Goal: Task Accomplishment & Management: Manage account settings

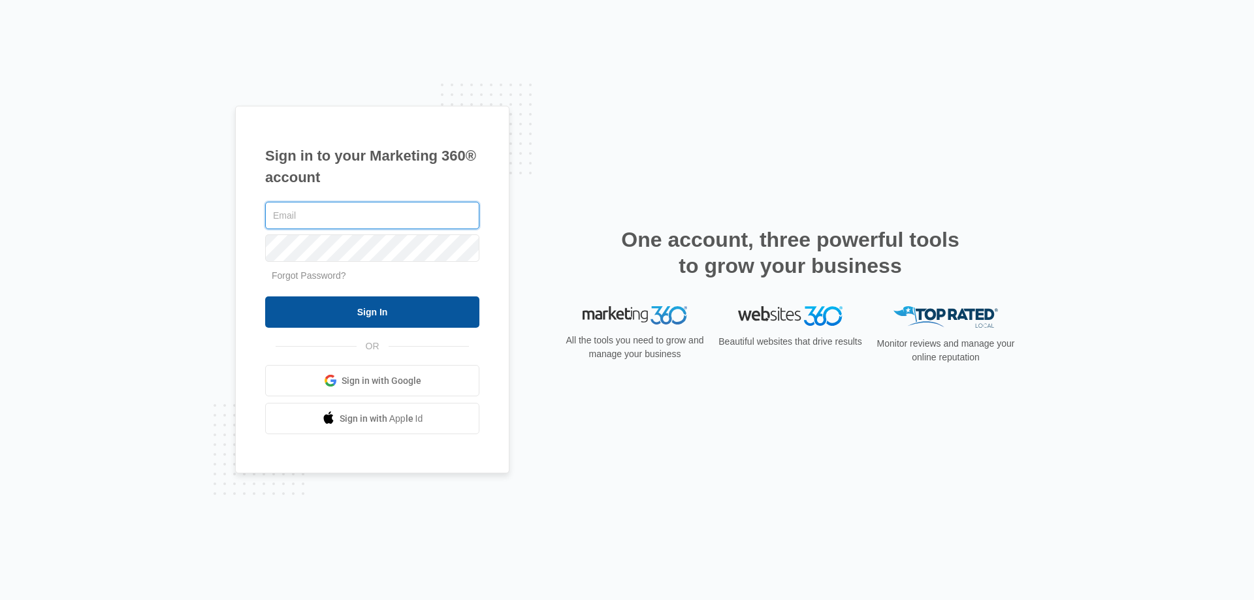
type input "[EMAIL_ADDRESS][DOMAIN_NAME]"
click at [337, 319] on input "Sign In" at bounding box center [372, 312] width 214 height 31
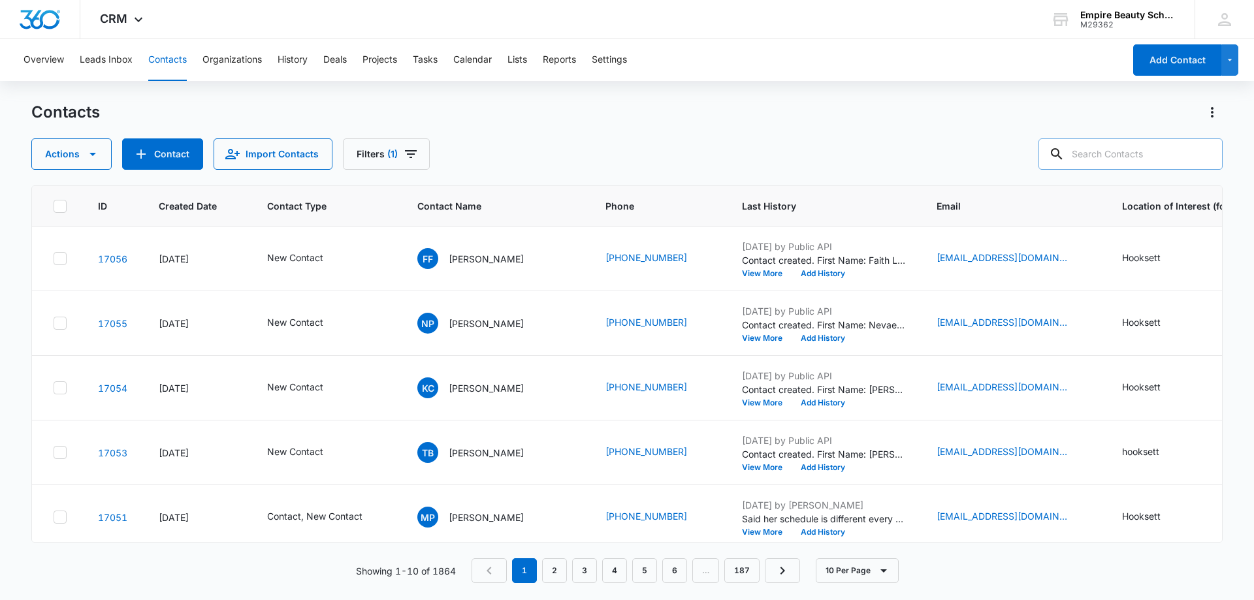
click at [1129, 155] on input "text" at bounding box center [1131, 153] width 184 height 31
paste input "603) 204-8795"
type input "603) 204-8795"
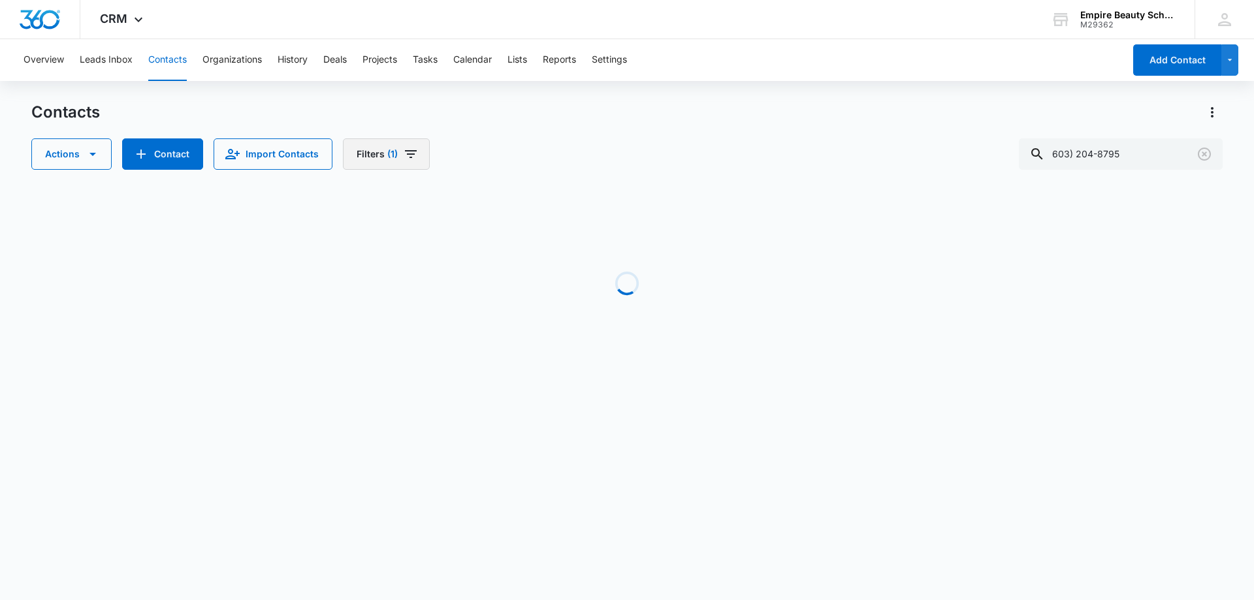
click at [357, 133] on div "Contacts Actions Contact Import Contacts Filters (1) 603) 204-8795" at bounding box center [627, 136] width 1192 height 68
click at [368, 150] on button "Filters (1)" at bounding box center [386, 153] width 87 height 31
click at [396, 407] on button "Clear All" at bounding box center [431, 418] width 150 height 25
click at [555, 143] on div "Actions Contact Import Contacts Filters 603) 204-8795" at bounding box center [627, 153] width 1192 height 31
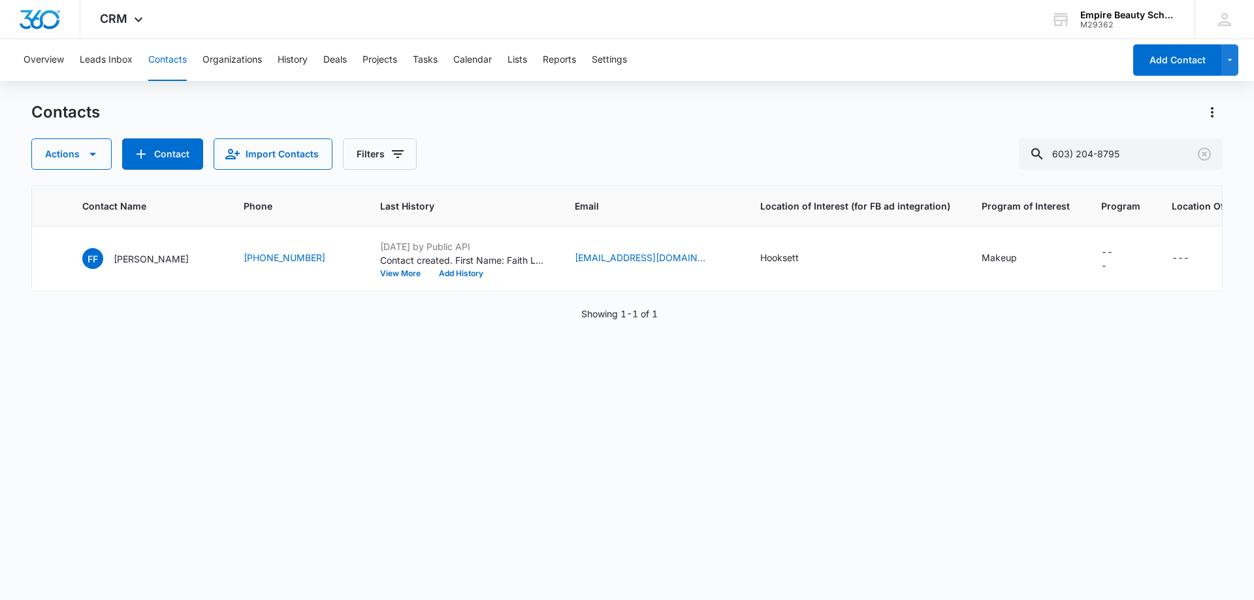
scroll to position [0, 157]
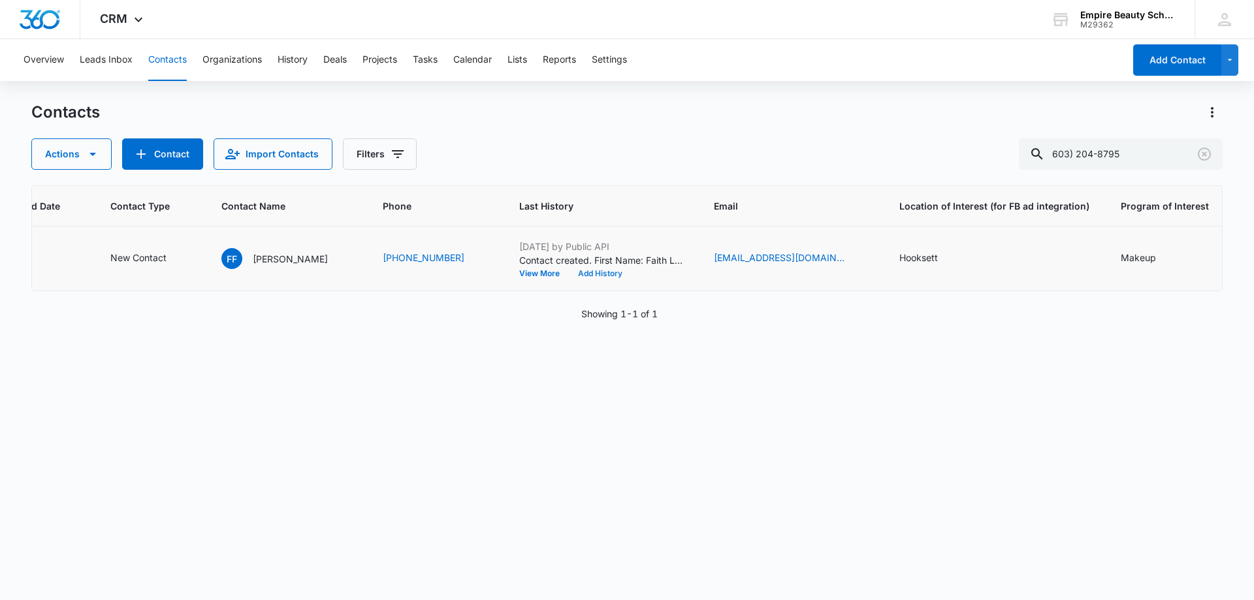
click at [569, 276] on button "Add History" at bounding box center [600, 274] width 63 height 8
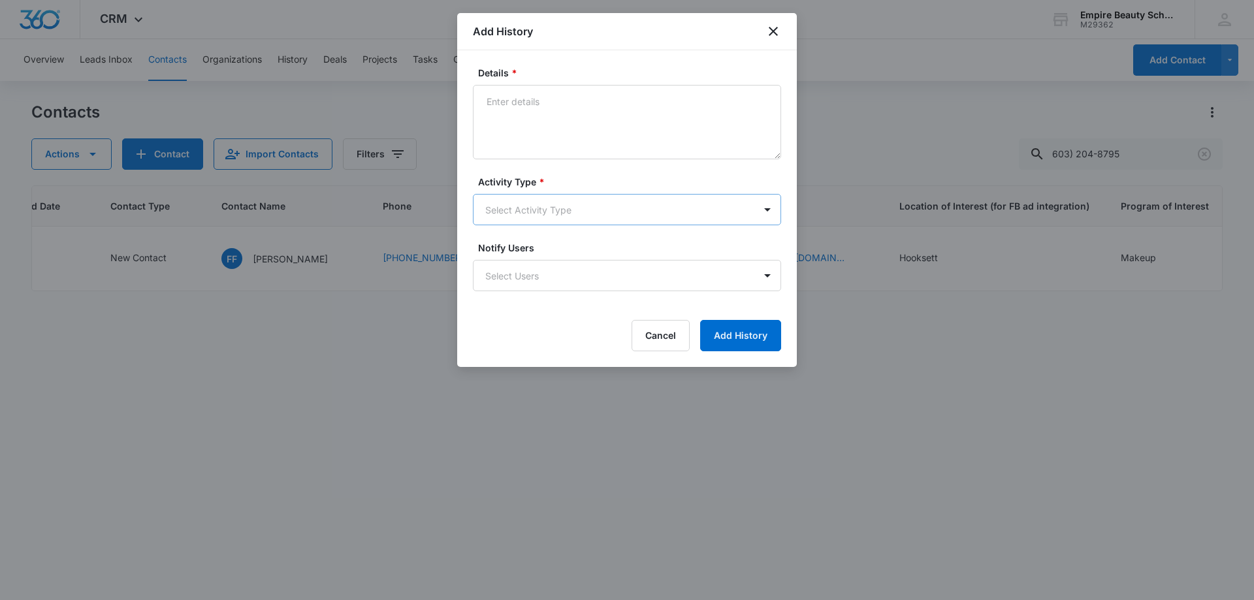
click at [525, 212] on body "CRM Apps Forms CRM Email Shop Payments POS Files Brand Settings AI Assistant Em…" at bounding box center [627, 300] width 1254 height 600
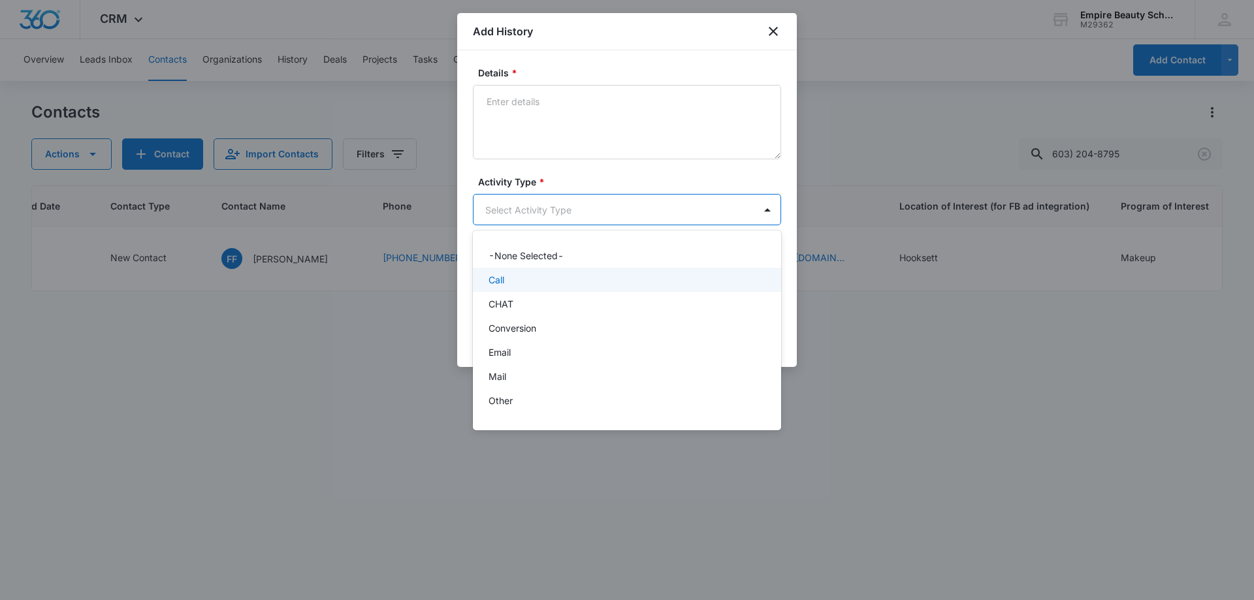
scroll to position [68, 0]
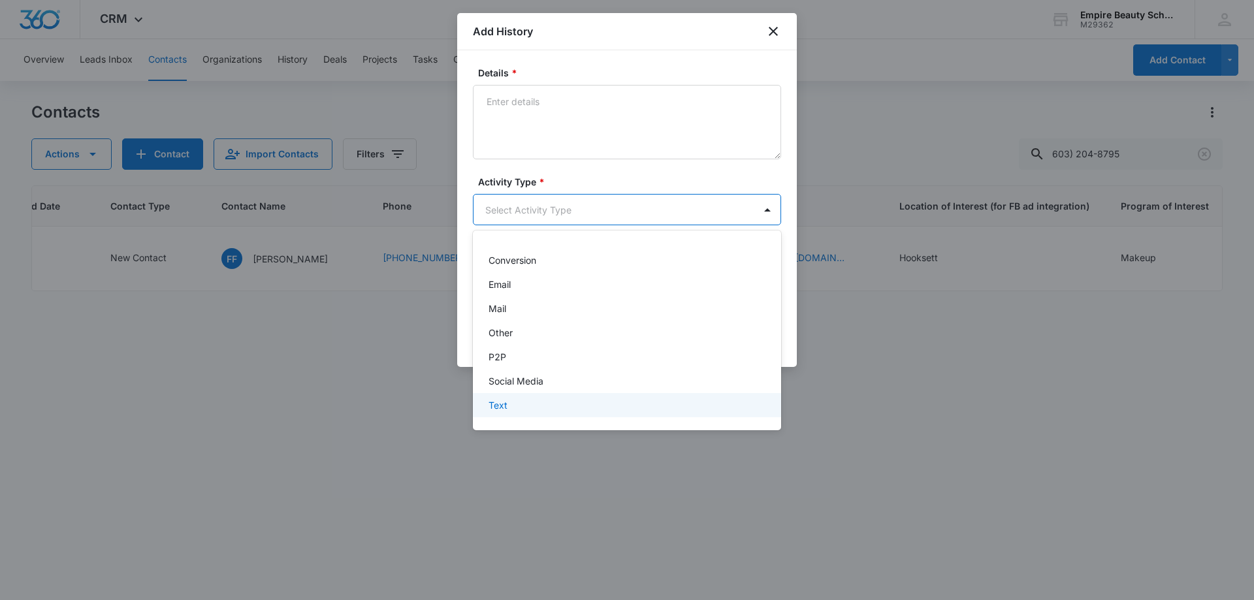
click at [521, 404] on div "Text" at bounding box center [626, 405] width 274 height 14
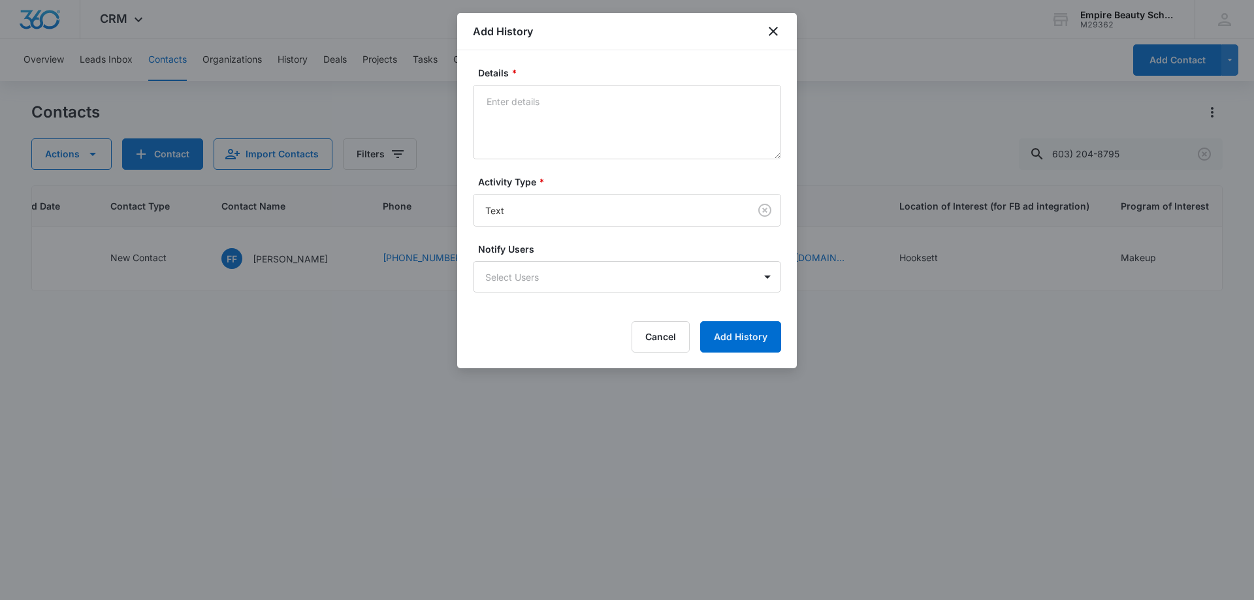
click at [528, 73] on label "Details *" at bounding box center [632, 73] width 308 height 14
click at [528, 85] on textarea "Details *" at bounding box center [627, 122] width 308 height 74
click at [527, 103] on textarea "Details *" at bounding box center [627, 122] width 308 height 74
type textarea "text 1"
click at [784, 338] on div "Details * text 1 Activity Type * Text Notify Users Select Users Cancel Add Hist…" at bounding box center [627, 209] width 340 height 318
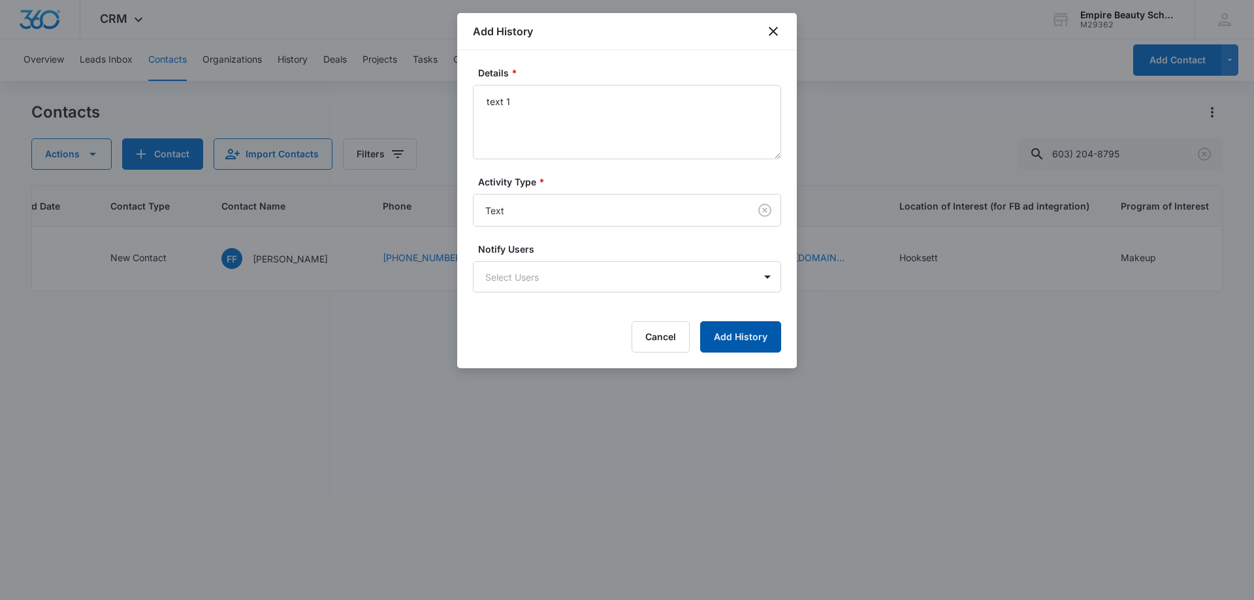
click at [778, 340] on button "Add History" at bounding box center [740, 336] width 81 height 31
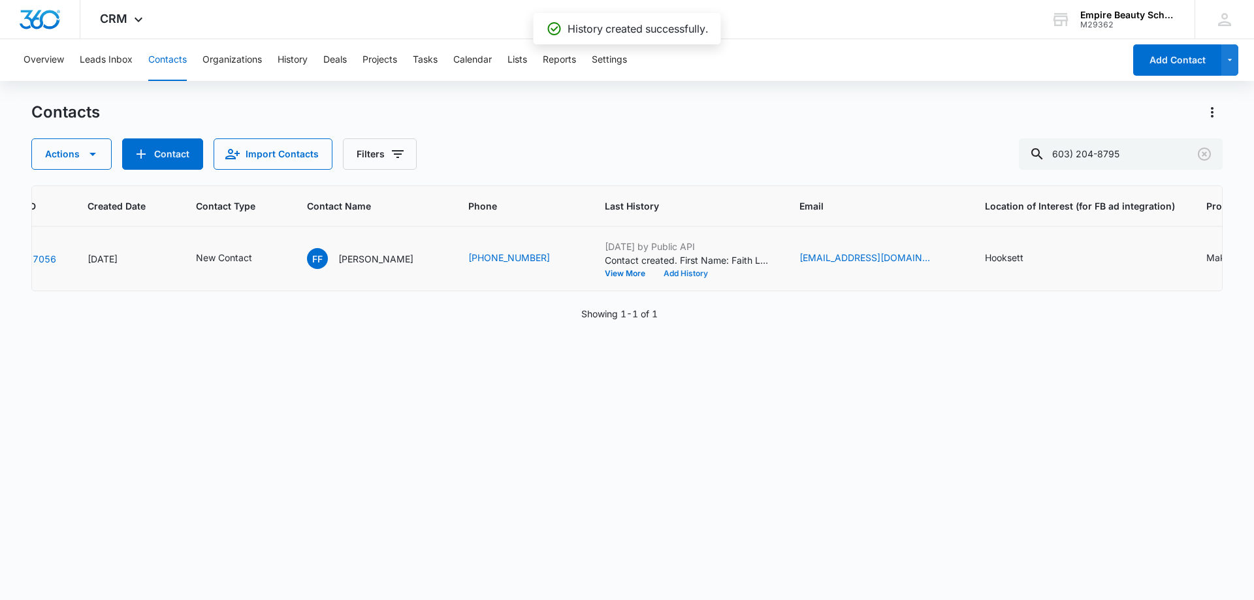
scroll to position [0, 70]
click at [794, 379] on div "ID Created Date Contact Type Contact Name Phone Last History Email Location of …" at bounding box center [627, 385] width 1192 height 398
click at [656, 271] on button "Add History" at bounding box center [687, 274] width 63 height 8
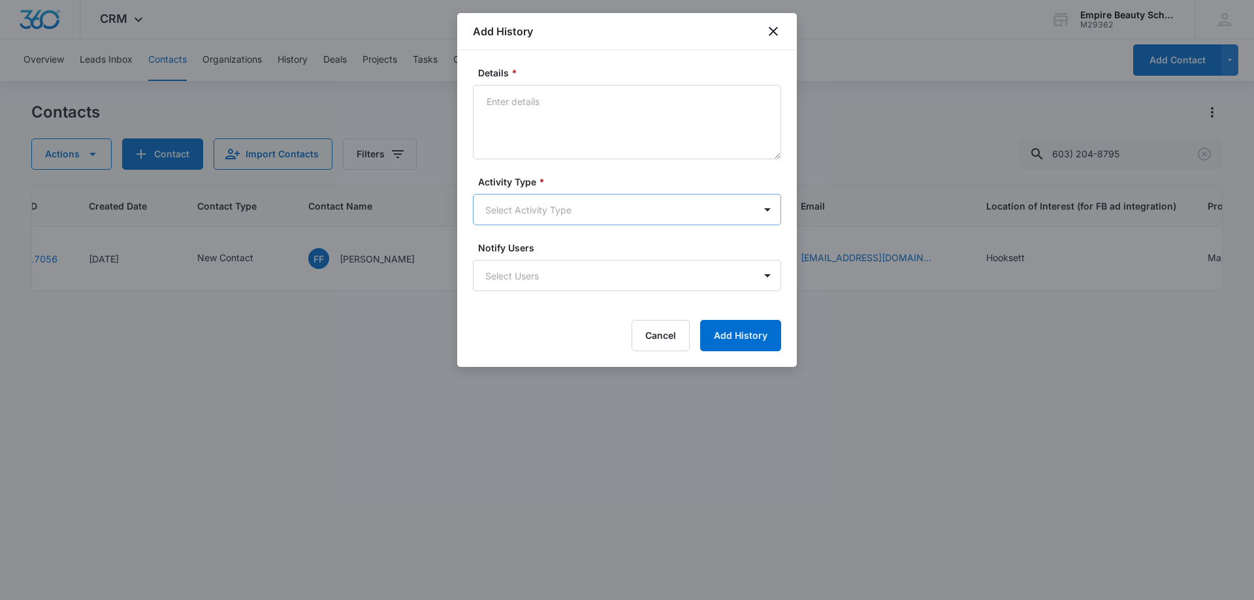
click at [511, 202] on body "CRM Apps Forms CRM Email Shop Payments POS Files Brand Settings AI Assistant Em…" at bounding box center [627, 300] width 1254 height 600
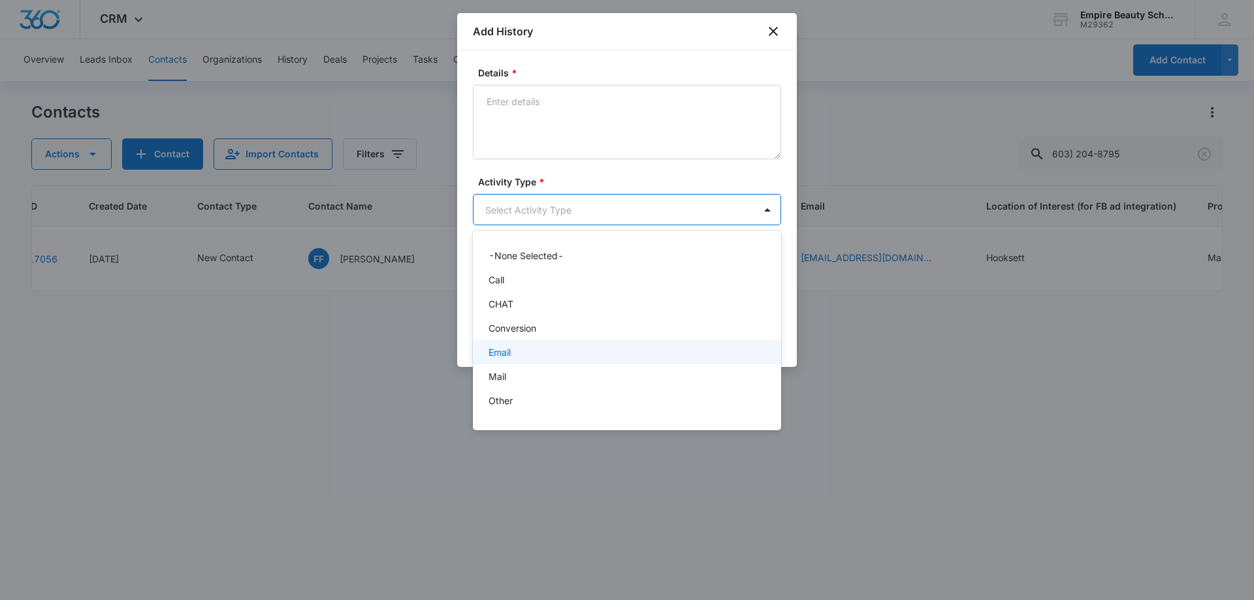
click at [508, 353] on p "Email" at bounding box center [500, 353] width 22 height 14
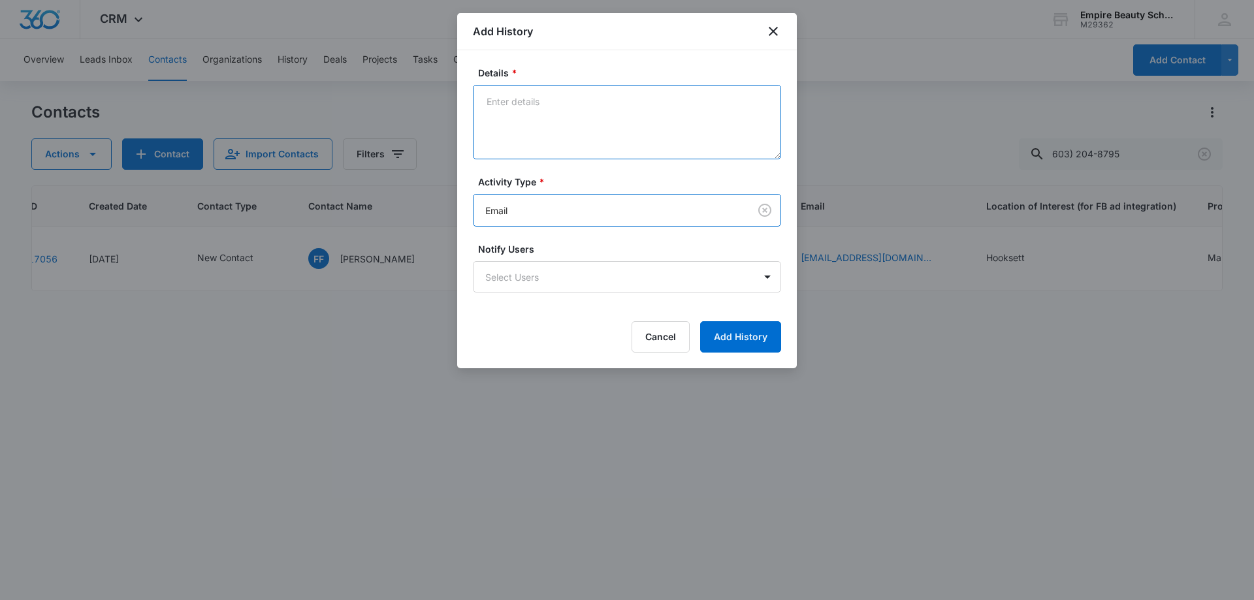
click at [528, 118] on textarea "Details *" at bounding box center [627, 122] width 308 height 74
type textarea "email 1"
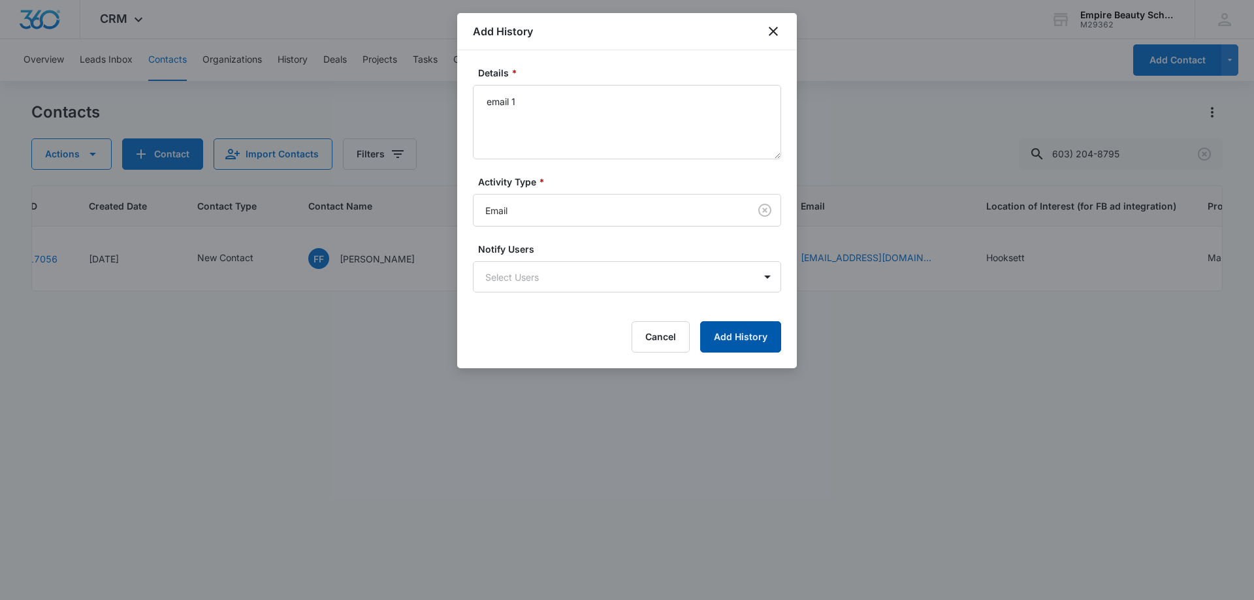
click at [758, 348] on button "Add History" at bounding box center [740, 336] width 81 height 31
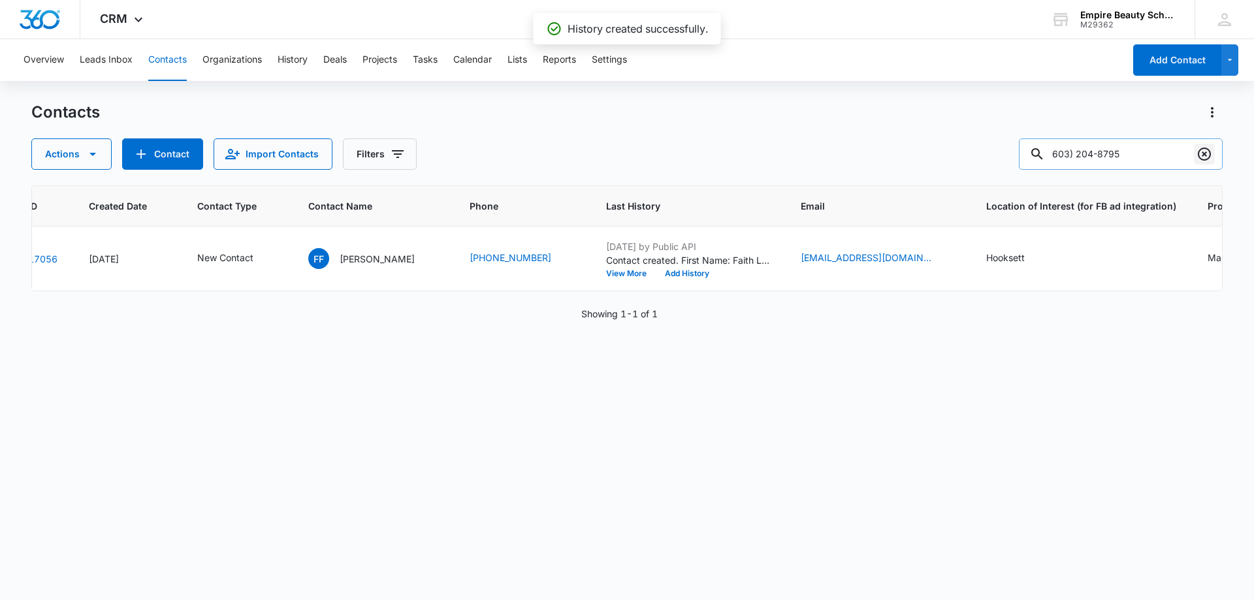
click at [1200, 155] on icon "Clear" at bounding box center [1205, 154] width 16 height 16
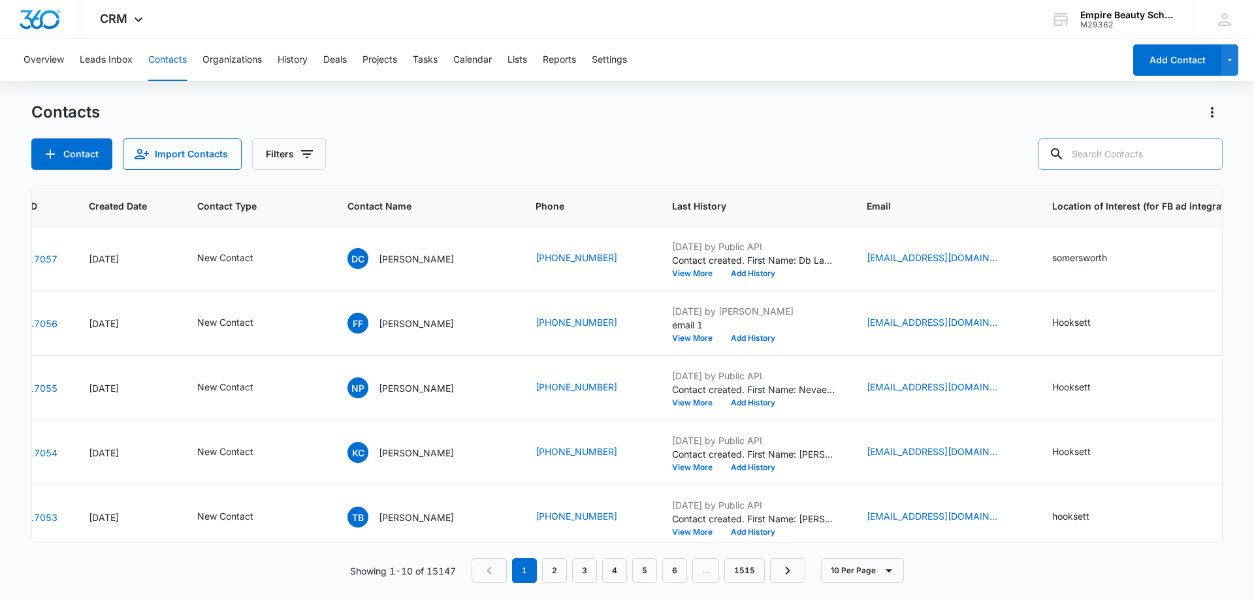
click at [1146, 162] on input "text" at bounding box center [1131, 153] width 184 height 31
paste input "603) 514-1736"
type input "603) 514-1736"
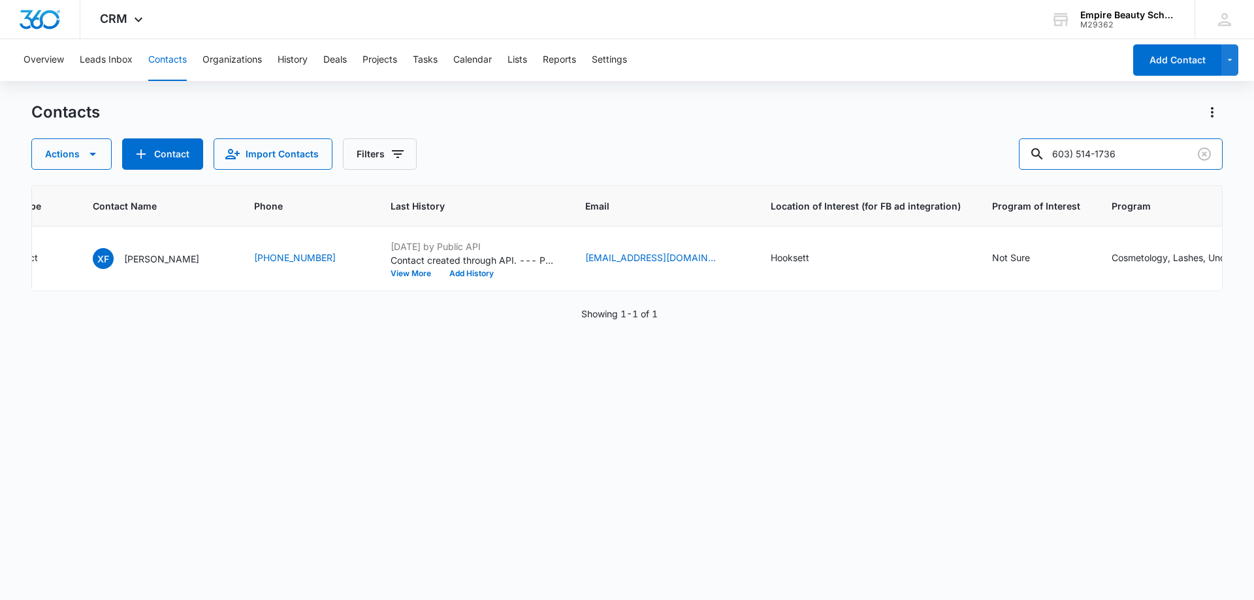
scroll to position [0, 0]
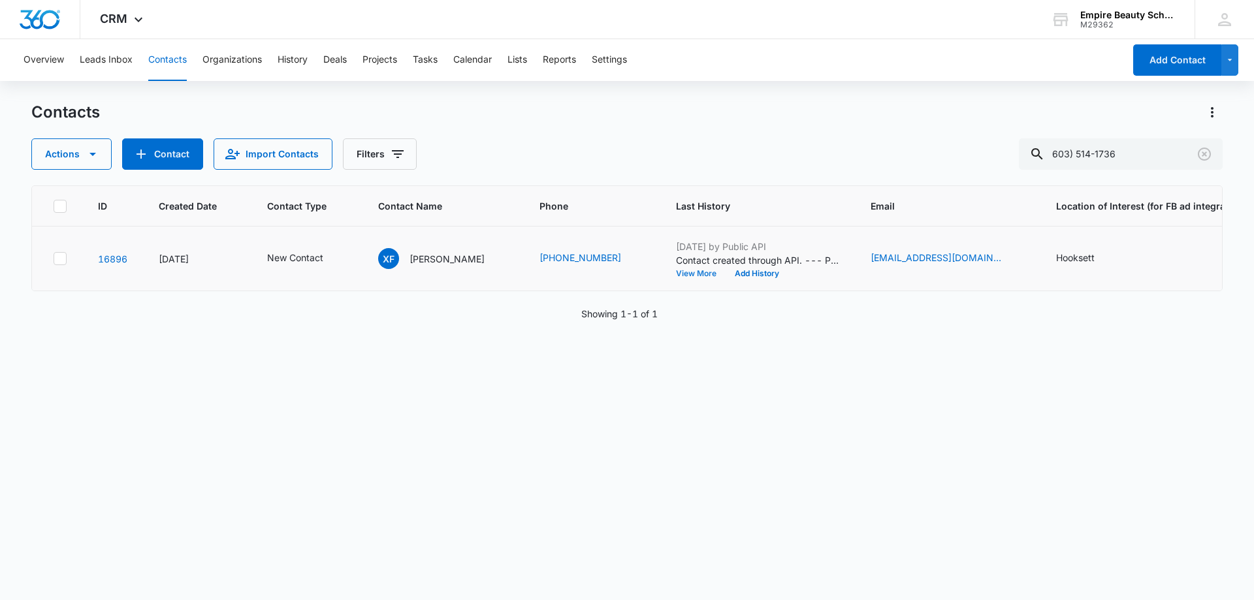
click at [690, 274] on button "View More" at bounding box center [701, 274] width 50 height 8
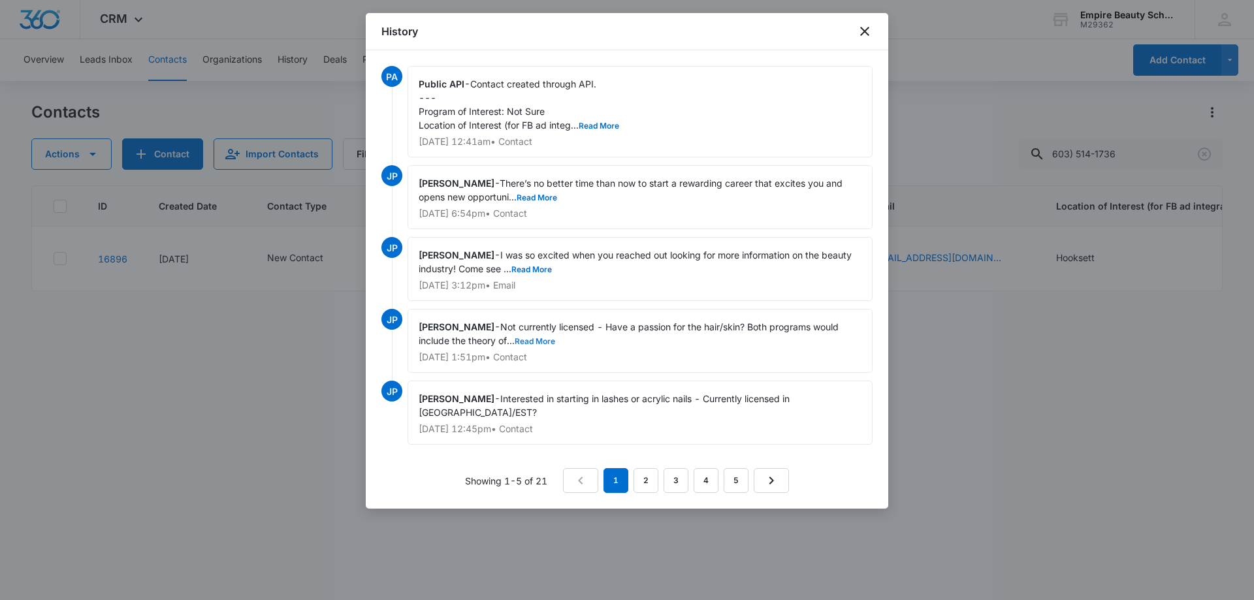
click at [547, 342] on button "Read More" at bounding box center [535, 342] width 41 height 8
click at [599, 125] on button "Read More" at bounding box center [599, 126] width 41 height 8
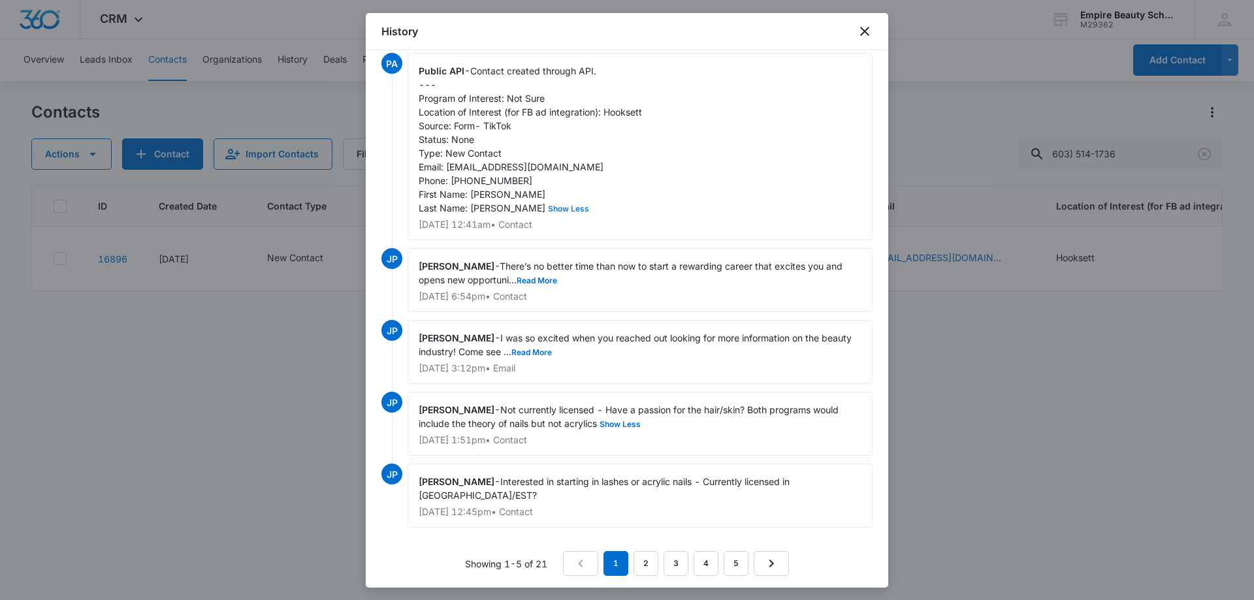
scroll to position [17, 0]
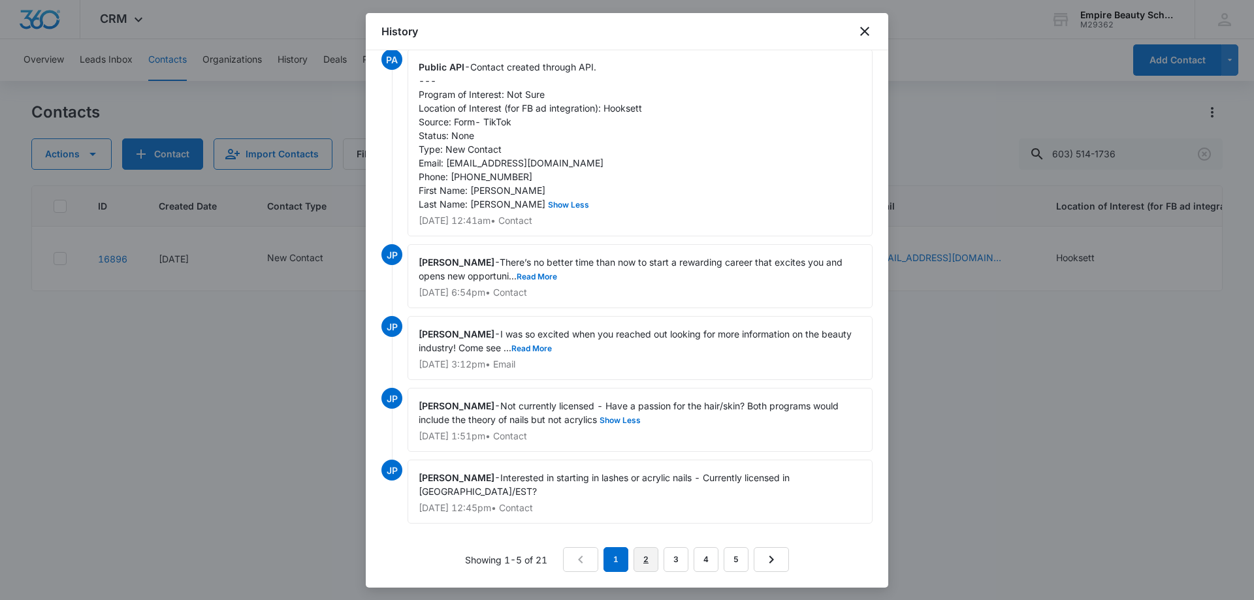
click at [642, 557] on link "2" at bounding box center [646, 559] width 25 height 25
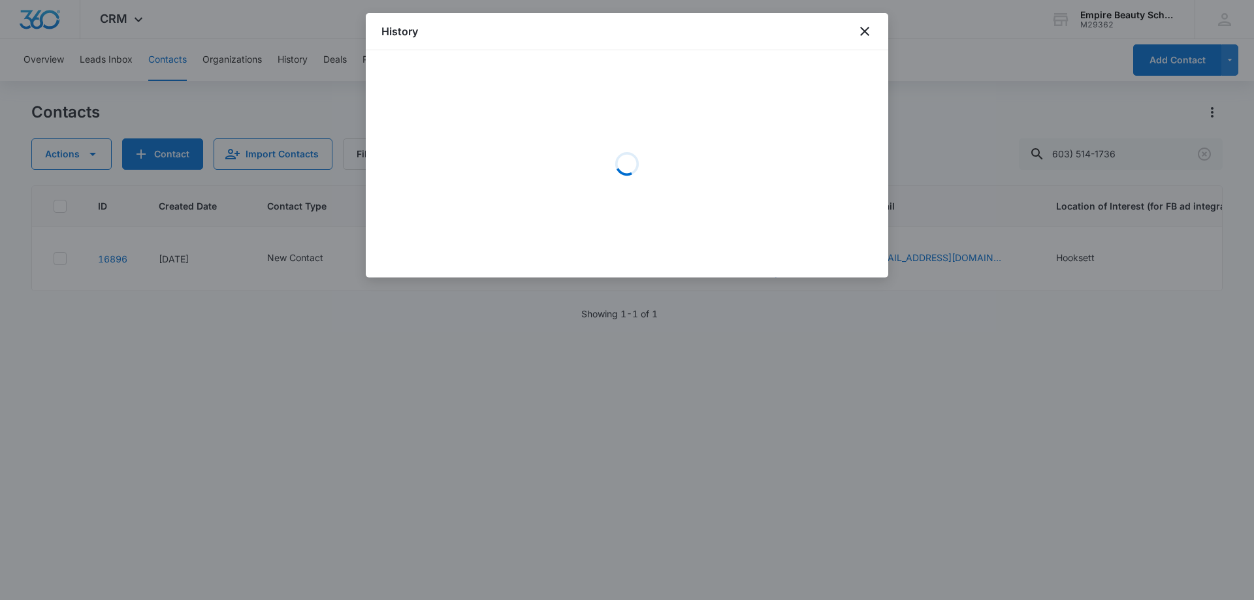
scroll to position [0, 0]
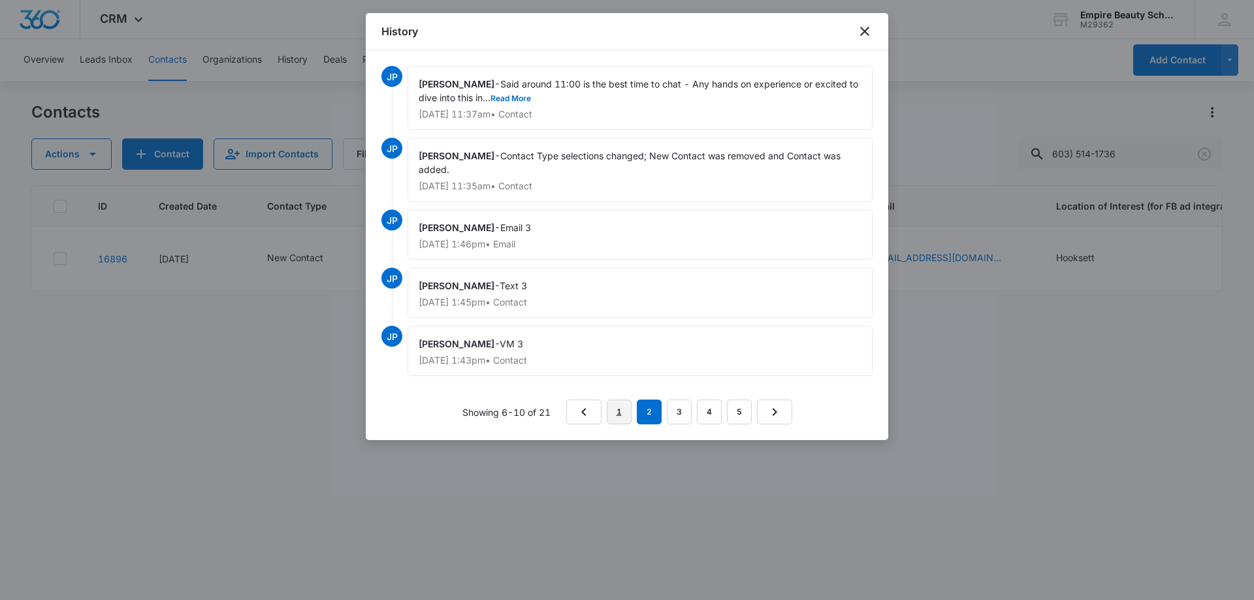
click at [628, 417] on link "1" at bounding box center [619, 412] width 25 height 25
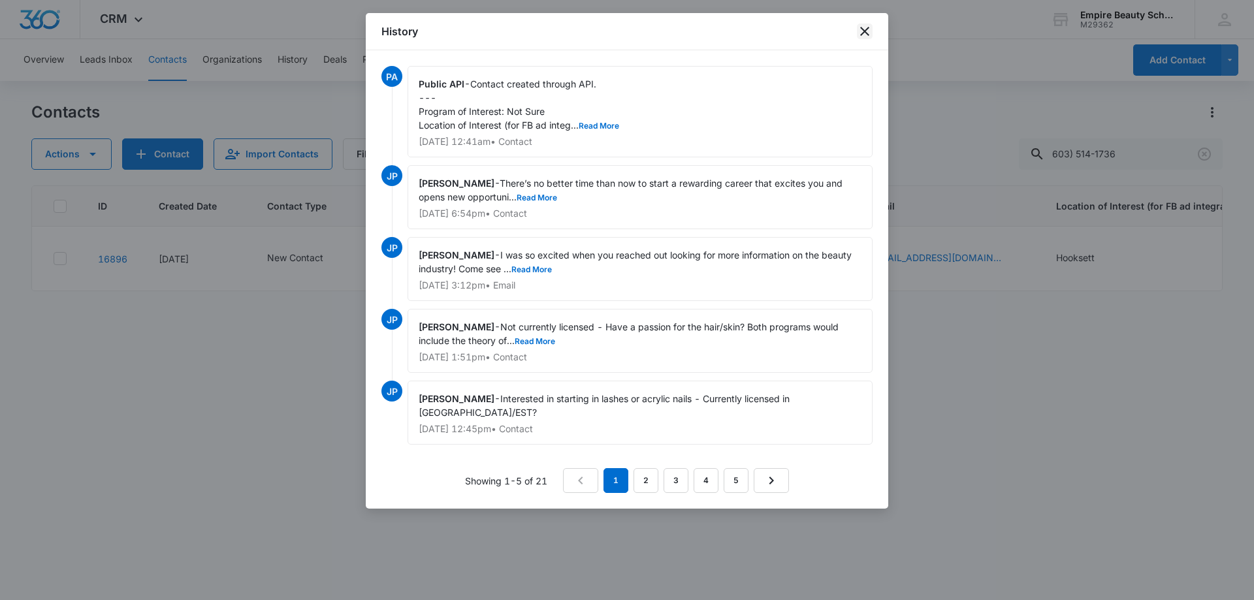
click at [862, 33] on icon "close" at bounding box center [865, 32] width 16 height 16
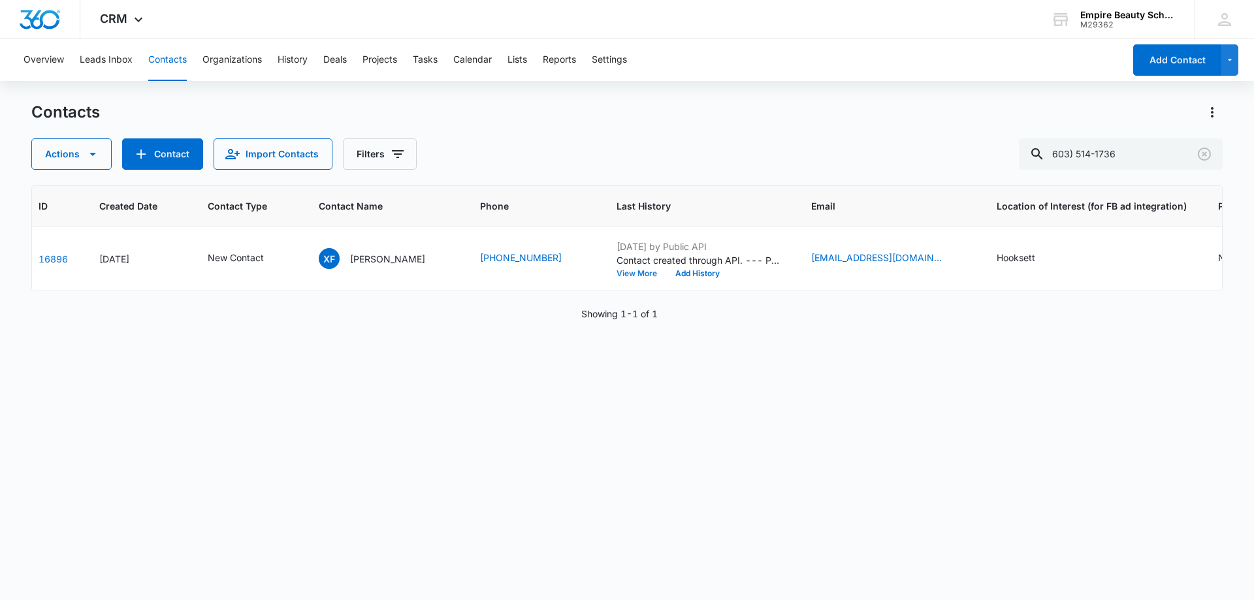
scroll to position [0, 41]
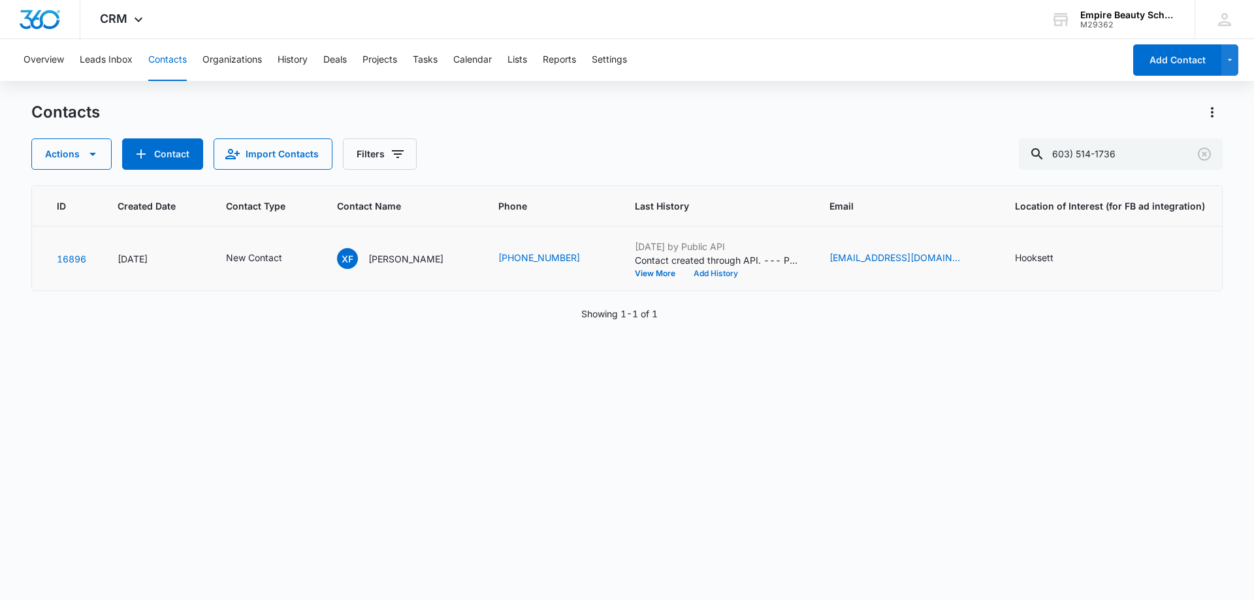
click at [698, 272] on button "Add History" at bounding box center [716, 274] width 63 height 8
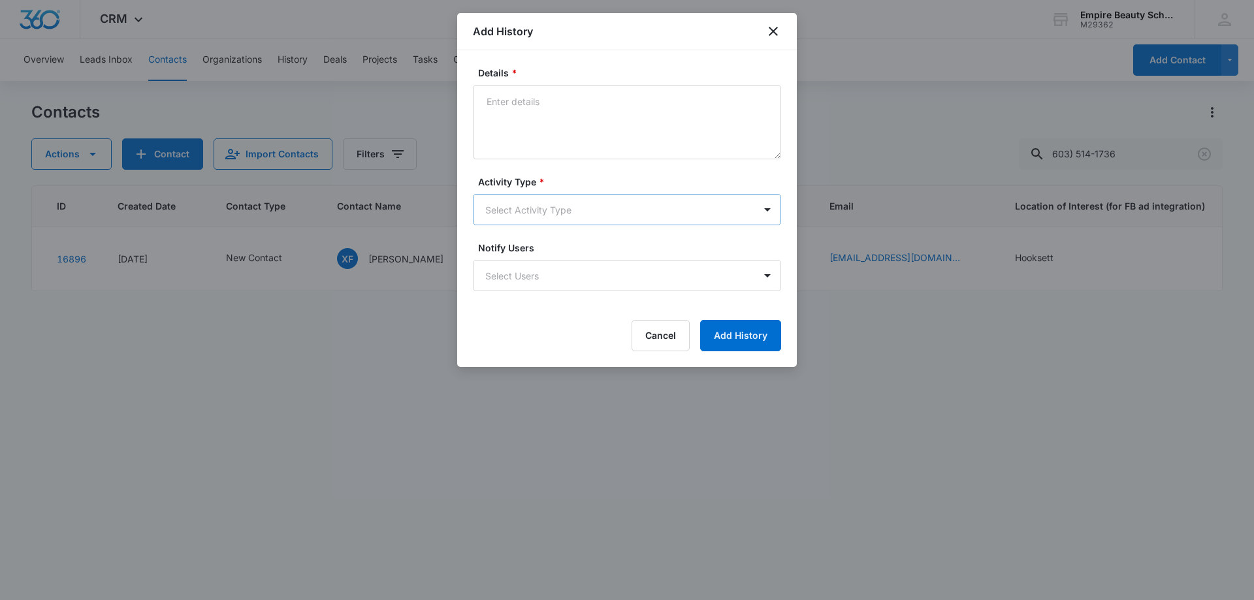
click at [507, 204] on body "CRM Apps Forms CRM Email Shop Payments POS Files Brand Settings AI Assistant Em…" at bounding box center [627, 300] width 1254 height 600
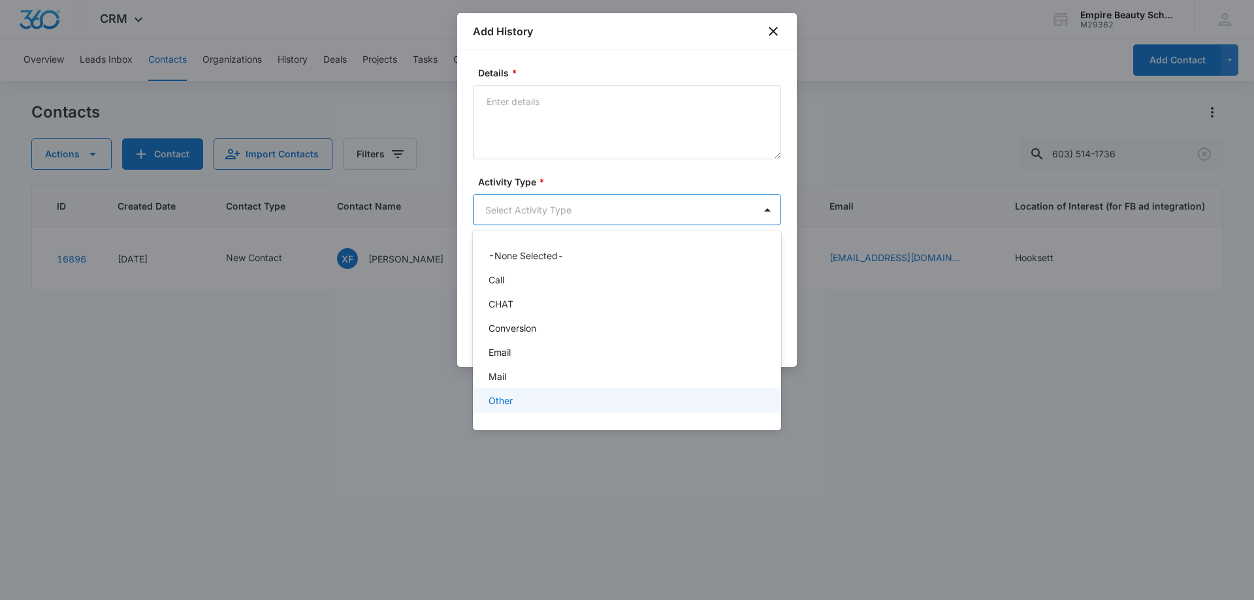
scroll to position [68, 0]
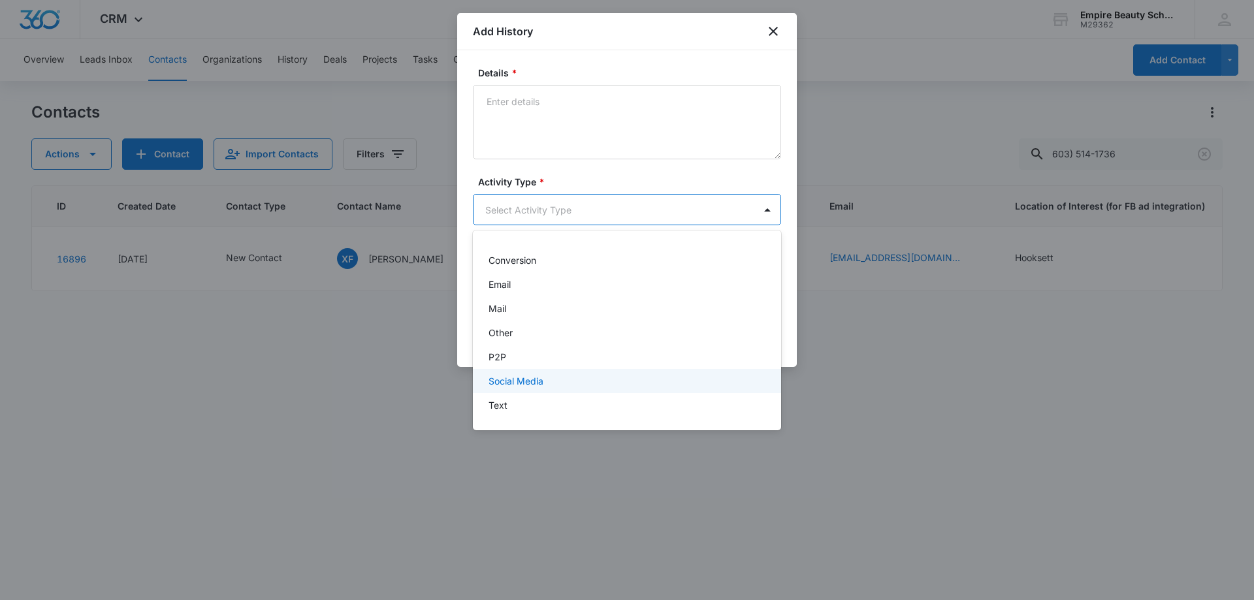
click at [510, 400] on div "Text" at bounding box center [626, 405] width 274 height 14
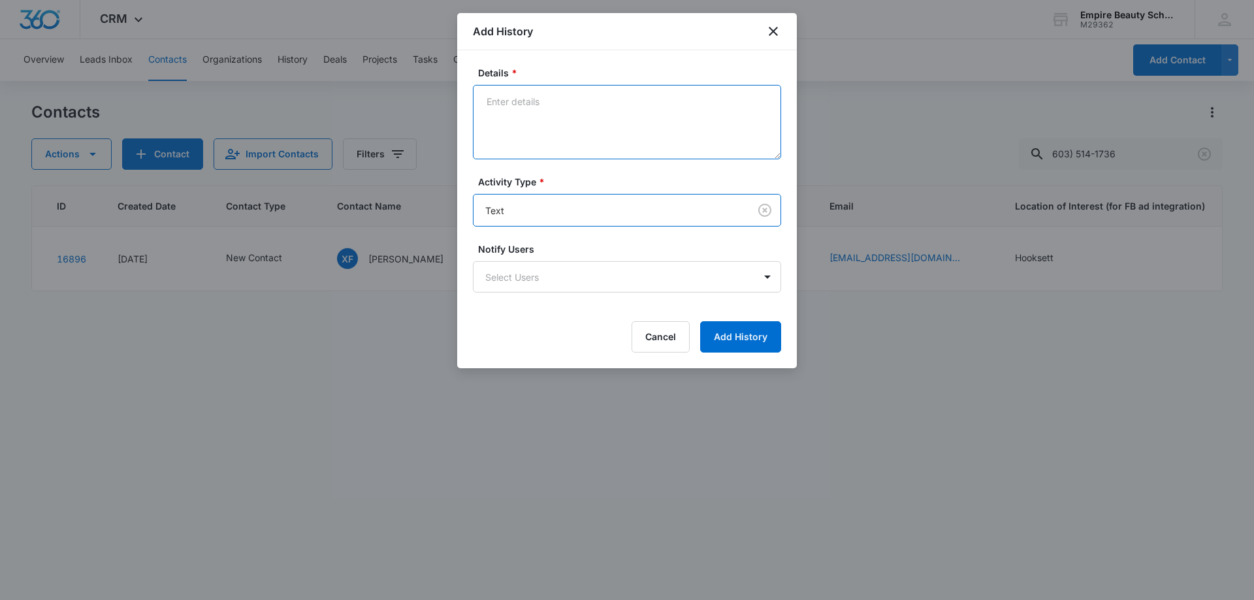
click at [533, 131] on textarea "Details *" at bounding box center [627, 122] width 308 height 74
type textarea "text 1"
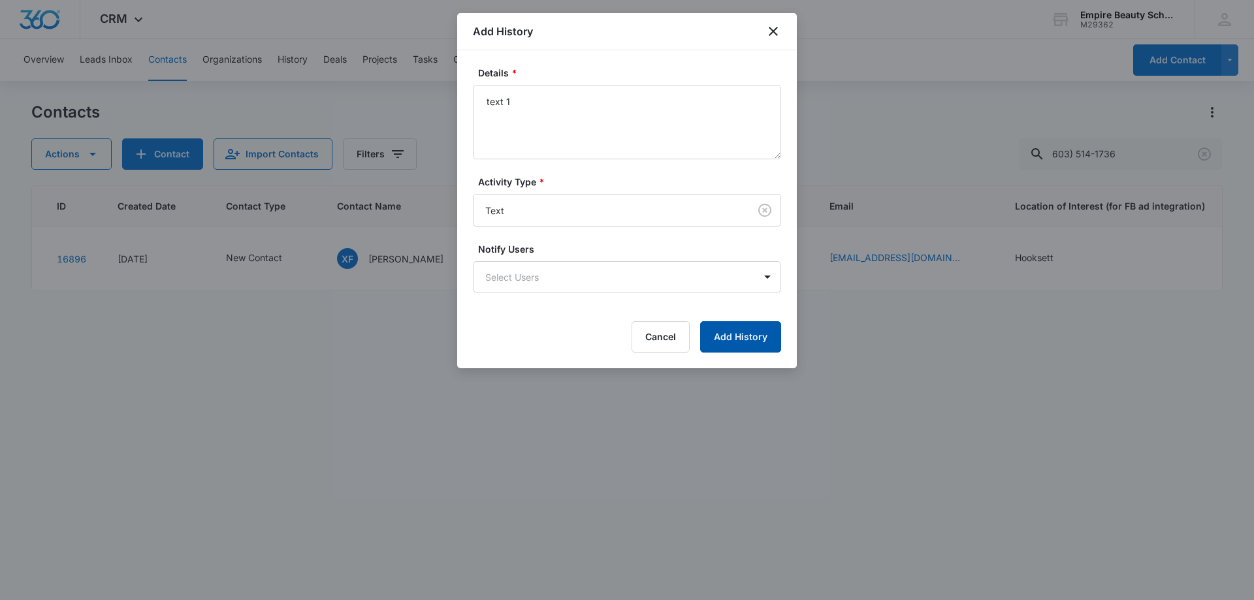
click at [716, 322] on button "Add History" at bounding box center [740, 336] width 81 height 31
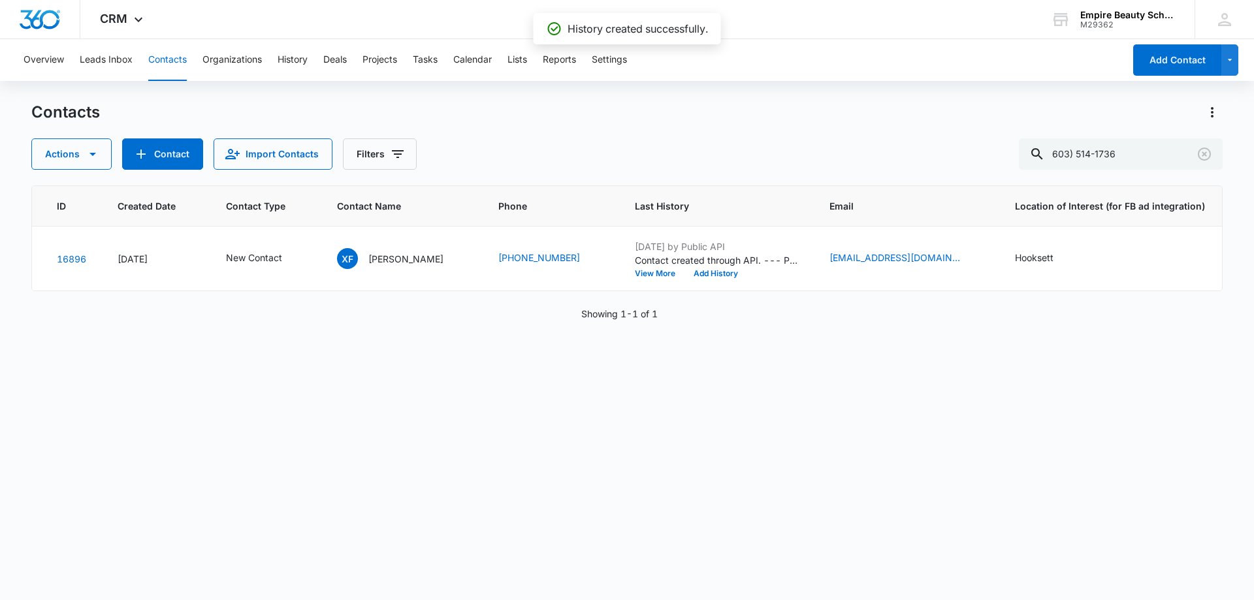
drag, startPoint x: 809, startPoint y: 388, endPoint x: 415, endPoint y: 109, distance: 483.2
click at [809, 388] on div "ID Created Date Contact Type Contact Name Phone Last History Email Location of …" at bounding box center [627, 385] width 1192 height 398
click at [685, 272] on button "Add History" at bounding box center [716, 274] width 63 height 8
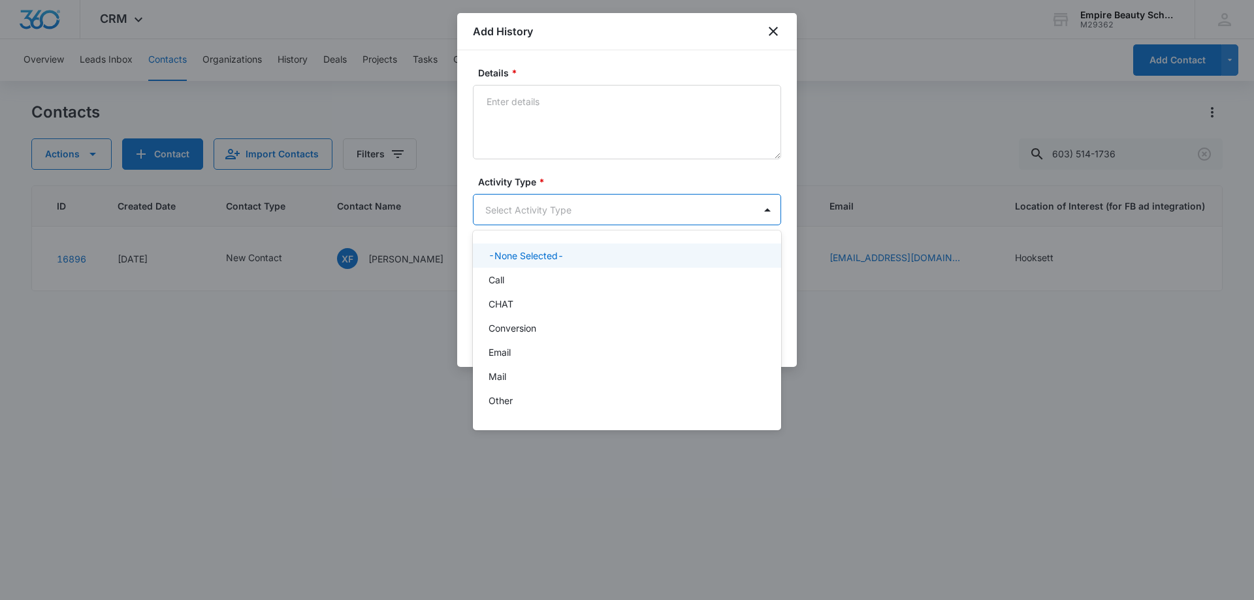
click at [518, 206] on body "CRM Apps Forms CRM Email Shop Payments POS Files Brand Settings AI Assistant Em…" at bounding box center [627, 300] width 1254 height 600
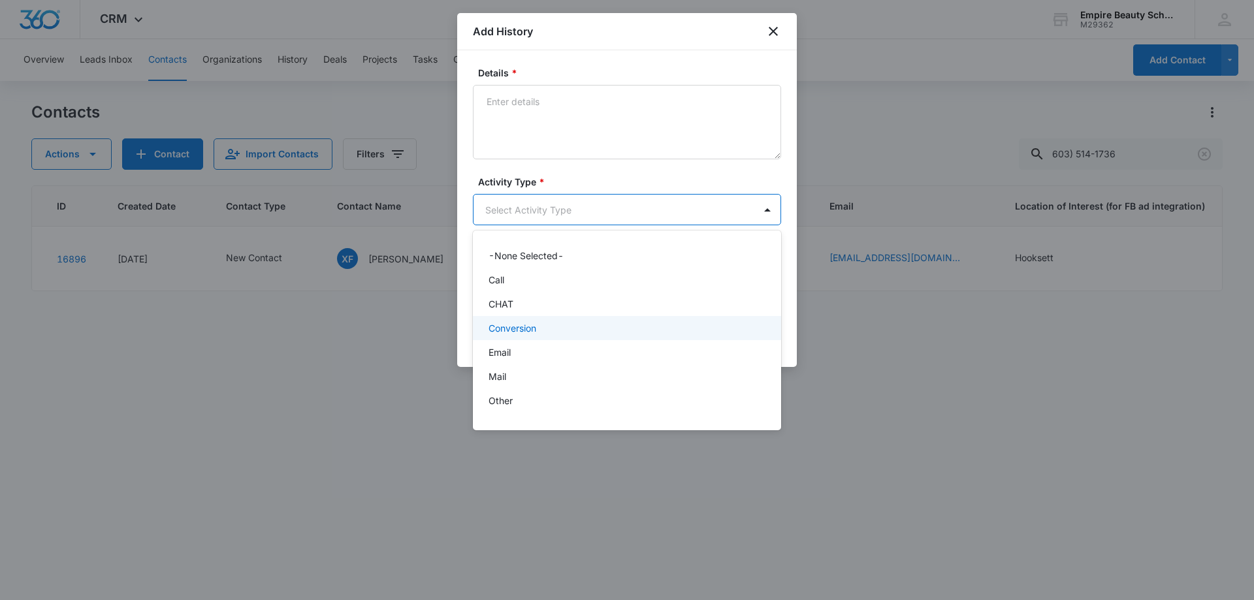
click at [523, 352] on div "Email" at bounding box center [626, 353] width 274 height 14
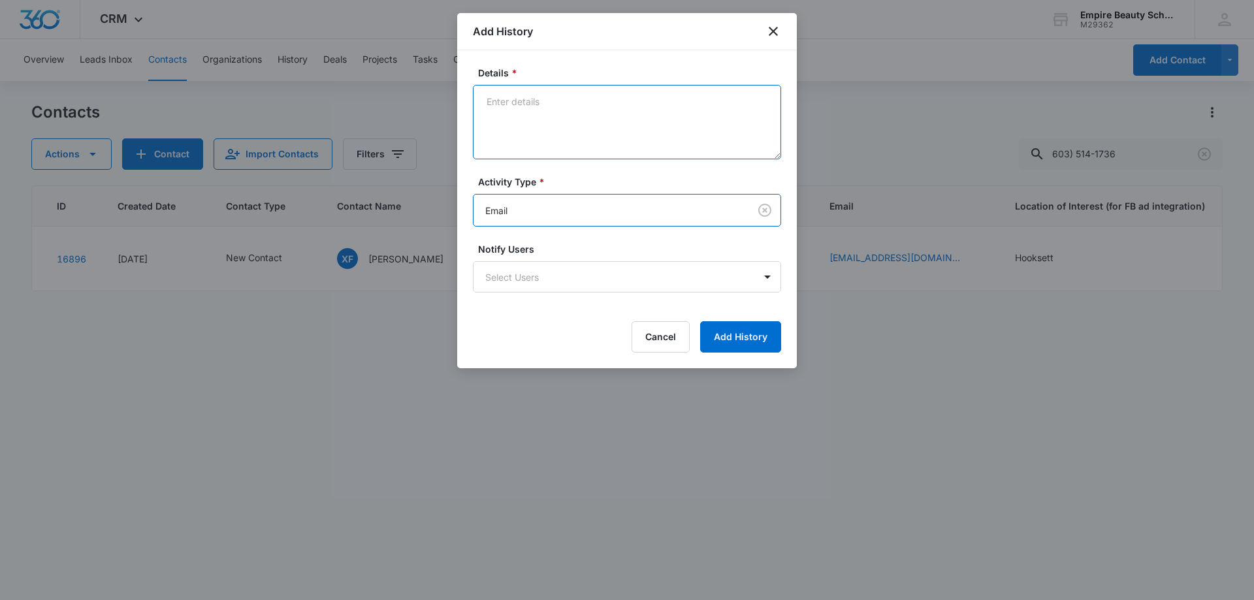
click at [571, 144] on textarea "Details *" at bounding box center [627, 122] width 308 height 74
type textarea "email 1"
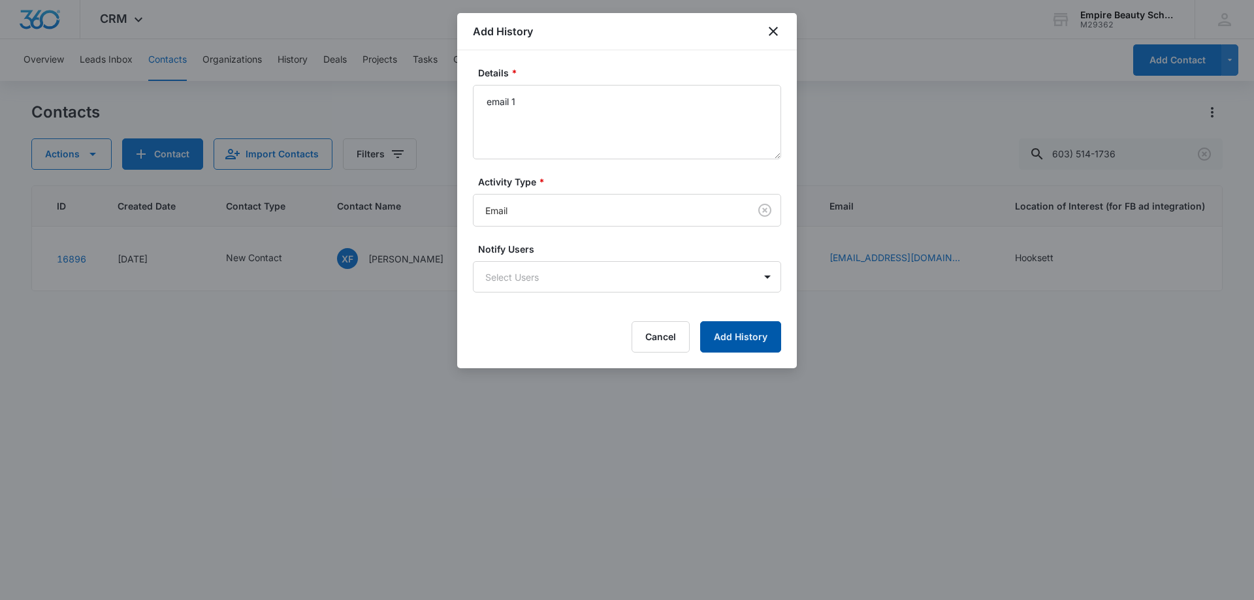
click at [762, 344] on button "Add History" at bounding box center [740, 336] width 81 height 31
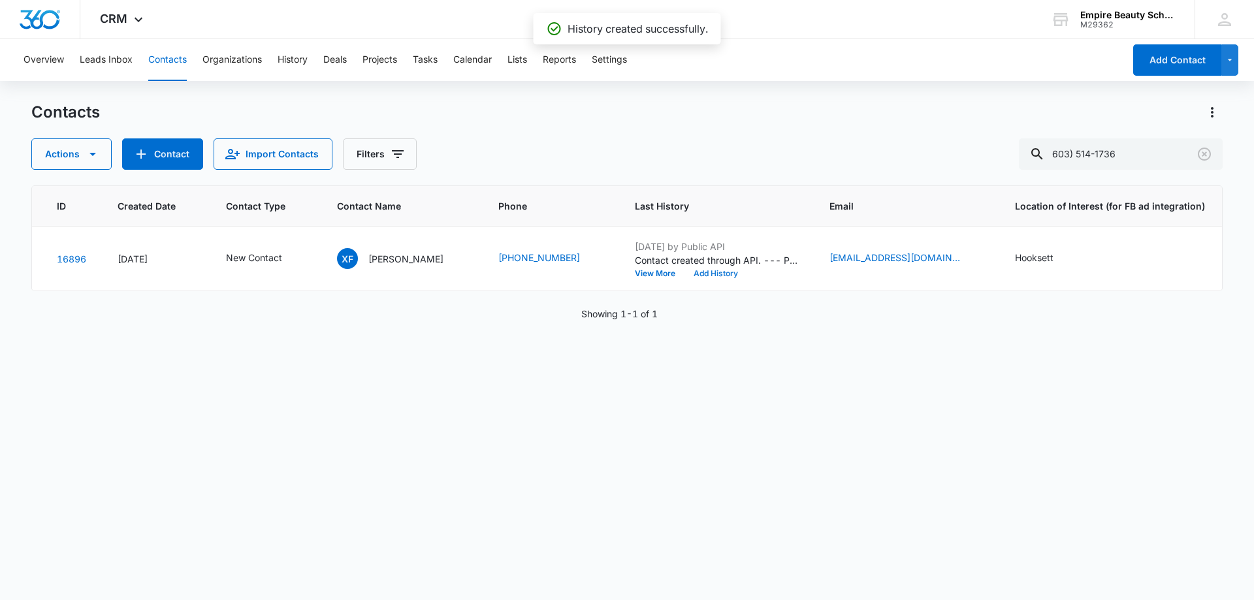
scroll to position [0, 423]
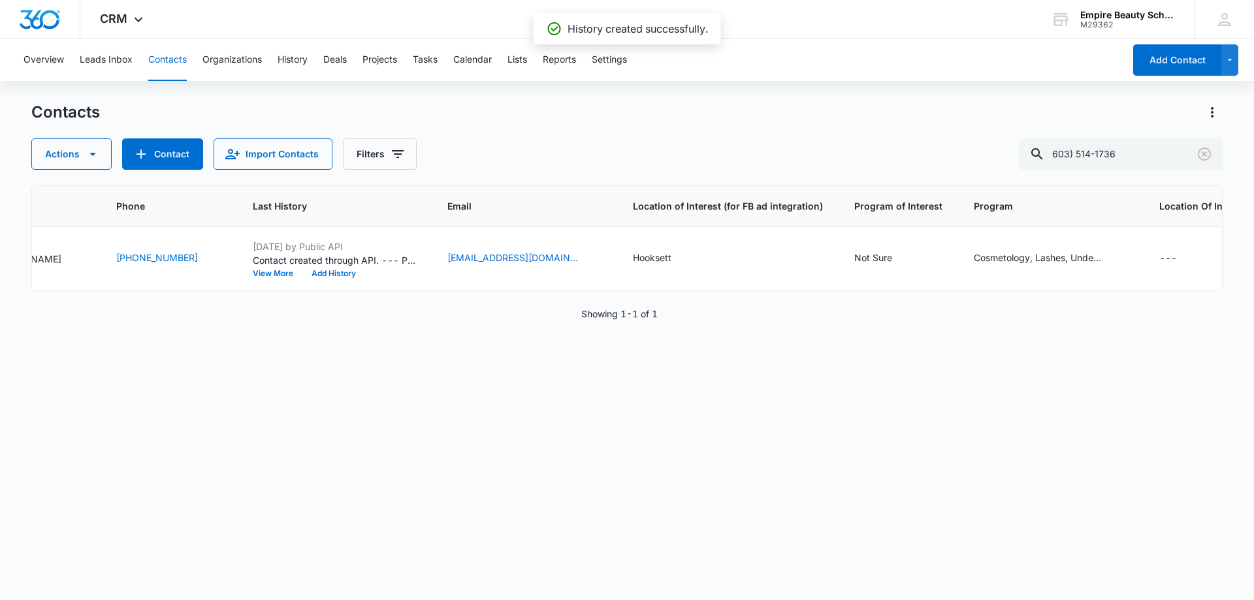
drag, startPoint x: 1214, startPoint y: 151, endPoint x: 721, endPoint y: 15, distance: 510.9
click at [1214, 152] on button "Clear" at bounding box center [1204, 154] width 21 height 21
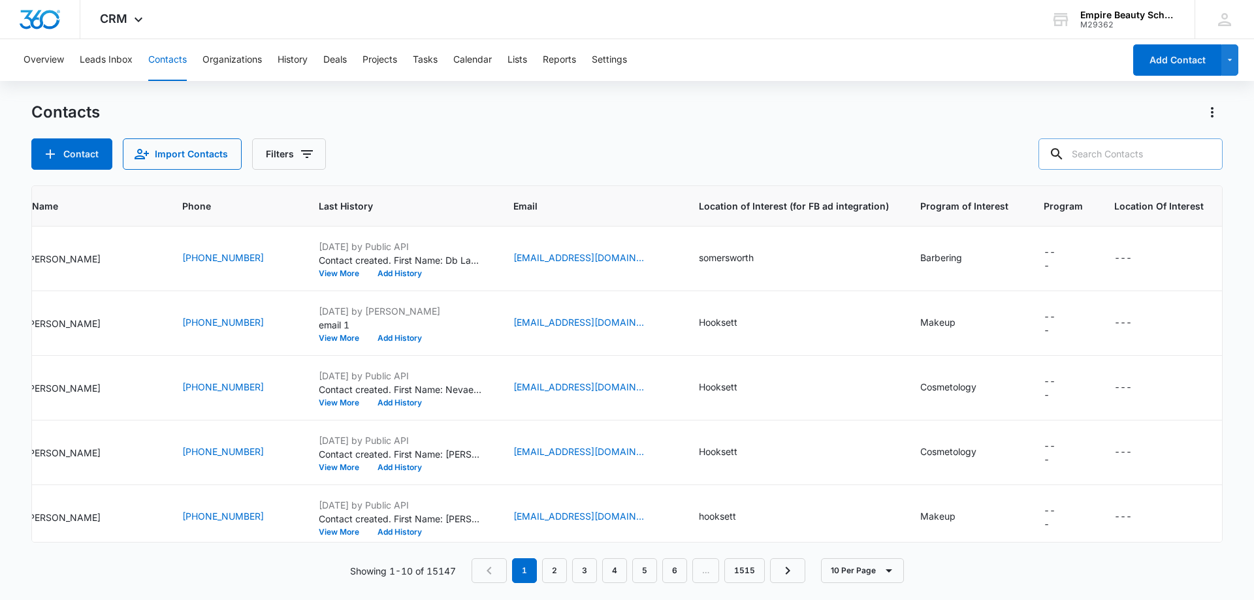
click at [1147, 150] on input "text" at bounding box center [1131, 153] width 184 height 31
paste input "[PHONE_NUMBER]"
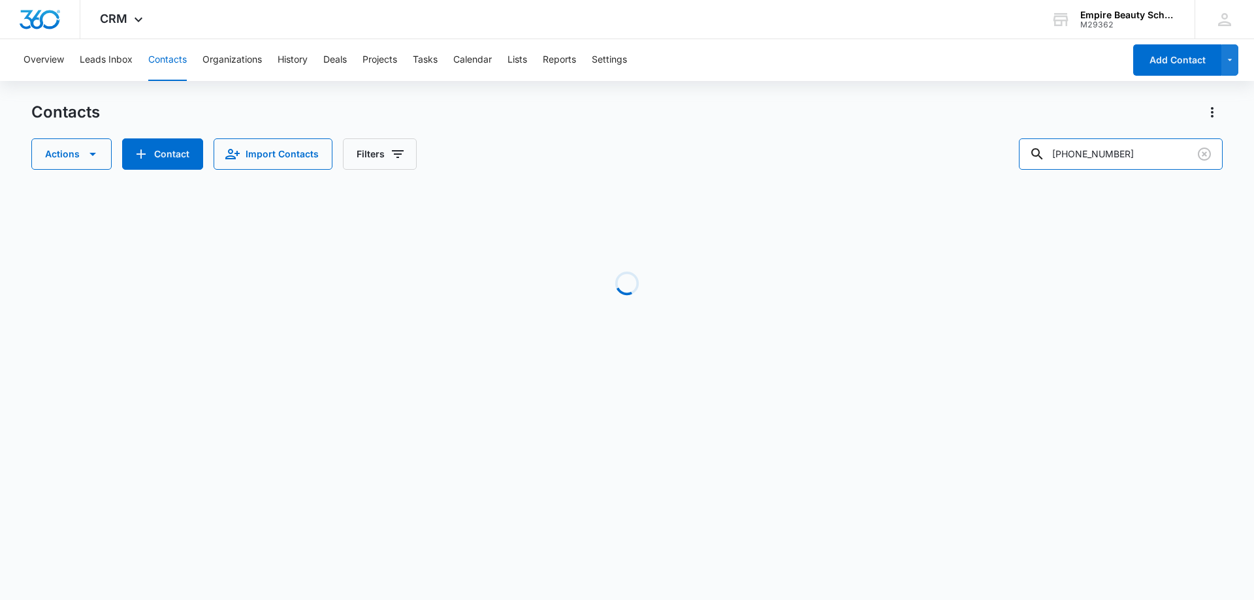
drag, startPoint x: 1079, startPoint y: 143, endPoint x: 994, endPoint y: 156, distance: 85.9
click at [994, 156] on div "Actions Contact Import Contacts Filters [PHONE_NUMBER]" at bounding box center [627, 153] width 1192 height 31
type input "[PHONE_NUMBER]"
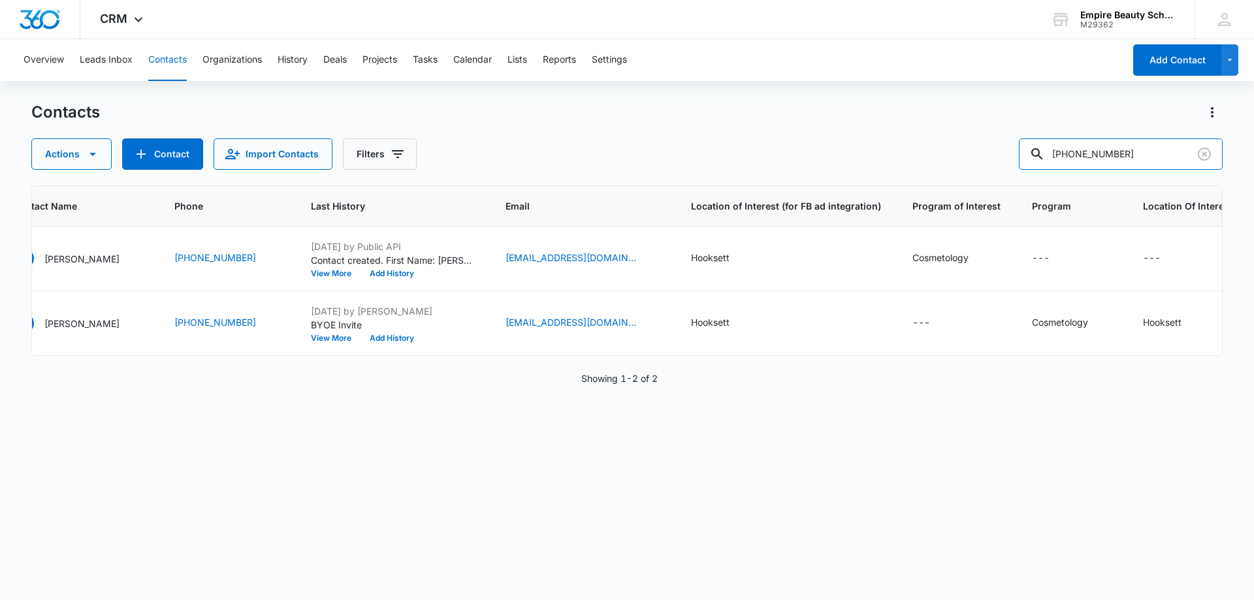
scroll to position [0, 0]
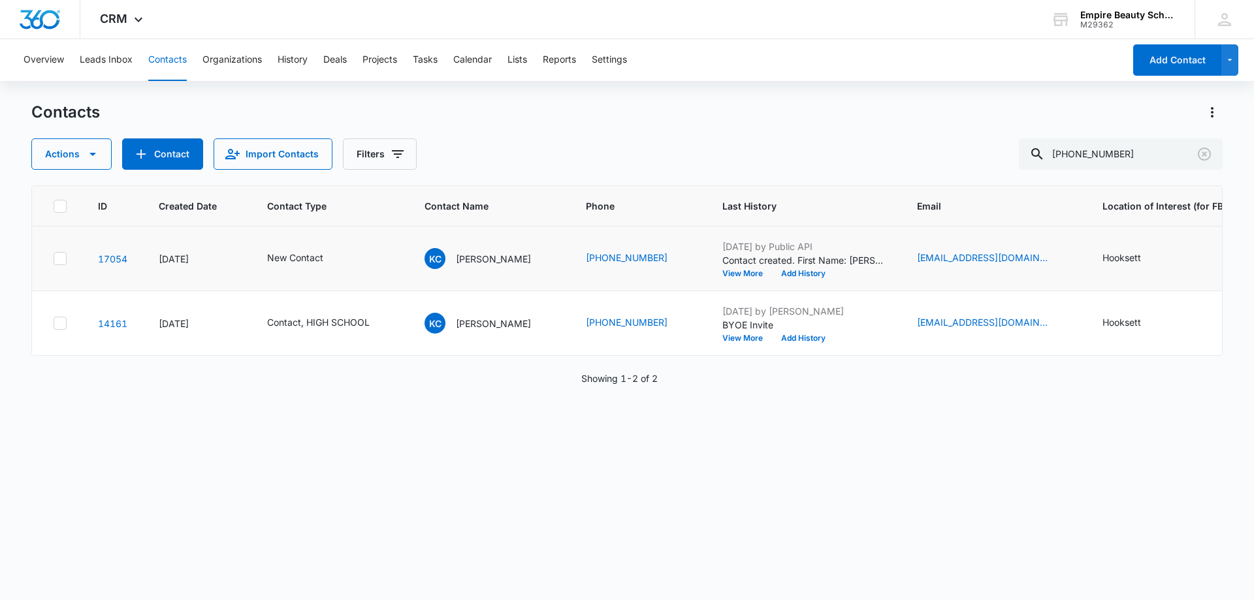
click at [52, 255] on td at bounding box center [57, 259] width 50 height 65
drag, startPoint x: 59, startPoint y: 259, endPoint x: 61, endPoint y: 316, distance: 56.8
click at [59, 262] on icon at bounding box center [60, 259] width 12 height 12
click at [54, 259] on input "checkbox" at bounding box center [53, 259] width 1 height 1
click at [61, 320] on icon at bounding box center [60, 323] width 12 height 12
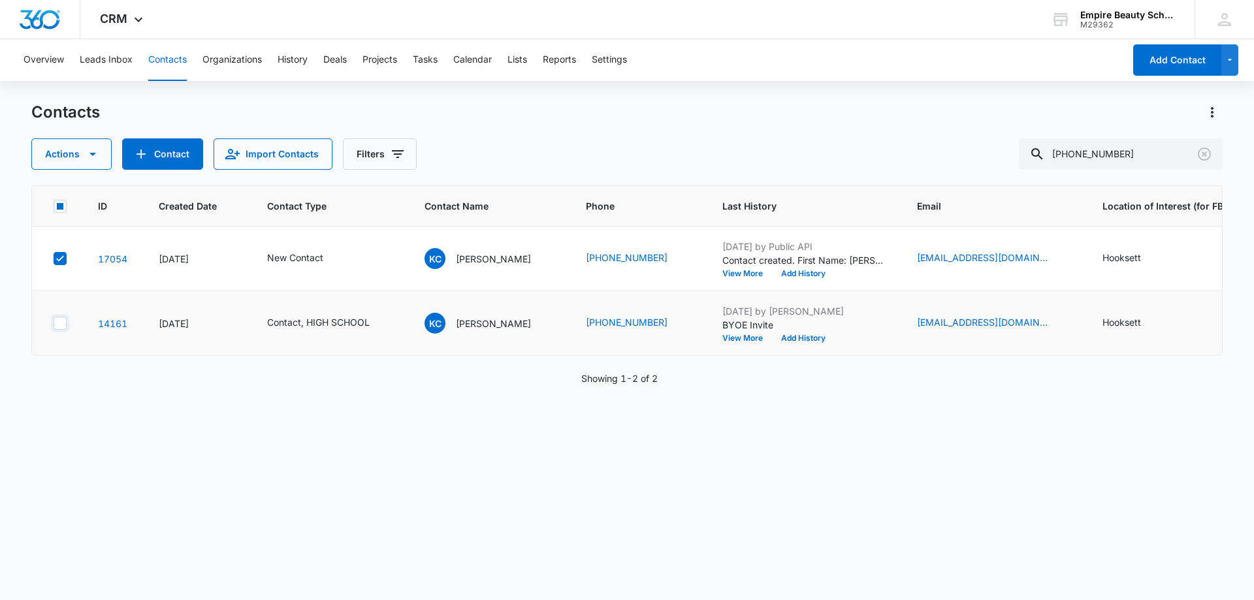
click at [54, 323] on input "checkbox" at bounding box center [53, 323] width 1 height 1
click at [87, 146] on button "Actions" at bounding box center [71, 153] width 80 height 31
click at [71, 218] on div "Merge" at bounding box center [95, 215] width 95 height 9
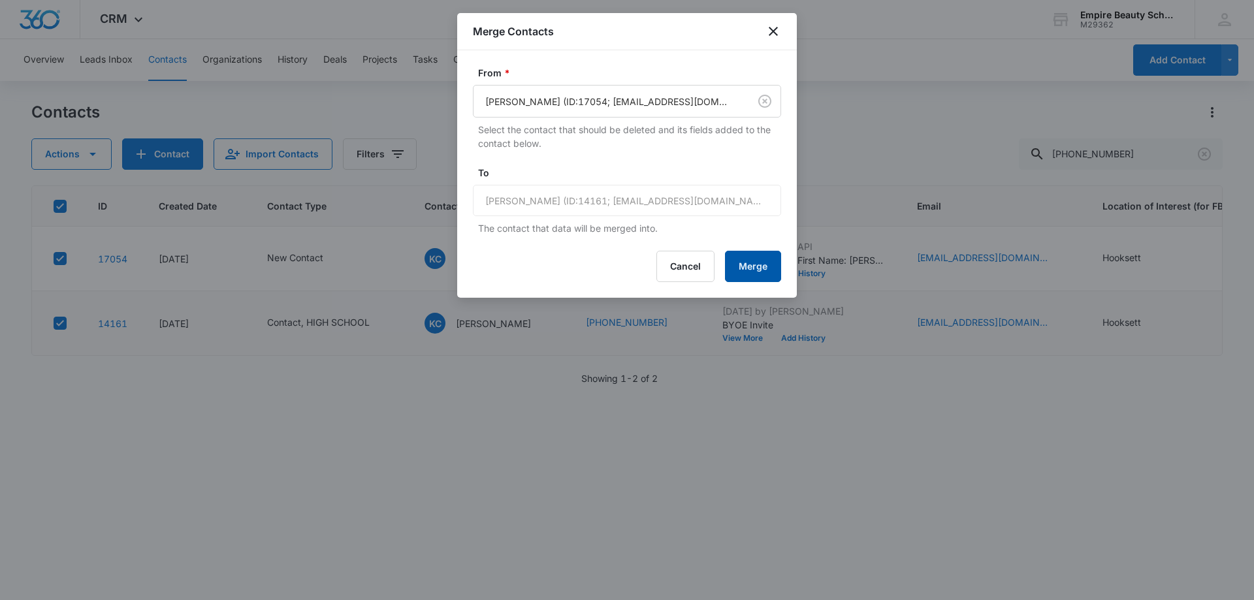
click at [749, 261] on button "Merge" at bounding box center [753, 266] width 56 height 31
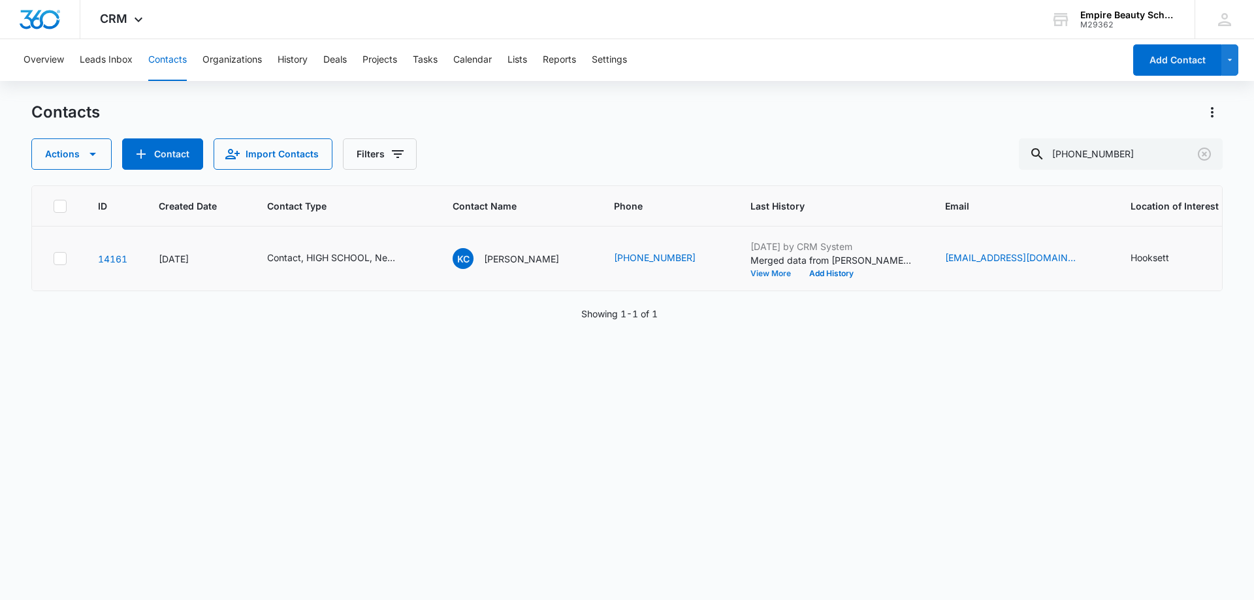
click at [751, 272] on button "View More" at bounding box center [776, 274] width 50 height 8
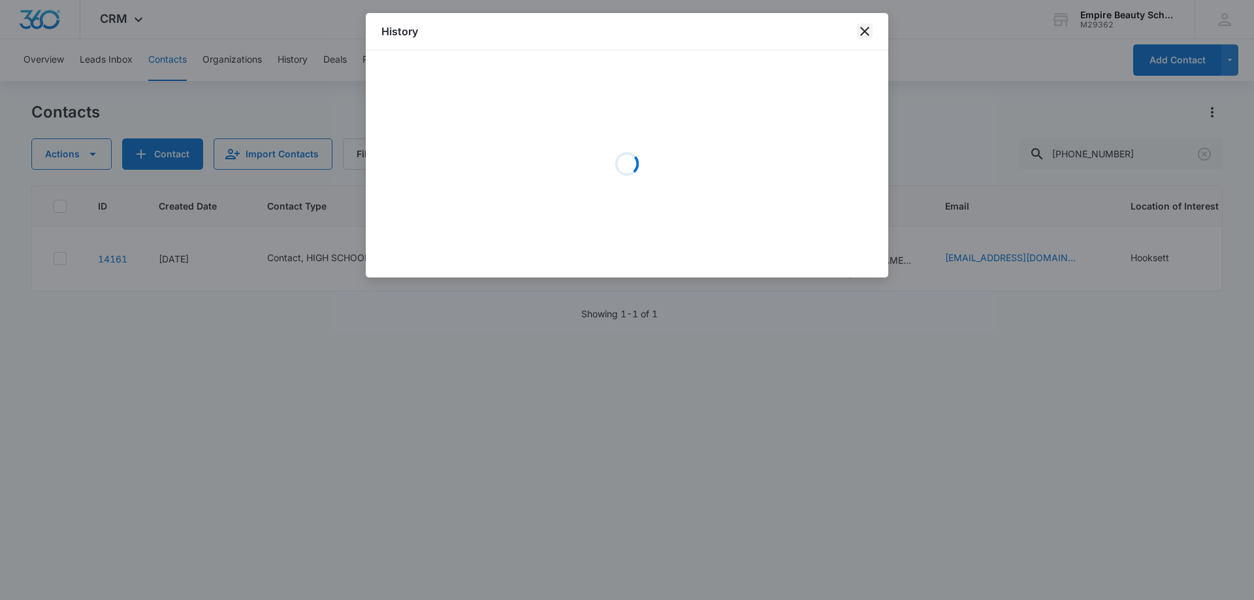
click at [864, 24] on icon "close" at bounding box center [865, 32] width 16 height 16
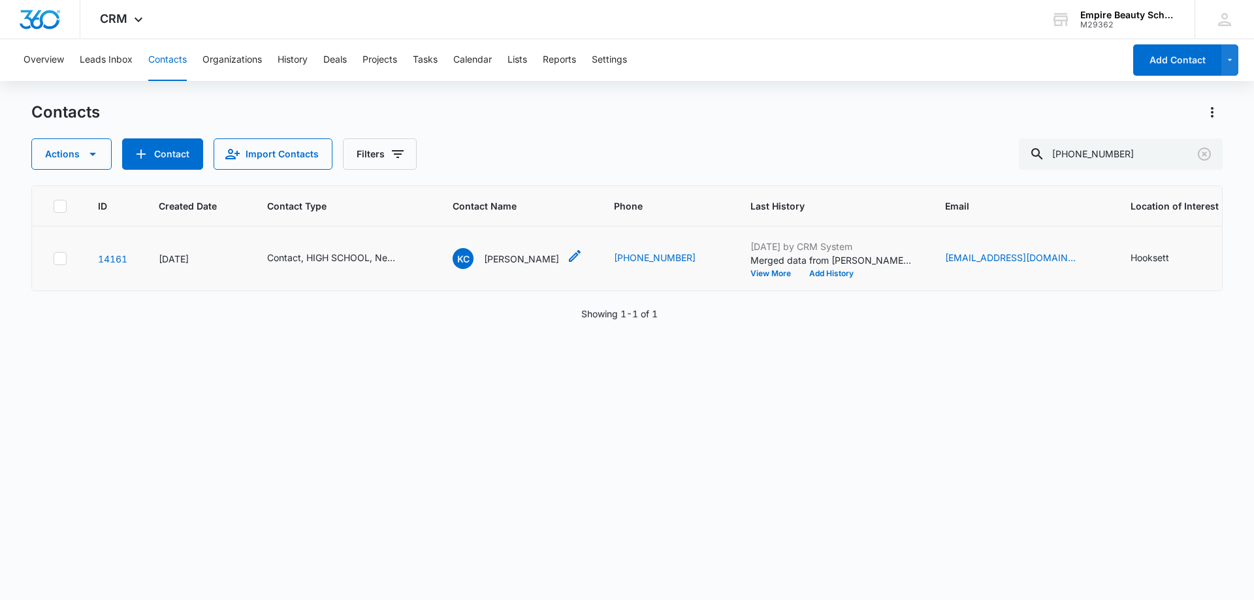
click at [502, 250] on div "[PERSON_NAME] [PERSON_NAME]" at bounding box center [506, 258] width 106 height 21
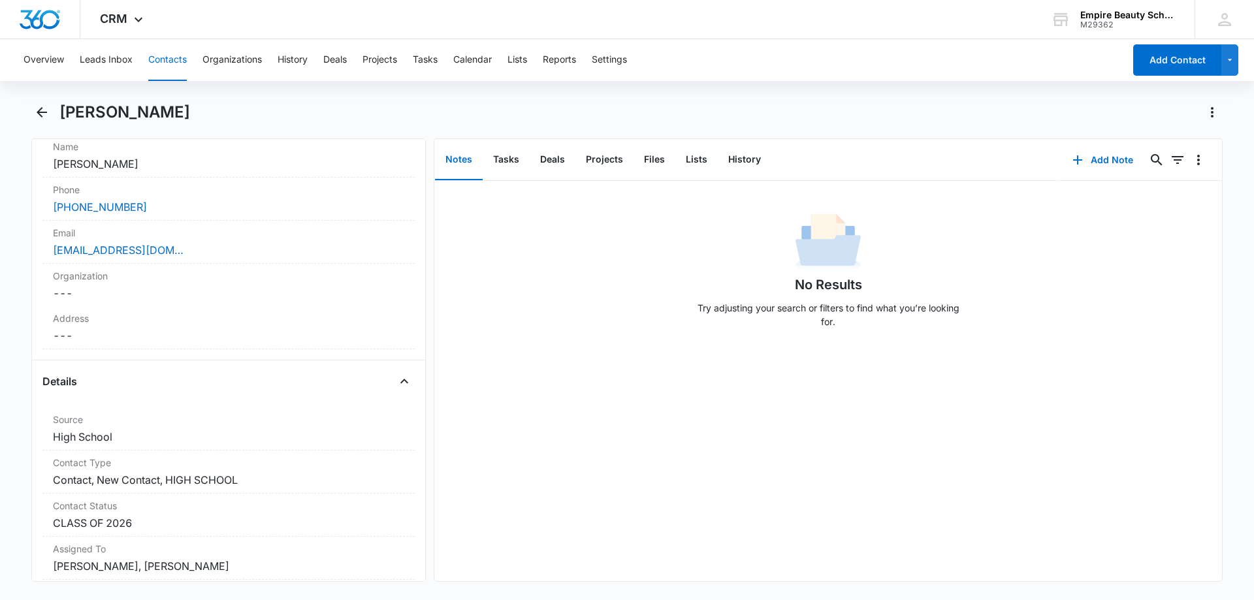
scroll to position [327, 0]
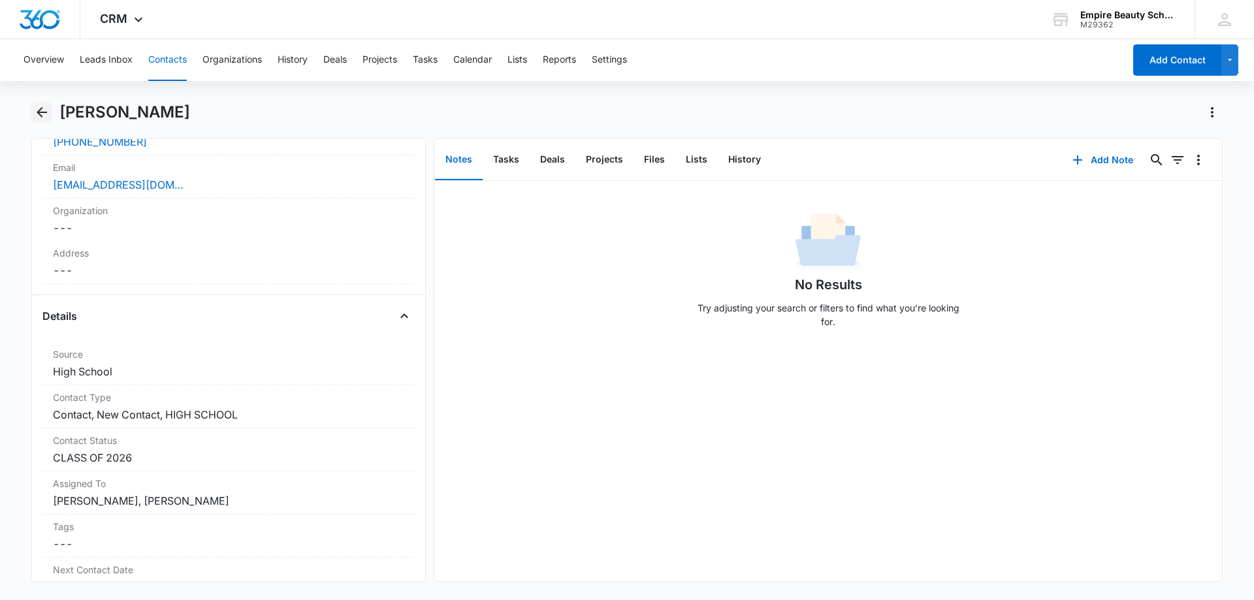
click at [41, 114] on icon "Back" at bounding box center [42, 113] width 16 height 16
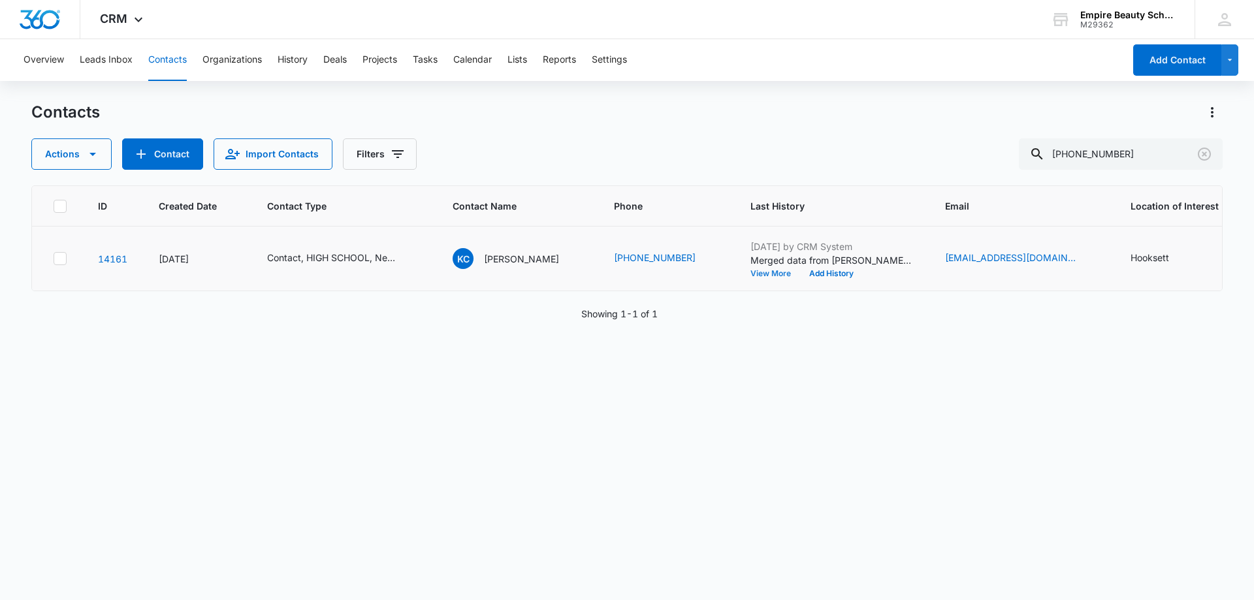
click at [753, 270] on button "View More" at bounding box center [776, 274] width 50 height 8
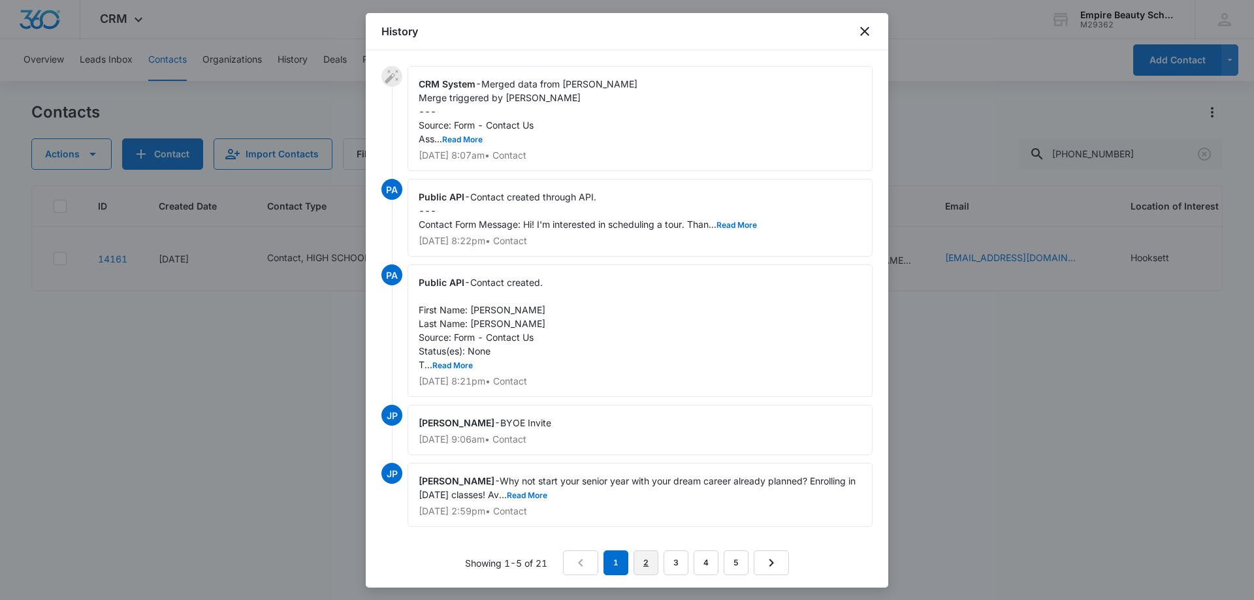
click at [636, 568] on link "2" at bounding box center [646, 563] width 25 height 25
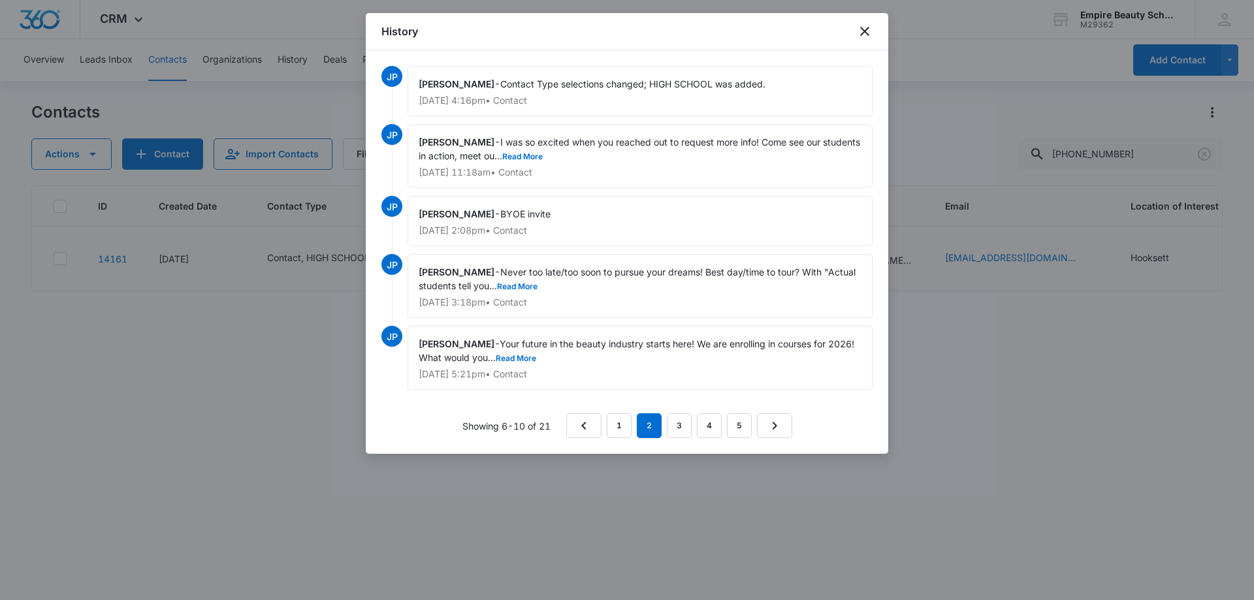
click at [565, 150] on span "I was so excited when you reached out to request more info! Come see our studen…" at bounding box center [641, 149] width 444 height 25
click at [543, 155] on button "Read More" at bounding box center [522, 157] width 41 height 8
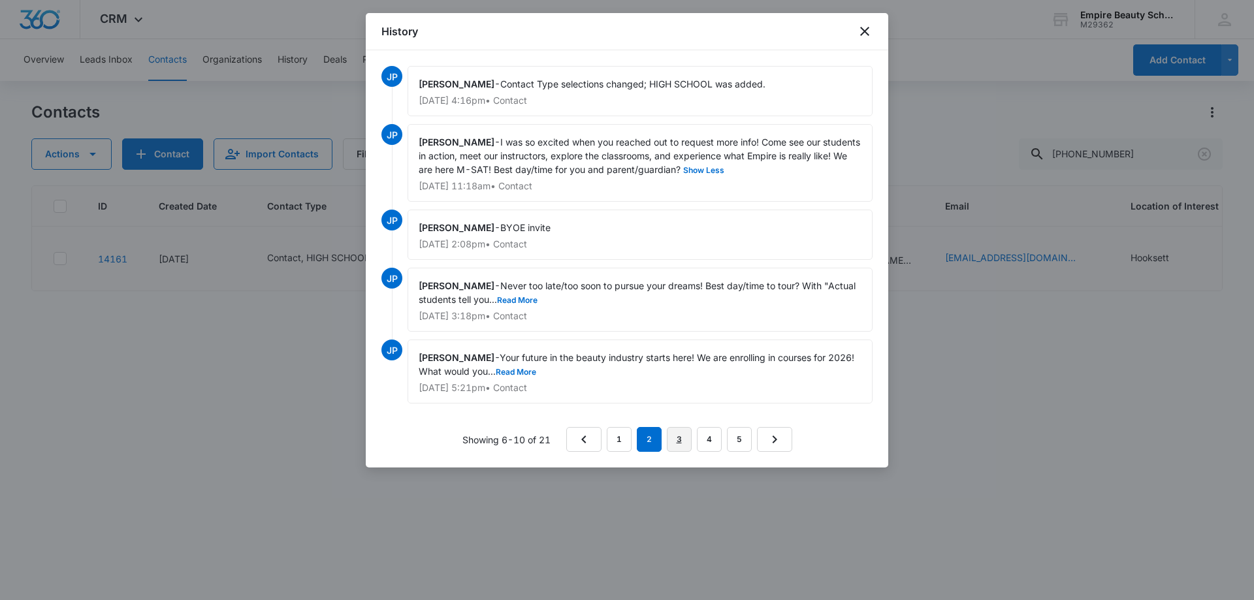
click at [679, 430] on link "3" at bounding box center [679, 439] width 25 height 25
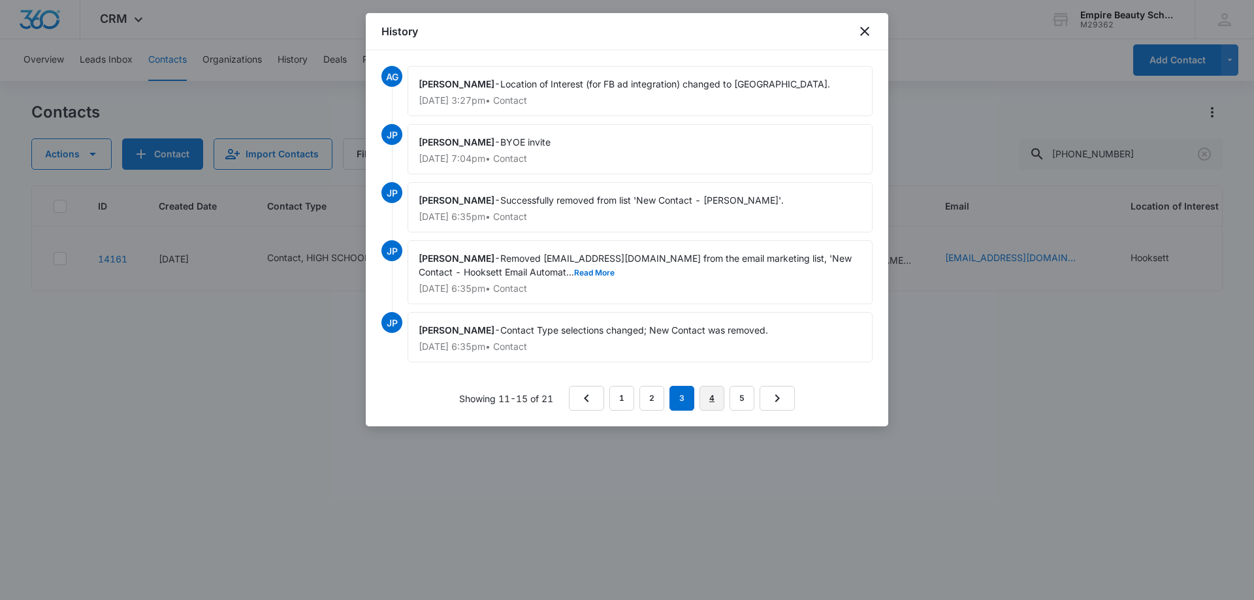
click at [708, 395] on link "4" at bounding box center [712, 398] width 25 height 25
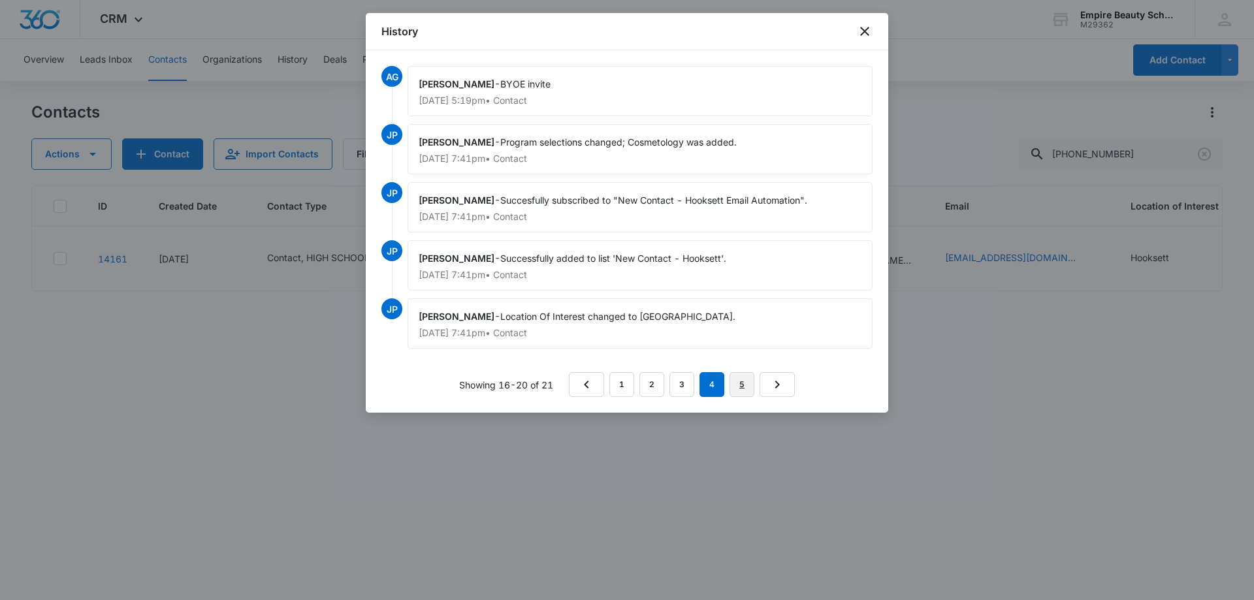
click at [734, 390] on link "5" at bounding box center [742, 384] width 25 height 25
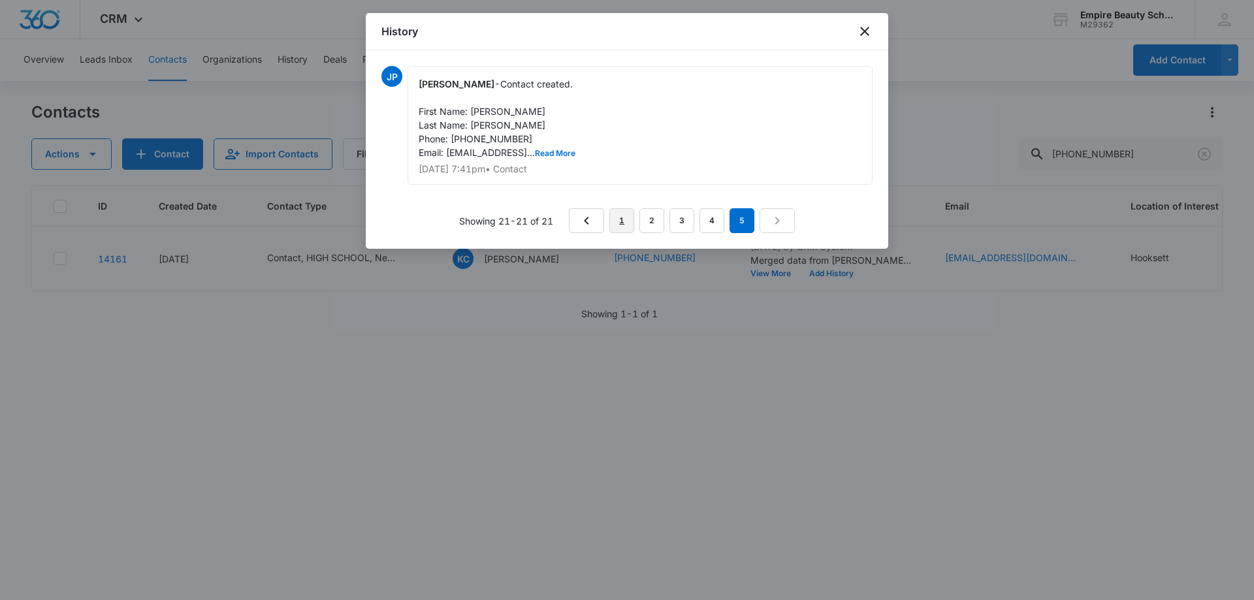
click at [617, 228] on link "1" at bounding box center [621, 220] width 25 height 25
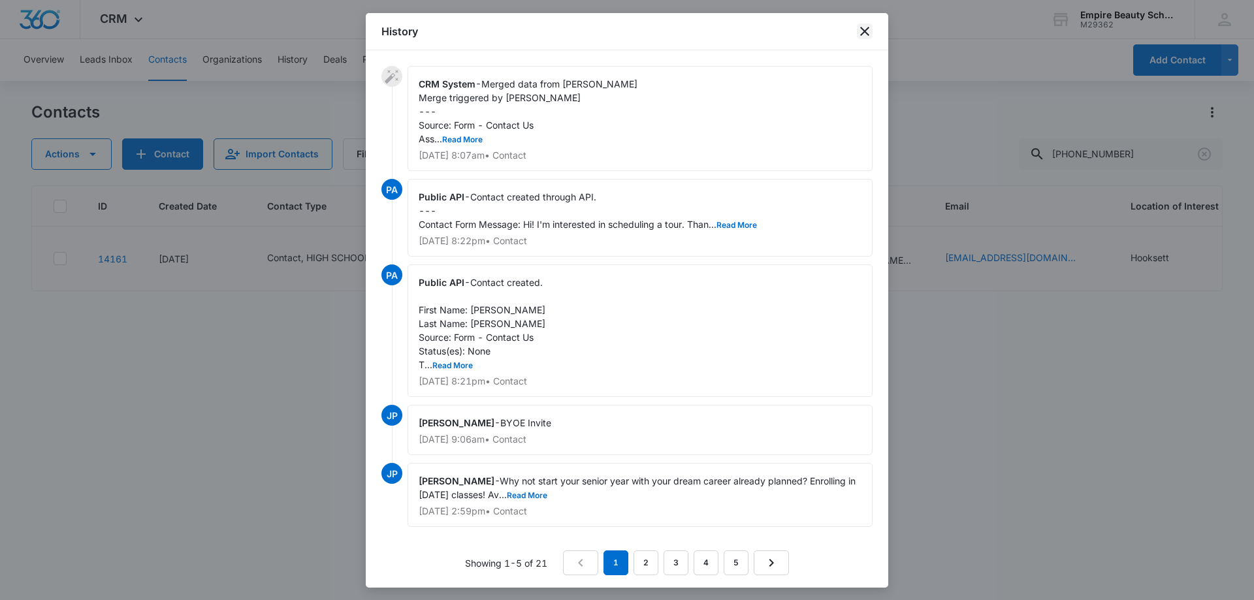
click at [869, 26] on icon "close" at bounding box center [865, 32] width 16 height 16
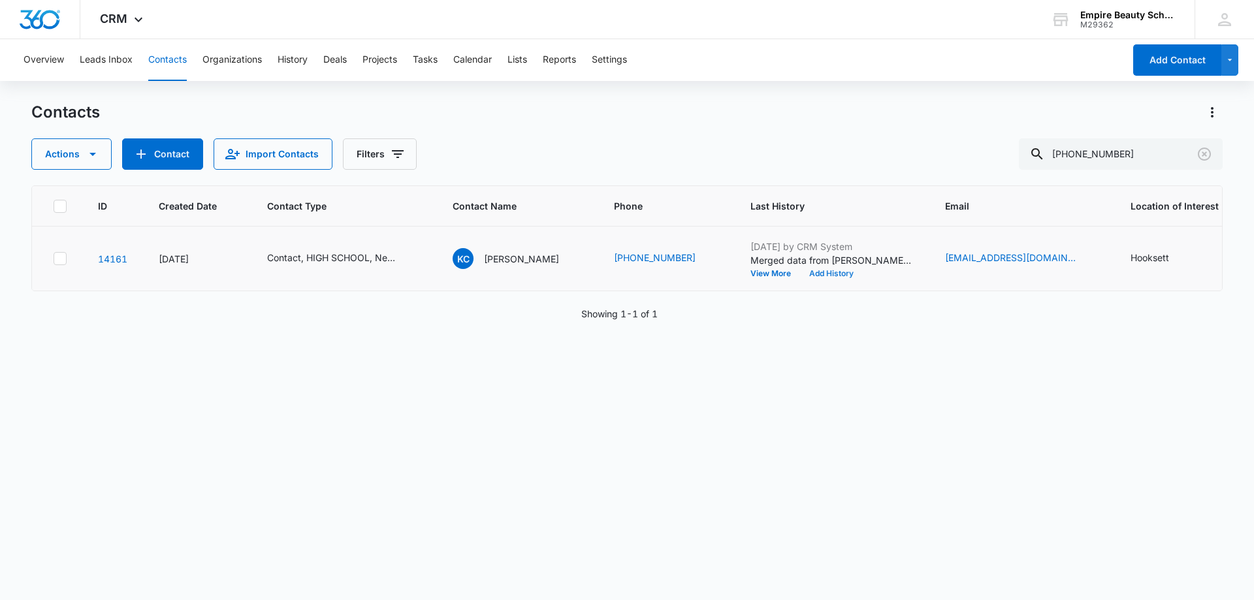
click at [819, 272] on button "Add History" at bounding box center [831, 274] width 63 height 8
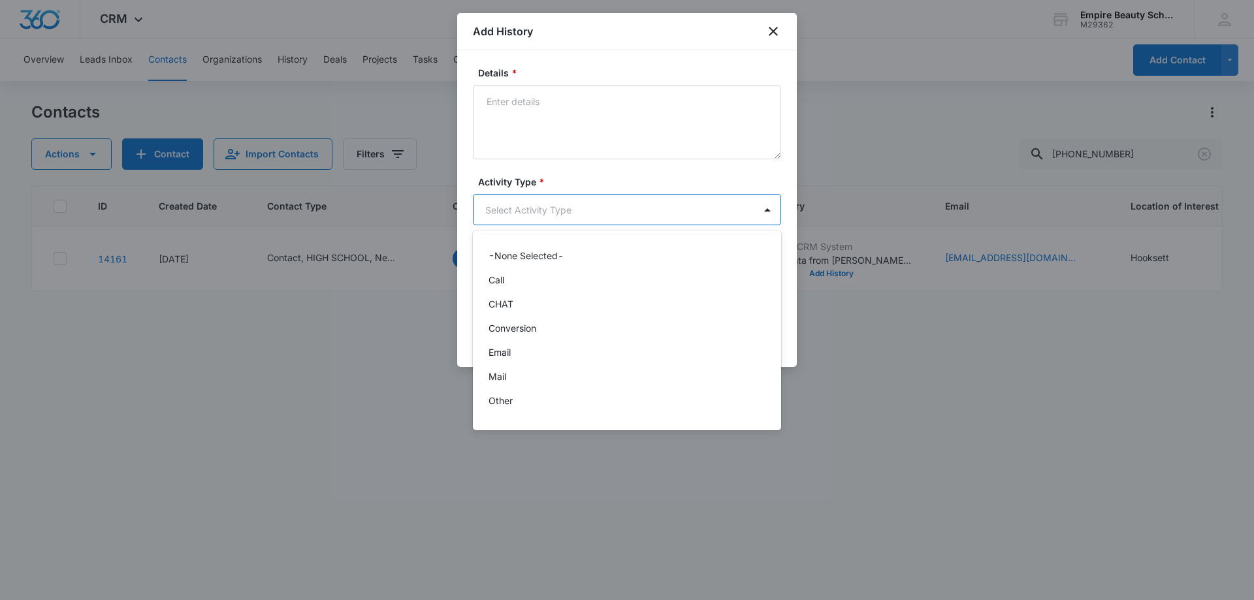
scroll to position [68, 0]
click at [516, 405] on div "Text" at bounding box center [626, 405] width 274 height 14
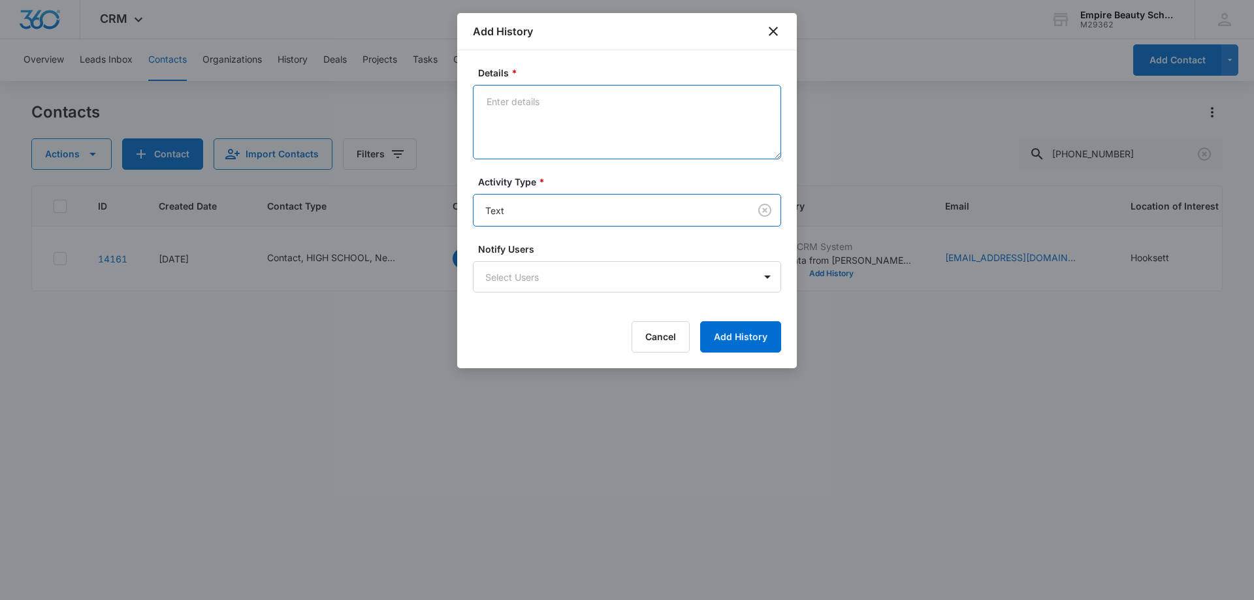
click at [532, 119] on textarea "Details *" at bounding box center [627, 122] width 308 height 74
type textarea "submitted new lead, text 1"
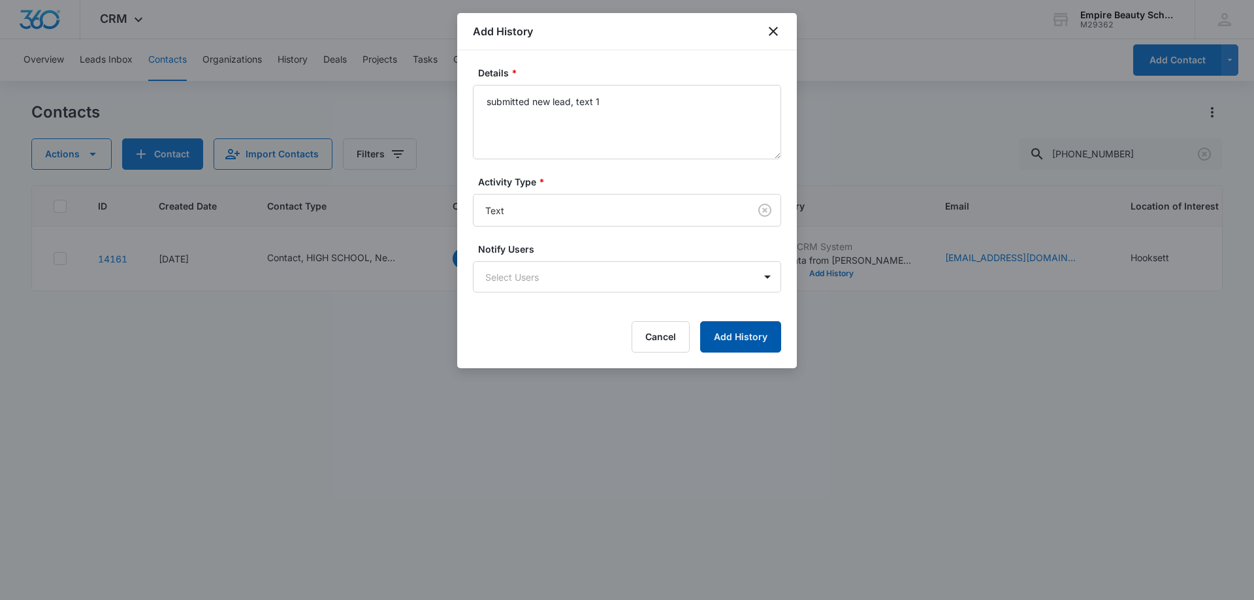
click at [751, 334] on button "Add History" at bounding box center [740, 336] width 81 height 31
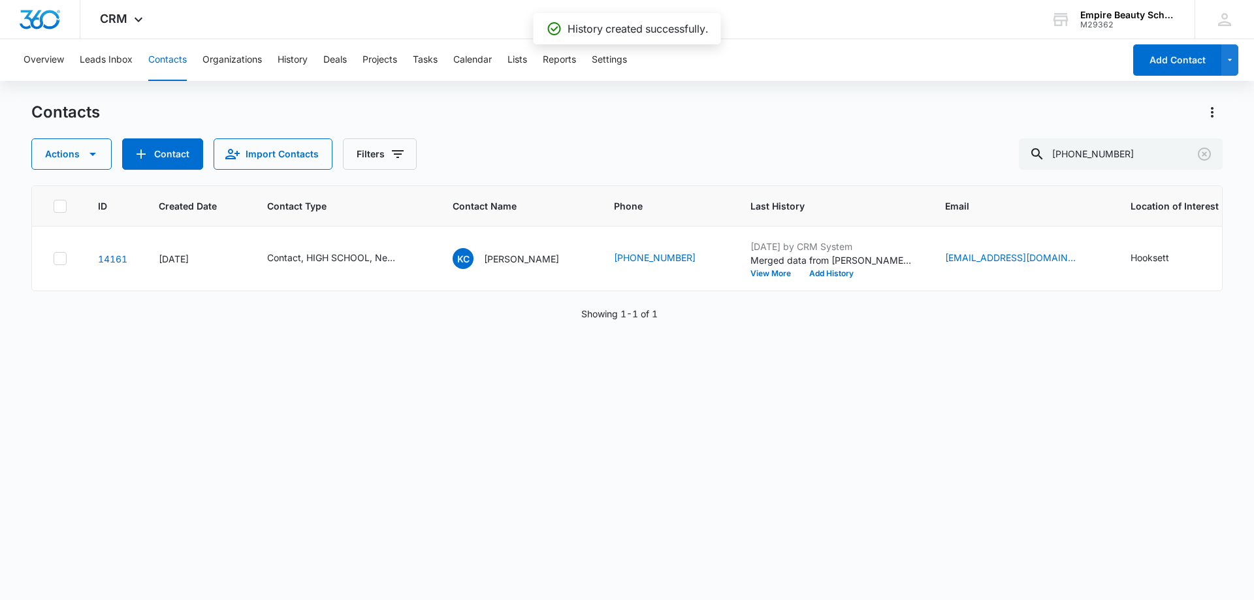
drag, startPoint x: 892, startPoint y: 382, endPoint x: 287, endPoint y: 132, distance: 654.0
click at [892, 382] on div "ID Created Date Contact Type Contact Name Phone Last History Email Location of …" at bounding box center [627, 385] width 1192 height 398
click at [811, 275] on button "Add History" at bounding box center [831, 274] width 63 height 8
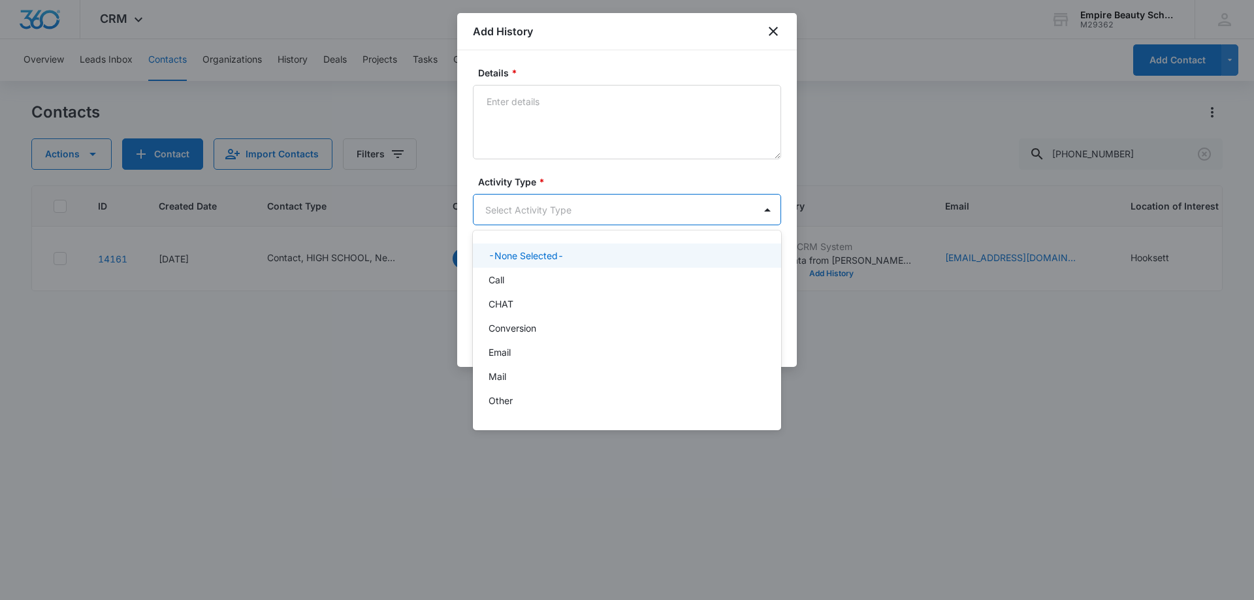
click at [531, 208] on body "CRM Apps Forms CRM Email Shop Payments POS Files Brand Settings AI Assistant Em…" at bounding box center [627, 300] width 1254 height 600
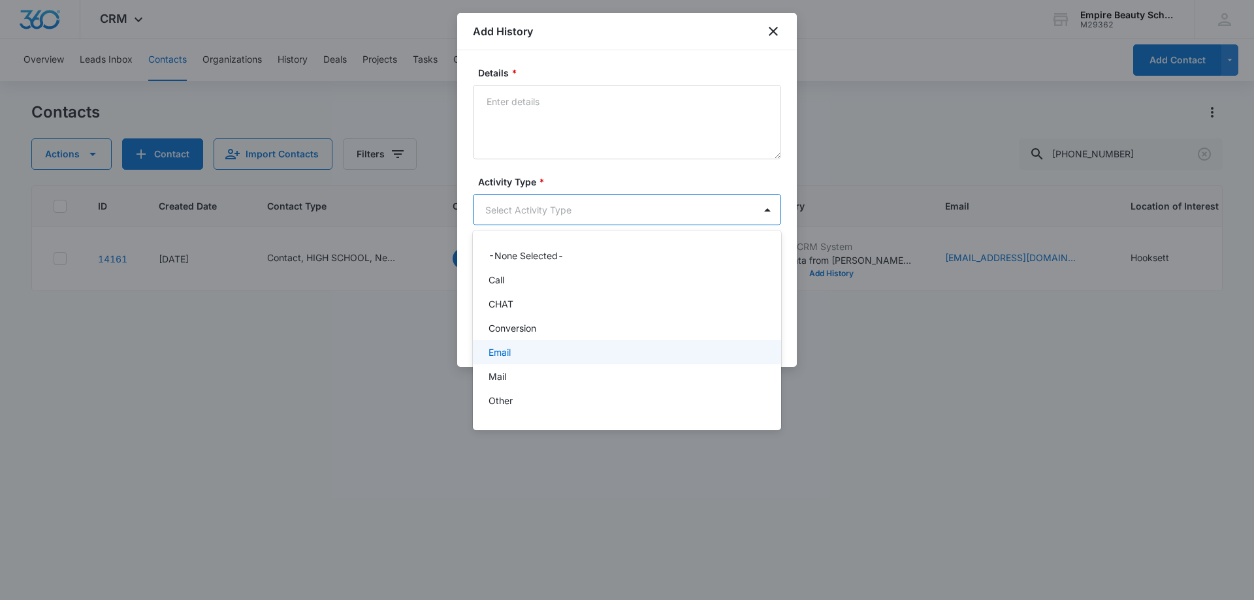
click at [496, 353] on p "Email" at bounding box center [500, 353] width 22 height 14
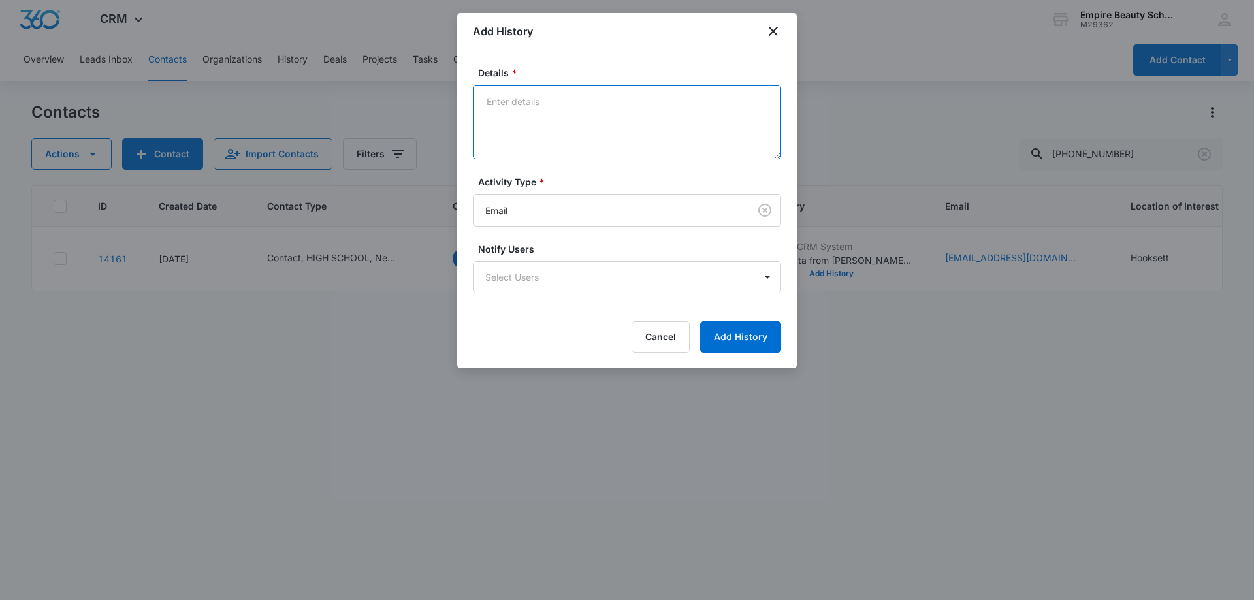
click at [537, 129] on textarea "Details *" at bounding box center [627, 122] width 308 height 74
type textarea "email 1"
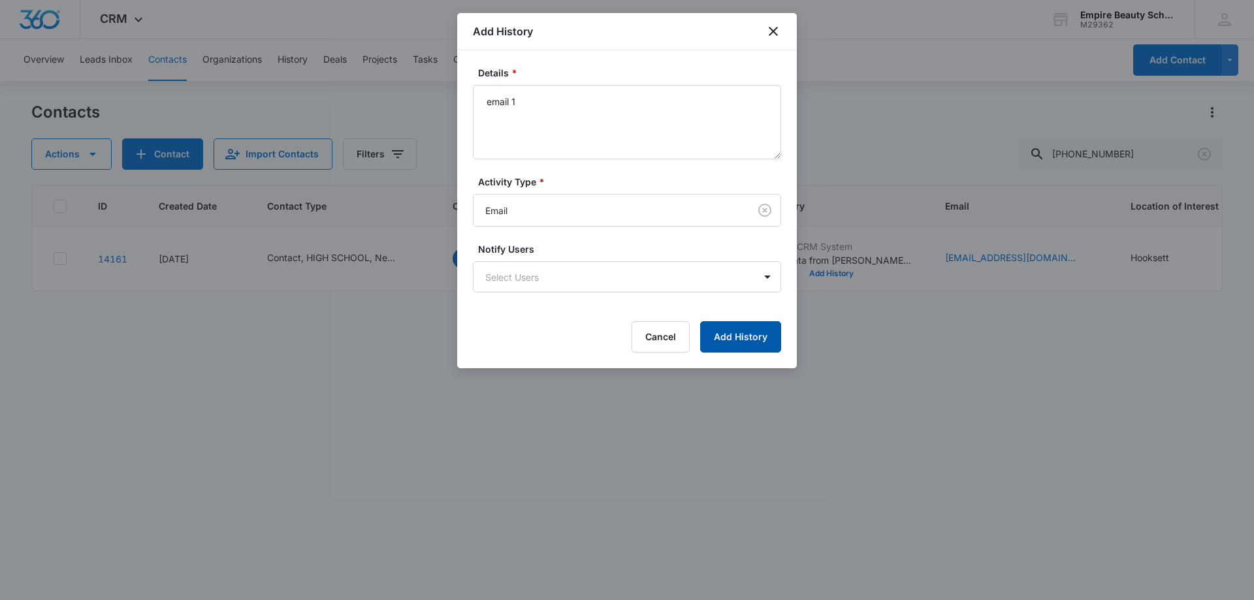
click at [733, 329] on button "Add History" at bounding box center [740, 336] width 81 height 31
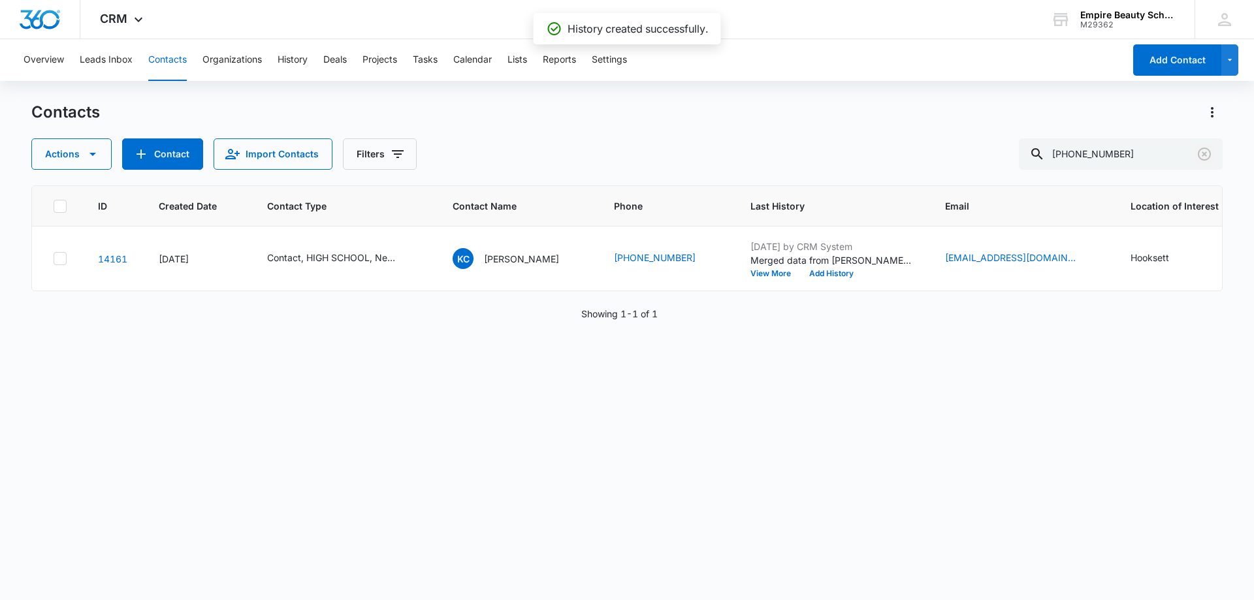
click at [1205, 155] on icon "Clear" at bounding box center [1204, 154] width 13 height 13
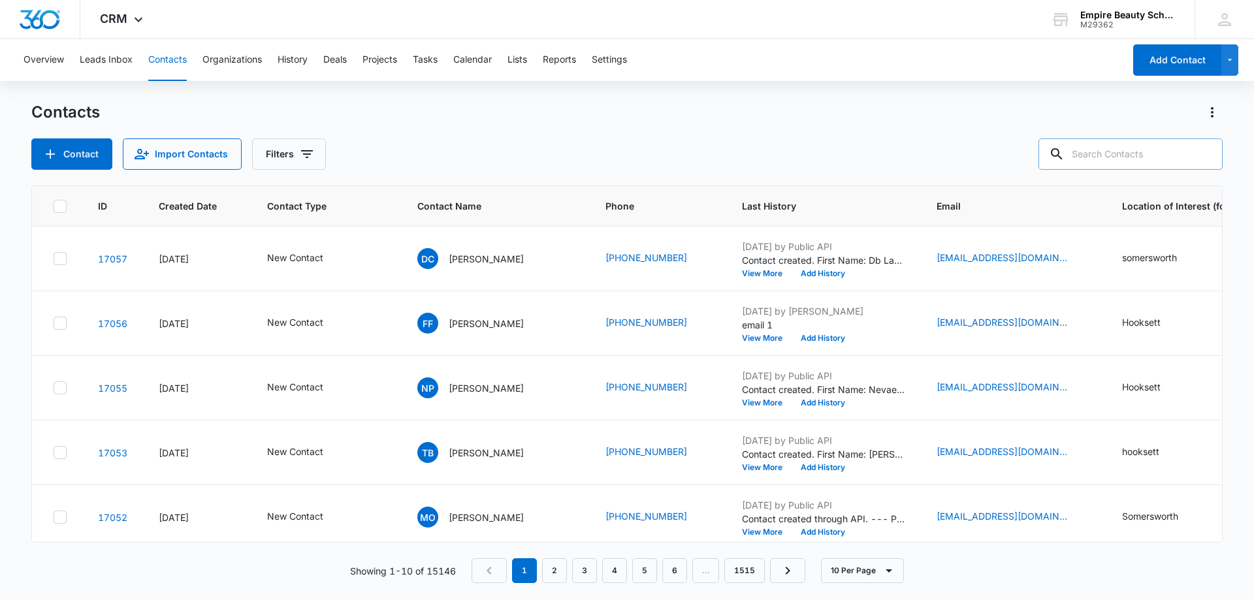
click at [1126, 161] on input "text" at bounding box center [1131, 153] width 184 height 31
paste input "18022990031"
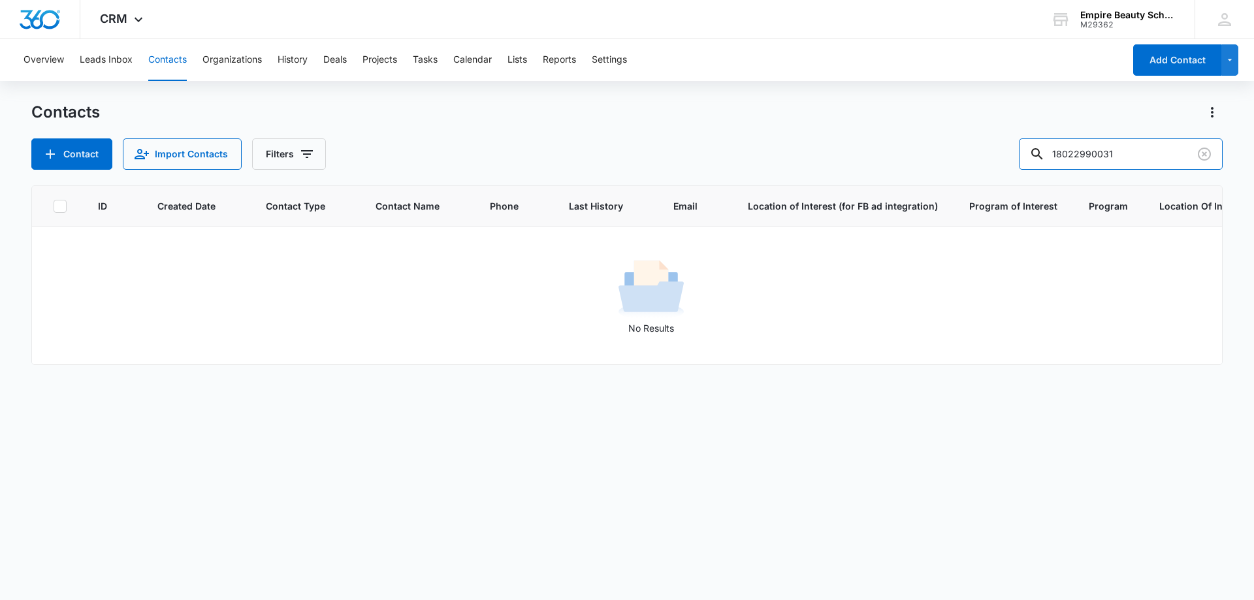
drag, startPoint x: 1103, startPoint y: 151, endPoint x: 910, endPoint y: 156, distance: 192.8
click at [910, 156] on div "Contact Import Contacts Filters 18022990031" at bounding box center [627, 153] width 1192 height 31
type input "0031"
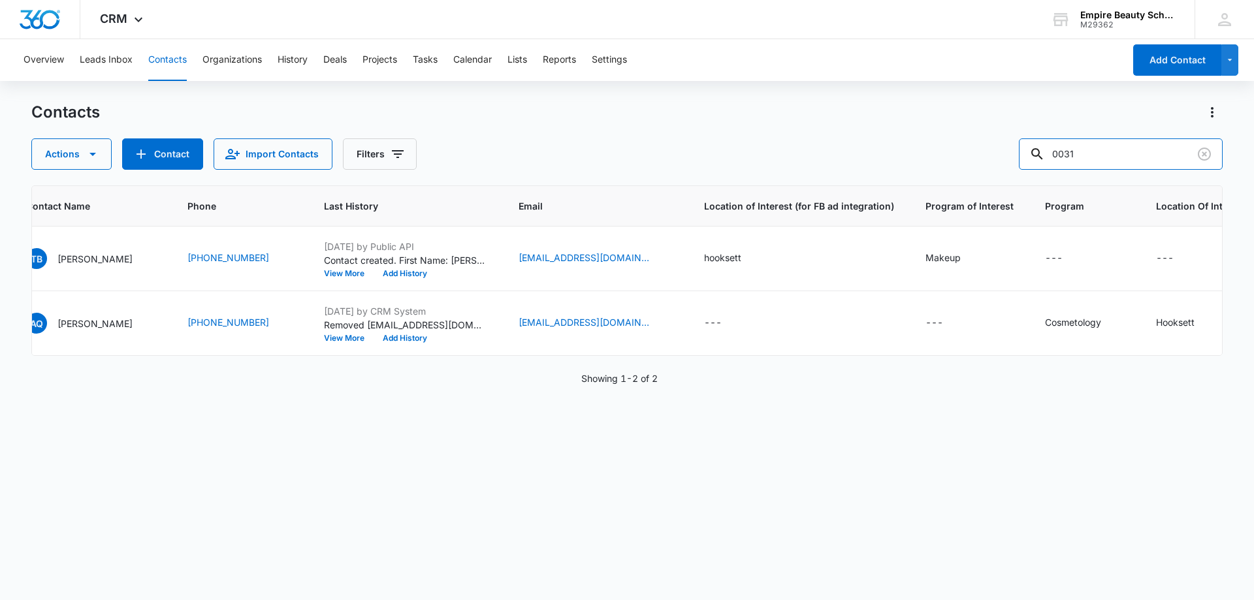
scroll to position [0, 0]
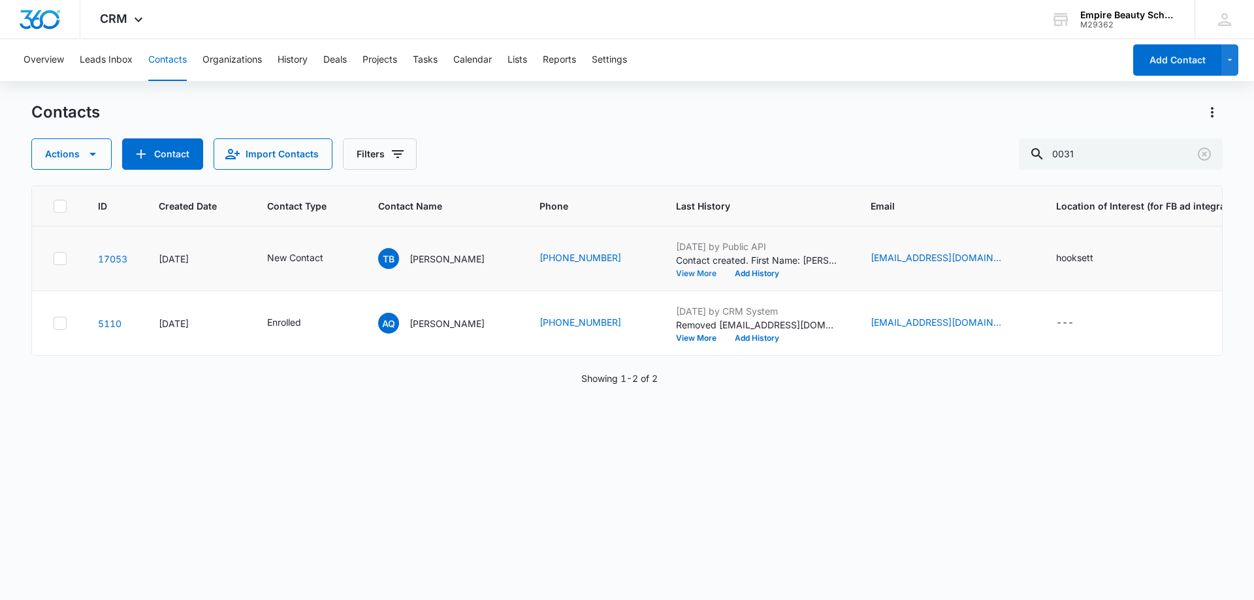
click at [676, 270] on button "View More" at bounding box center [701, 274] width 50 height 8
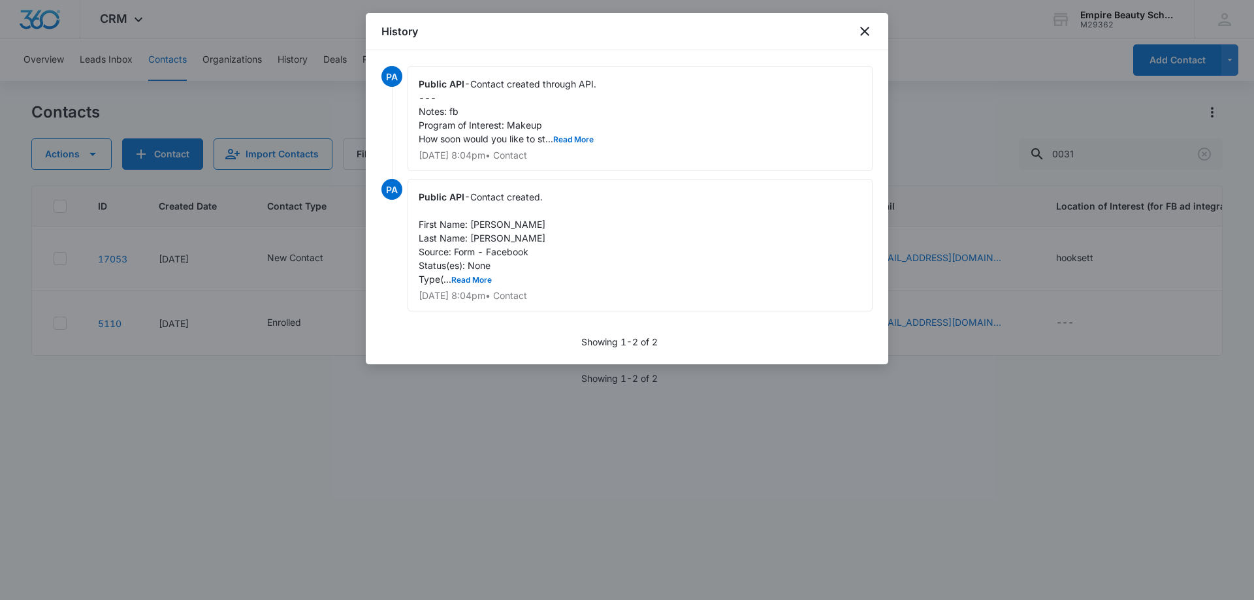
click at [873, 35] on div "History" at bounding box center [627, 31] width 523 height 37
click at [871, 37] on icon "close" at bounding box center [865, 32] width 16 height 16
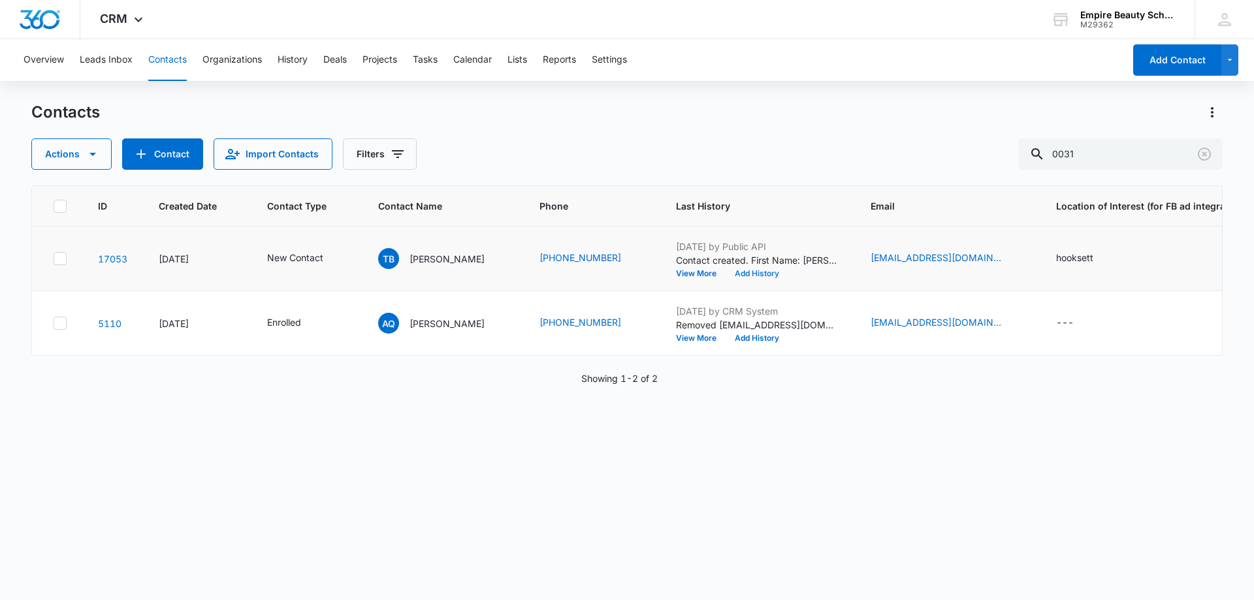
click at [745, 271] on button "Add History" at bounding box center [757, 274] width 63 height 8
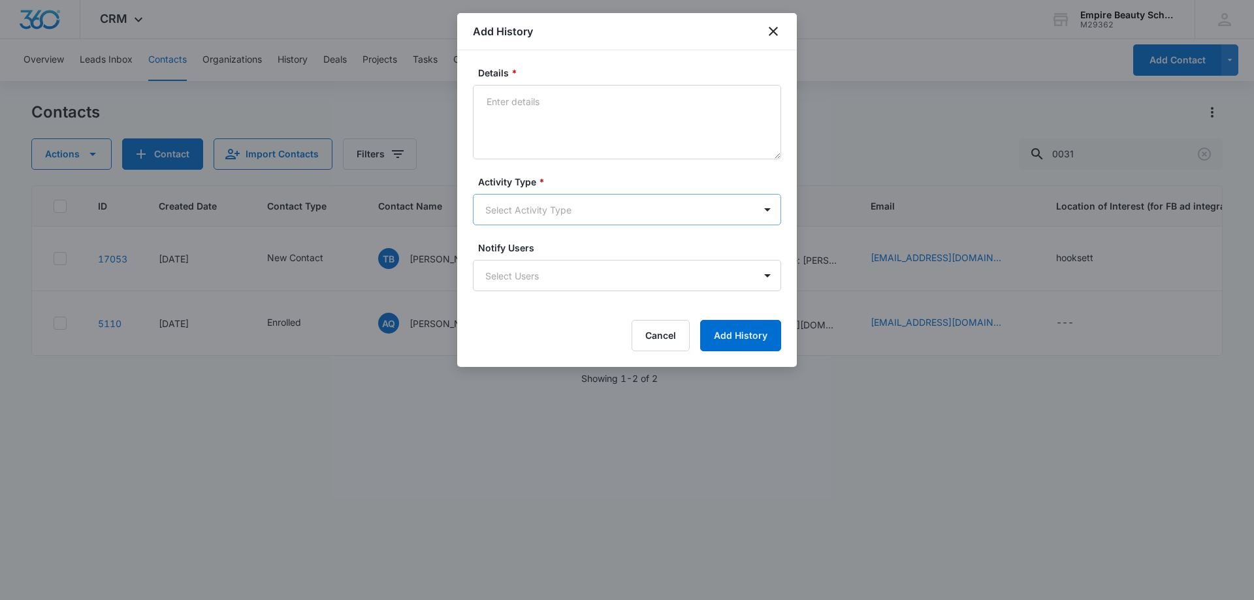
drag, startPoint x: 502, startPoint y: 193, endPoint x: 511, endPoint y: 207, distance: 16.5
click at [508, 193] on div "Activity Type * Select Activity Type" at bounding box center [627, 200] width 308 height 50
click at [516, 215] on body "CRM Apps Forms CRM Email Shop Payments POS Files Brand Settings AI Assistant Em…" at bounding box center [627, 300] width 1254 height 600
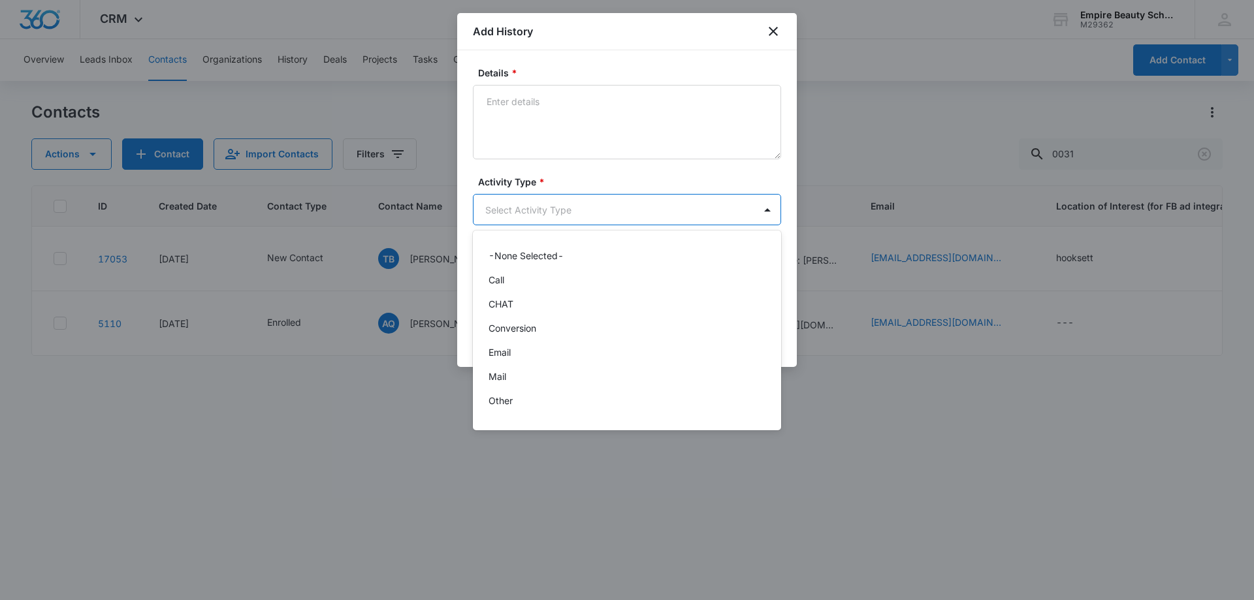
scroll to position [68, 0]
click at [501, 401] on p "Text" at bounding box center [498, 405] width 19 height 14
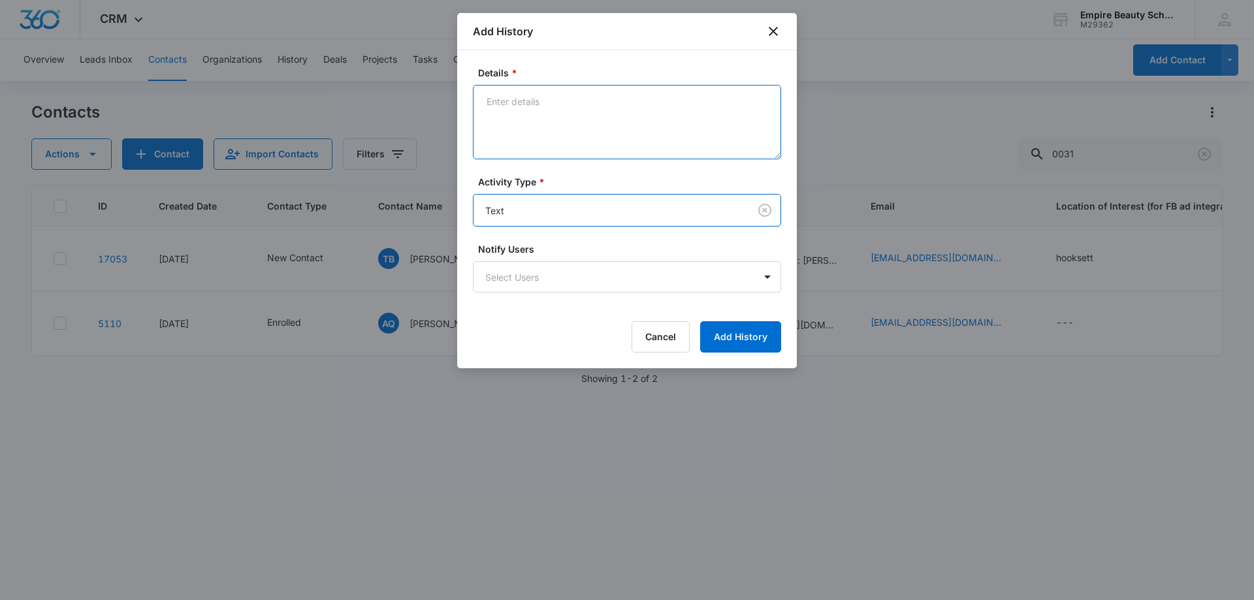
click at [514, 106] on textarea "Details *" at bounding box center [627, 122] width 308 height 74
type textarea "text 1"
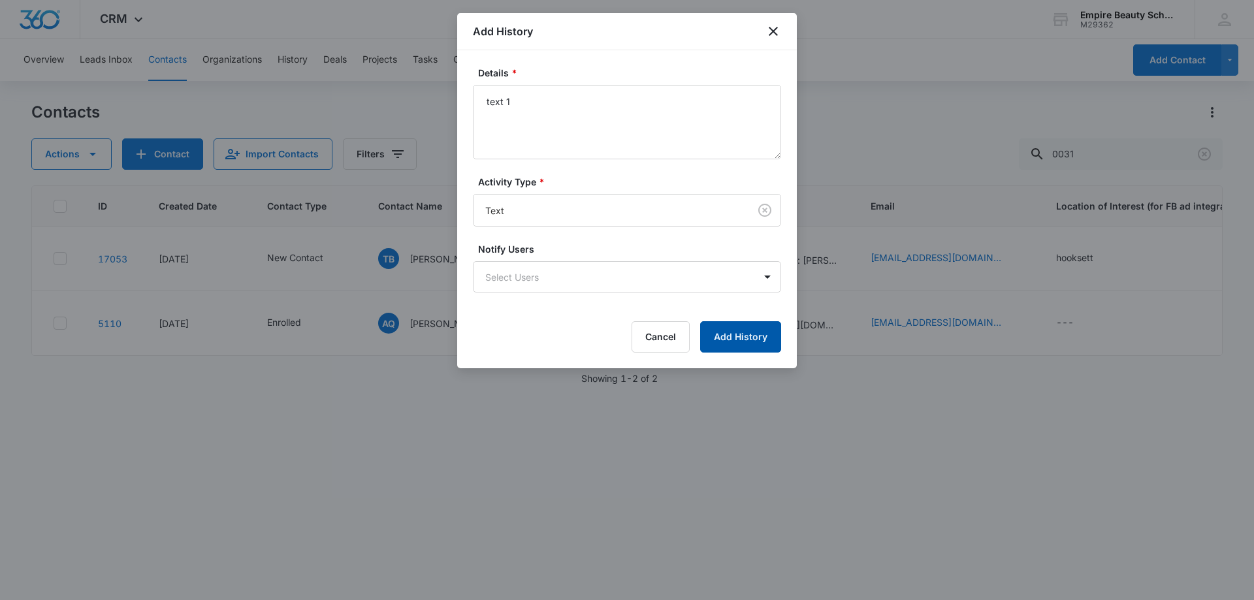
click at [762, 344] on button "Add History" at bounding box center [740, 336] width 81 height 31
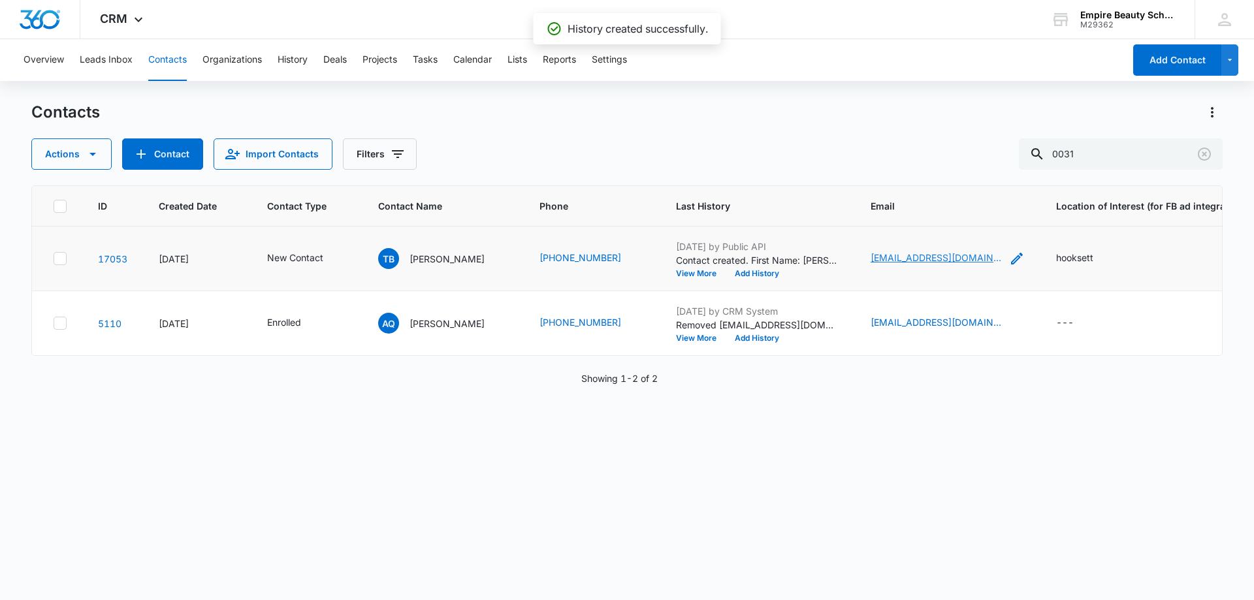
click at [872, 258] on link "[EMAIL_ADDRESS][DOMAIN_NAME]" at bounding box center [936, 258] width 131 height 14
drag, startPoint x: 835, startPoint y: 417, endPoint x: 629, endPoint y: 202, distance: 298.5
click at [835, 417] on div "ID Created Date Contact Type Contact Name Phone Last History Email Location of …" at bounding box center [627, 385] width 1192 height 398
click at [728, 270] on button "Add History" at bounding box center [757, 274] width 63 height 8
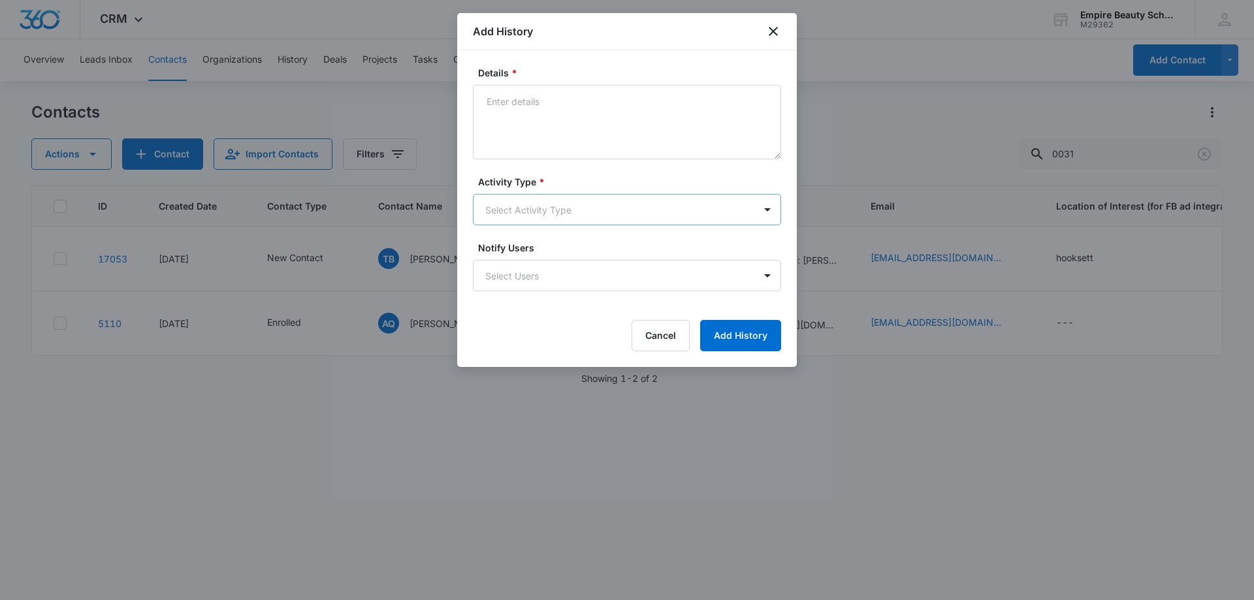
click at [500, 200] on body "CRM Apps Forms CRM Email Shop Payments POS Files Brand Settings AI Assistant Em…" at bounding box center [627, 300] width 1254 height 600
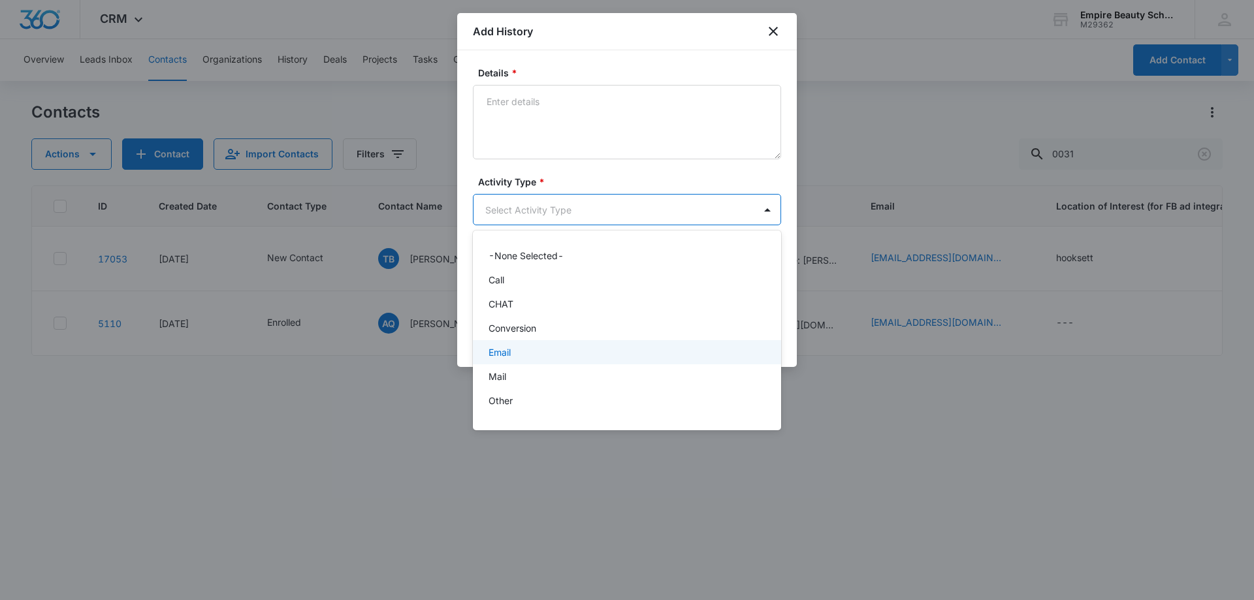
click at [534, 351] on div "Email" at bounding box center [626, 353] width 274 height 14
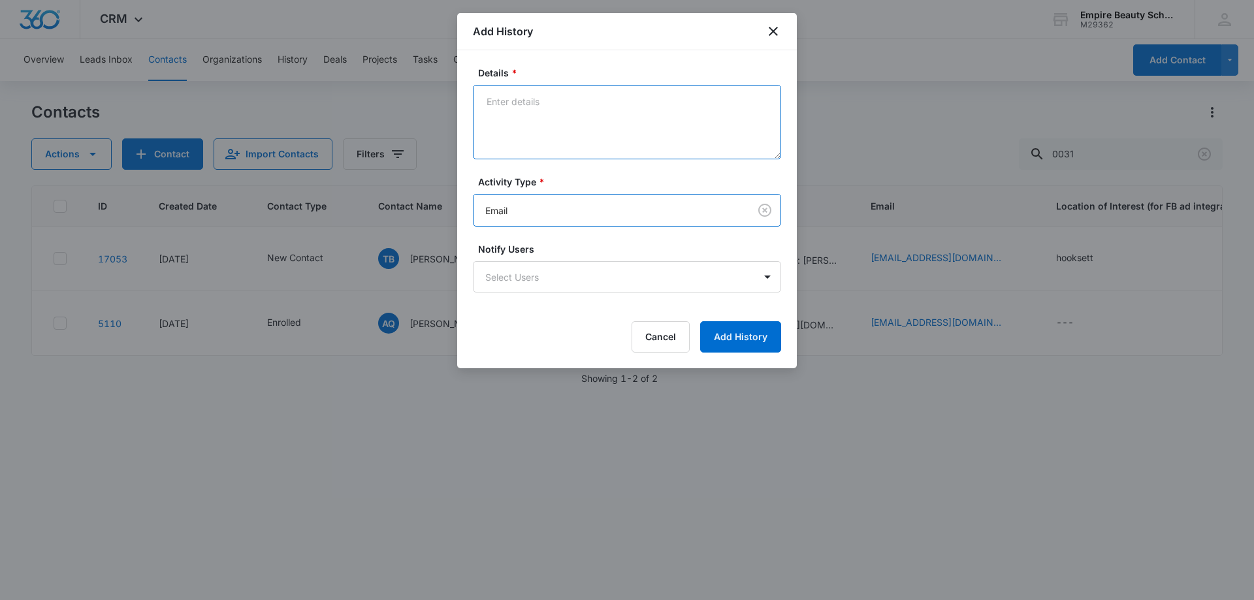
click at [523, 137] on textarea "Details *" at bounding box center [627, 122] width 308 height 74
type textarea "email 1"
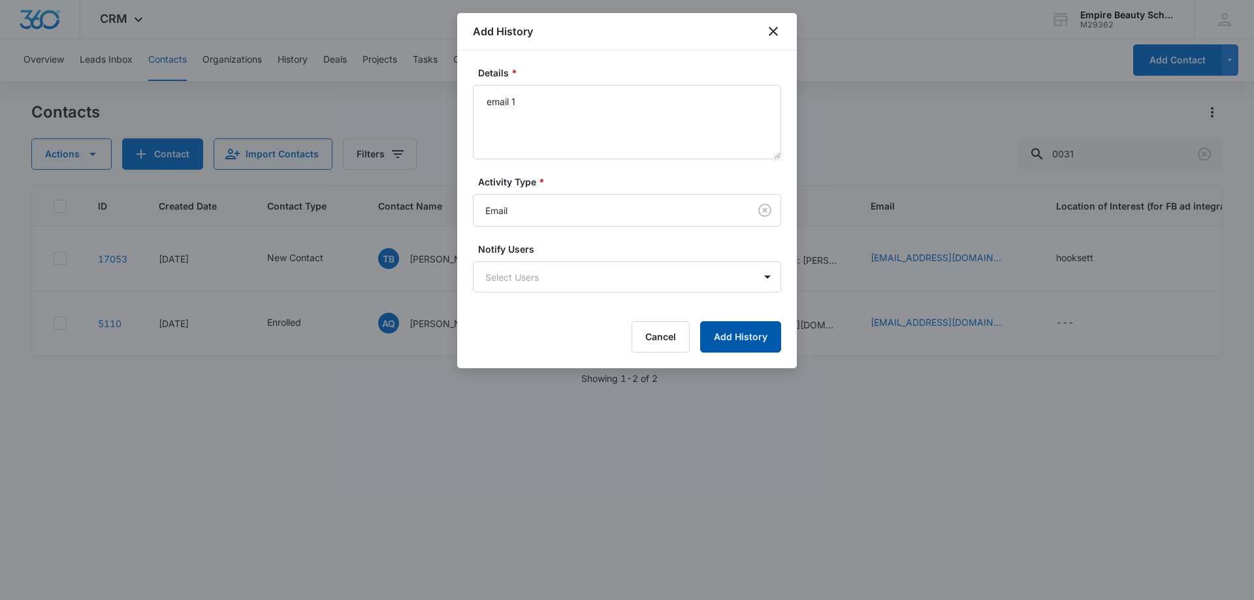
click at [758, 334] on button "Add History" at bounding box center [740, 336] width 81 height 31
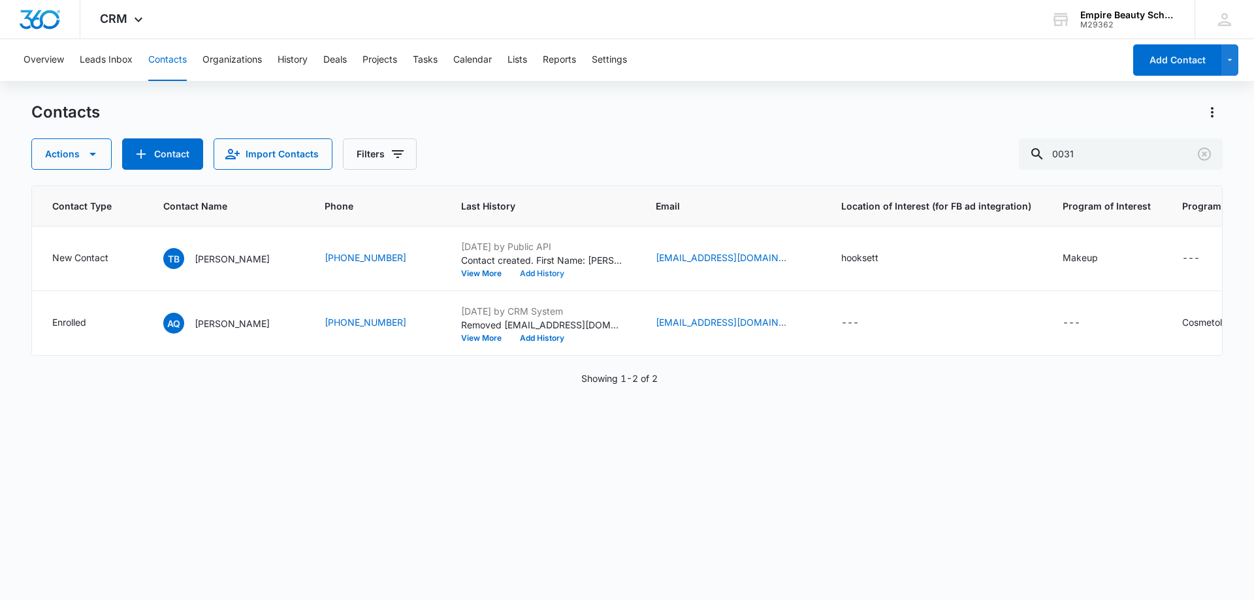
scroll to position [0, 352]
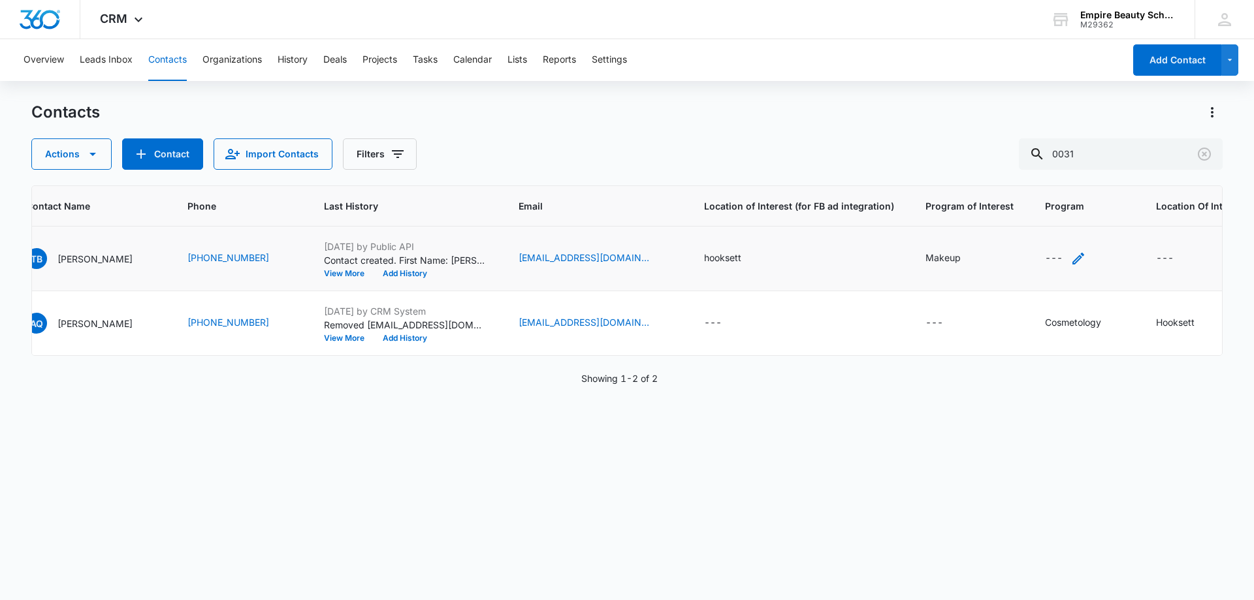
click at [1073, 257] on icon "Program - - Select to Edit Field" at bounding box center [1079, 259] width 12 height 12
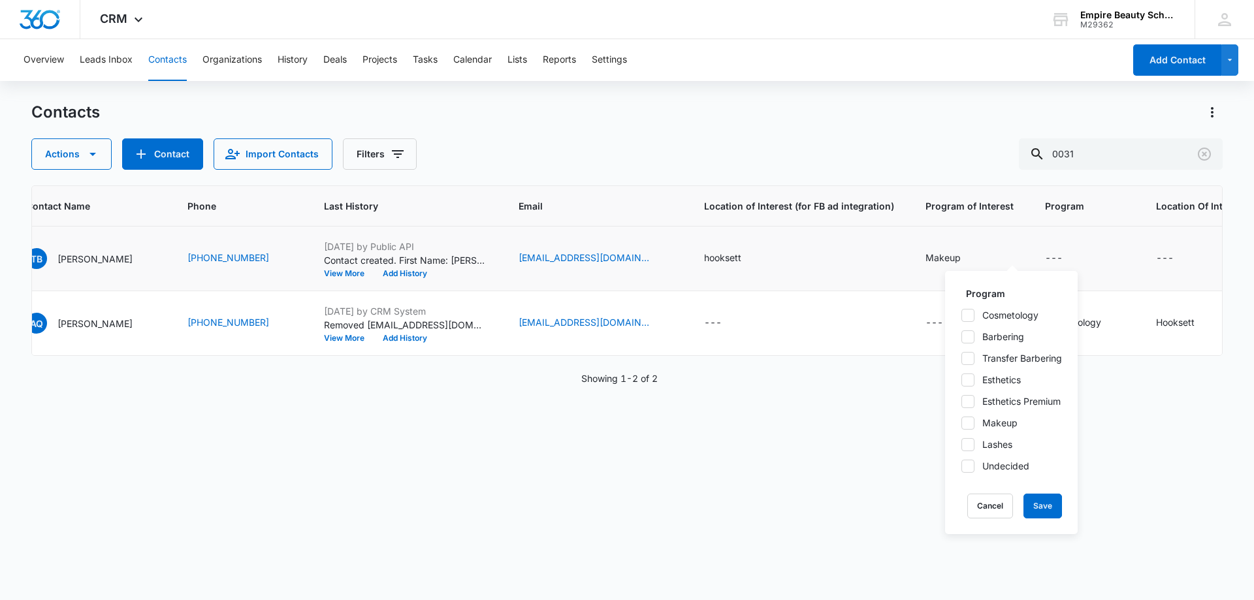
click at [965, 427] on icon at bounding box center [968, 423] width 12 height 12
click at [962, 423] on input "Makeup" at bounding box center [961, 423] width 1 height 1
checkbox input "true"
click at [1043, 504] on button "Save" at bounding box center [1043, 506] width 39 height 25
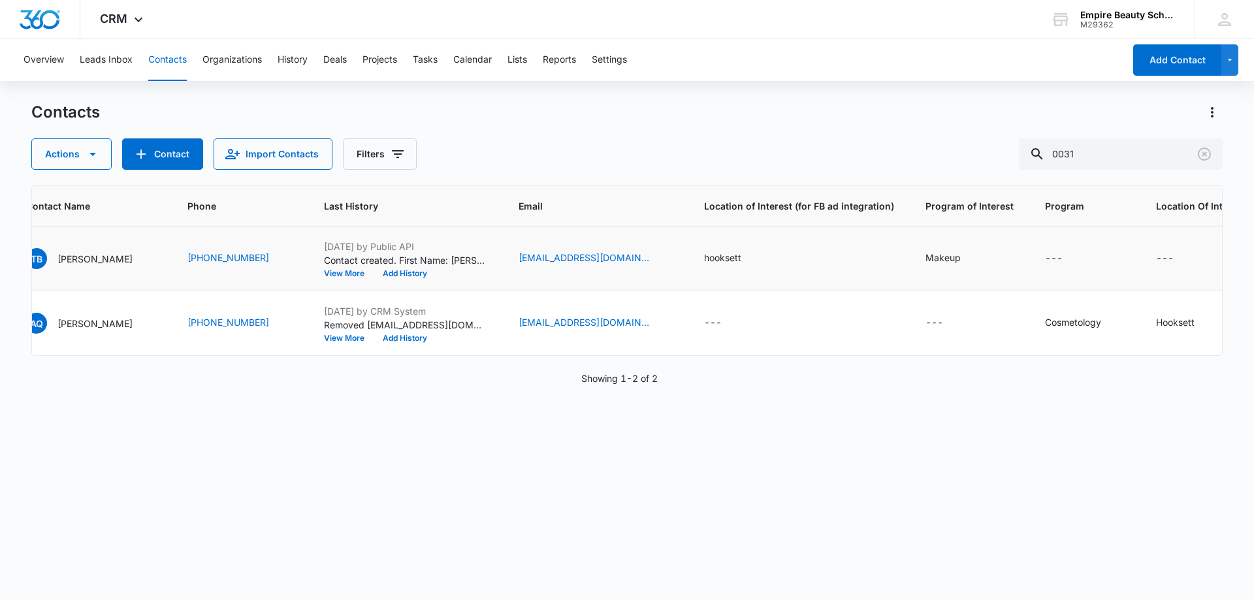
scroll to position [0, 0]
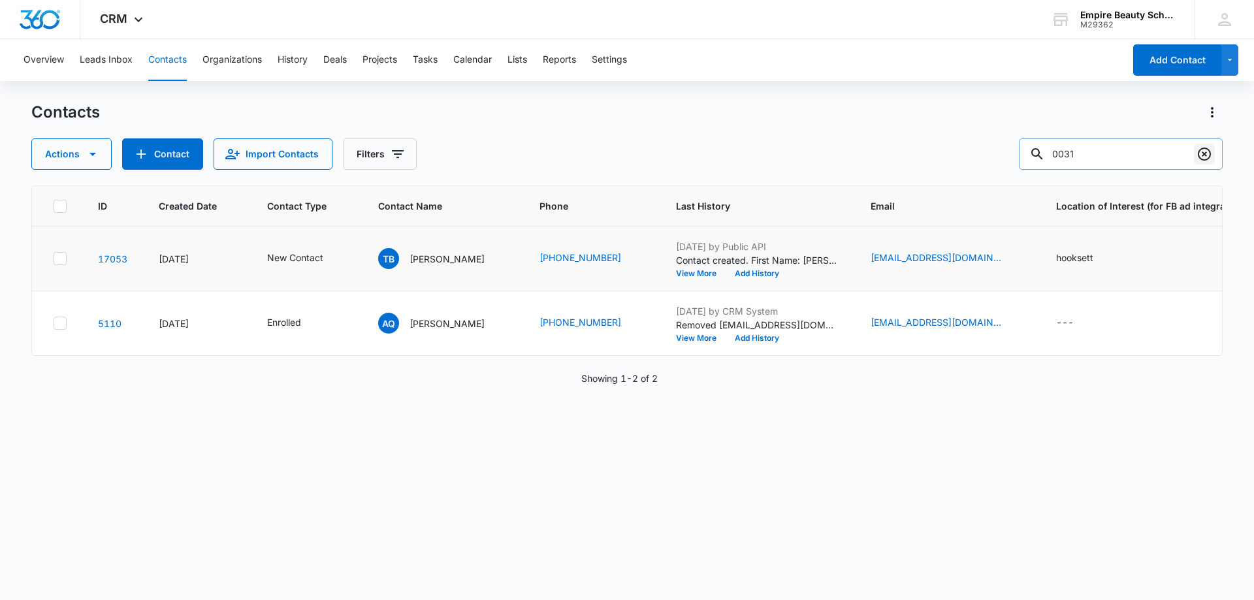
click at [1206, 157] on icon "Clear" at bounding box center [1205, 154] width 16 height 16
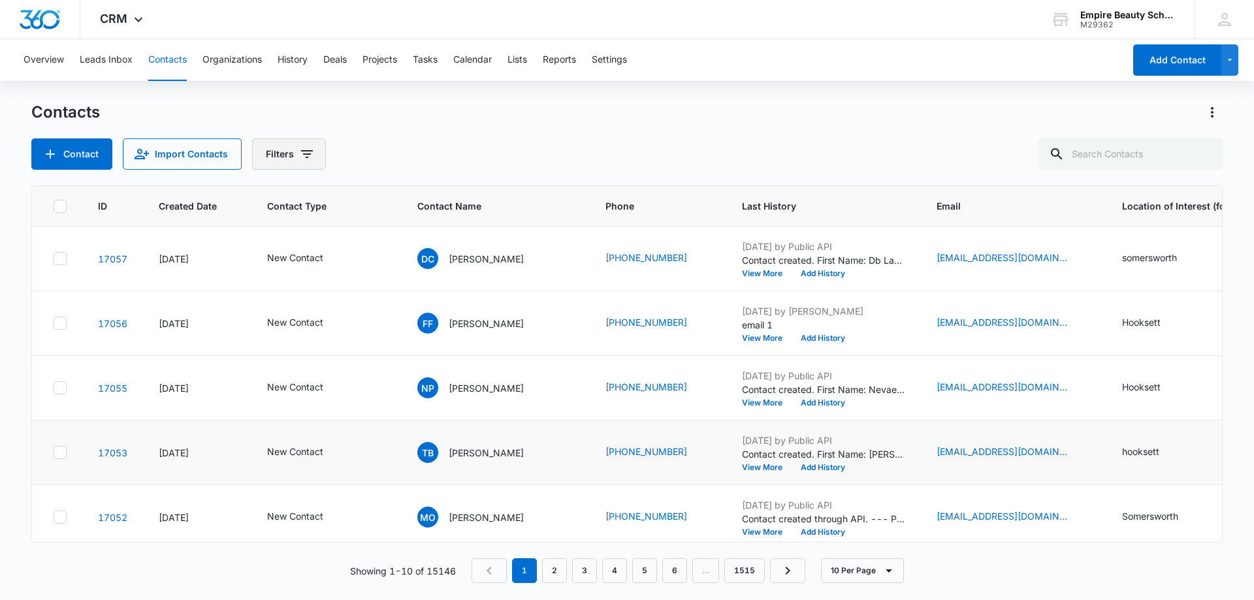
click at [285, 148] on button "Filters" at bounding box center [289, 153] width 74 height 31
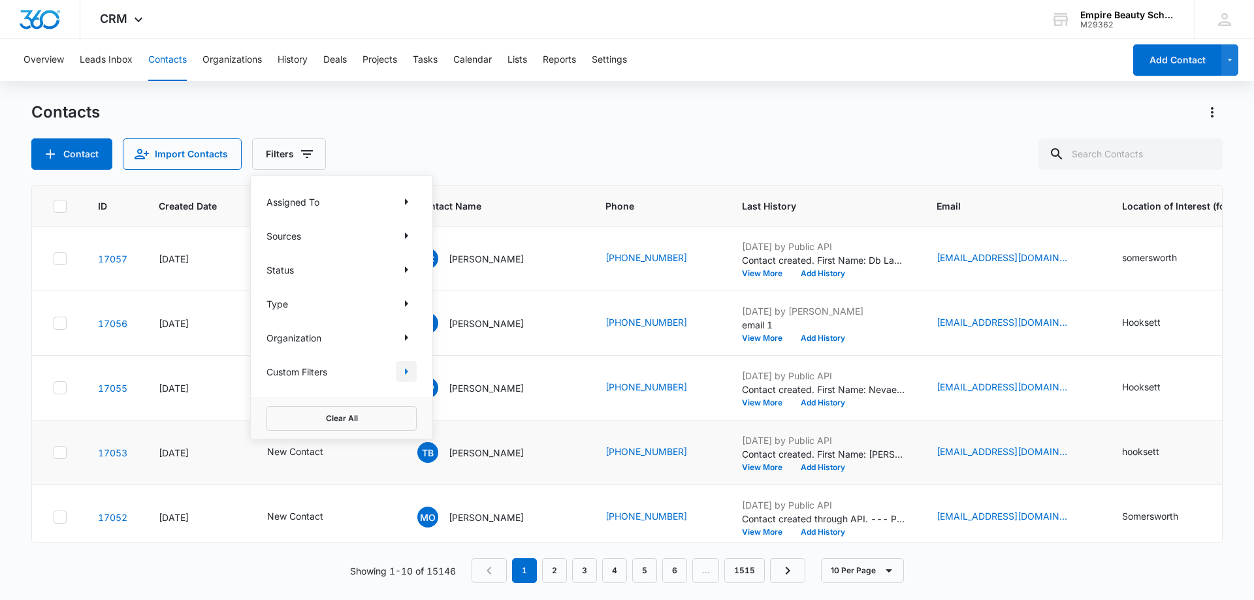
click at [411, 365] on icon "Show Custom Filters filters" at bounding box center [406, 372] width 16 height 16
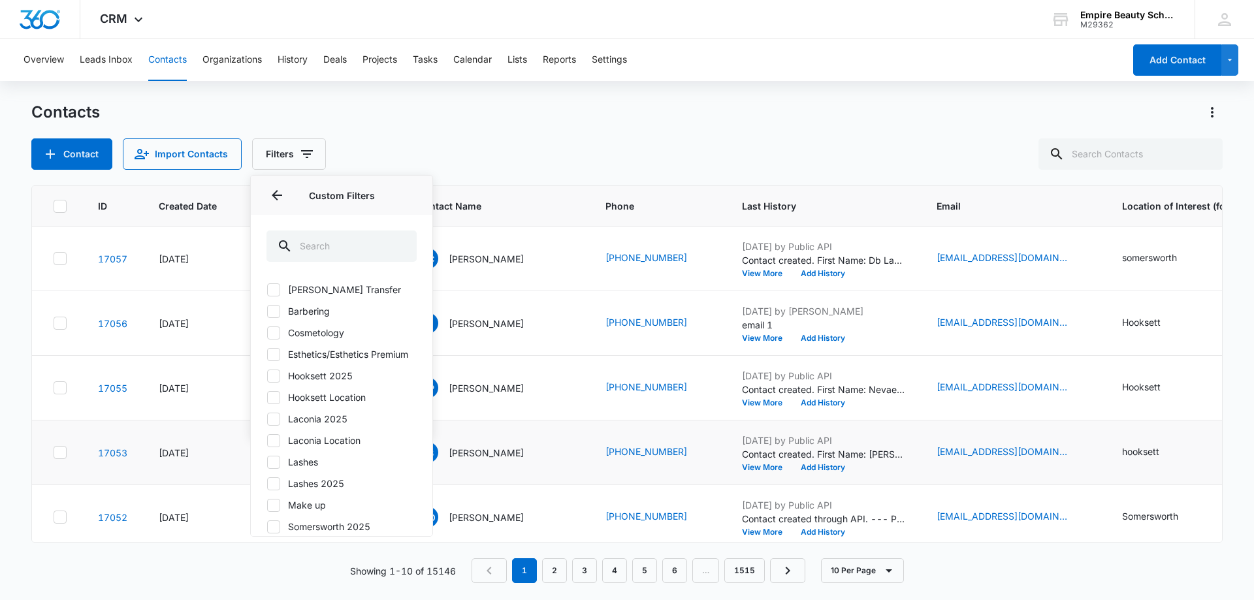
click at [274, 382] on icon at bounding box center [274, 376] width 12 height 12
click at [267, 376] on input "Hooksett 2025" at bounding box center [267, 376] width 1 height 1
checkbox input "true"
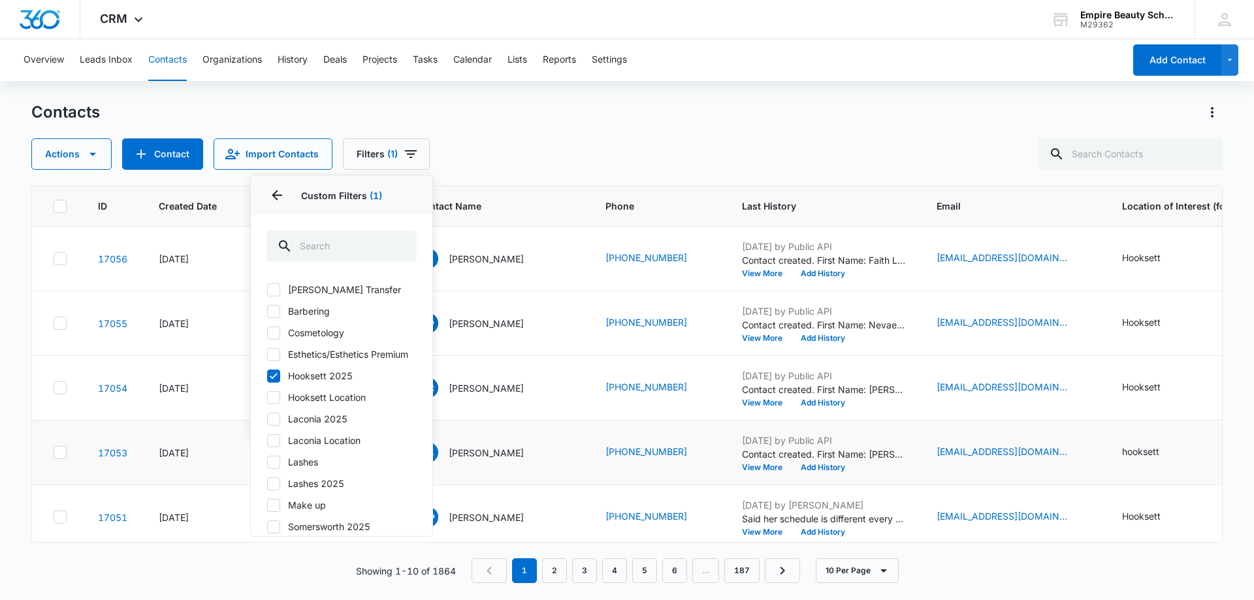
click at [577, 139] on div "Actions Contact Import Contacts Filters (1) Assigned To Sources Status Type Org…" at bounding box center [627, 153] width 1192 height 31
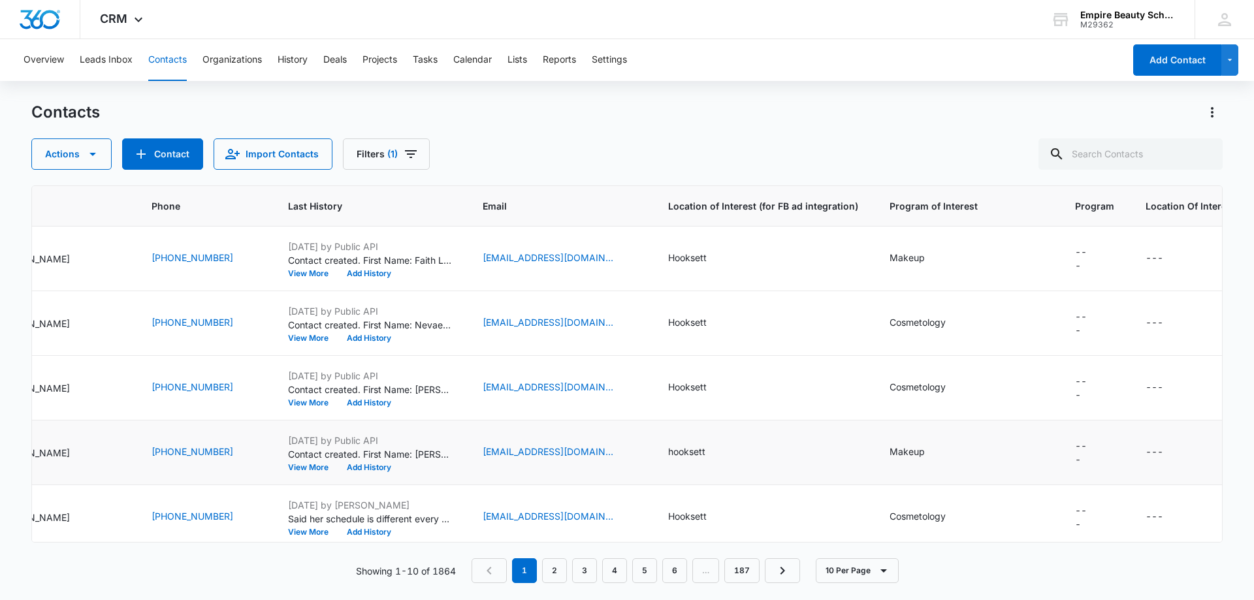
scroll to position [0, 488]
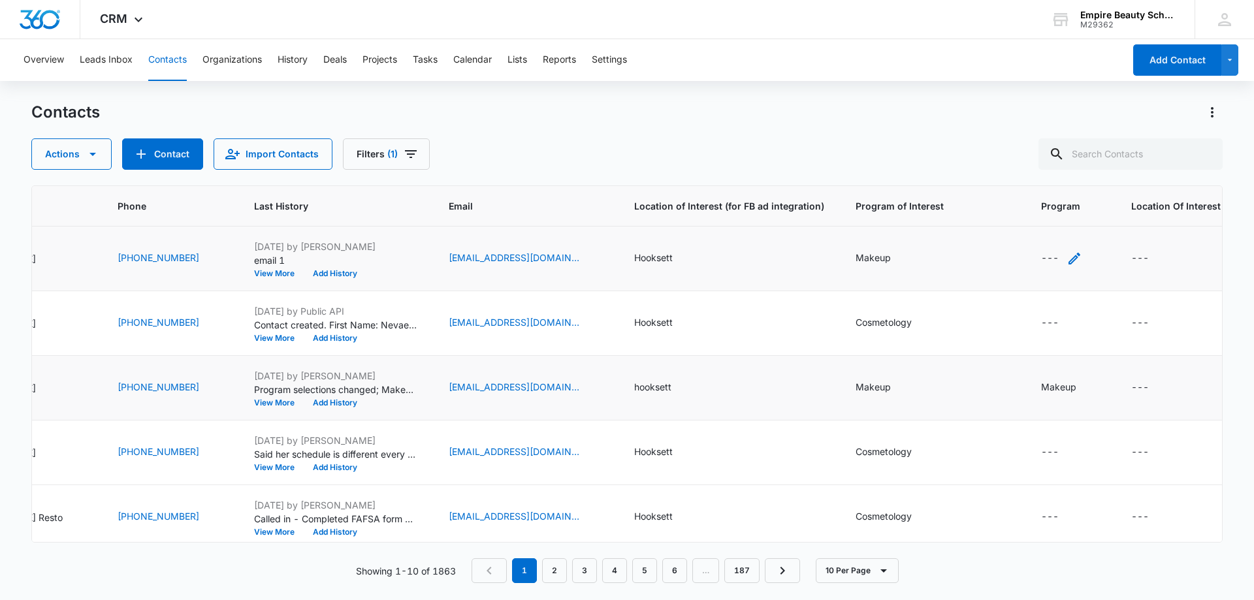
click at [1067, 255] on icon "Program - - Select to Edit Field" at bounding box center [1075, 259] width 16 height 16
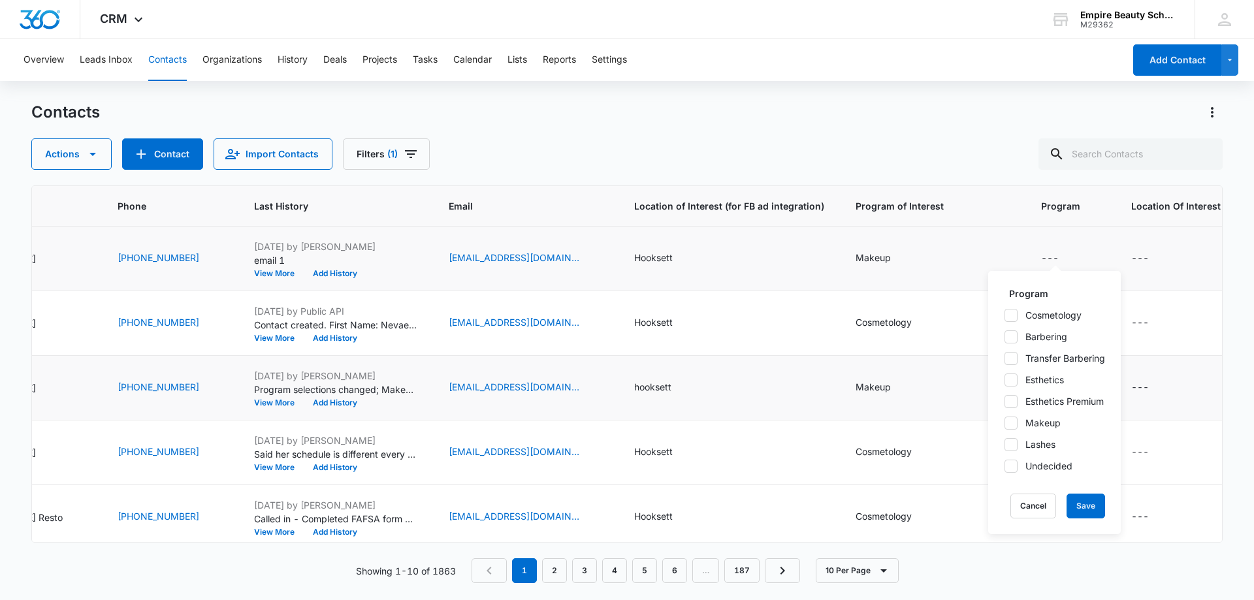
click at [1013, 426] on icon at bounding box center [1011, 423] width 12 height 12
click at [1005, 423] on input "Makeup" at bounding box center [1004, 423] width 1 height 1
checkbox input "true"
click at [1077, 504] on button "Save" at bounding box center [1086, 506] width 39 height 25
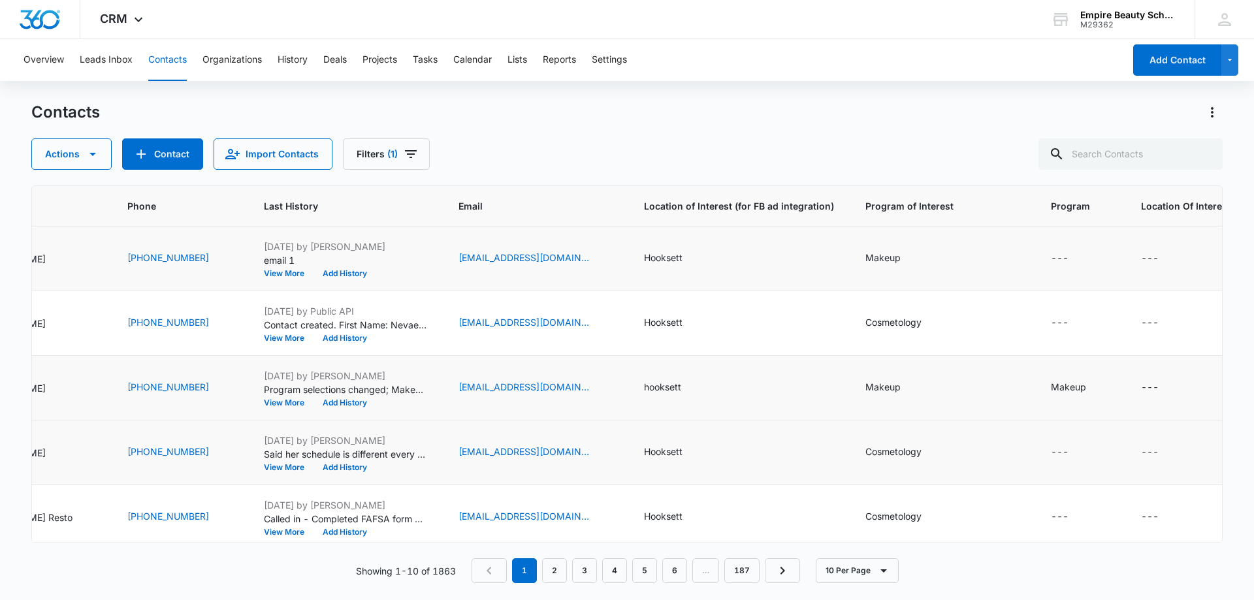
scroll to position [0, 483]
click at [1072, 320] on icon "Program - - Select to Edit Field" at bounding box center [1080, 324] width 16 height 16
click at [1074, 323] on icon "Program - - Select to Edit Field" at bounding box center [1080, 323] width 12 height 12
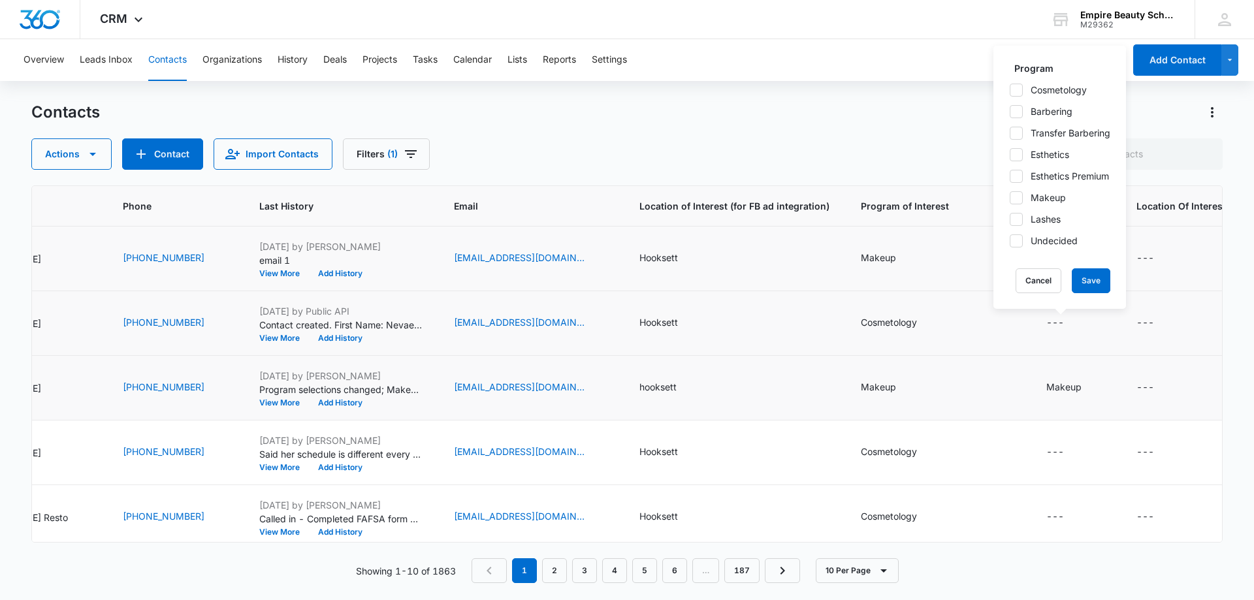
click at [1018, 89] on icon at bounding box center [1017, 90] width 8 height 6
click at [1010, 89] on input "Cosmetology" at bounding box center [1009, 89] width 1 height 1
checkbox input "true"
click at [1103, 288] on button "Save" at bounding box center [1091, 280] width 39 height 25
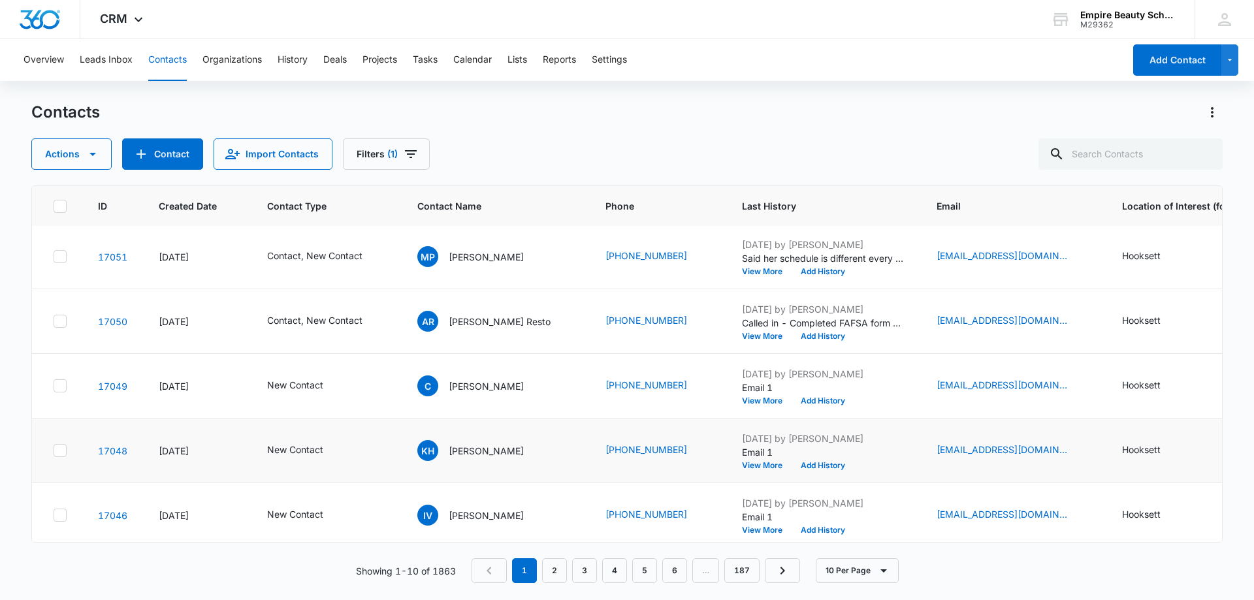
scroll to position [261, 0]
click at [747, 334] on button "View More" at bounding box center [767, 336] width 50 height 8
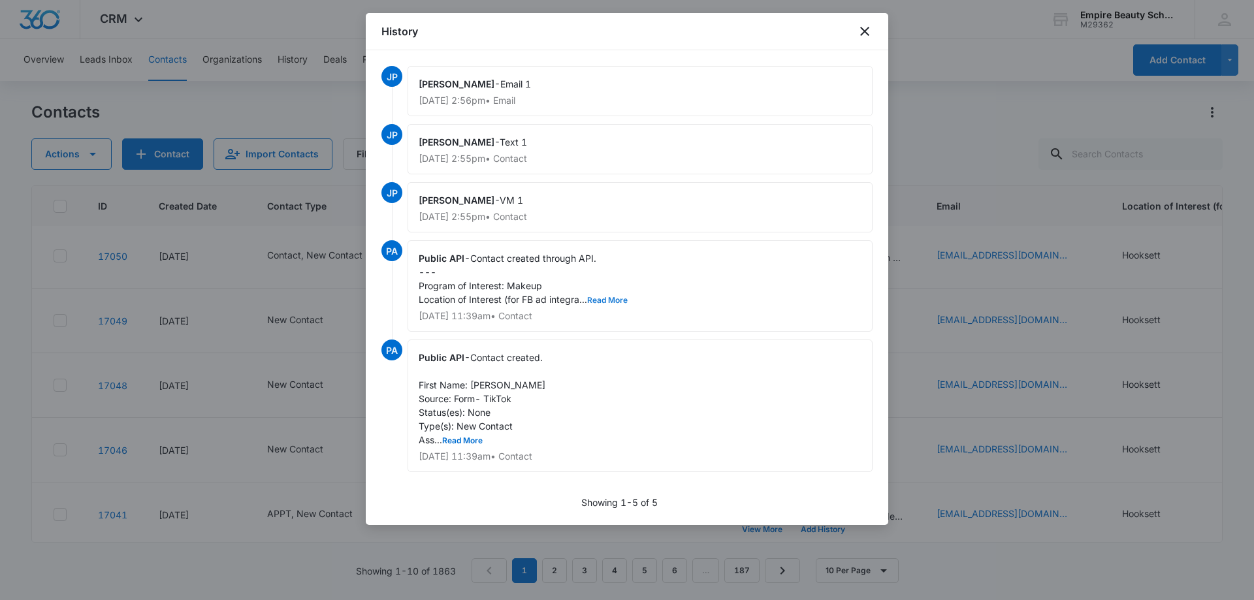
click at [611, 298] on button "Read More" at bounding box center [607, 301] width 41 height 8
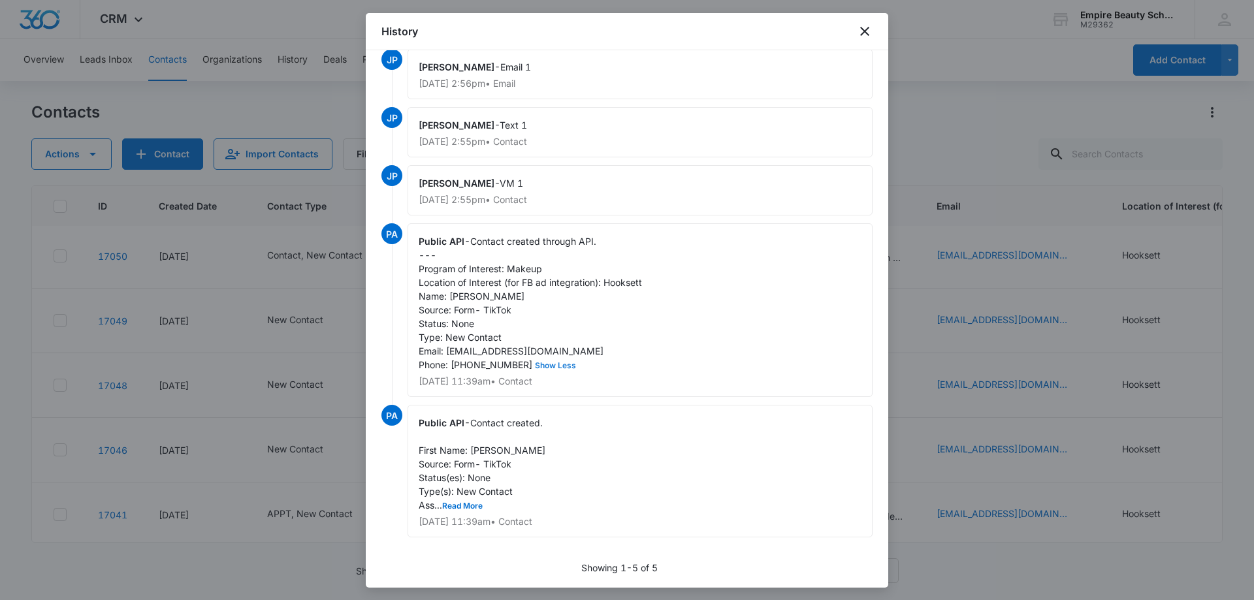
scroll to position [33, 0]
click at [869, 25] on icon "close" at bounding box center [865, 32] width 16 height 16
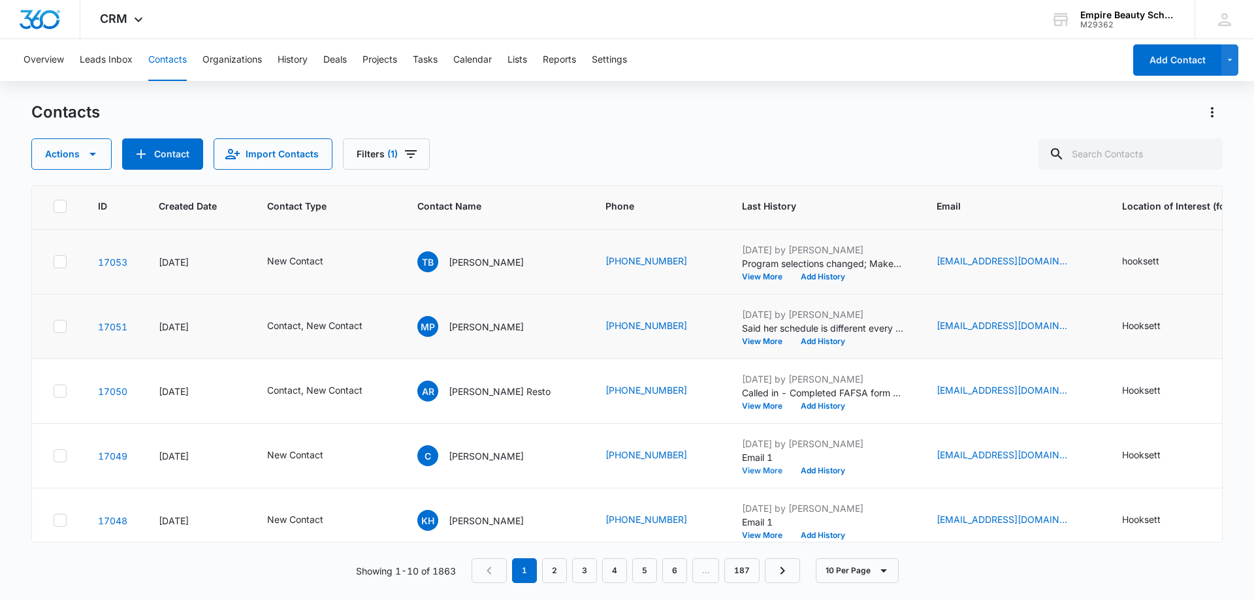
scroll to position [131, 0]
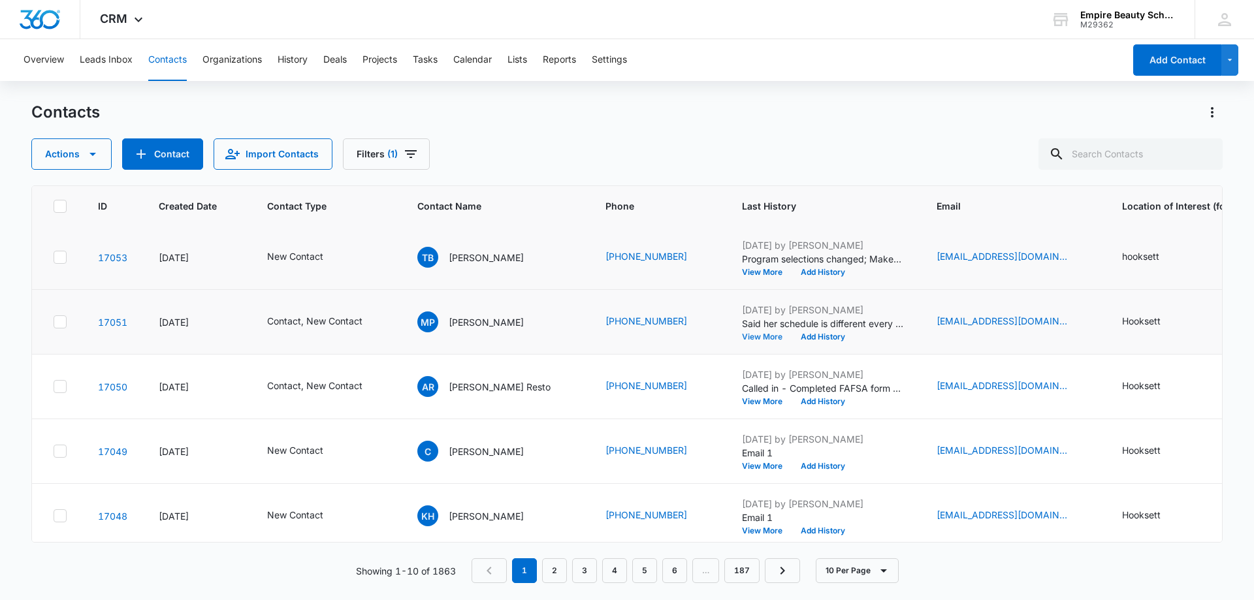
click at [756, 336] on button "View More" at bounding box center [767, 337] width 50 height 8
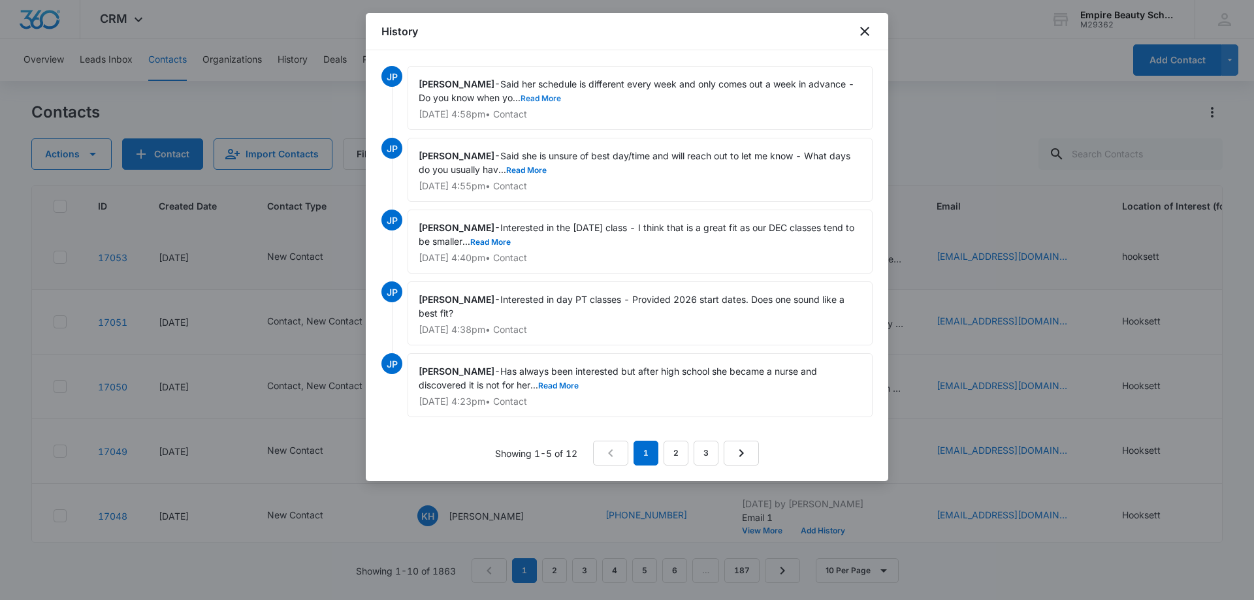
click at [547, 99] on button "Read More" at bounding box center [541, 99] width 41 height 8
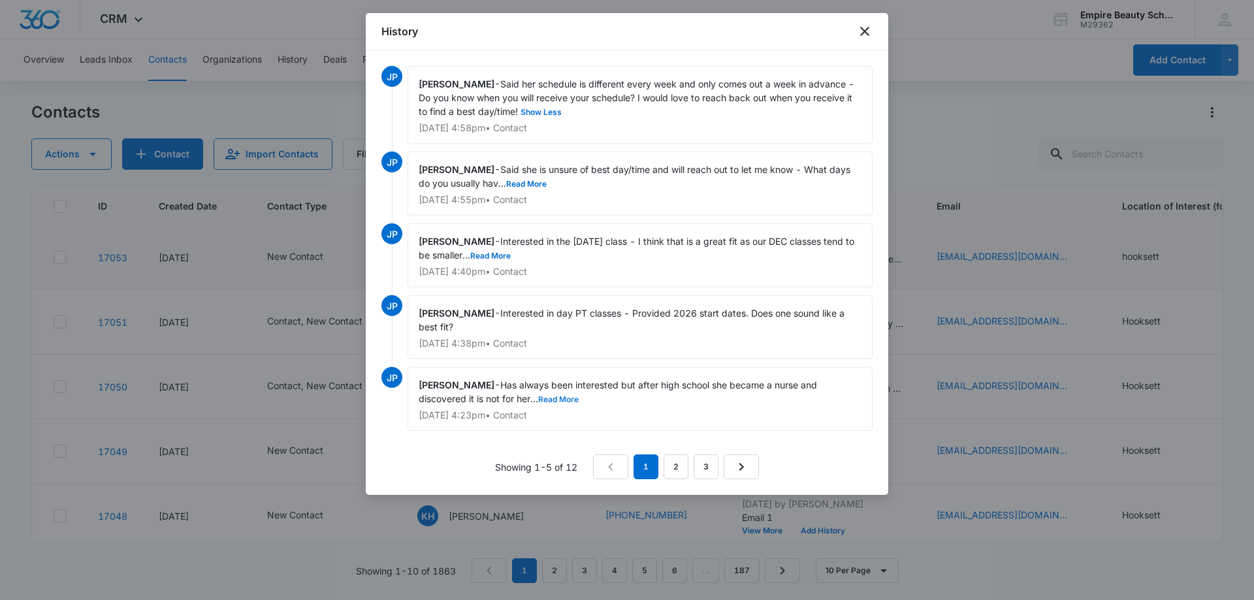
click at [551, 397] on button "Read More" at bounding box center [558, 400] width 41 height 8
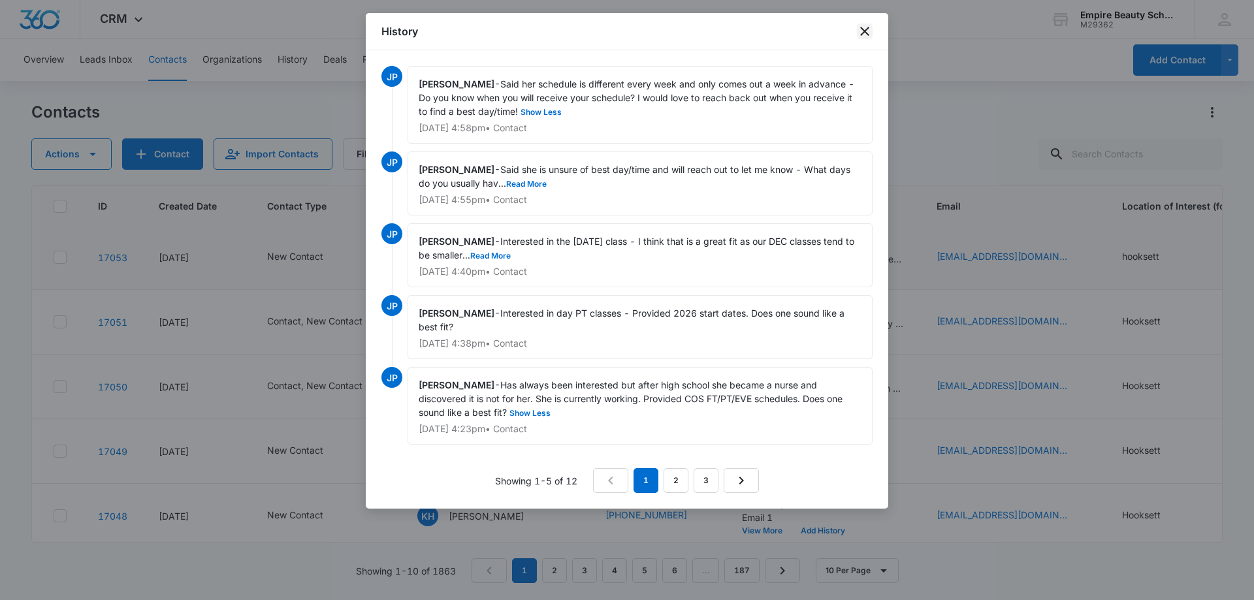
click at [864, 31] on icon "close" at bounding box center [864, 31] width 9 height 9
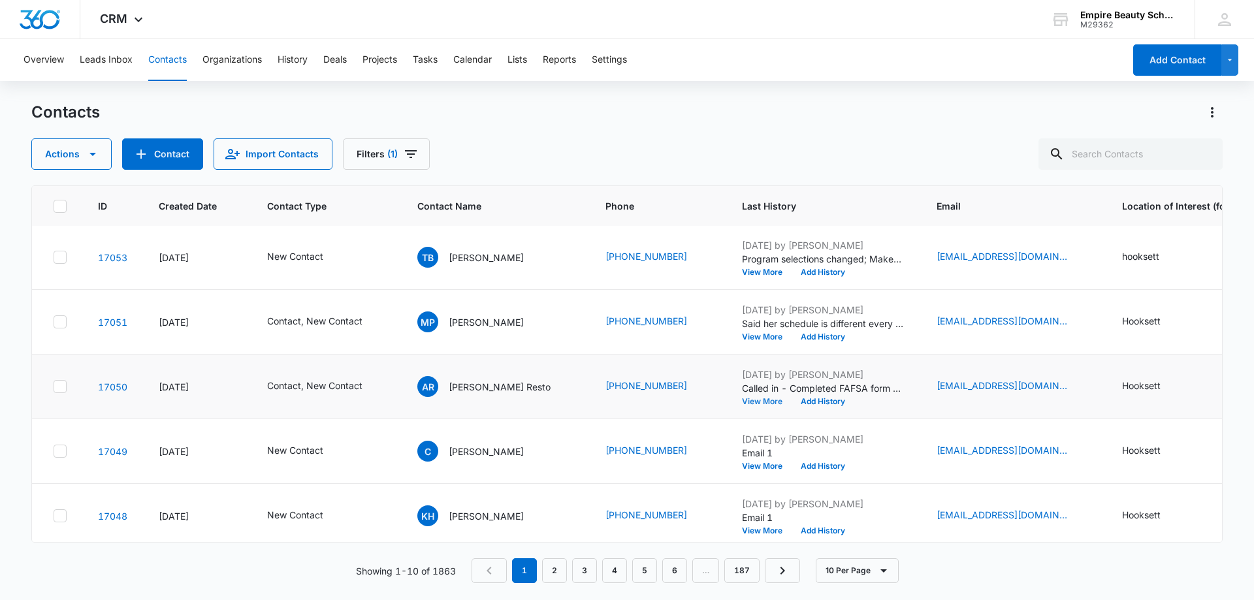
click at [753, 400] on button "View More" at bounding box center [767, 402] width 50 height 8
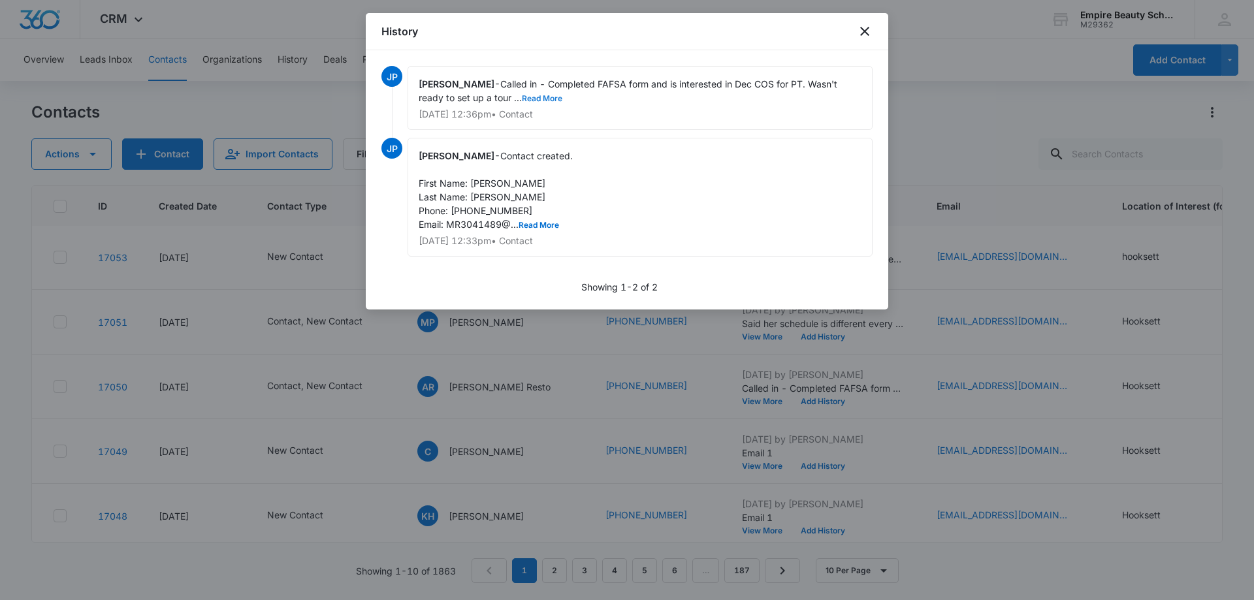
click at [544, 98] on button "Read More" at bounding box center [542, 99] width 41 height 8
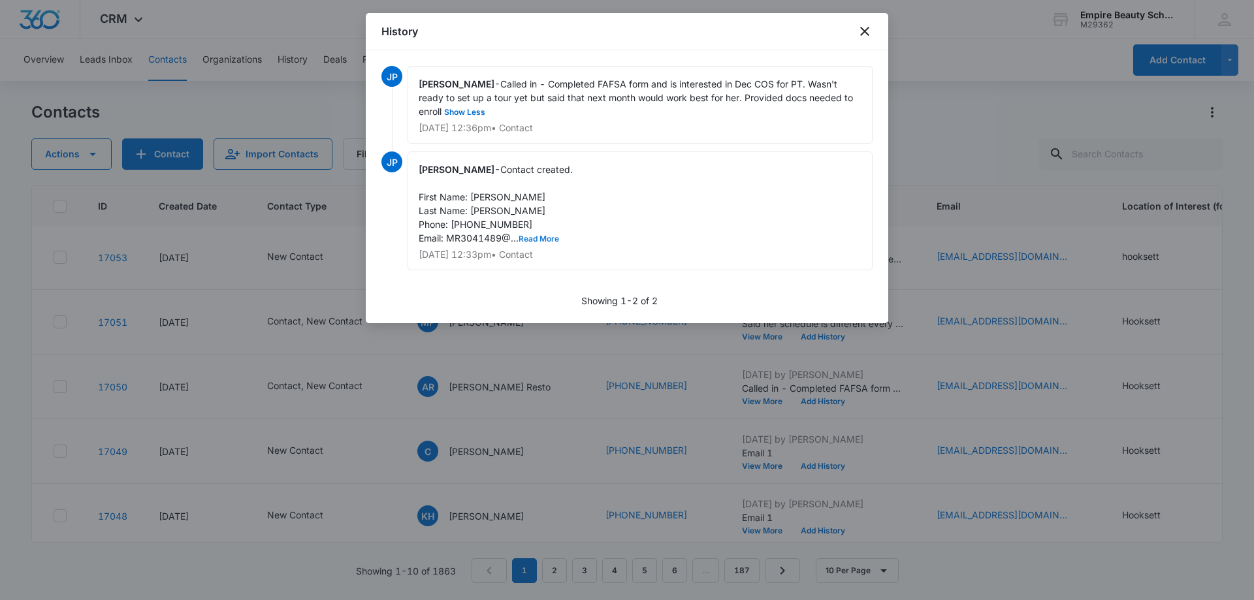
click at [544, 242] on button "Read More" at bounding box center [539, 239] width 41 height 8
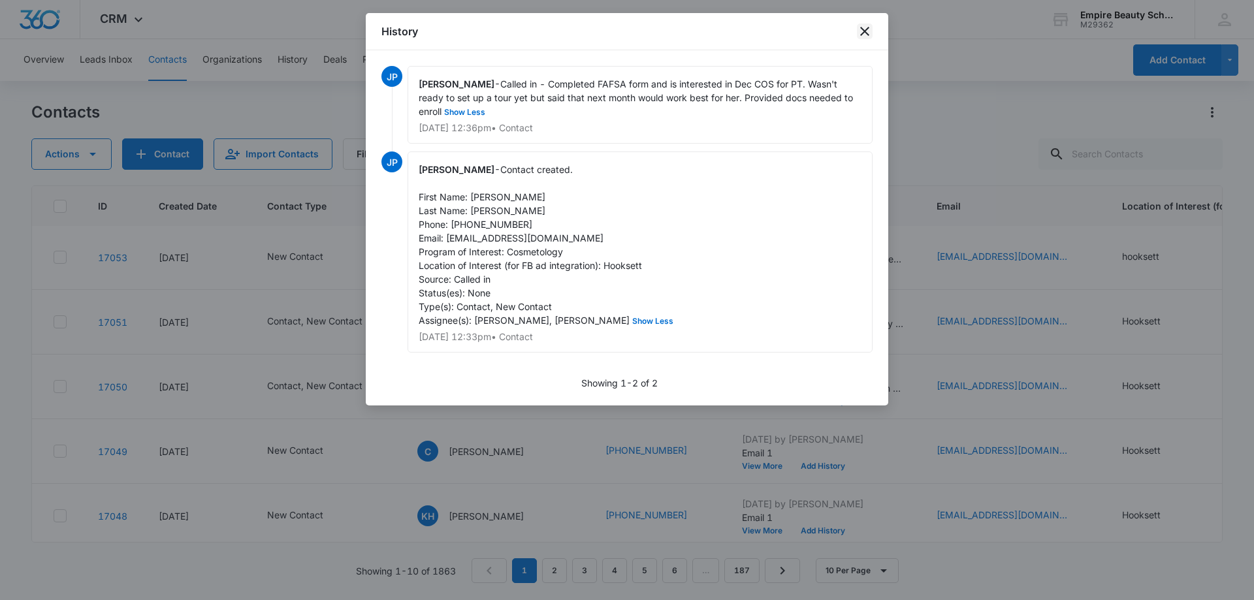
click at [864, 32] on icon "close" at bounding box center [864, 31] width 9 height 9
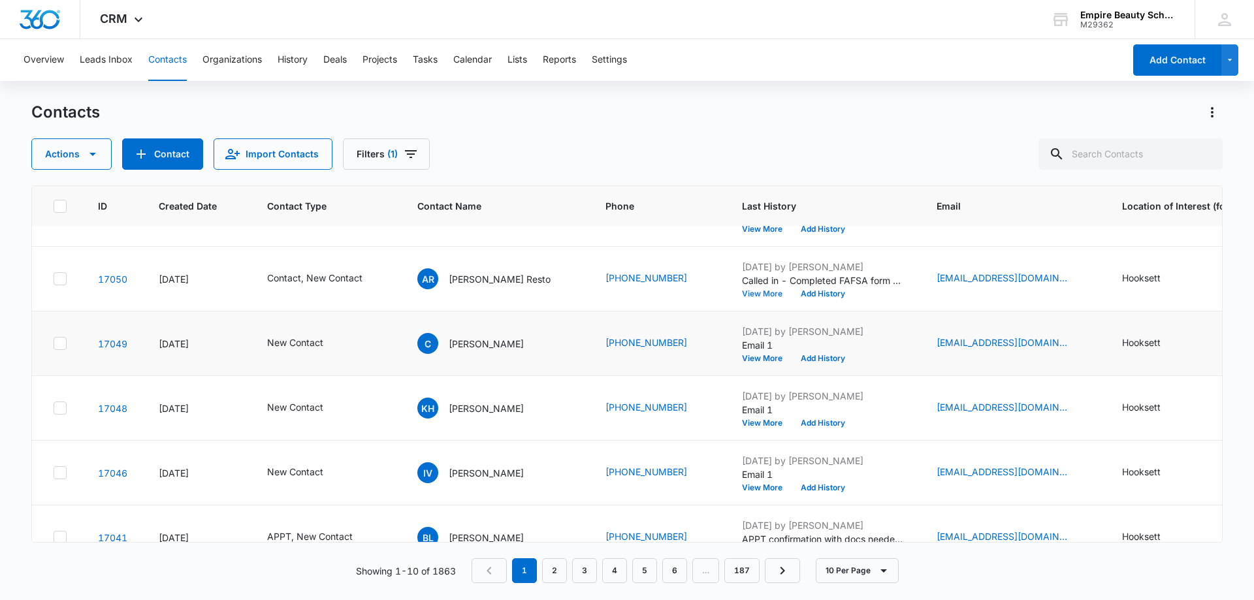
scroll to position [261, 0]
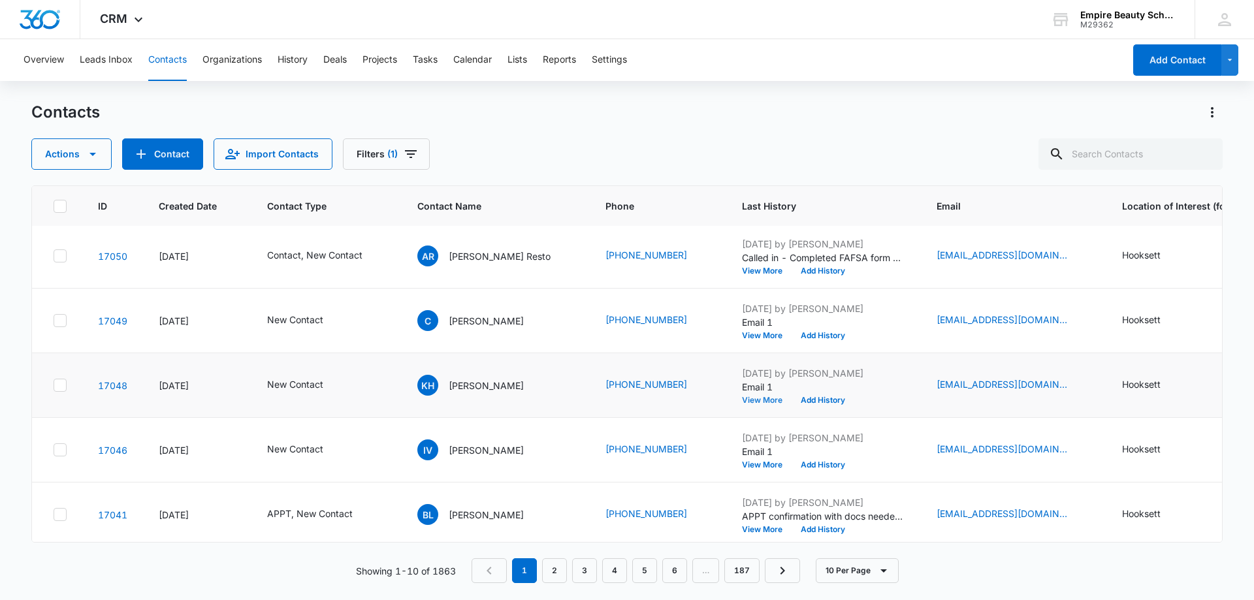
click at [770, 399] on button "View More" at bounding box center [767, 401] width 50 height 8
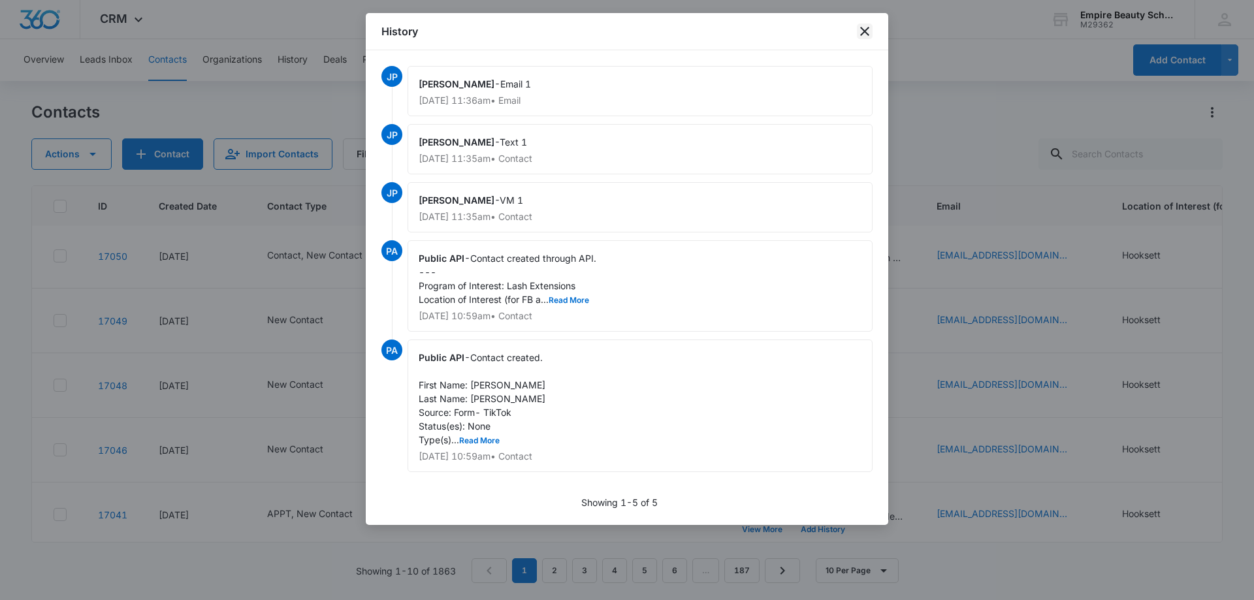
click at [861, 29] on icon "close" at bounding box center [865, 32] width 16 height 16
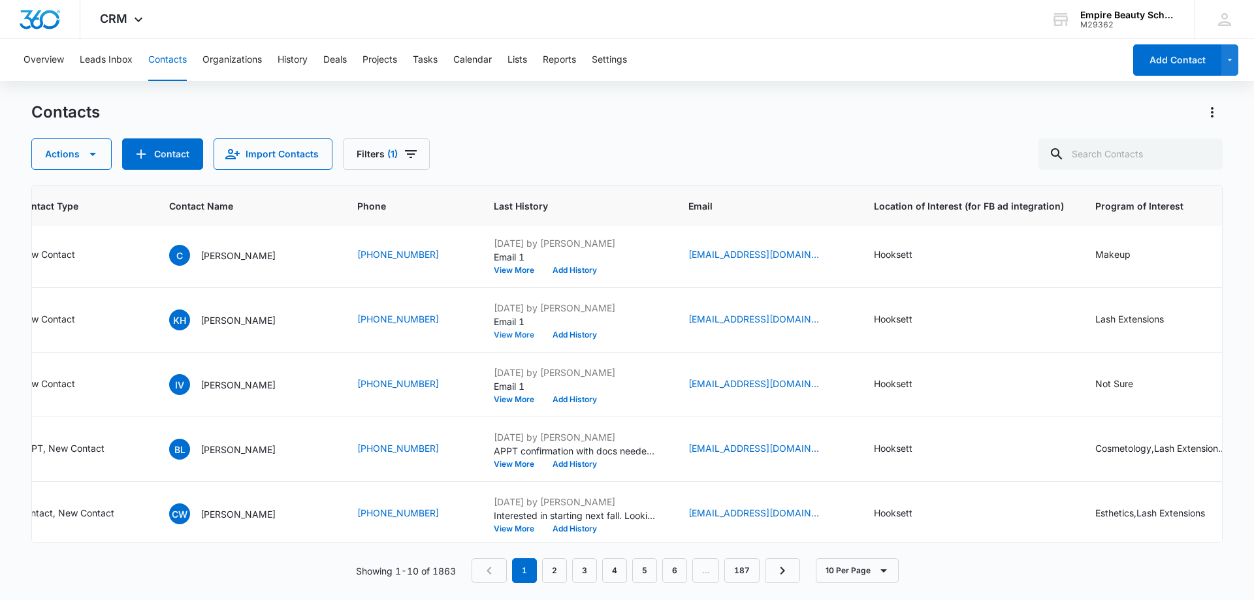
scroll to position [327, 259]
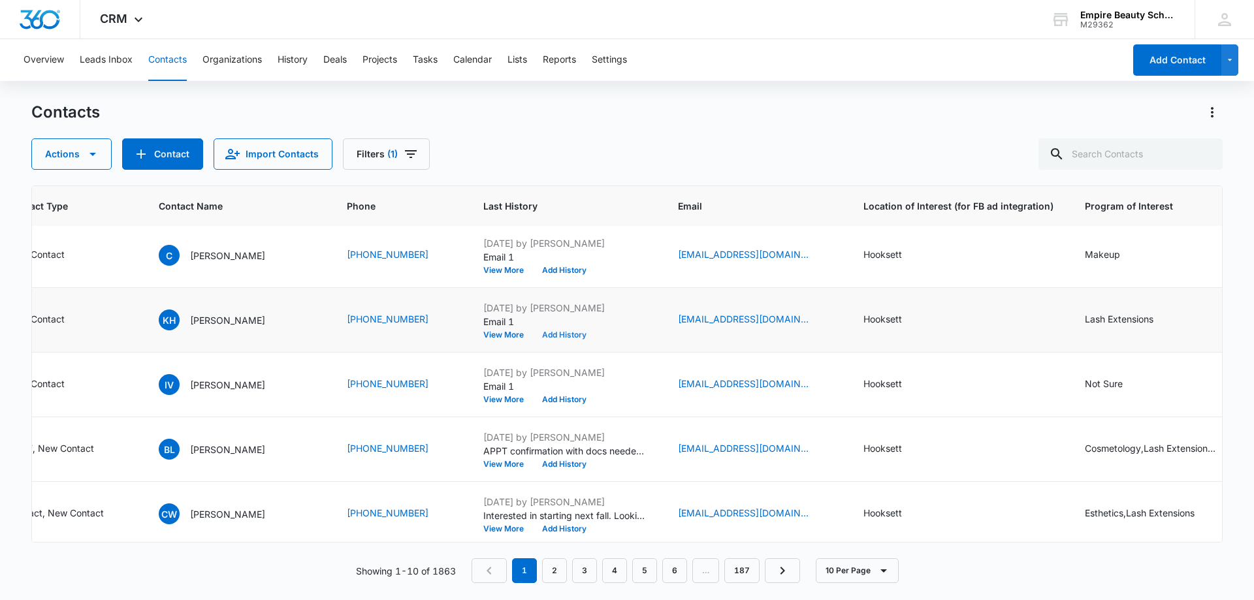
click at [555, 332] on button "Add History" at bounding box center [564, 335] width 63 height 8
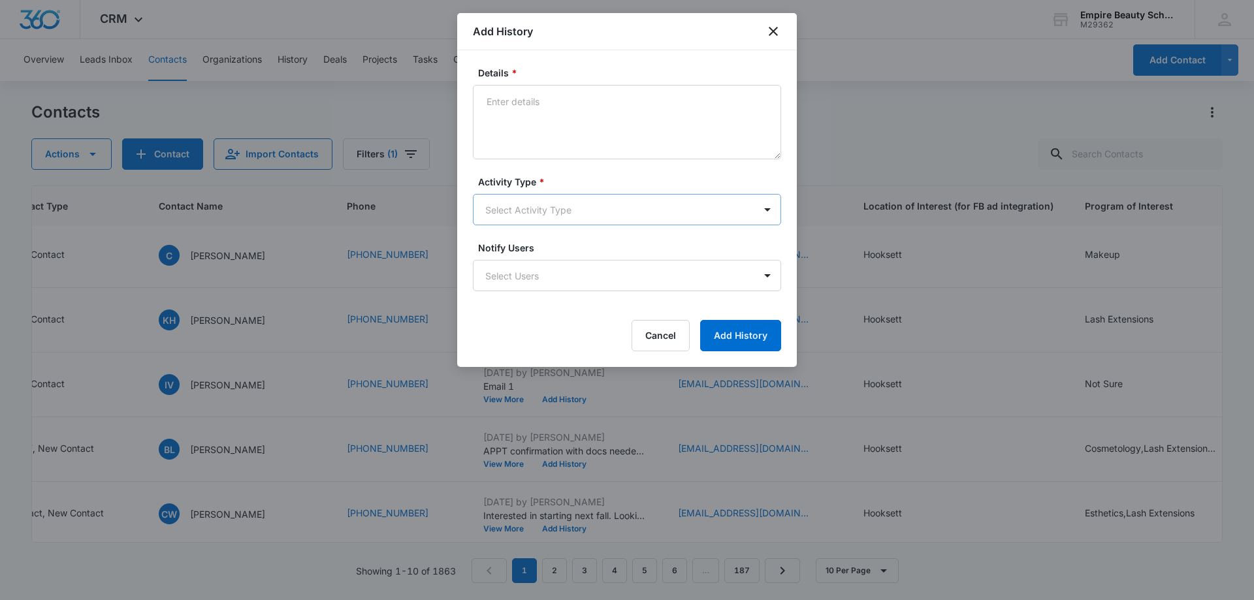
click at [560, 211] on body "CRM Apps Forms CRM Email Shop Payments POS Files Brand Settings AI Assistant Em…" at bounding box center [627, 300] width 1254 height 600
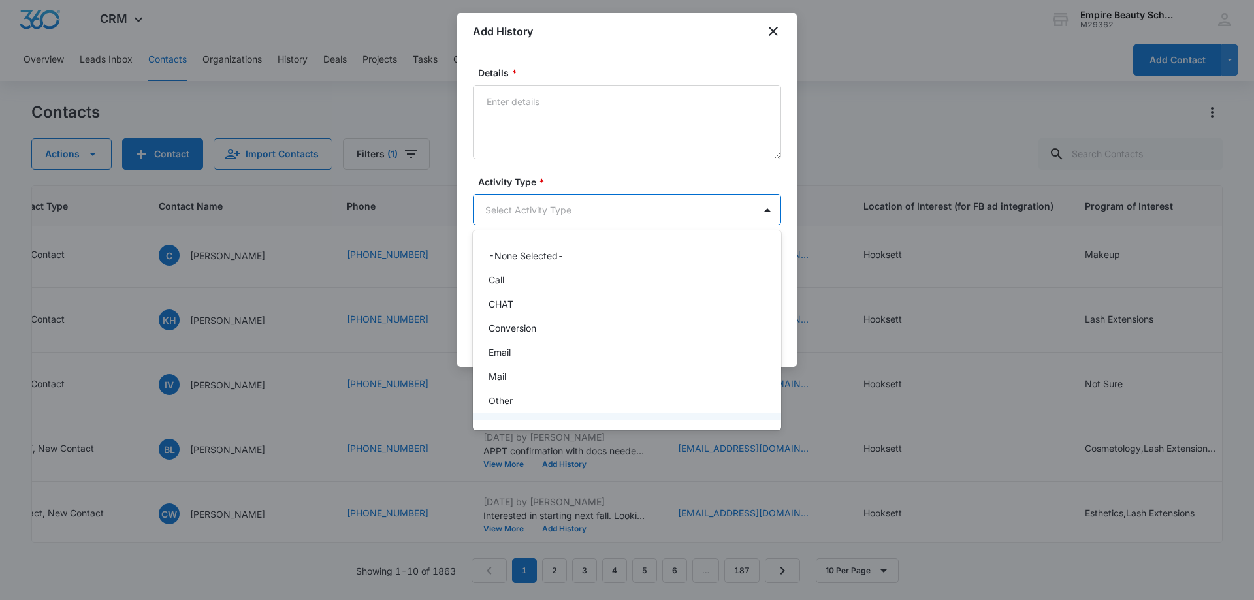
scroll to position [68, 0]
click at [532, 400] on div "Text" at bounding box center [626, 405] width 274 height 14
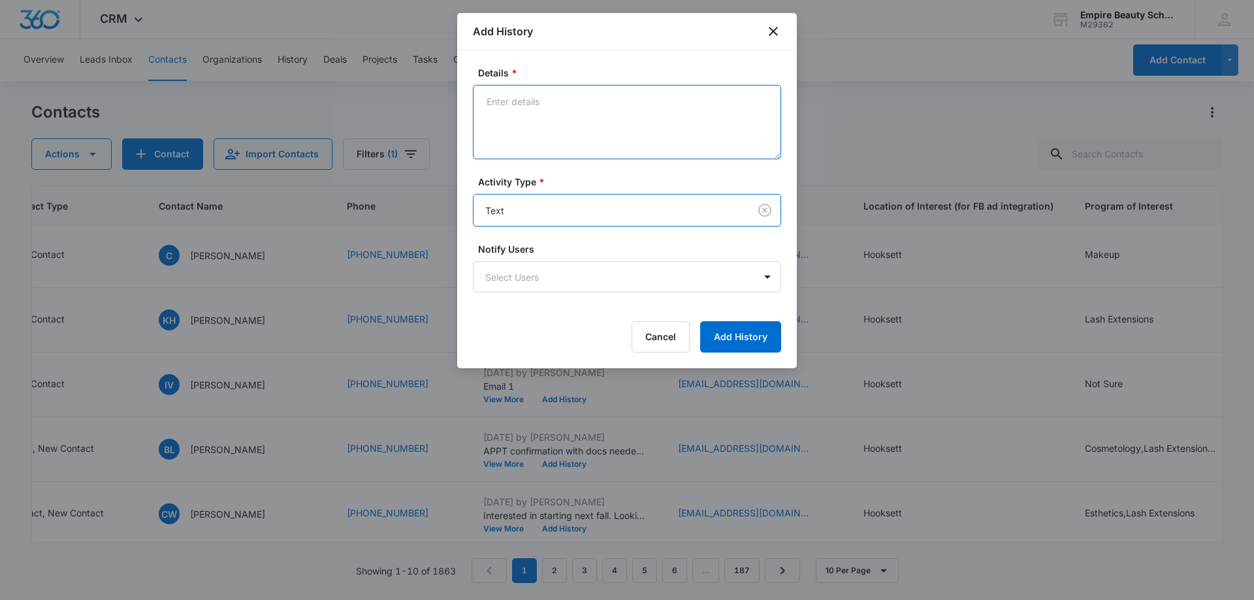
click at [553, 110] on textarea "Details *" at bounding box center [627, 122] width 308 height 74
type textarea "text 1"
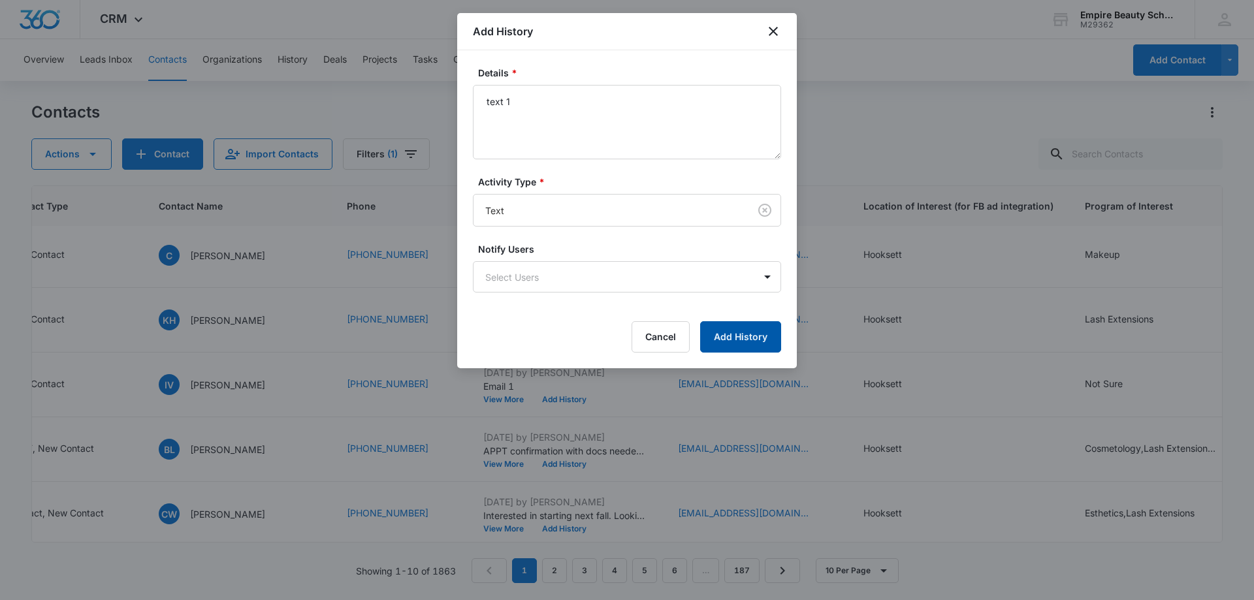
click at [722, 334] on button "Add History" at bounding box center [740, 336] width 81 height 31
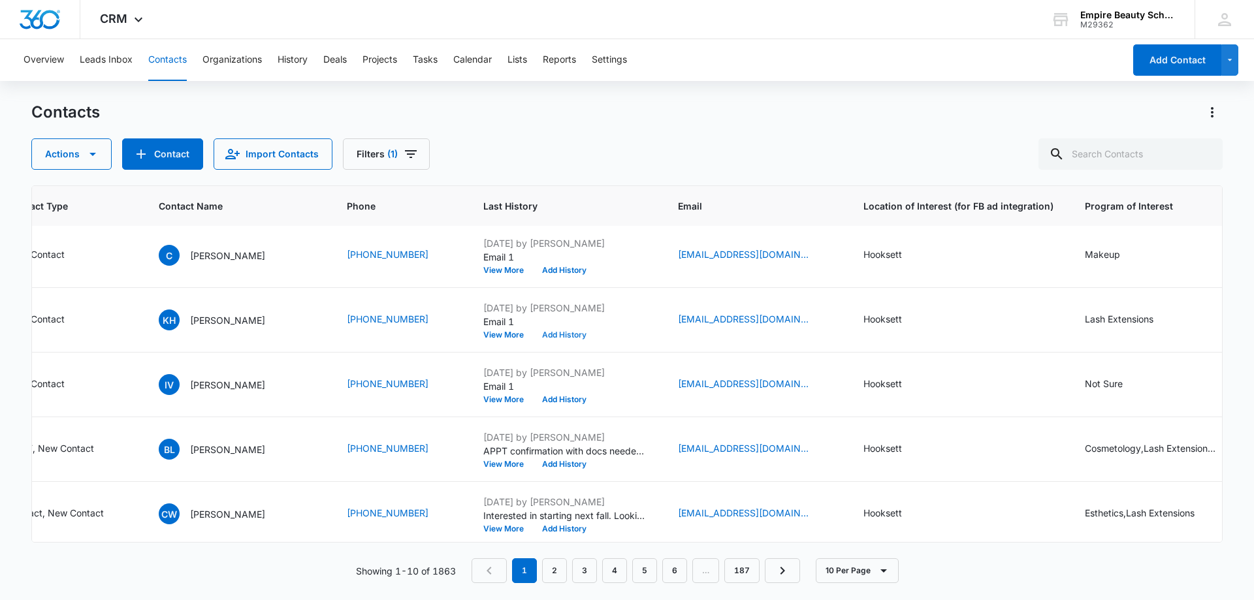
scroll to position [327, 85]
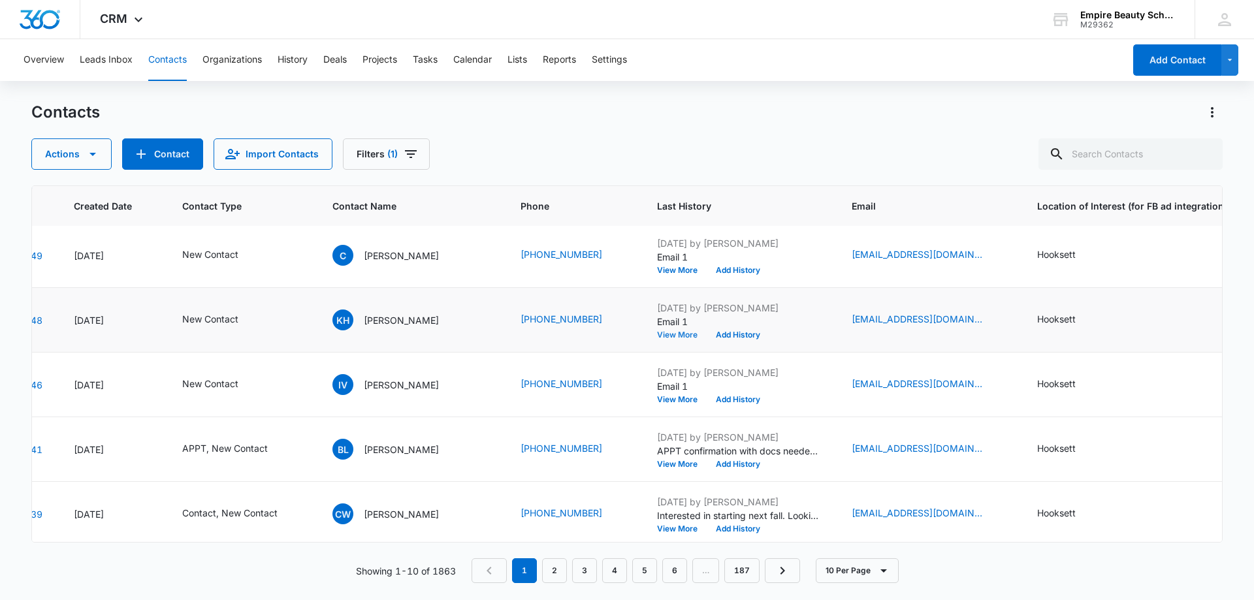
drag, startPoint x: 860, startPoint y: 317, endPoint x: 662, endPoint y: 335, distance: 198.8
click at [662, 335] on button "View More" at bounding box center [682, 335] width 50 height 8
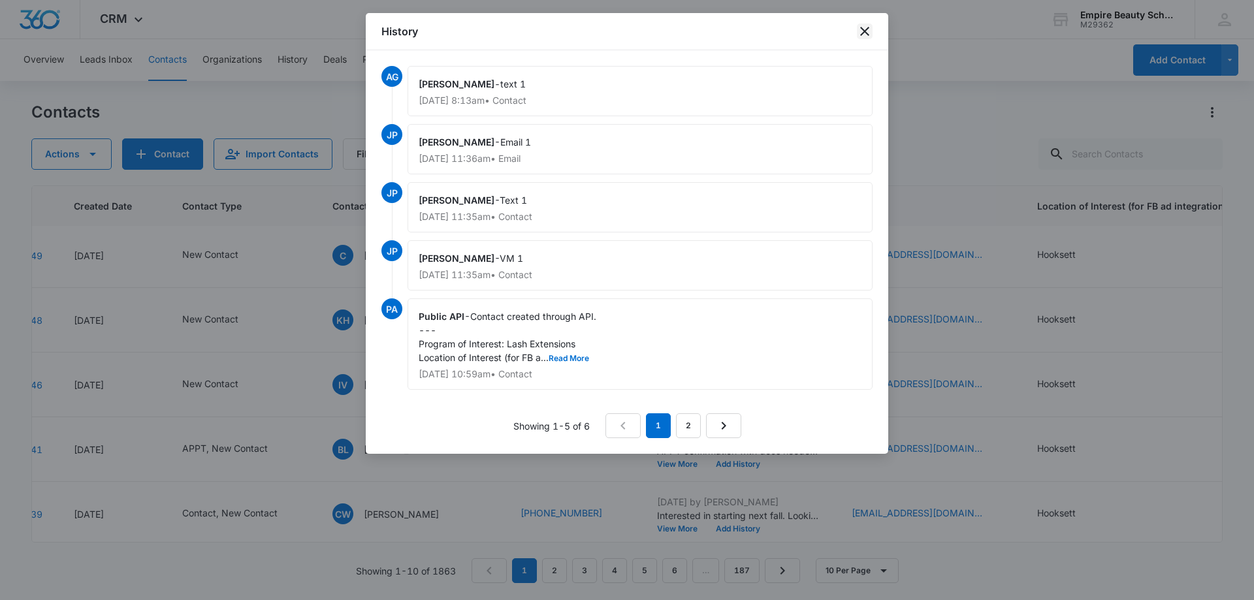
click at [864, 28] on icon "close" at bounding box center [865, 32] width 16 height 16
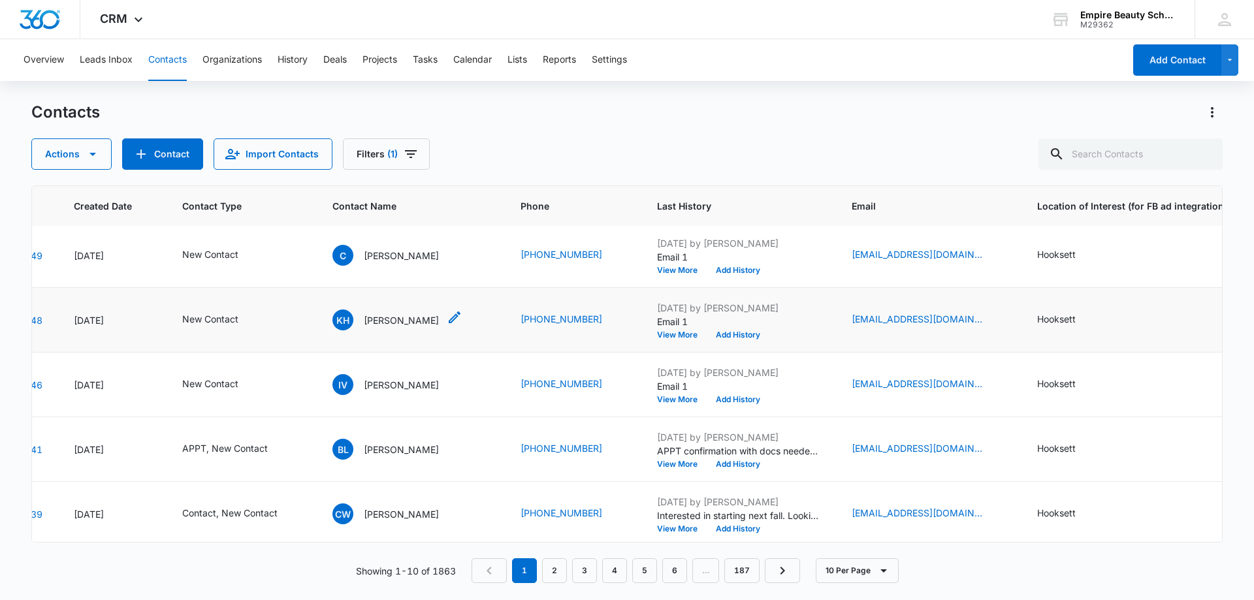
click at [415, 310] on div "KH [PERSON_NAME]" at bounding box center [385, 320] width 106 height 21
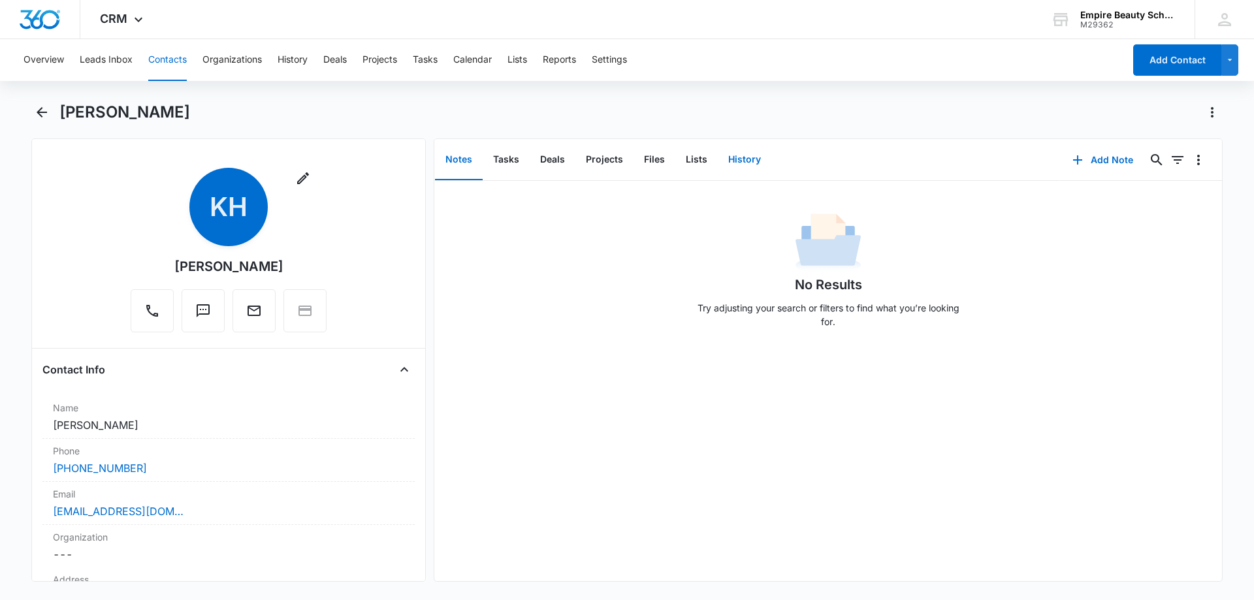
click at [759, 157] on button "History" at bounding box center [745, 160] width 54 height 41
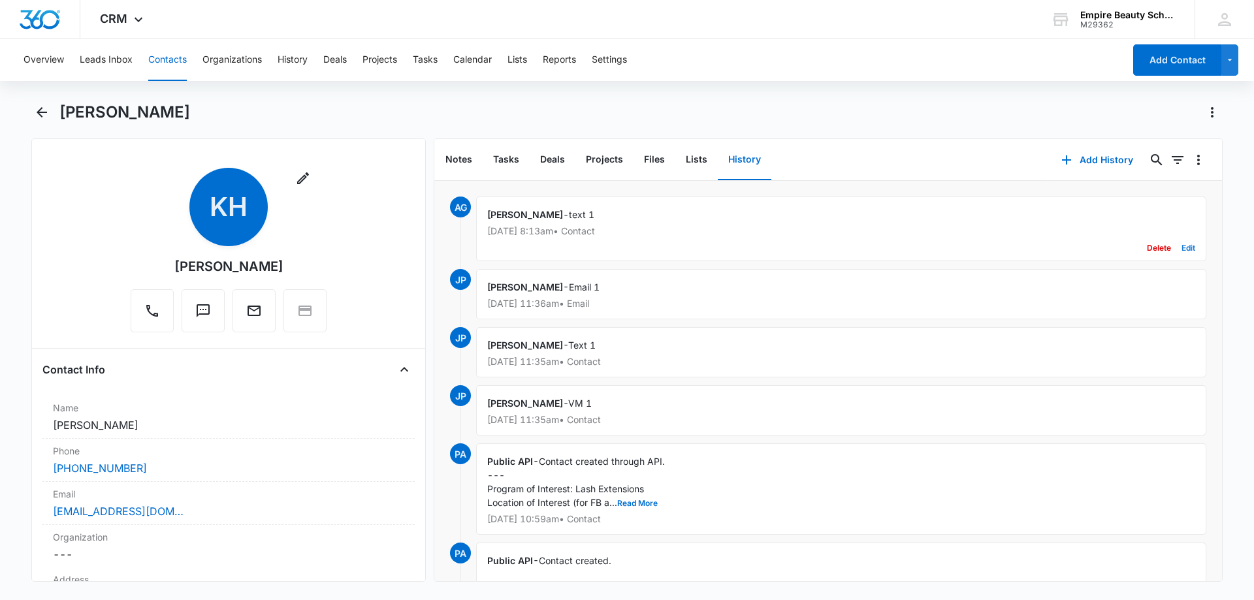
click at [1182, 249] on button "Edit" at bounding box center [1189, 248] width 14 height 25
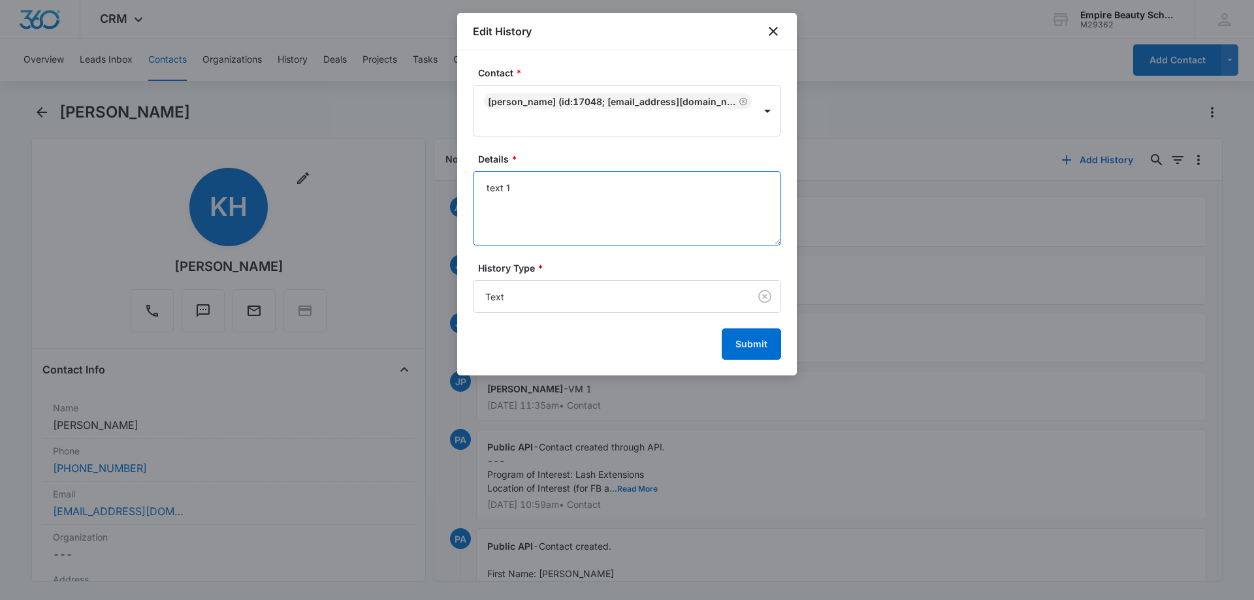
click at [519, 188] on textarea "text 1" at bounding box center [627, 208] width 308 height 74
type textarea "text 2"
click at [758, 349] on button "Submit" at bounding box center [751, 344] width 59 height 31
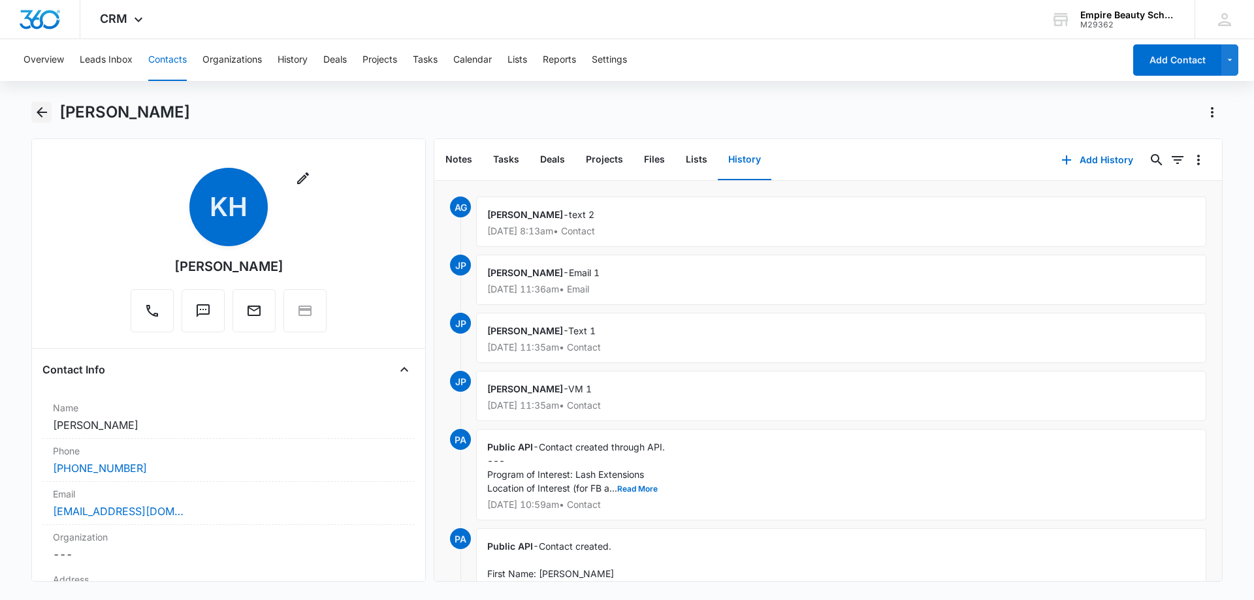
click at [40, 108] on icon "Back" at bounding box center [42, 113] width 16 height 16
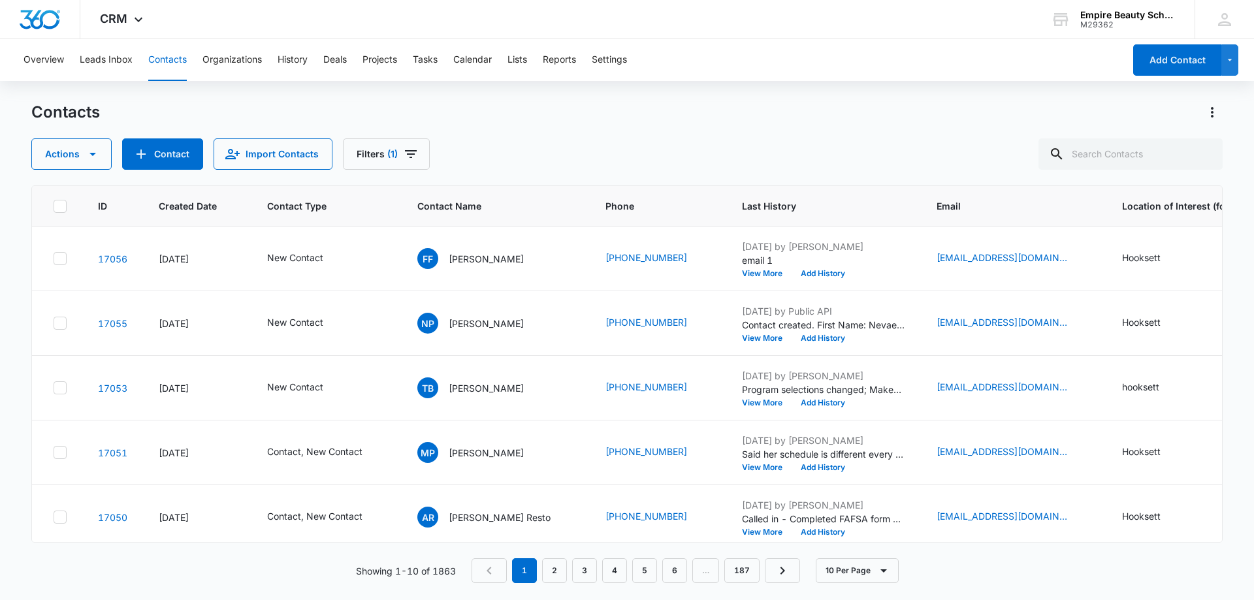
scroll to position [327, 0]
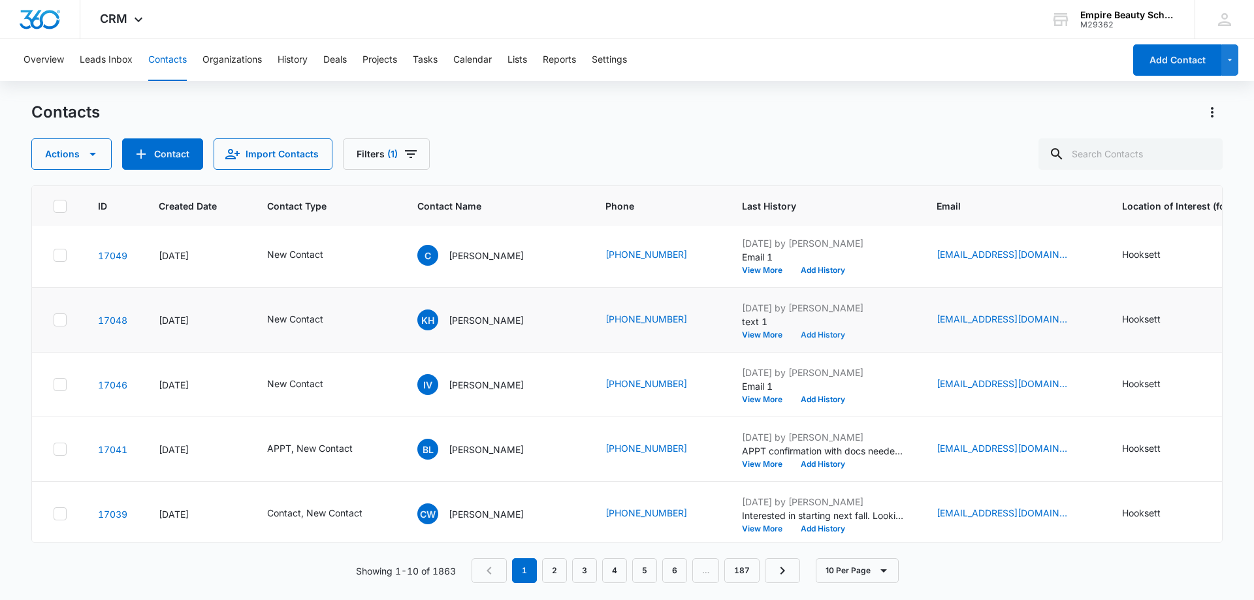
click at [819, 332] on button "Add History" at bounding box center [823, 335] width 63 height 8
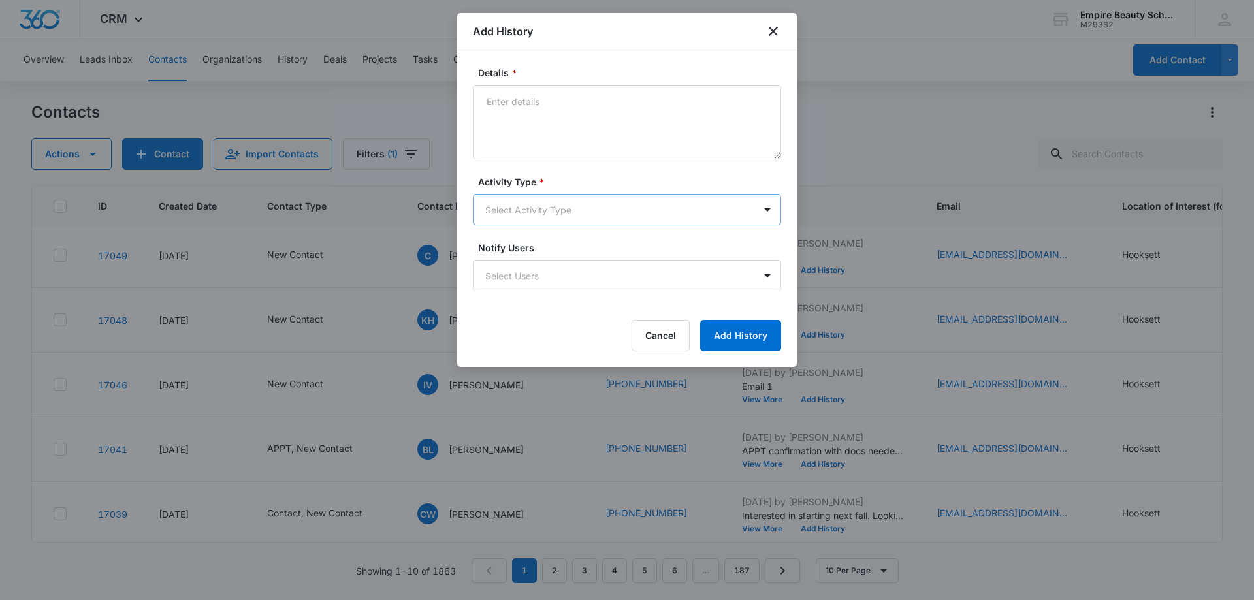
click at [536, 209] on body "CRM Apps Forms CRM Email Shop Payments POS Files Brand Settings AI Assistant Em…" at bounding box center [627, 300] width 1254 height 600
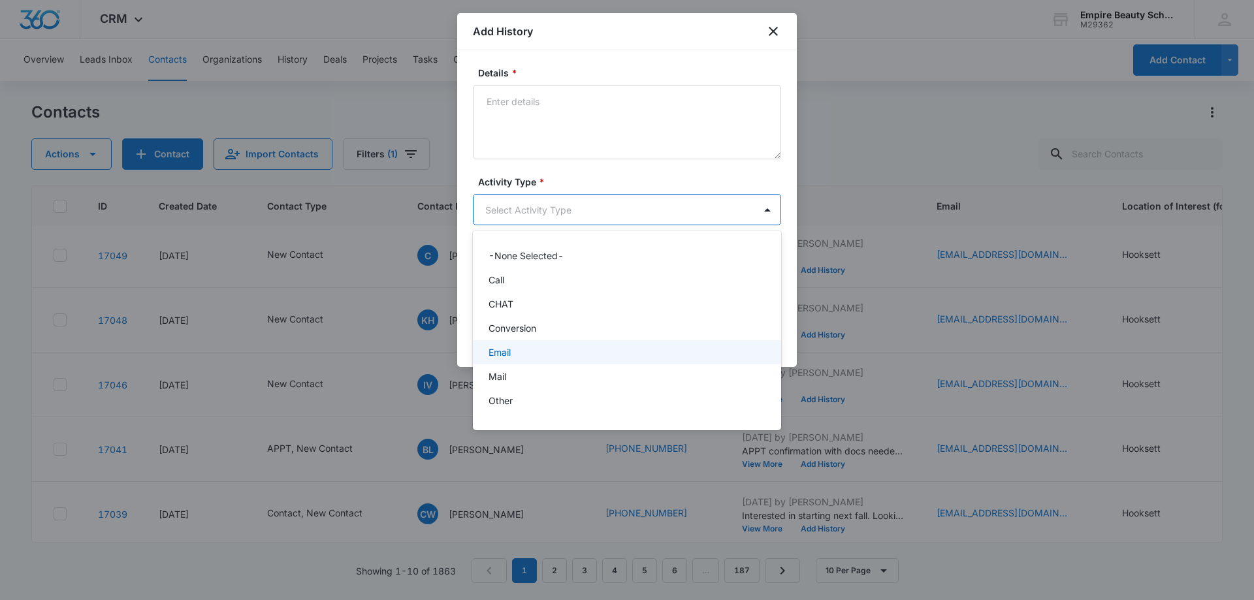
drag, startPoint x: 519, startPoint y: 357, endPoint x: 532, endPoint y: 225, distance: 132.6
click at [519, 356] on div "Email" at bounding box center [626, 353] width 274 height 14
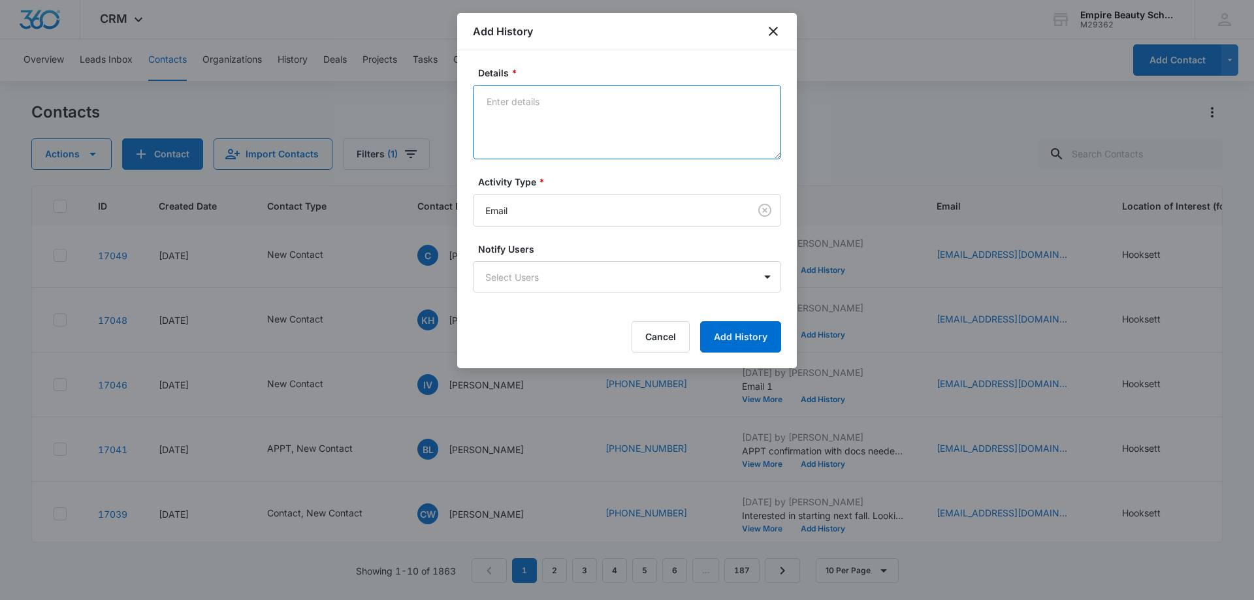
click at [542, 143] on textarea "Details *" at bounding box center [627, 122] width 308 height 74
type textarea "email 2"
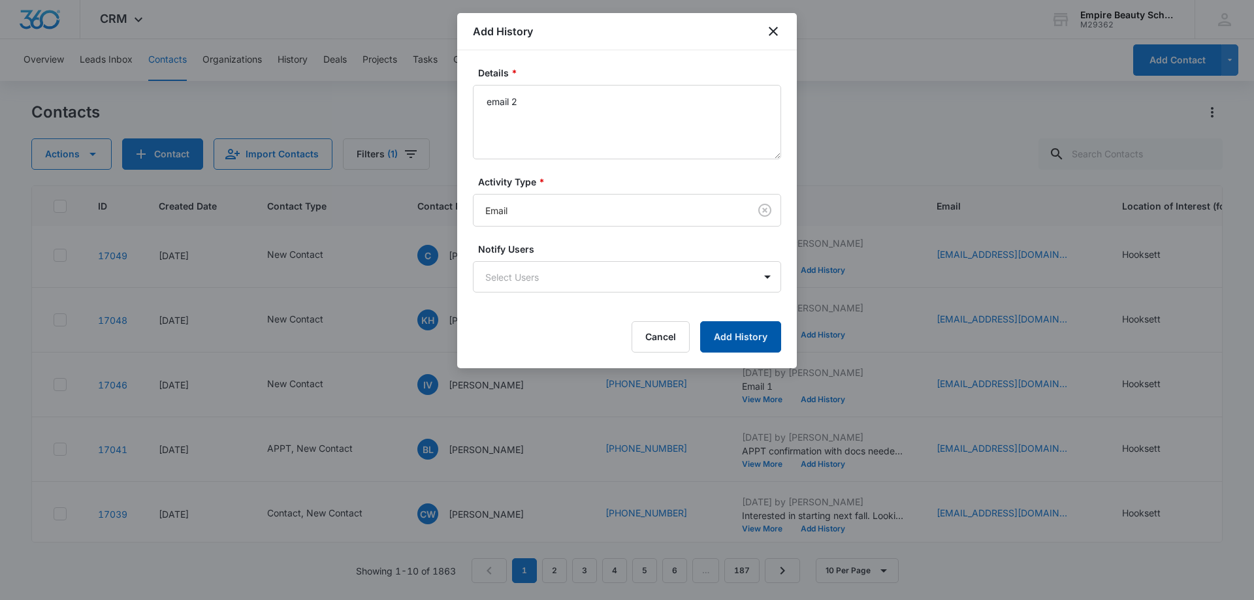
click at [745, 333] on button "Add History" at bounding box center [740, 336] width 81 height 31
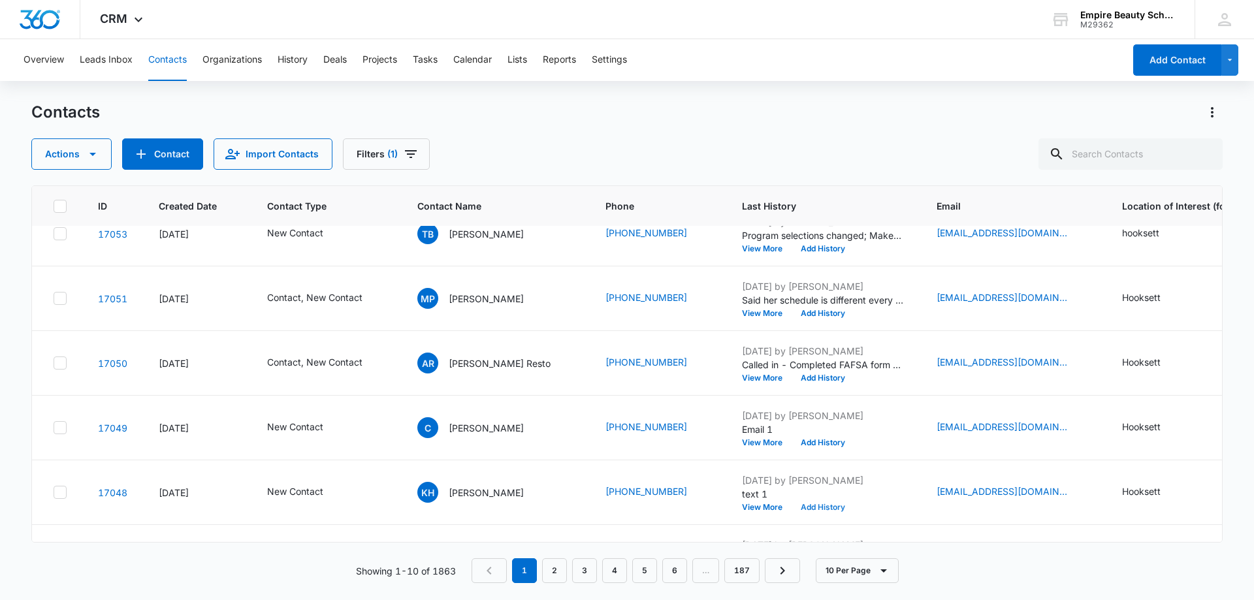
scroll to position [0, 0]
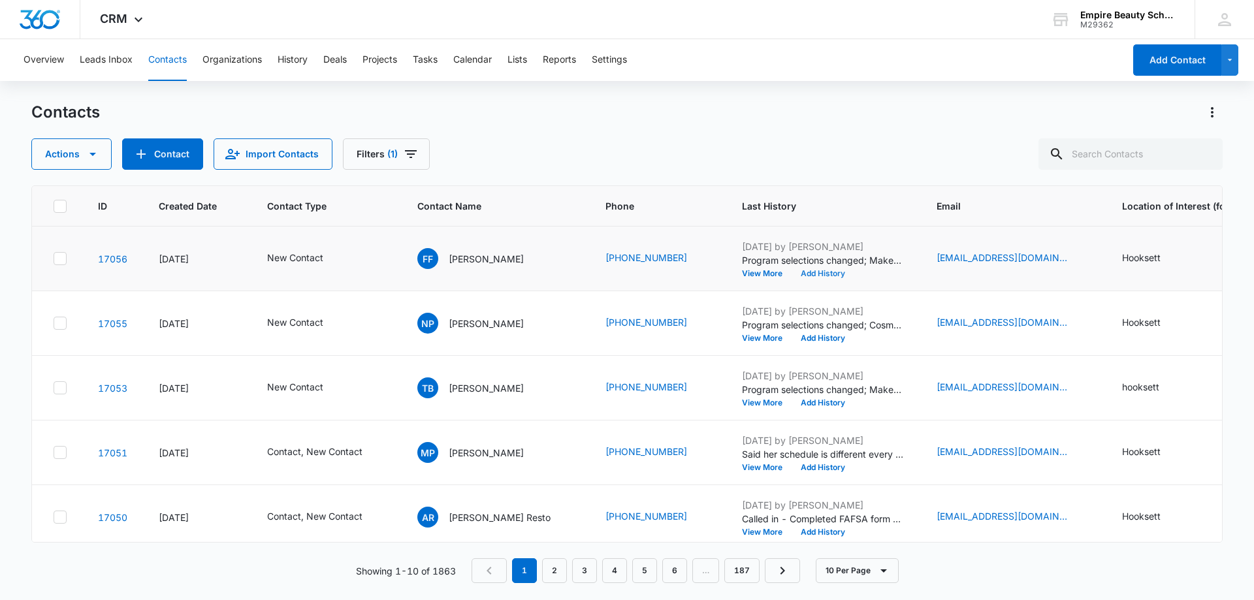
click at [824, 272] on button "Add History" at bounding box center [823, 274] width 63 height 8
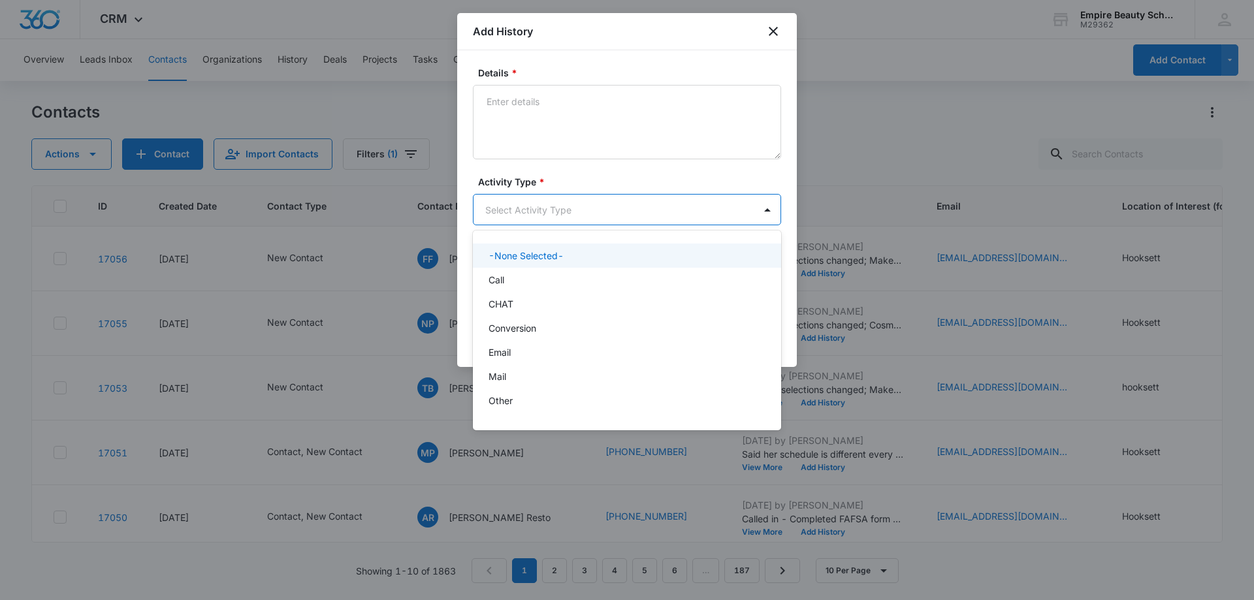
click at [501, 204] on body "CRM Apps Forms CRM Email Shop Payments POS Files Brand Settings AI Assistant Em…" at bounding box center [627, 300] width 1254 height 600
click at [493, 276] on p "Call" at bounding box center [497, 280] width 16 height 14
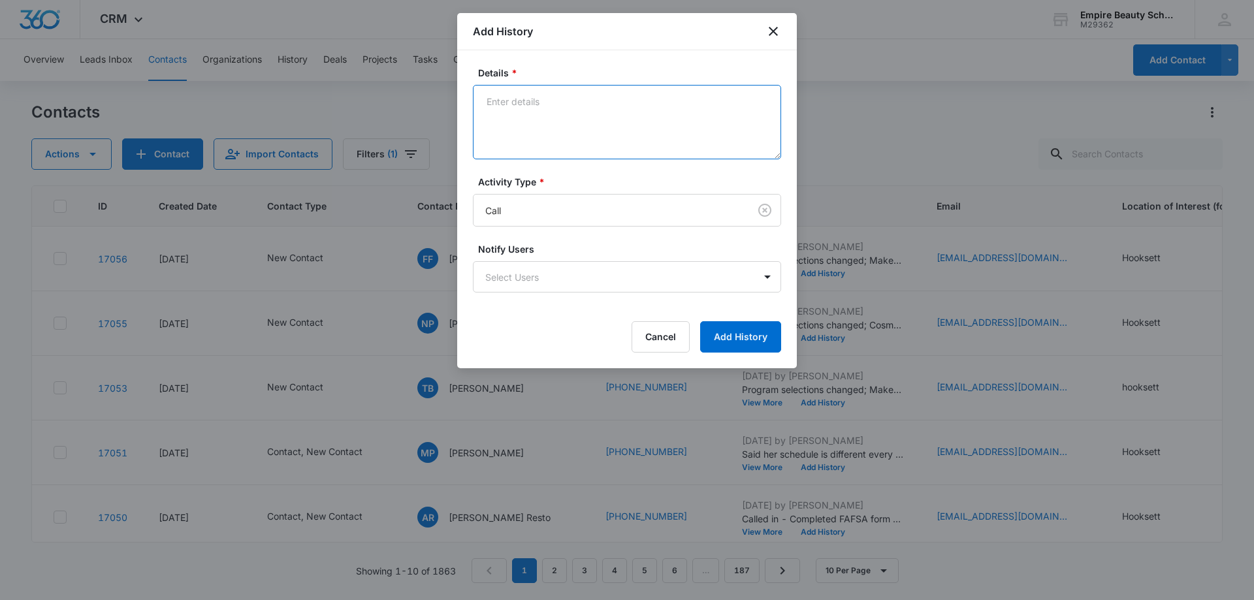
click at [538, 148] on textarea "Details *" at bounding box center [627, 122] width 308 height 74
type textarea "line out of service"
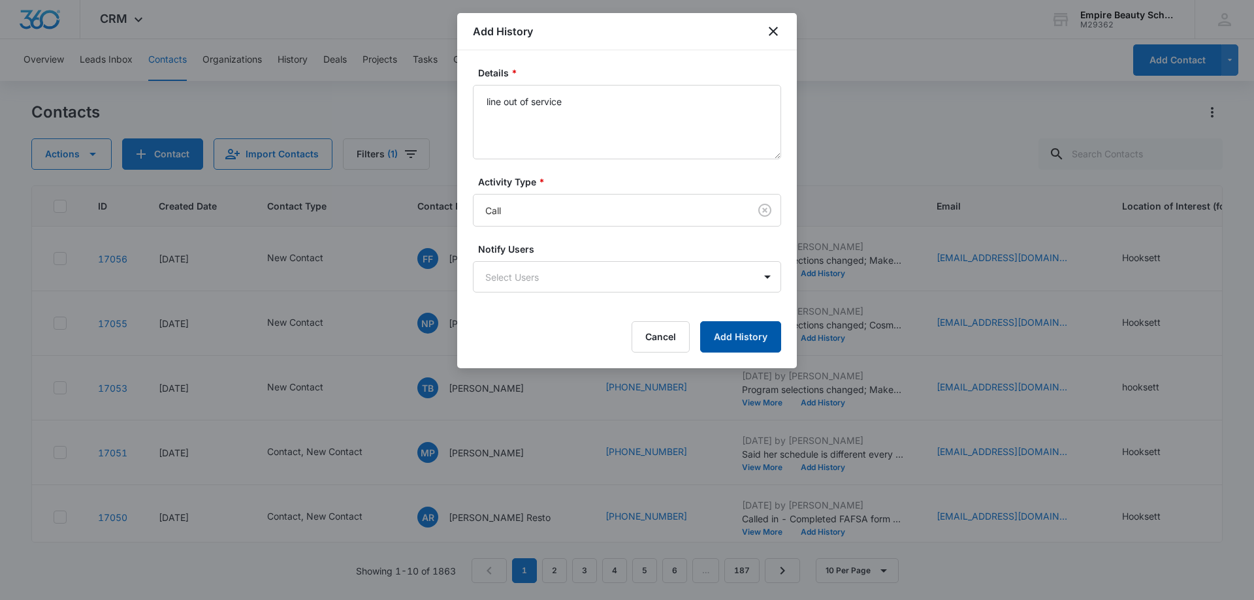
click at [731, 337] on button "Add History" at bounding box center [740, 336] width 81 height 31
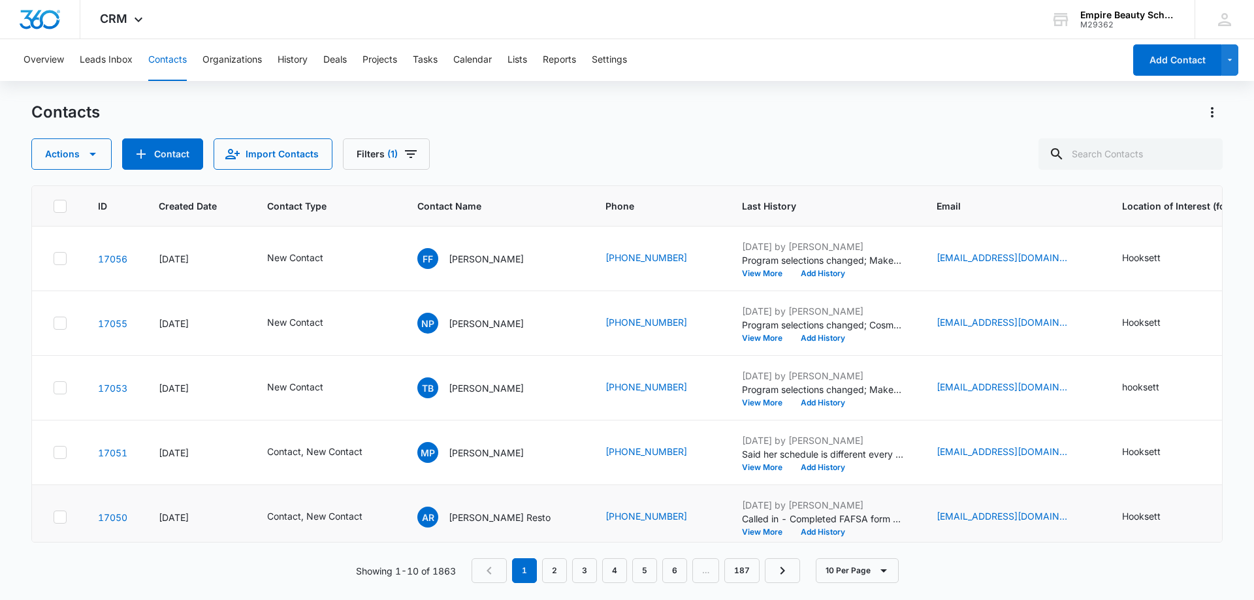
click at [485, 531] on td "AR [PERSON_NAME] Resto" at bounding box center [496, 517] width 188 height 65
click at [760, 400] on button "View More" at bounding box center [767, 403] width 50 height 8
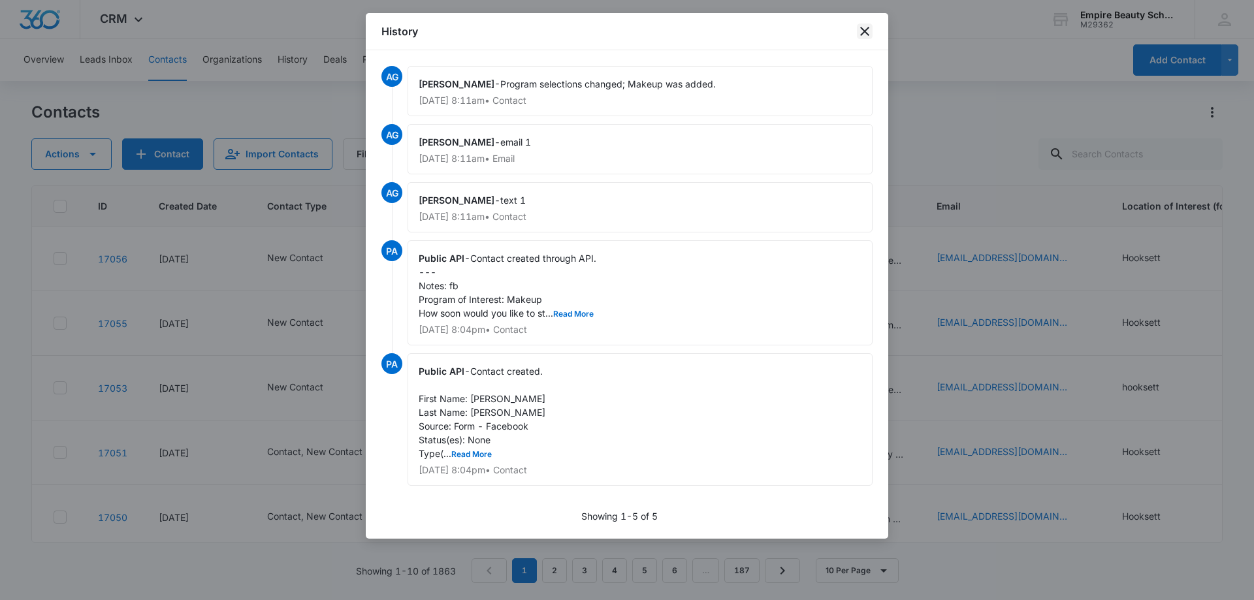
click at [867, 26] on icon "close" at bounding box center [865, 32] width 16 height 16
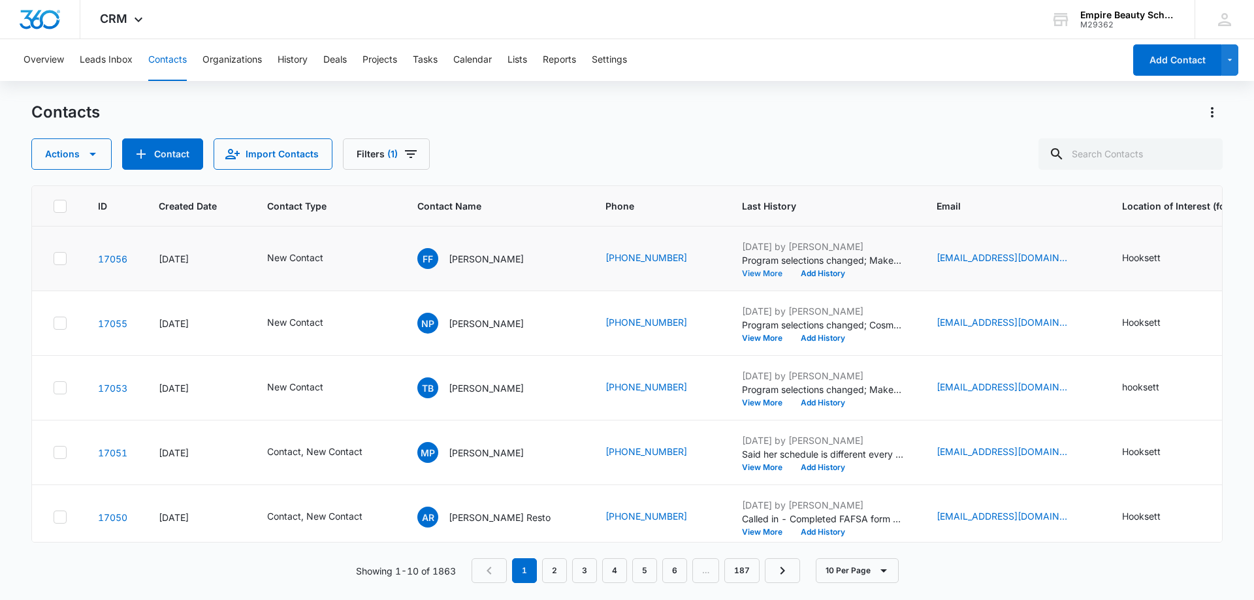
click at [759, 270] on button "View More" at bounding box center [767, 274] width 50 height 8
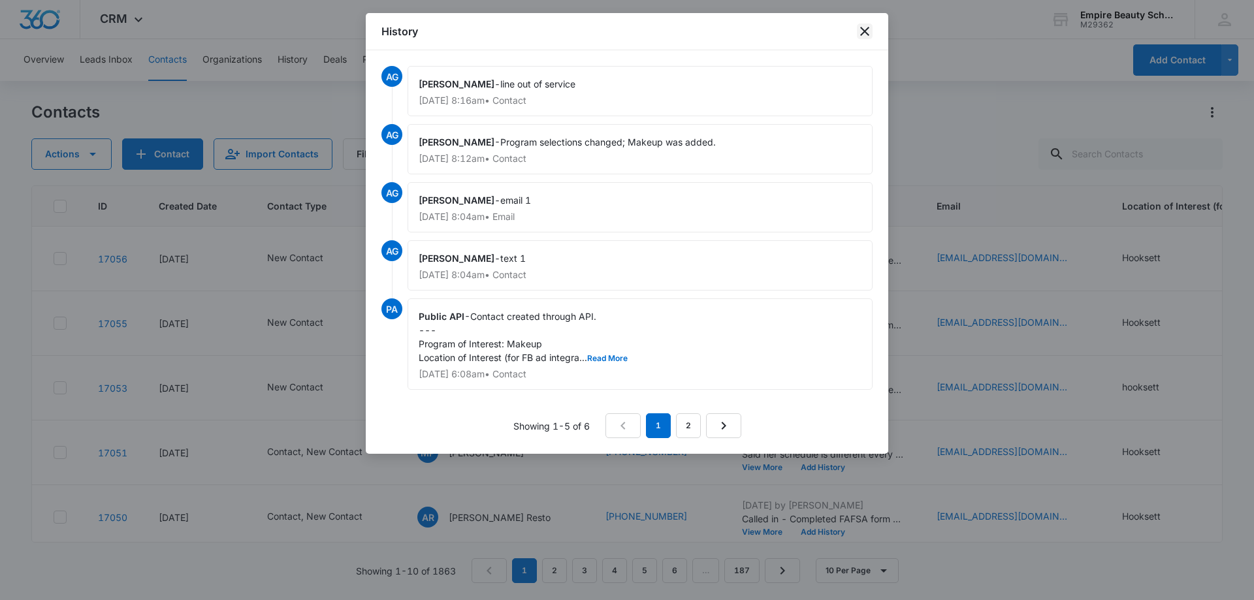
click at [864, 28] on icon "close" at bounding box center [865, 32] width 16 height 16
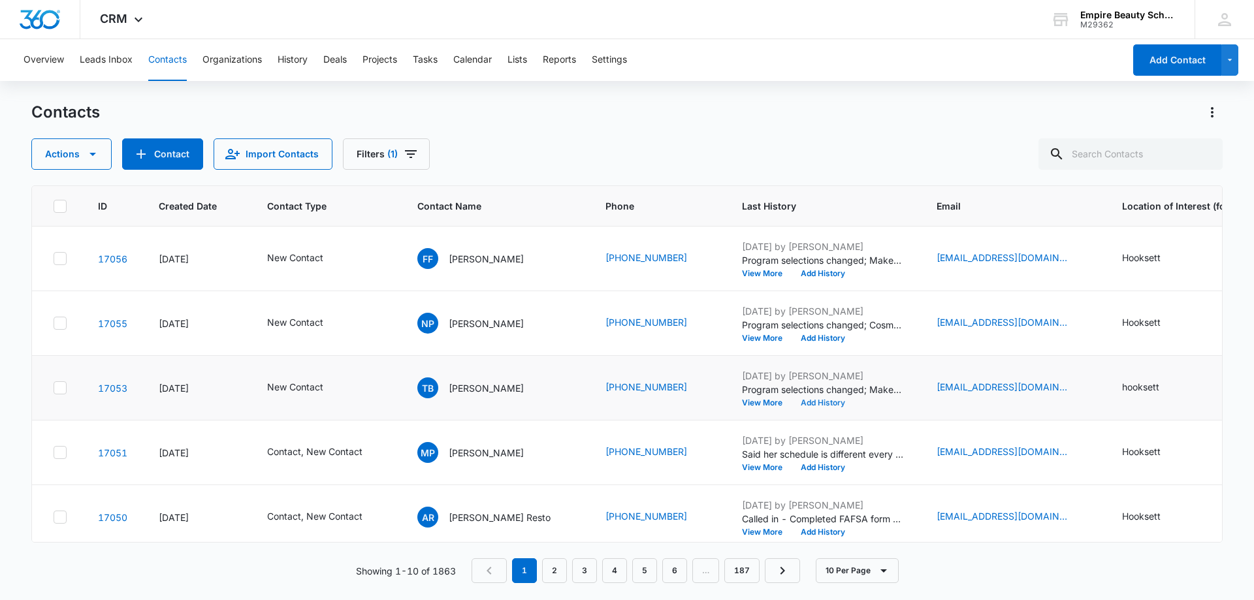
click at [817, 402] on button "Add History" at bounding box center [823, 403] width 63 height 8
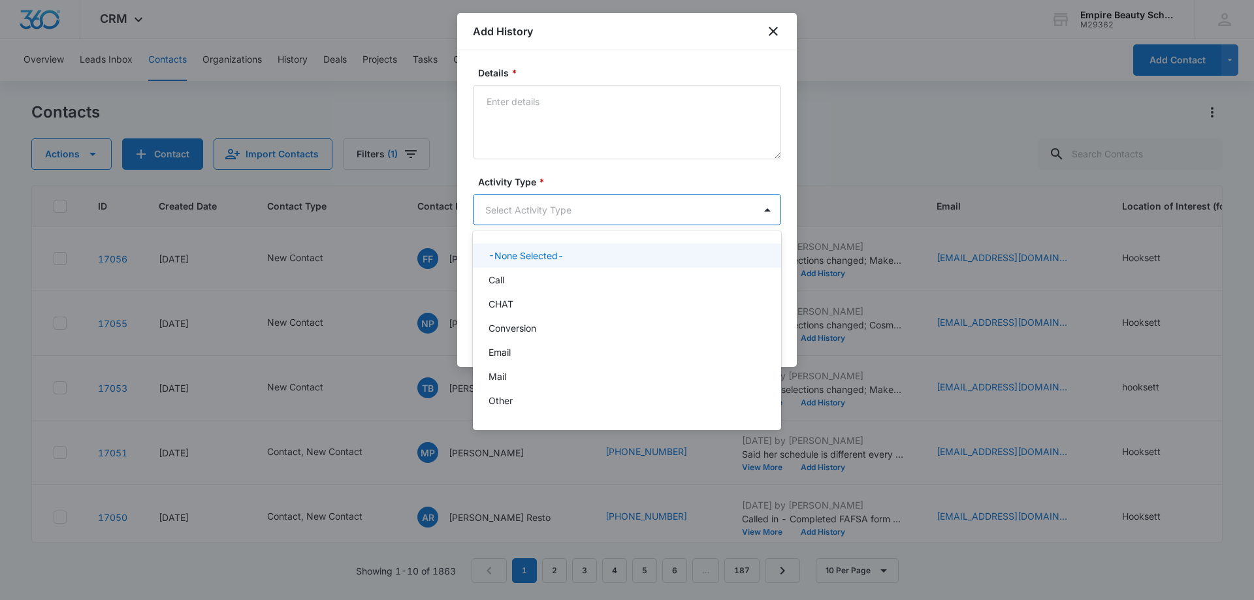
click at [515, 216] on body "CRM Apps Forms CRM Email Shop Payments POS Files Brand Settings AI Assistant Em…" at bounding box center [627, 300] width 1254 height 600
click at [500, 284] on p "Call" at bounding box center [497, 280] width 16 height 14
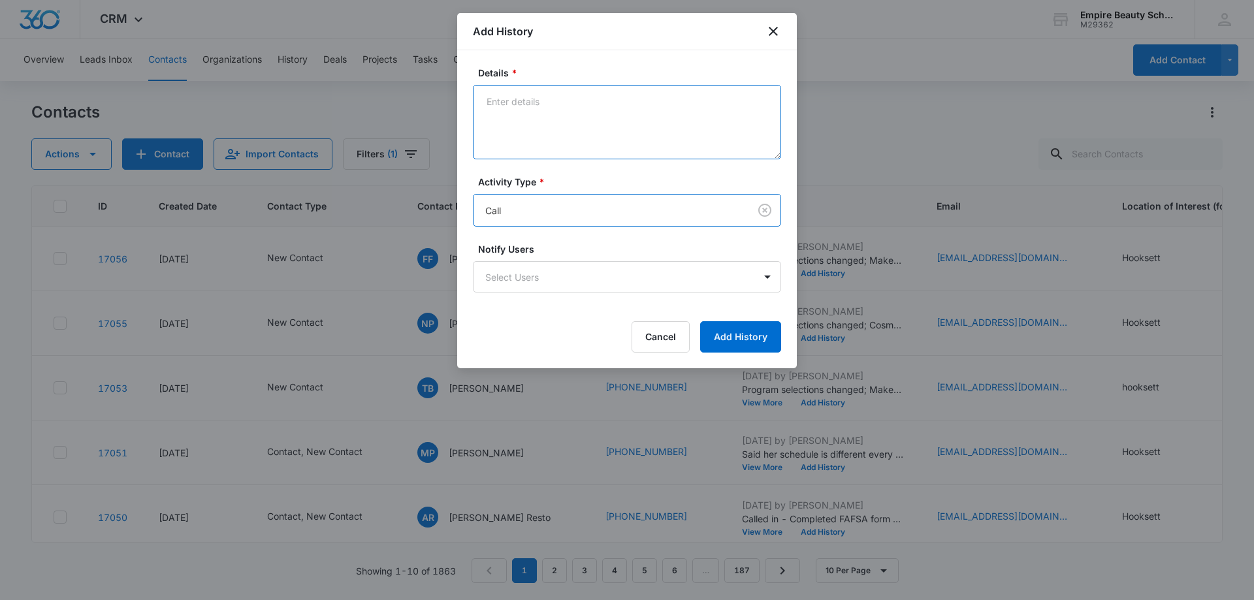
click at [527, 128] on textarea "Details *" at bounding box center [627, 122] width 308 height 74
type textarea "Vm 1"
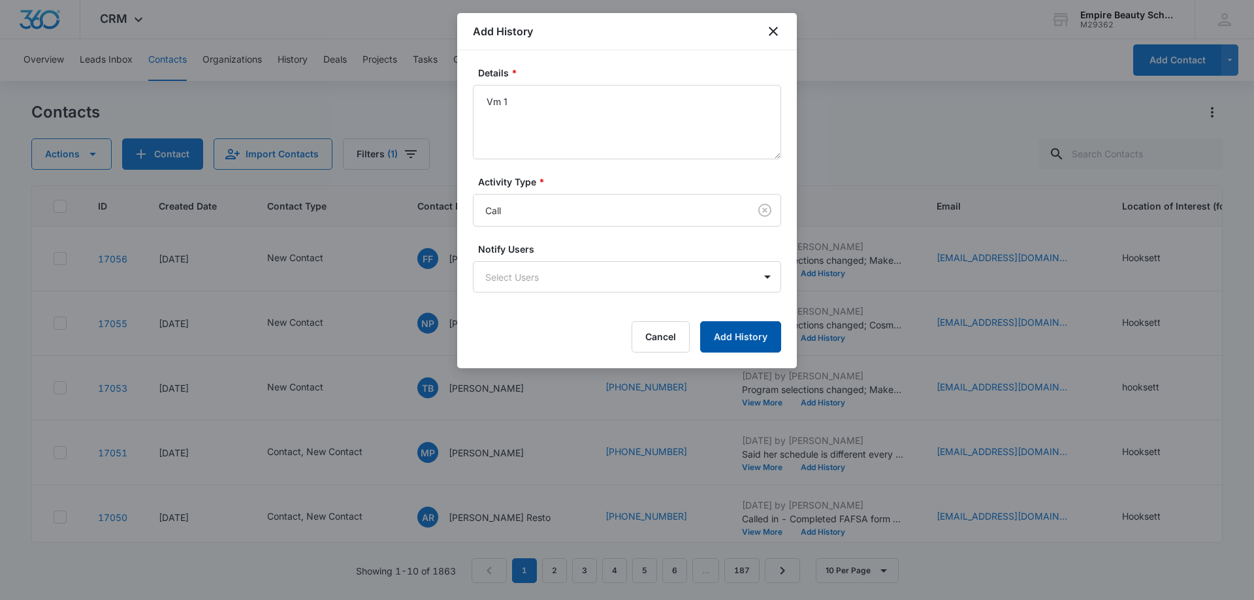
click at [731, 335] on button "Add History" at bounding box center [740, 336] width 81 height 31
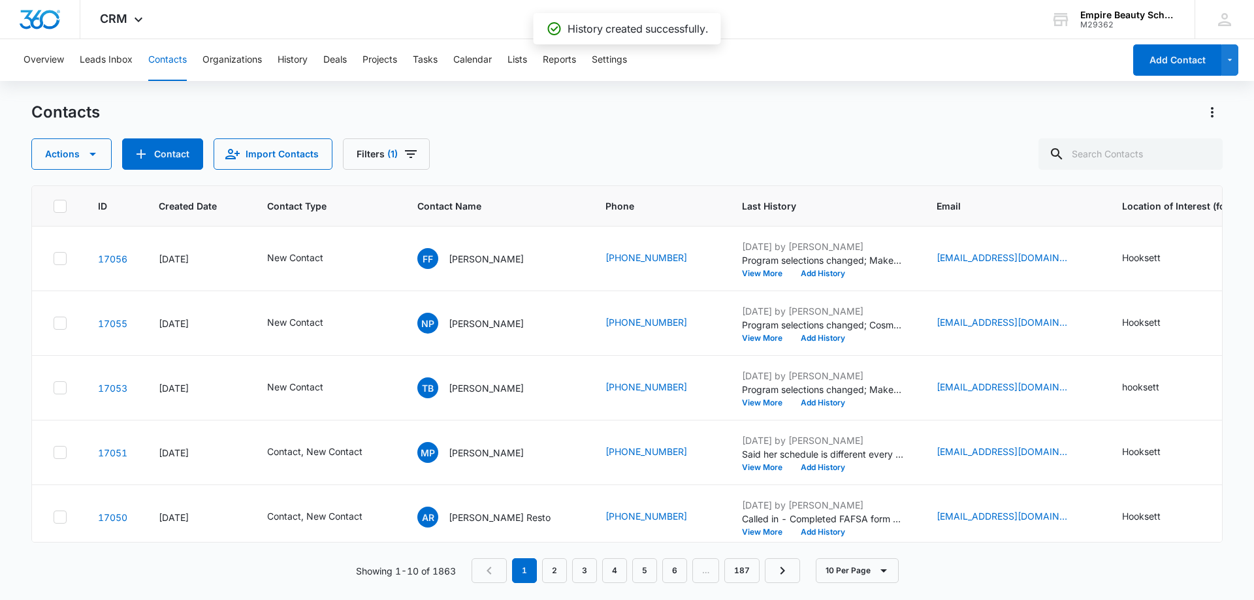
click at [589, 164] on div "Actions Contact Import Contacts Filters (1)" at bounding box center [627, 153] width 1192 height 31
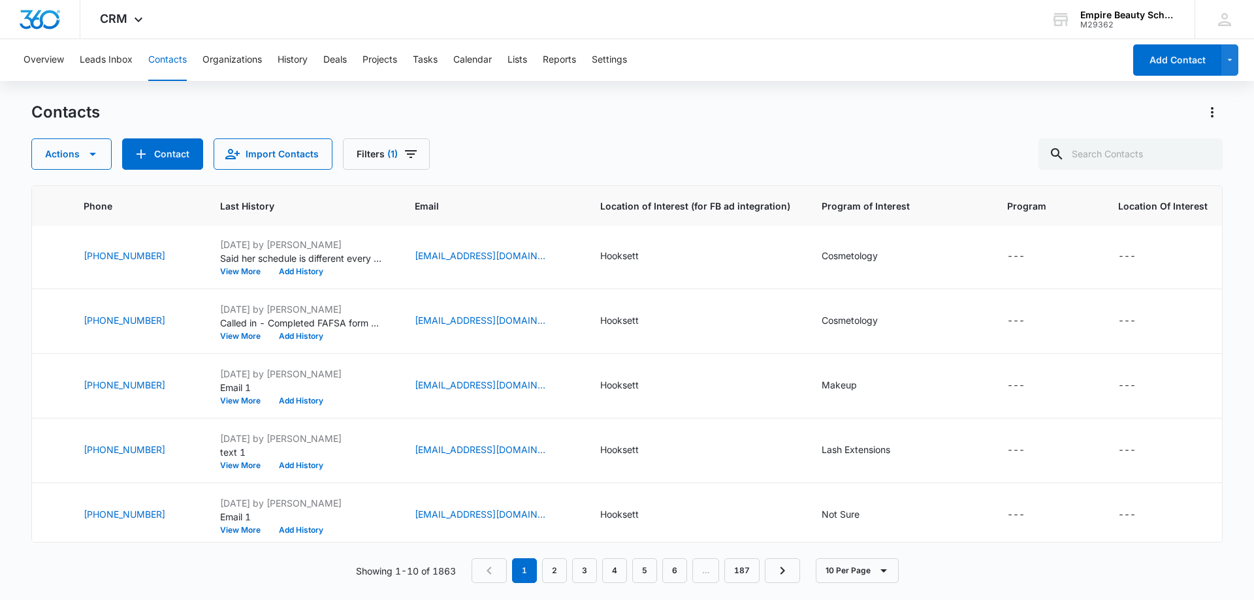
scroll to position [196, 513]
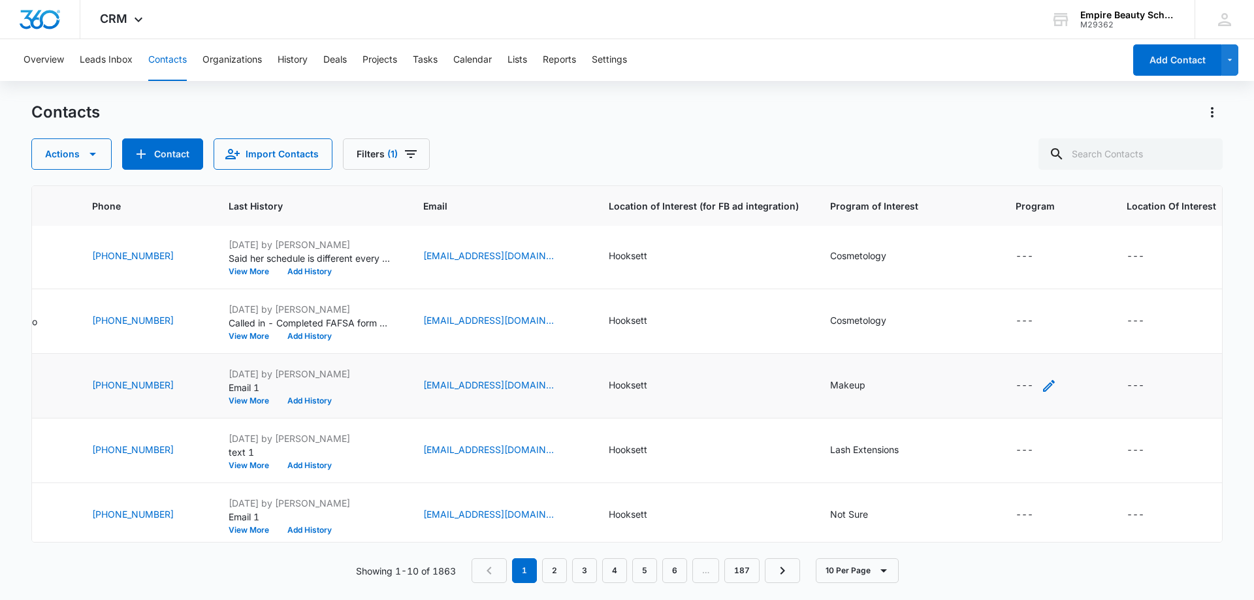
click at [1043, 391] on icon "Program - - Select to Edit Field" at bounding box center [1049, 386] width 12 height 12
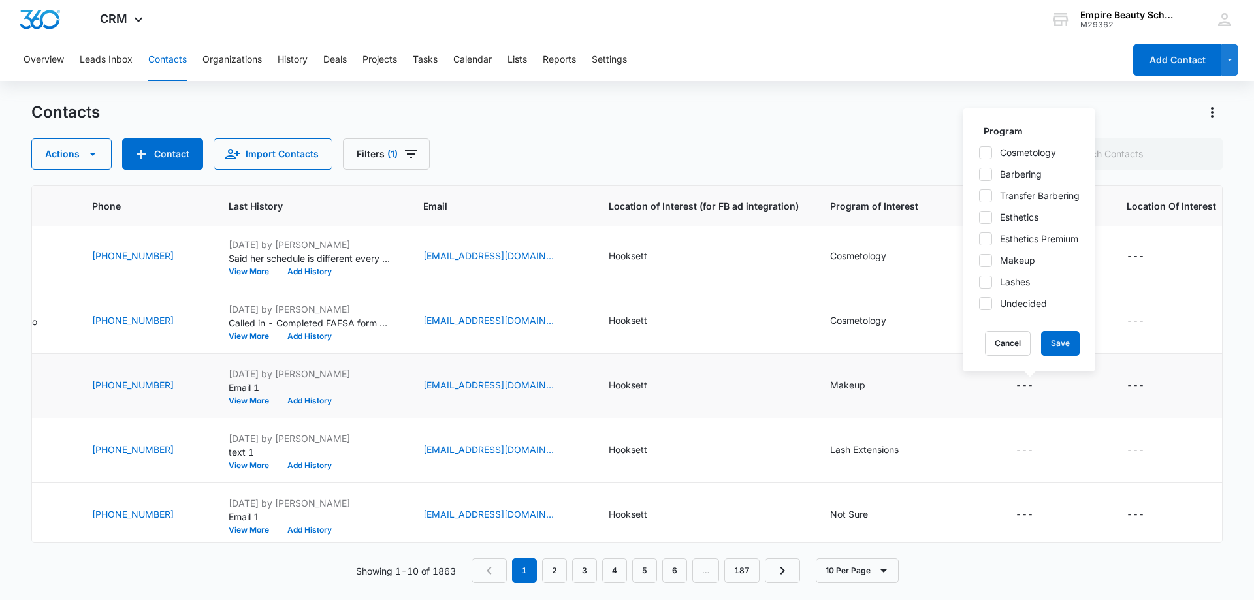
click at [992, 266] on label "Makeup" at bounding box center [1029, 260] width 101 height 14
click at [979, 261] on input "Makeup" at bounding box center [979, 260] width 1 height 1
checkbox input "true"
click at [1066, 353] on button "Save" at bounding box center [1060, 343] width 39 height 25
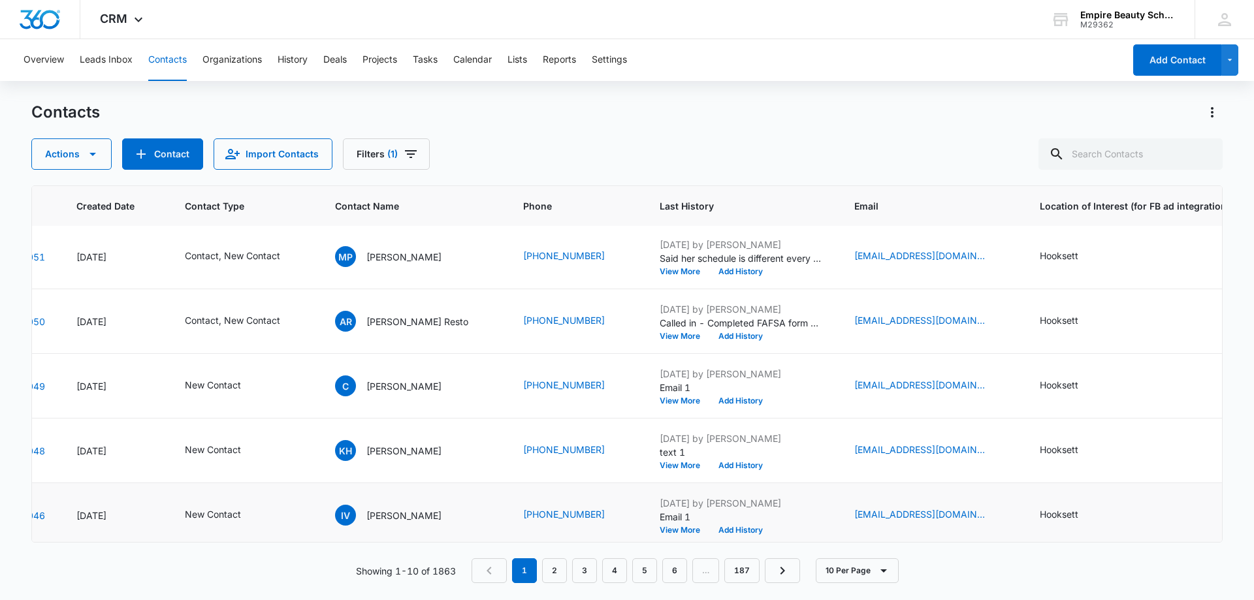
scroll to position [196, 40]
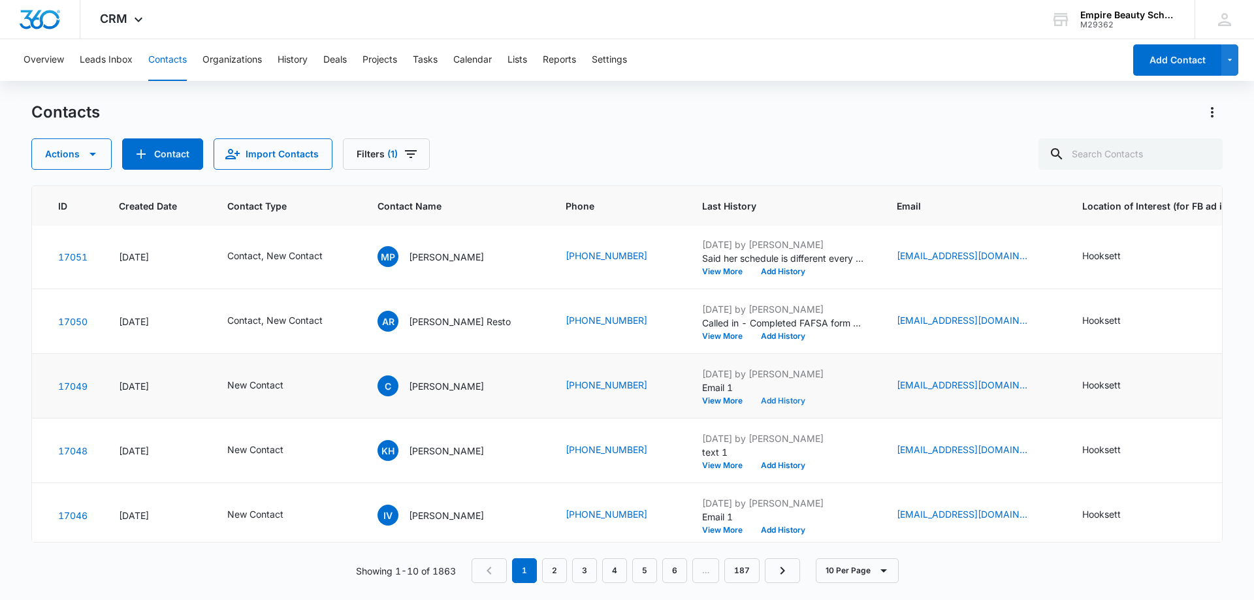
click at [783, 402] on button "Add History" at bounding box center [783, 401] width 63 height 8
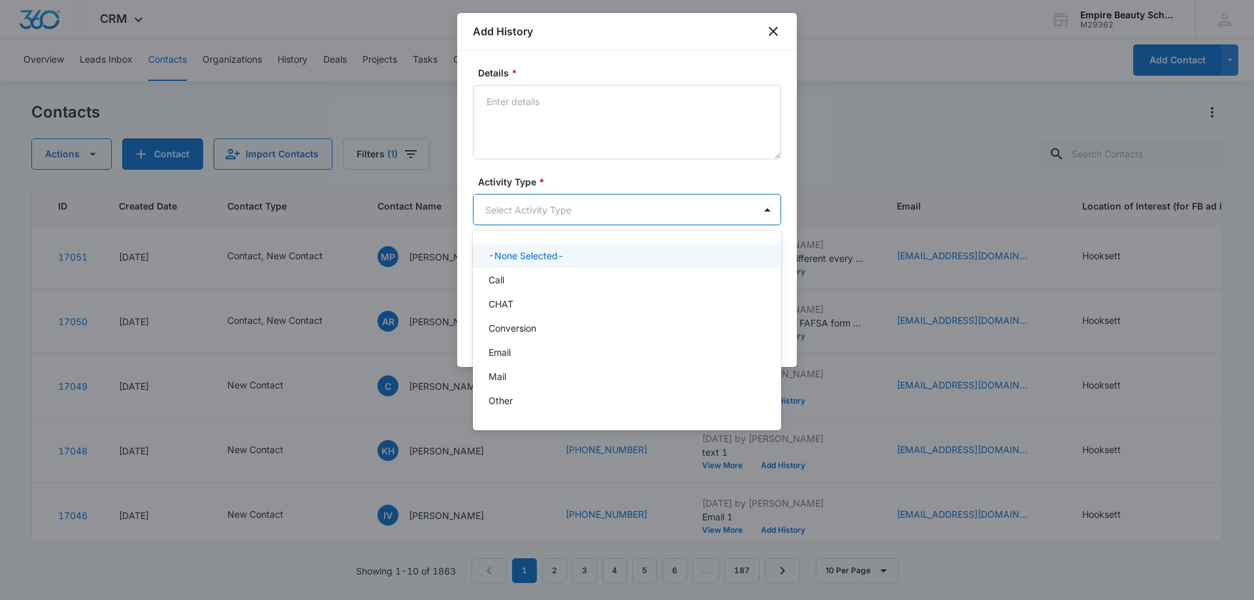
click at [493, 212] on body "CRM Apps Forms CRM Email Shop Payments POS Files Brand Settings AI Assistant Em…" at bounding box center [627, 300] width 1254 height 600
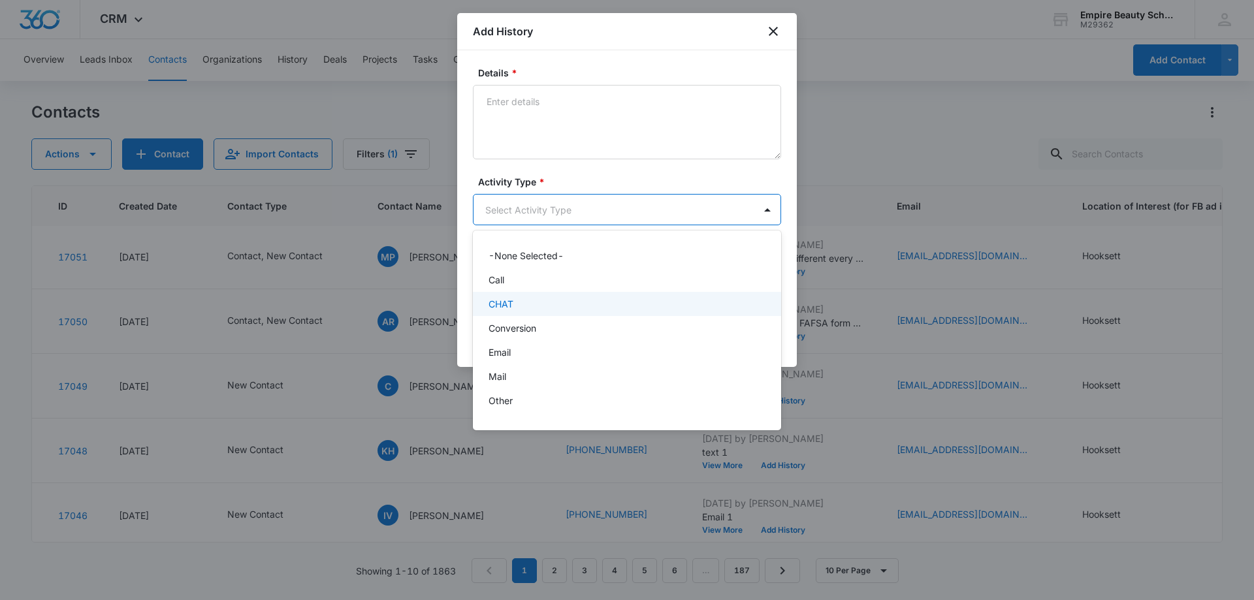
drag, startPoint x: 498, startPoint y: 292, endPoint x: 498, endPoint y: 280, distance: 12.4
click at [497, 292] on div "CHAT" at bounding box center [627, 304] width 308 height 24
click at [520, 208] on body "CRM Apps Forms CRM Email Shop Payments POS Files Brand Settings AI Assistant Em…" at bounding box center [627, 300] width 1254 height 600
click at [510, 280] on div "Call" at bounding box center [626, 281] width 274 height 14
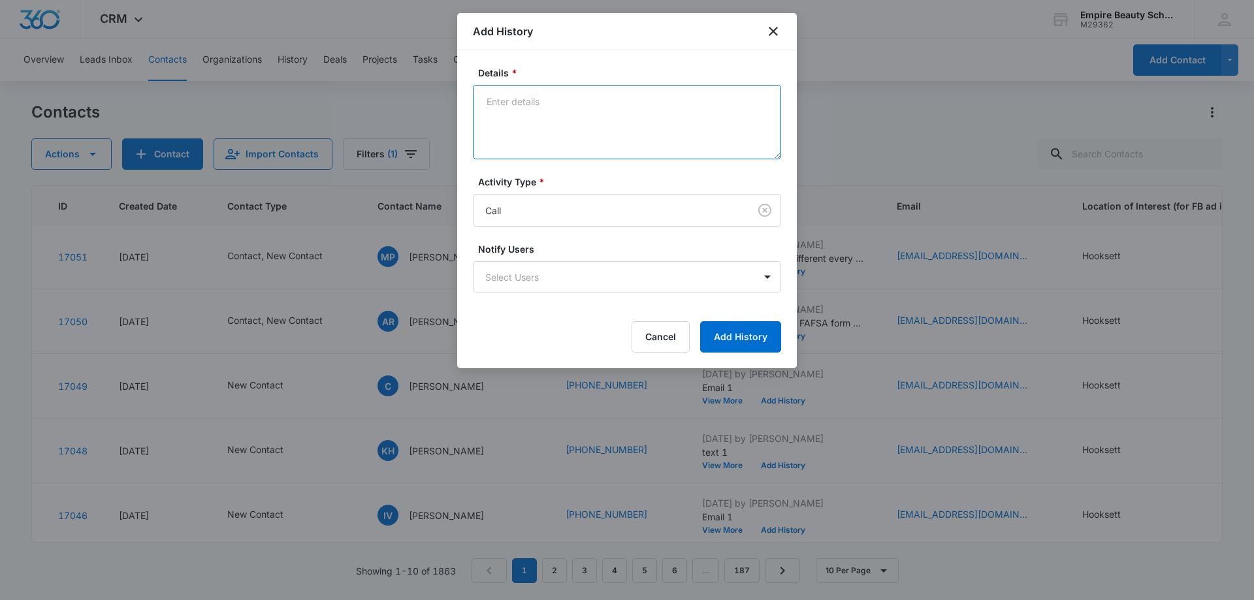
click at [524, 95] on textarea "Details *" at bounding box center [627, 122] width 308 height 74
type textarea "VM 2"
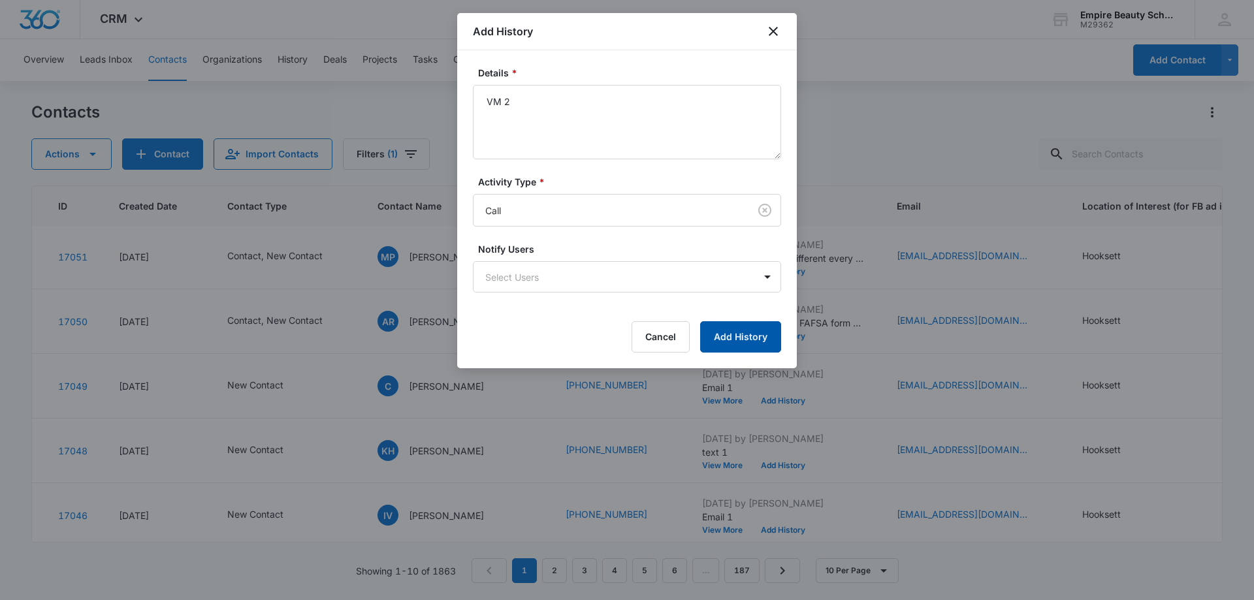
click at [733, 336] on button "Add History" at bounding box center [740, 336] width 81 height 31
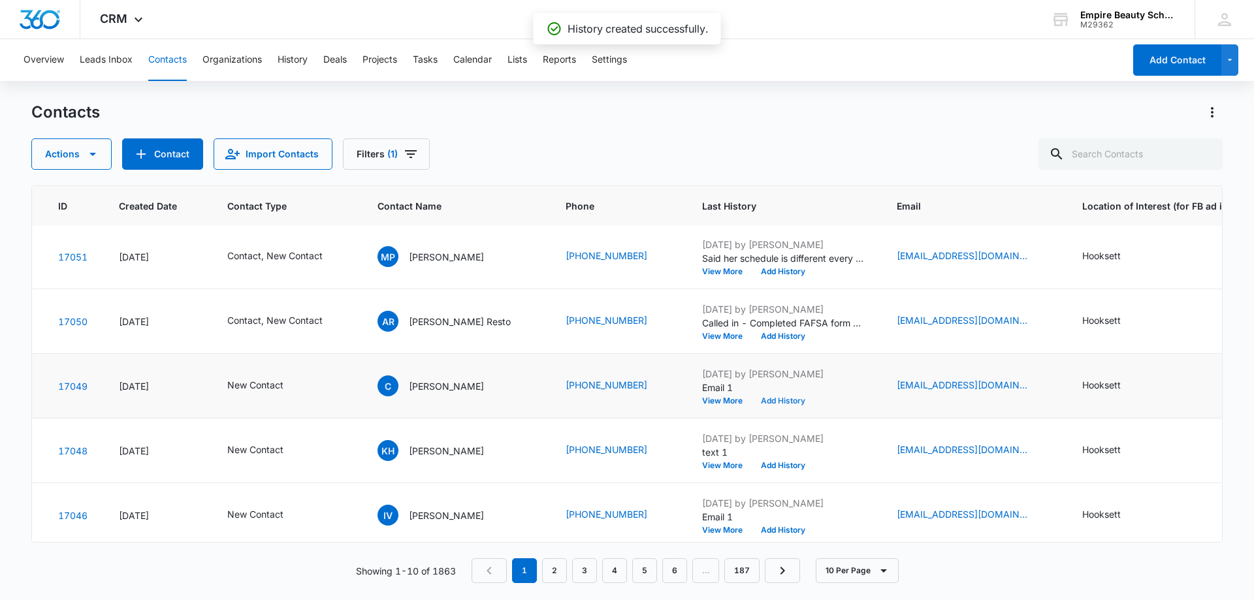
click at [776, 402] on button "Add History" at bounding box center [783, 401] width 63 height 8
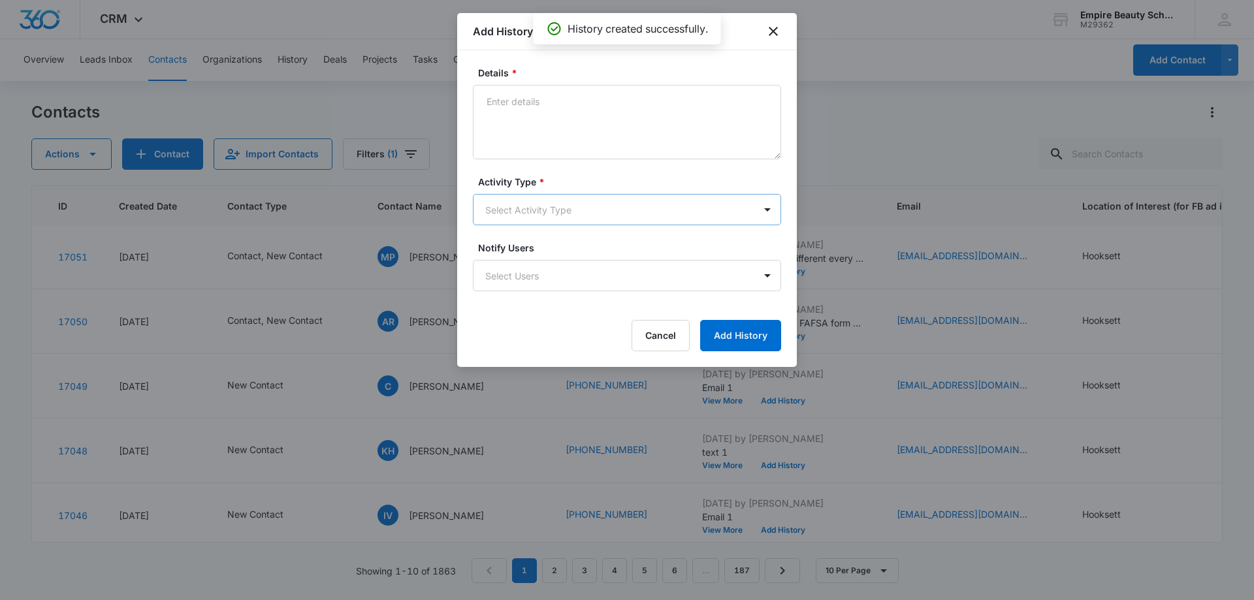
click at [521, 199] on body "CRM Apps Forms CRM Email Shop Payments POS Files Brand Settings AI Assistant Em…" at bounding box center [627, 300] width 1254 height 600
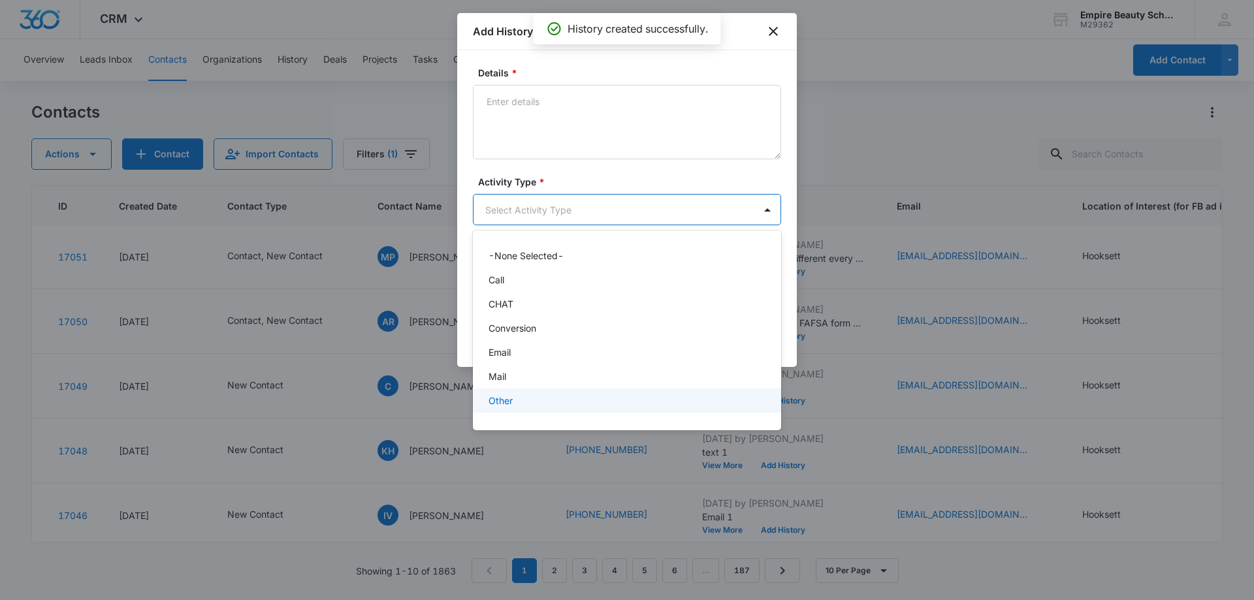
scroll to position [68, 0]
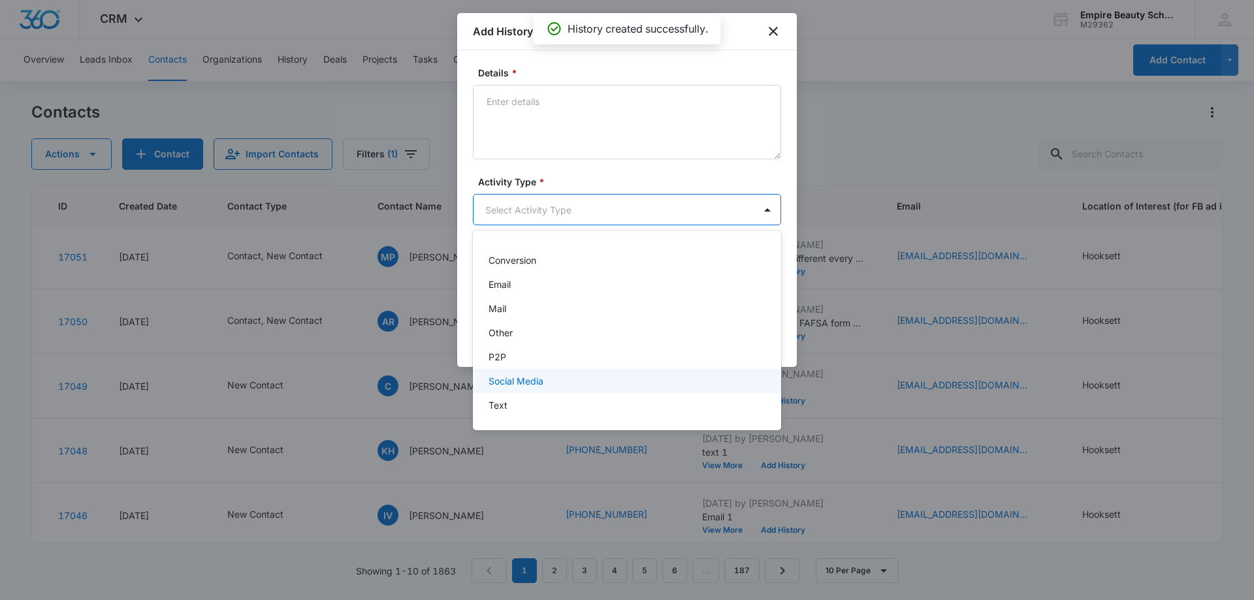
click at [507, 406] on p "Text" at bounding box center [498, 405] width 19 height 14
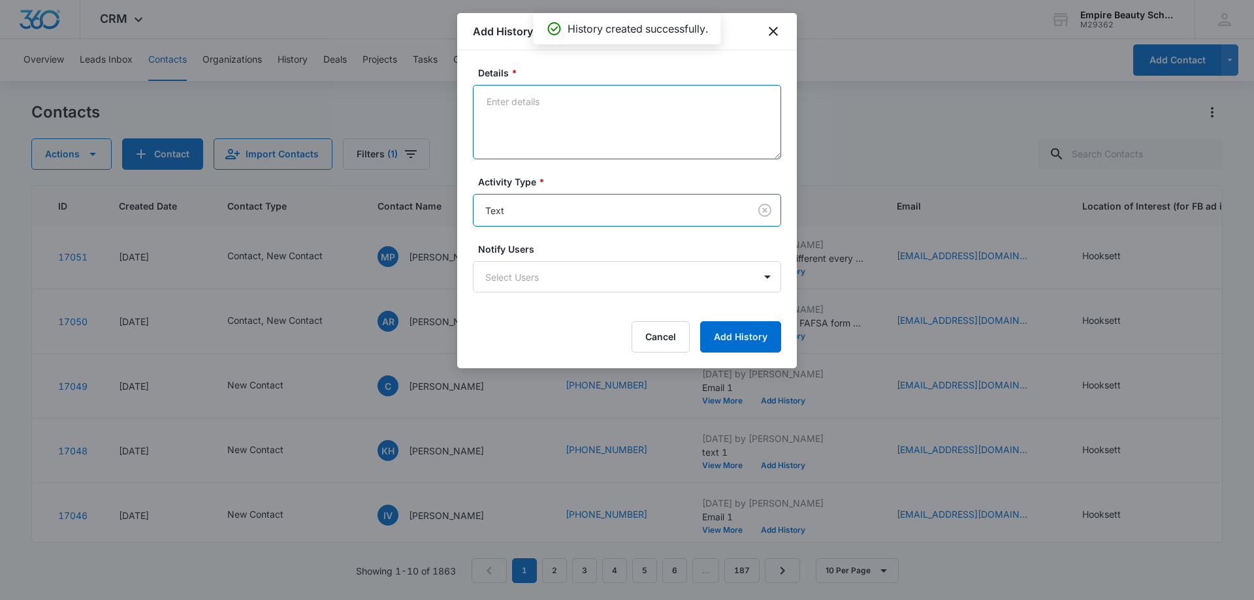
click at [545, 121] on textarea "Details *" at bounding box center [627, 122] width 308 height 74
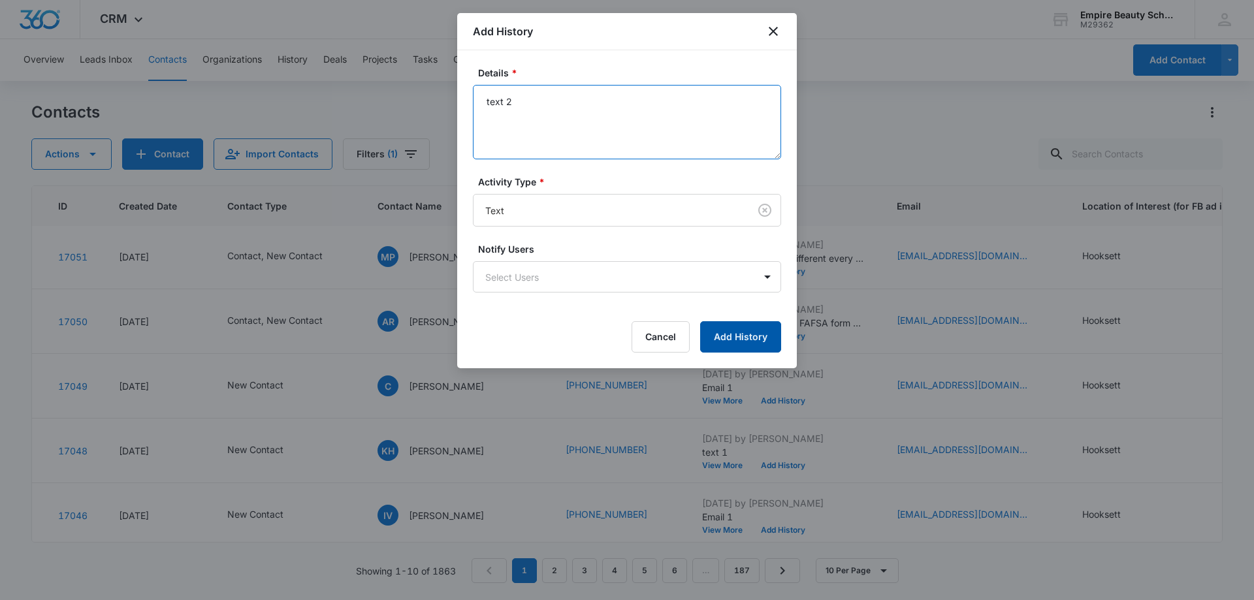
type textarea "text 2"
click at [745, 331] on button "Add History" at bounding box center [740, 336] width 81 height 31
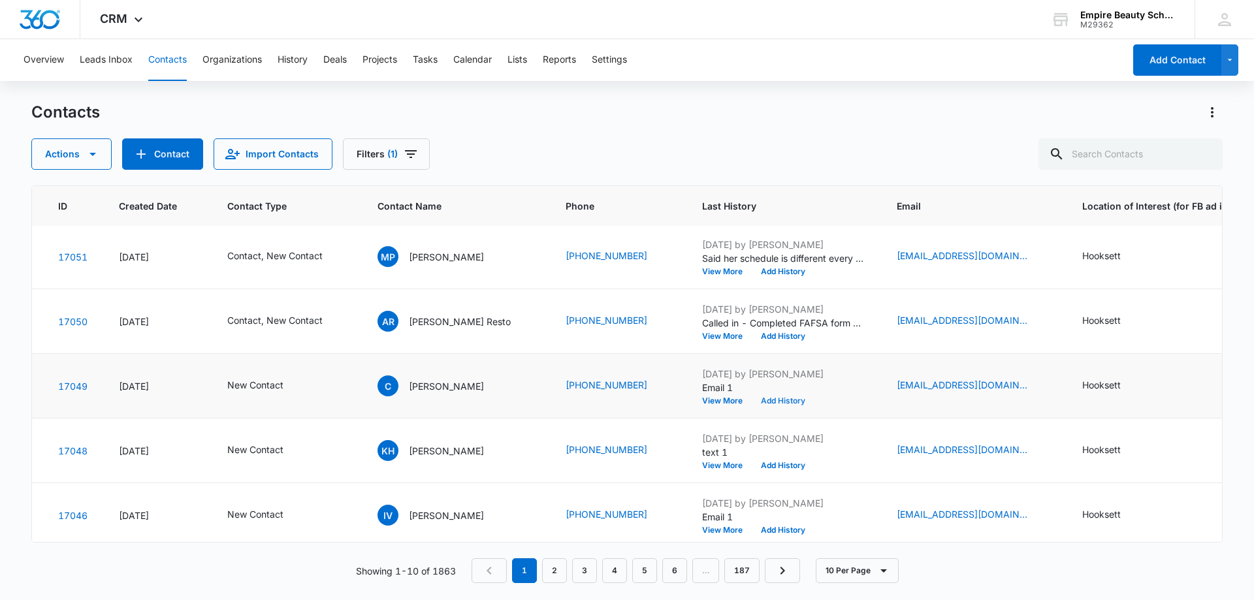
click at [778, 400] on button "Add History" at bounding box center [783, 401] width 63 height 8
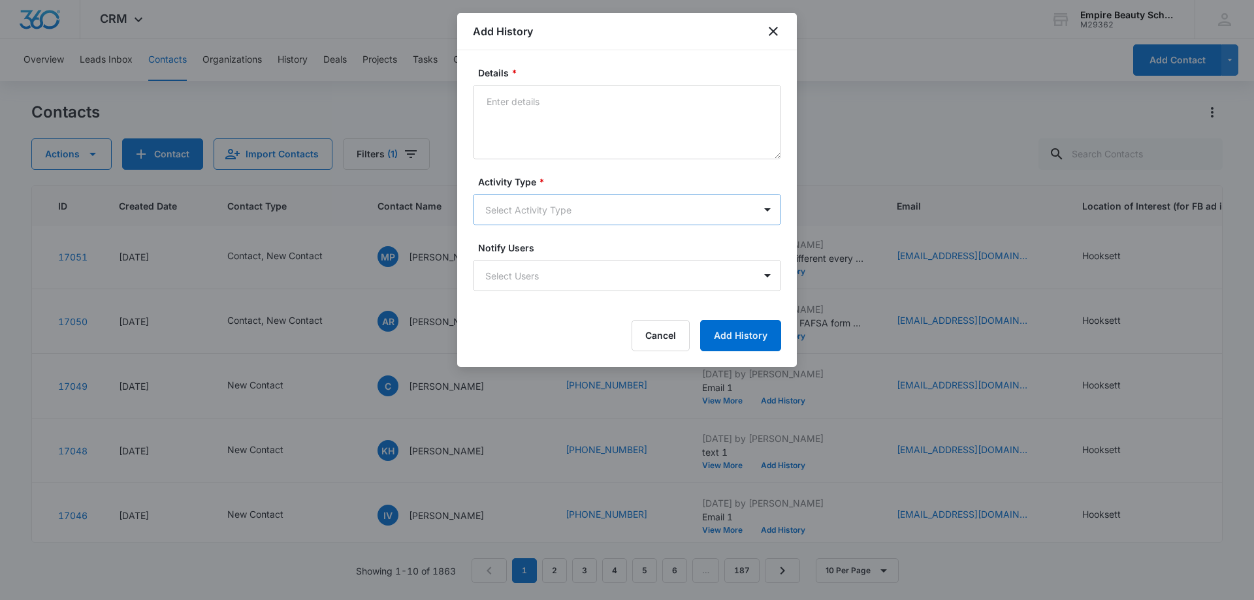
click at [517, 216] on body "CRM Apps Forms CRM Email Shop Payments POS Files Brand Settings AI Assistant Em…" at bounding box center [627, 300] width 1254 height 600
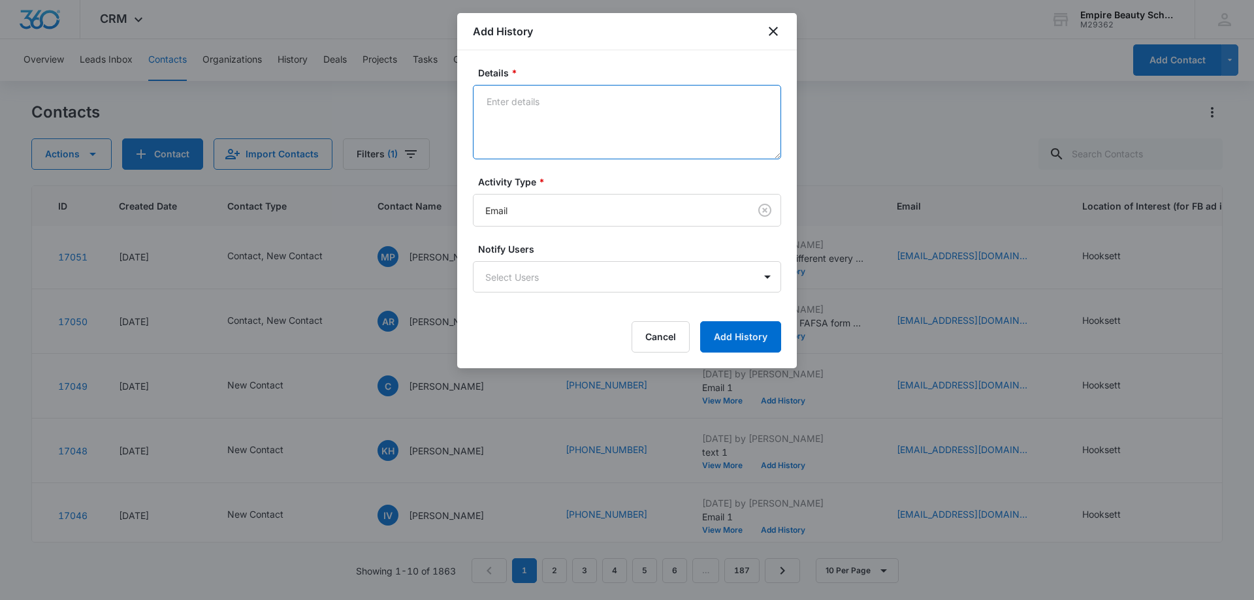
click at [540, 127] on textarea "Details *" at bounding box center [627, 122] width 308 height 74
type textarea "email 2"
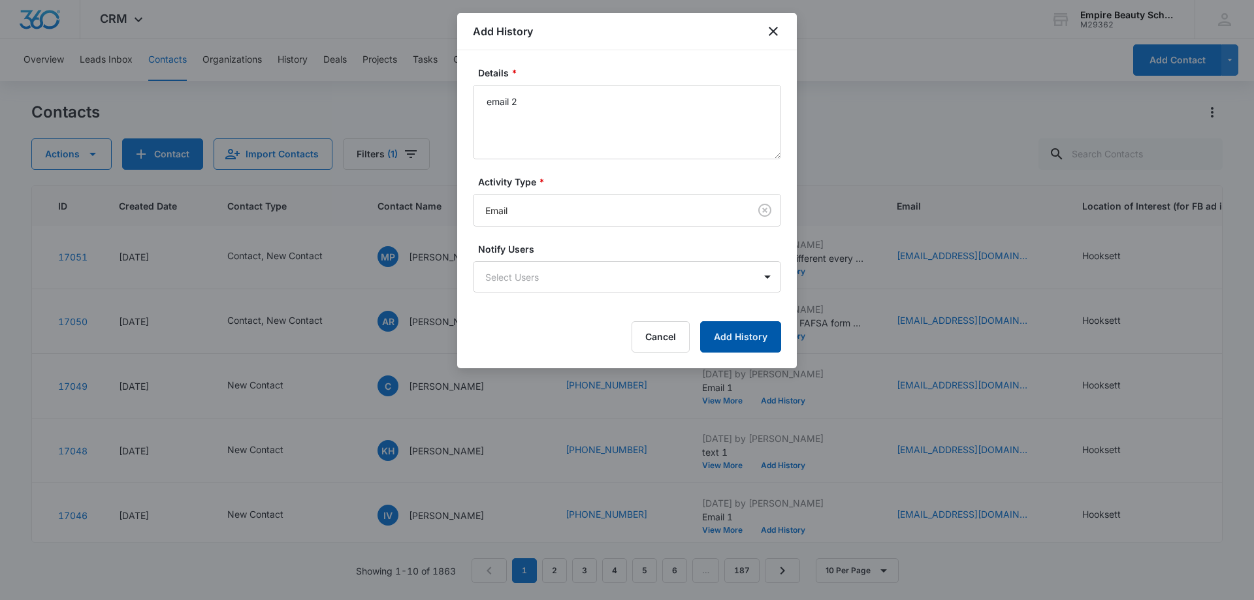
click at [739, 336] on button "Add History" at bounding box center [740, 336] width 81 height 31
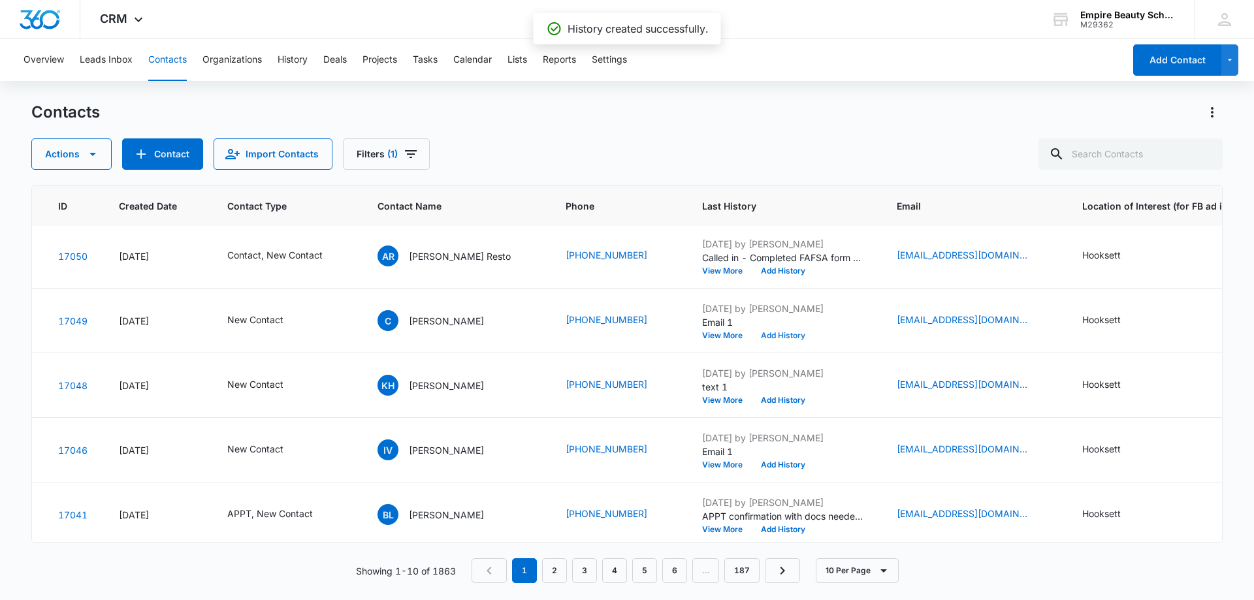
scroll to position [327, 40]
click at [713, 402] on button "View More" at bounding box center [727, 400] width 50 height 8
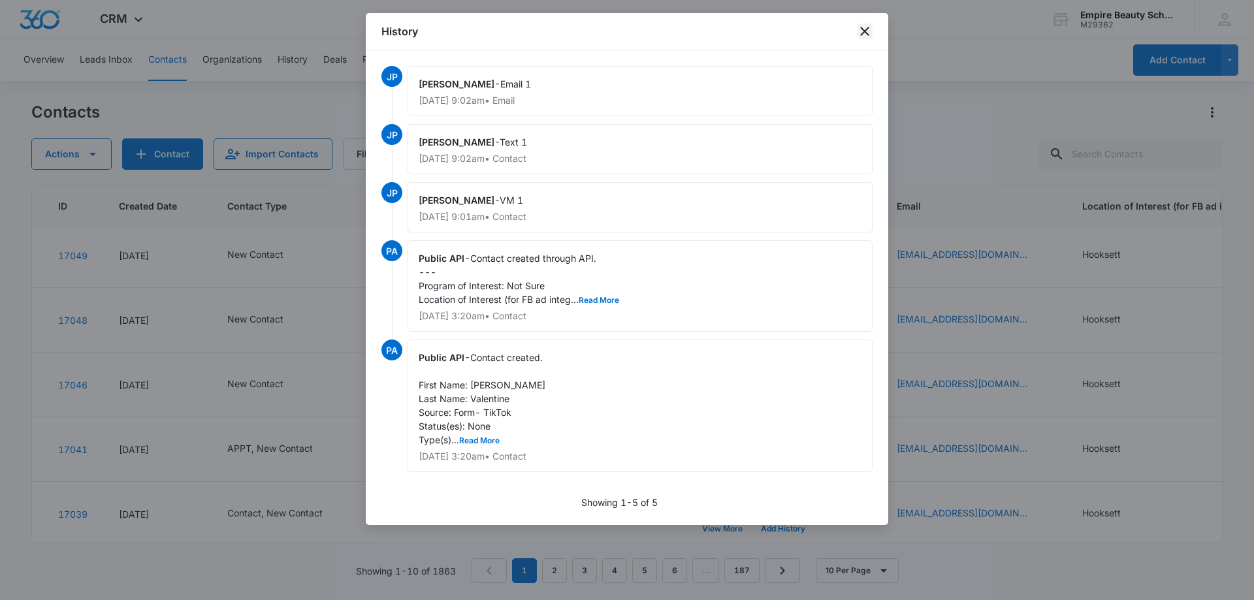
click at [862, 27] on icon "close" at bounding box center [865, 32] width 16 height 16
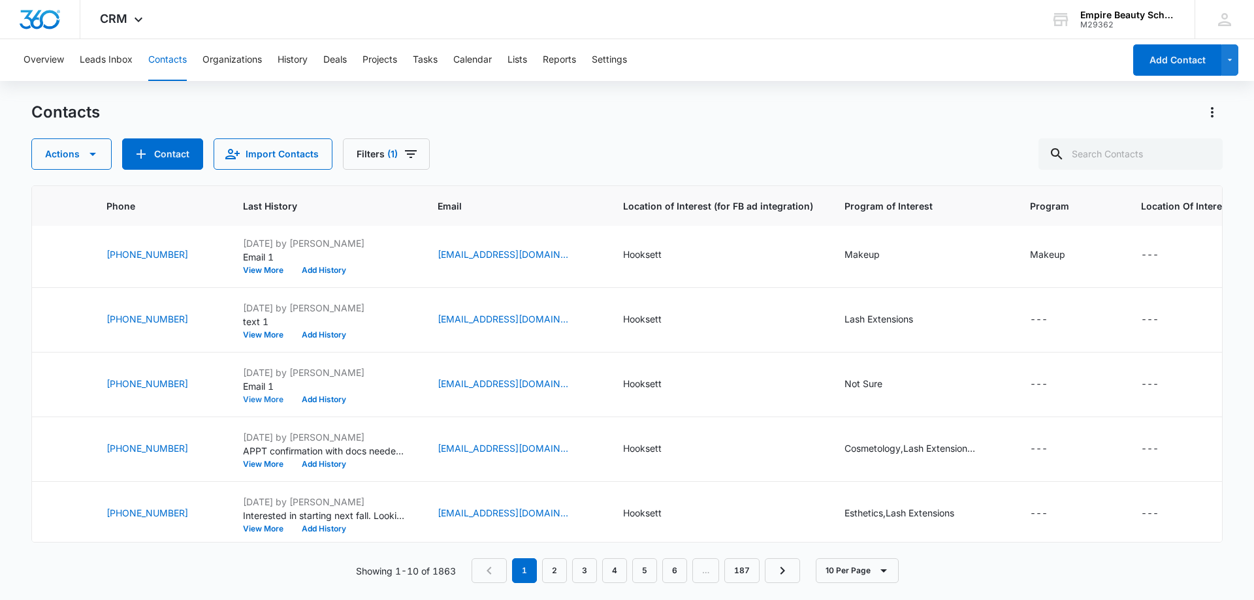
scroll to position [327, 0]
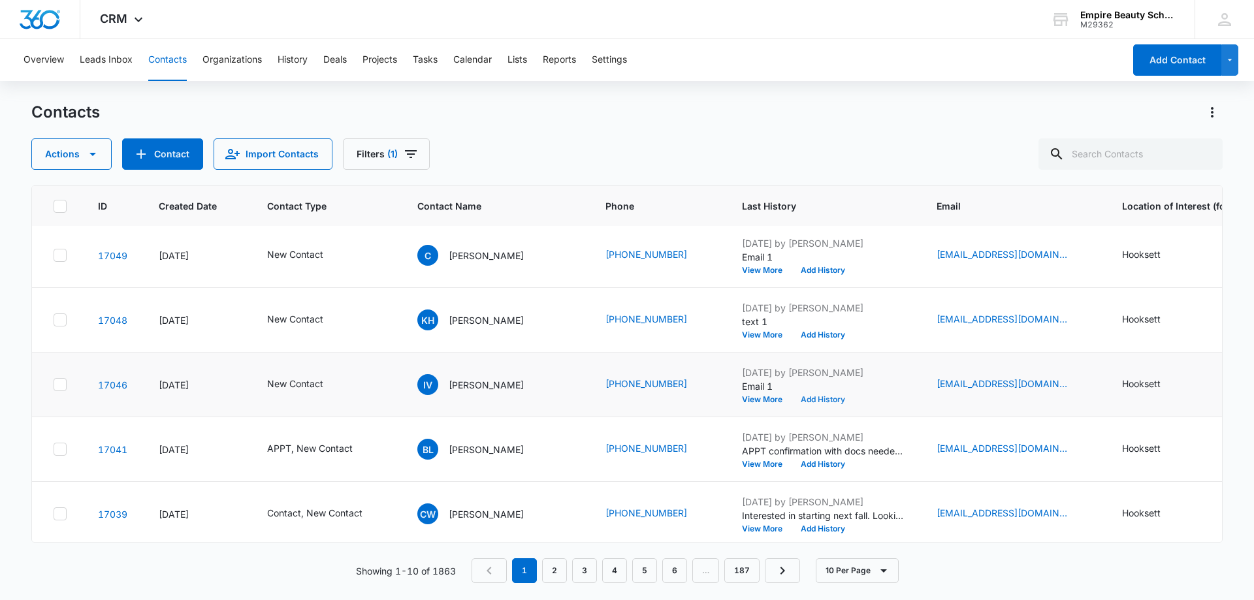
click at [824, 400] on button "Add History" at bounding box center [823, 400] width 63 height 8
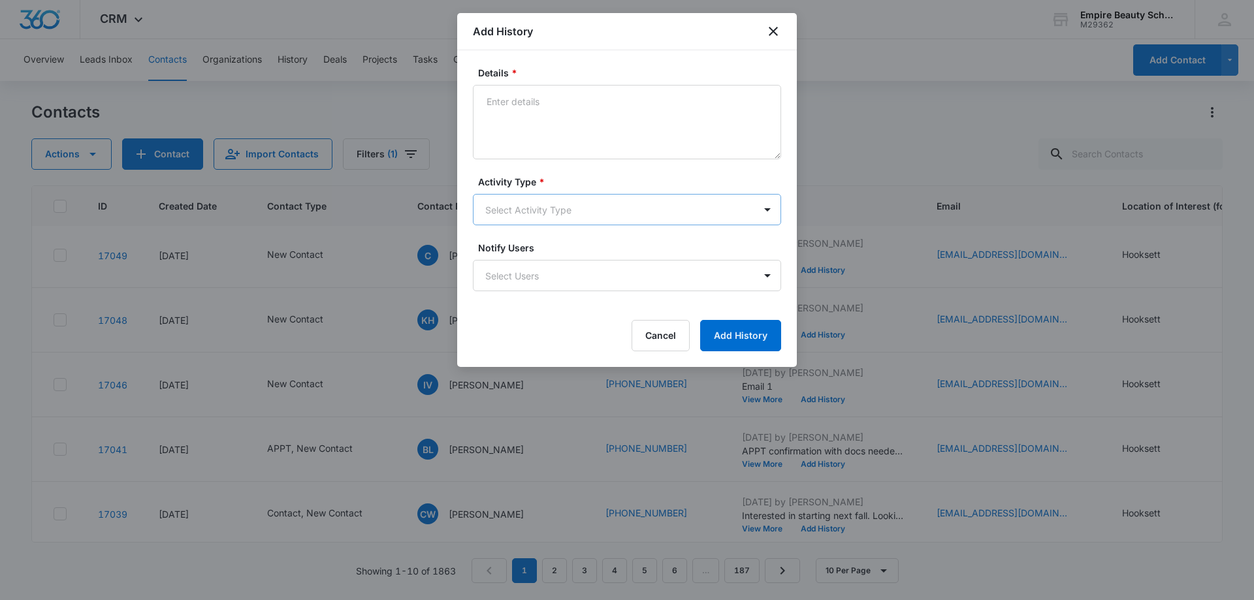
click at [506, 208] on body "CRM Apps Forms CRM Email Shop Payments POS Files Brand Settings AI Assistant Em…" at bounding box center [627, 300] width 1254 height 600
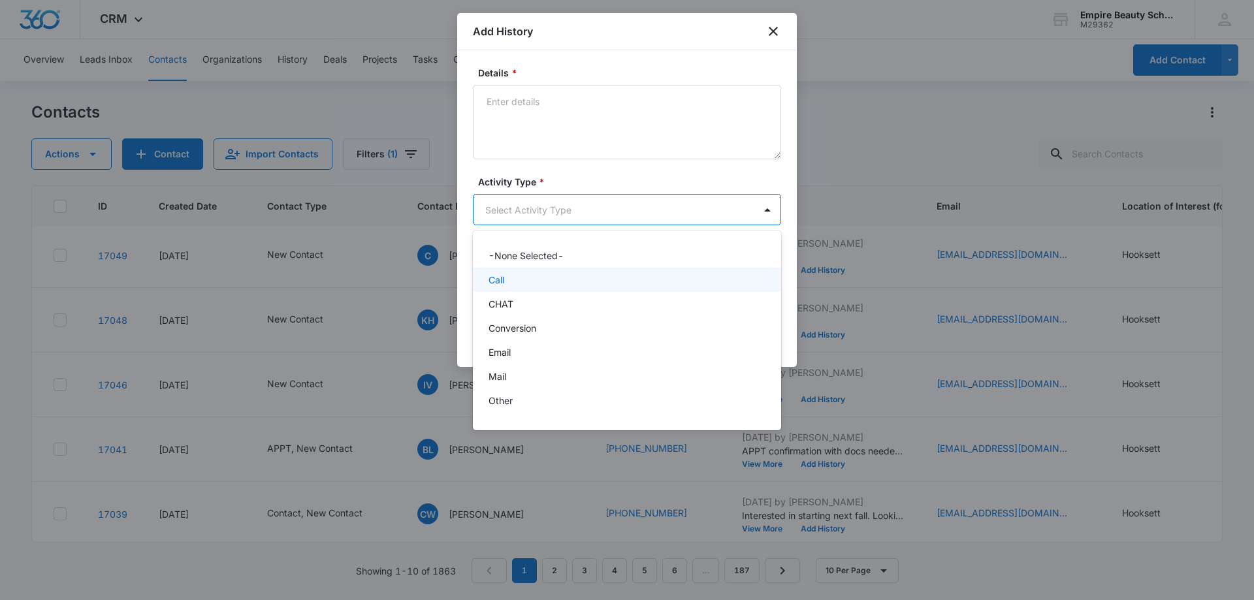
click at [505, 289] on div "Call" at bounding box center [627, 280] width 308 height 24
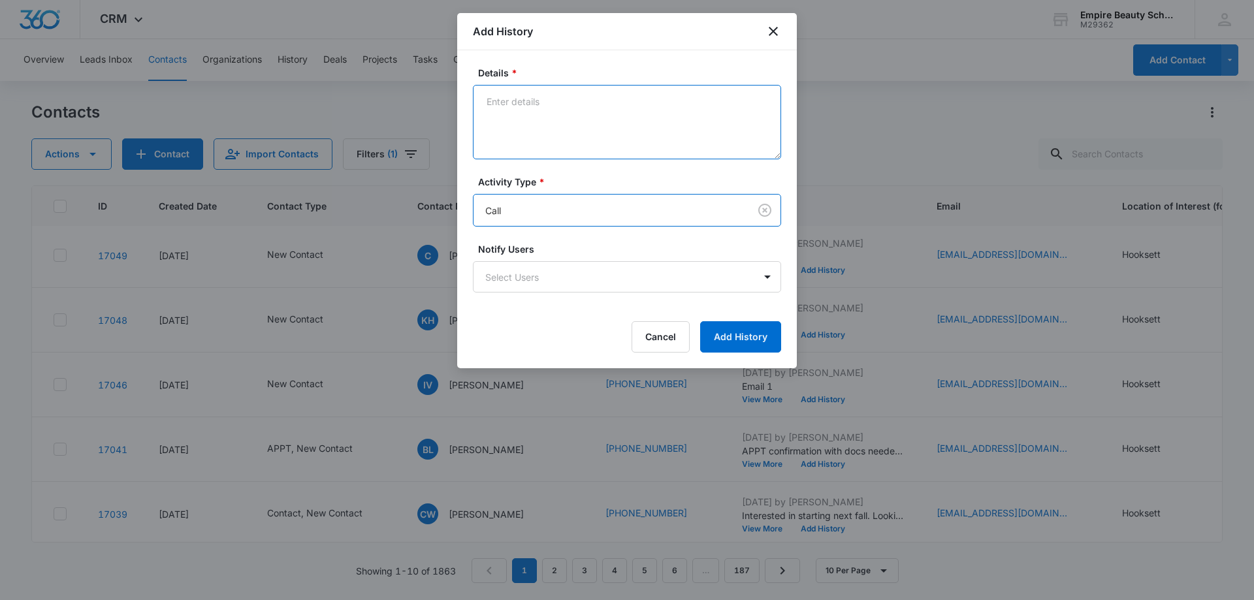
click at [526, 133] on textarea "Details *" at bounding box center [627, 122] width 308 height 74
type textarea "VM not set up"
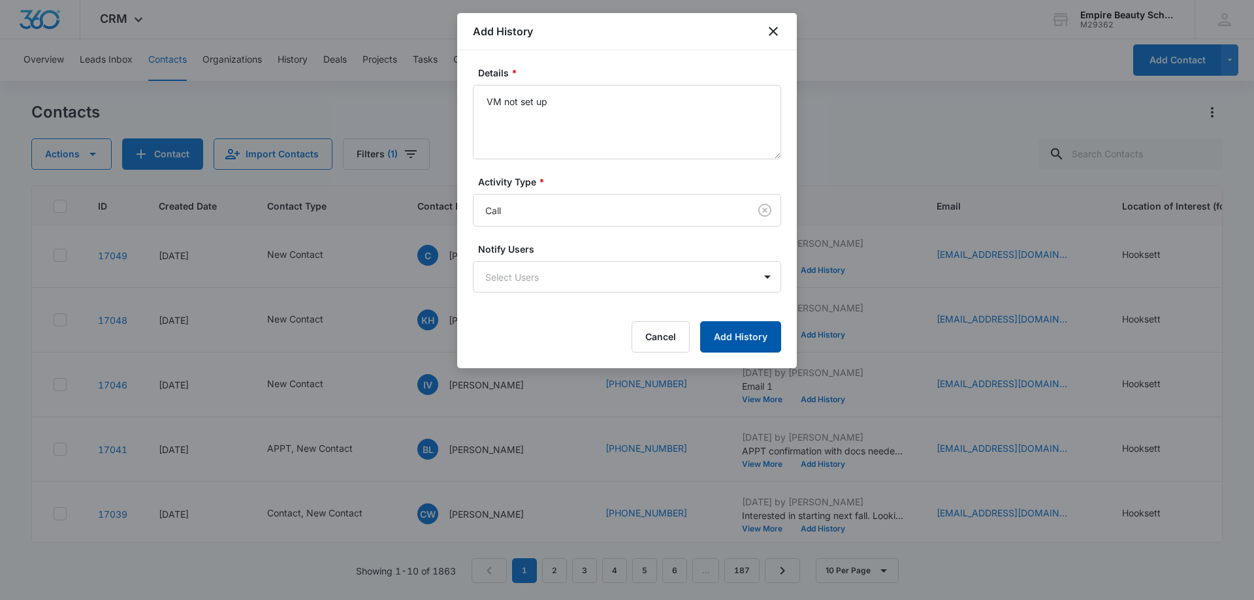
click at [719, 332] on button "Add History" at bounding box center [740, 336] width 81 height 31
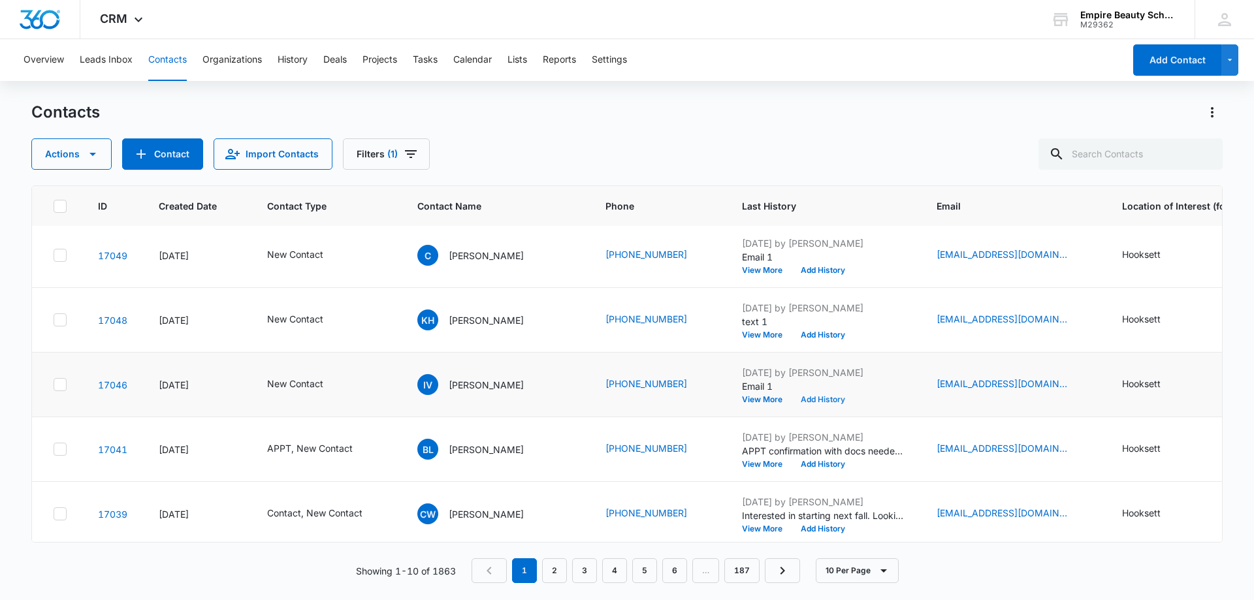
click at [815, 397] on button "Add History" at bounding box center [823, 400] width 63 height 8
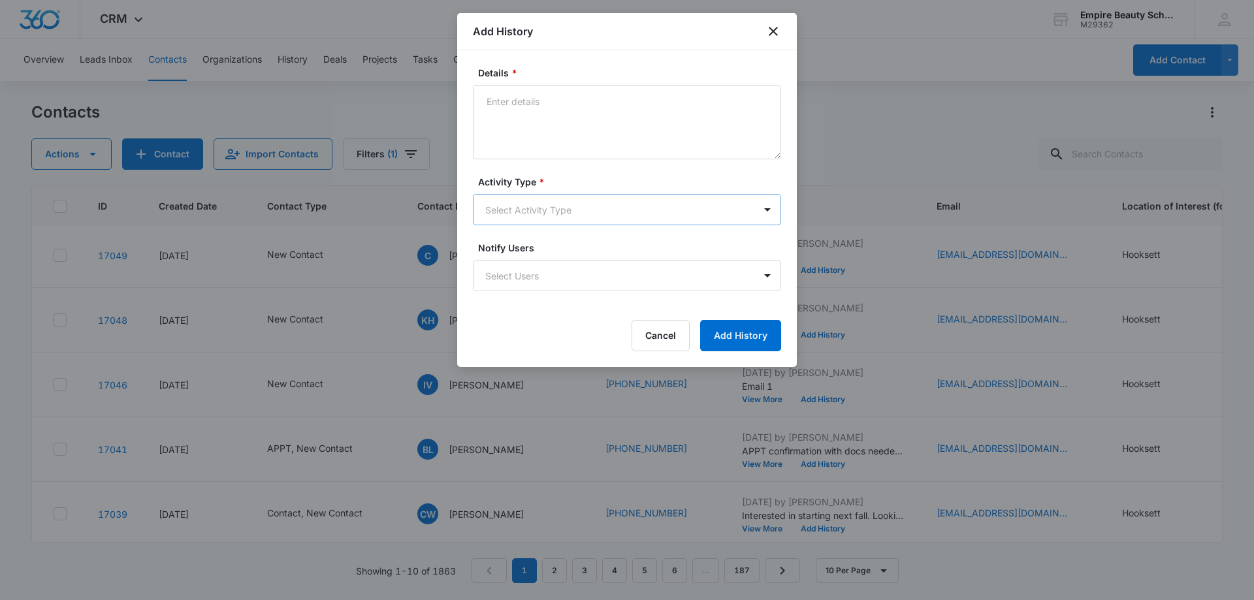
click at [515, 213] on body "CRM Apps Forms CRM Email Shop Payments POS Files Brand Settings AI Assistant Em…" at bounding box center [627, 300] width 1254 height 600
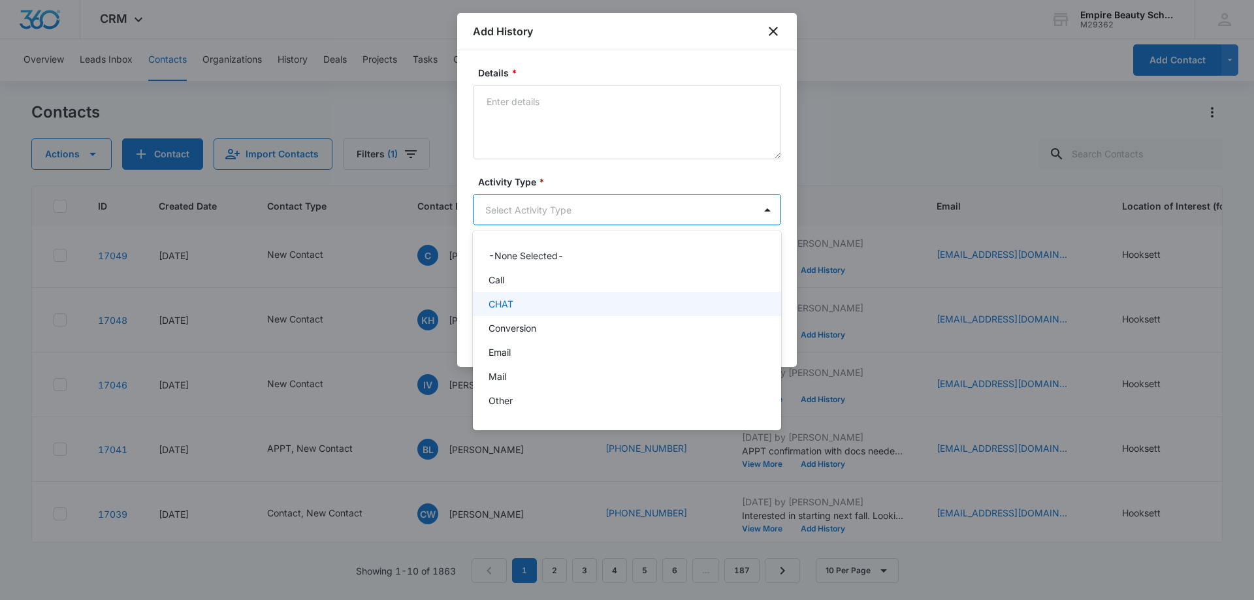
scroll to position [68, 0]
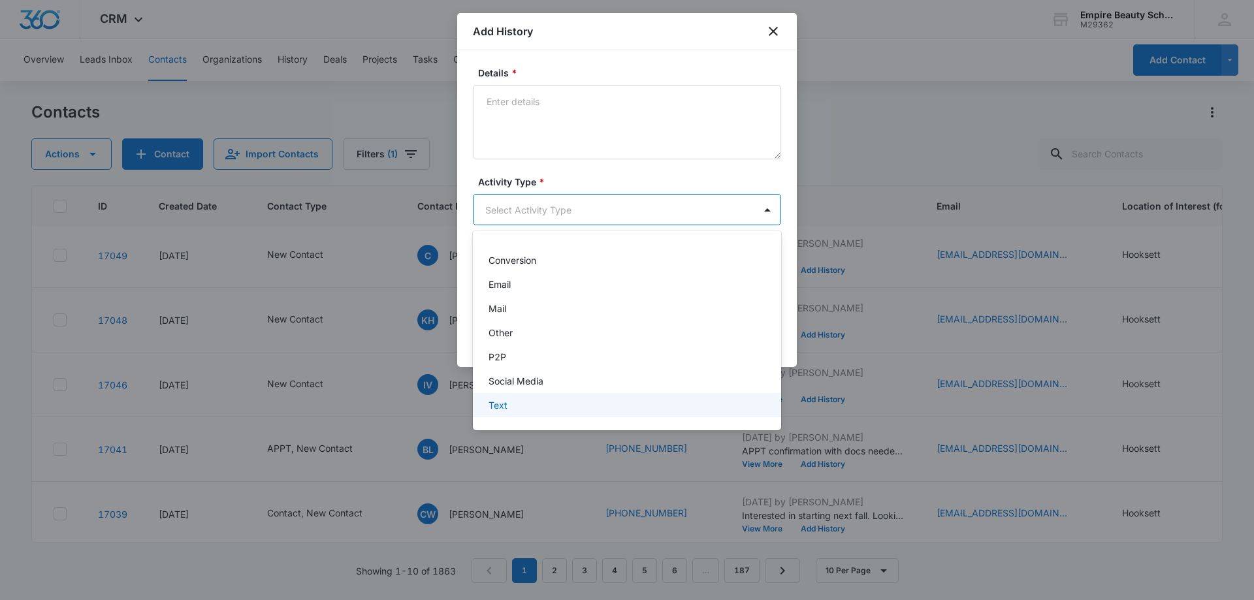
click at [505, 397] on div "Text" at bounding box center [627, 405] width 308 height 24
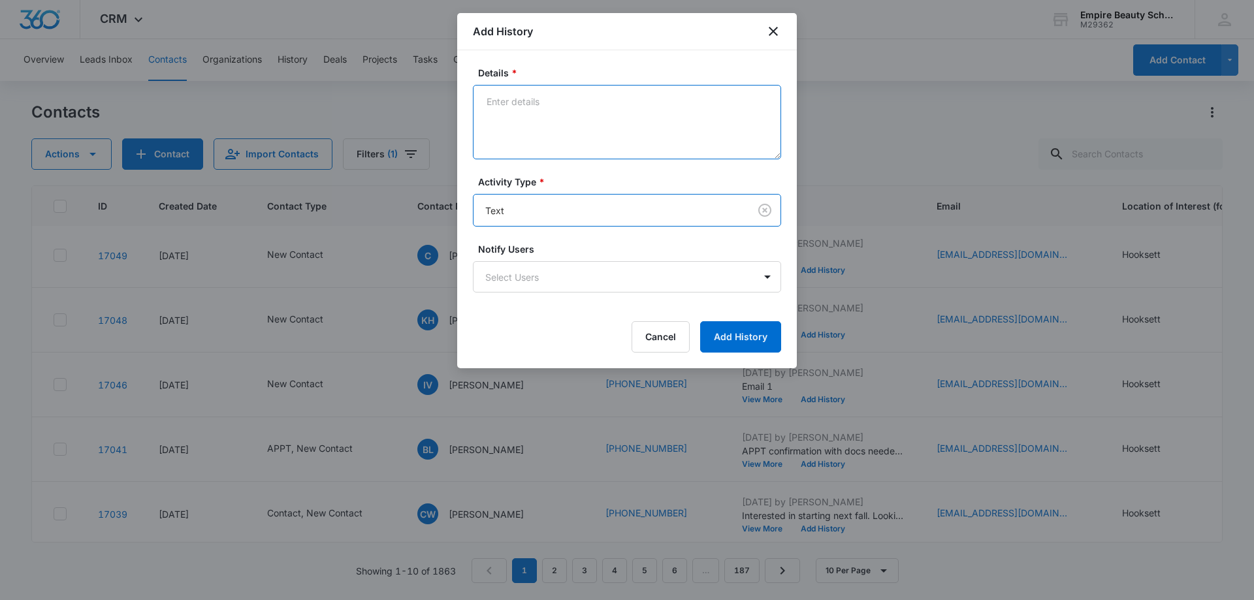
click at [553, 133] on textarea "Details *" at bounding box center [627, 122] width 308 height 74
type textarea "text 2"
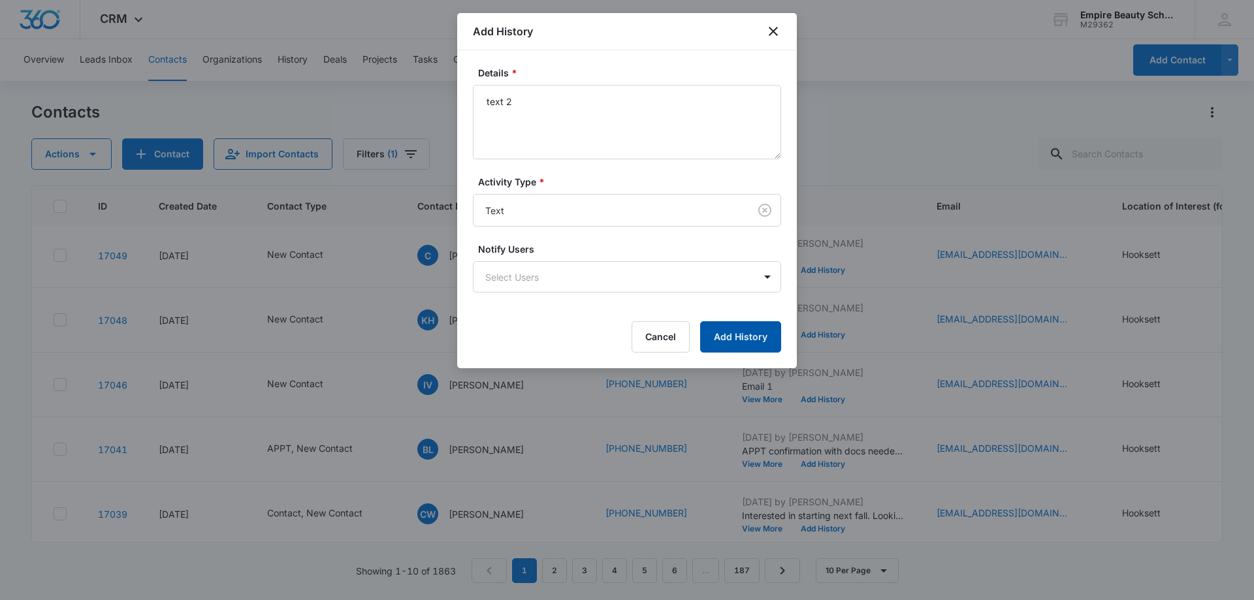
click at [738, 339] on button "Add History" at bounding box center [740, 336] width 81 height 31
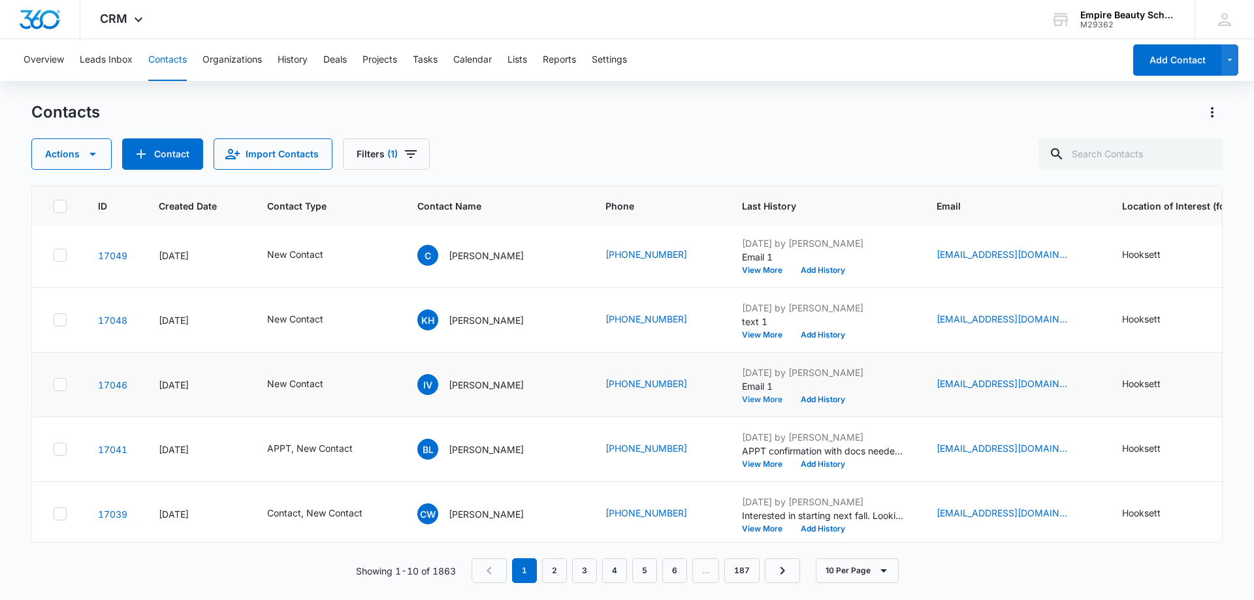
click at [746, 396] on button "View More" at bounding box center [767, 400] width 50 height 8
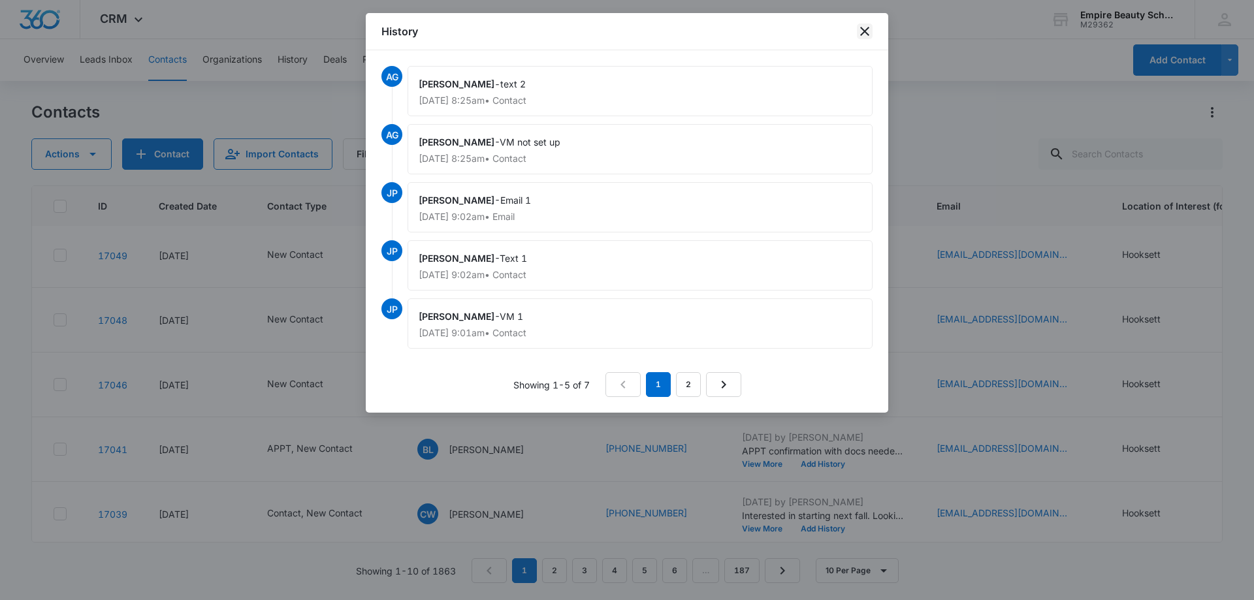
click at [868, 31] on icon "close" at bounding box center [865, 32] width 16 height 16
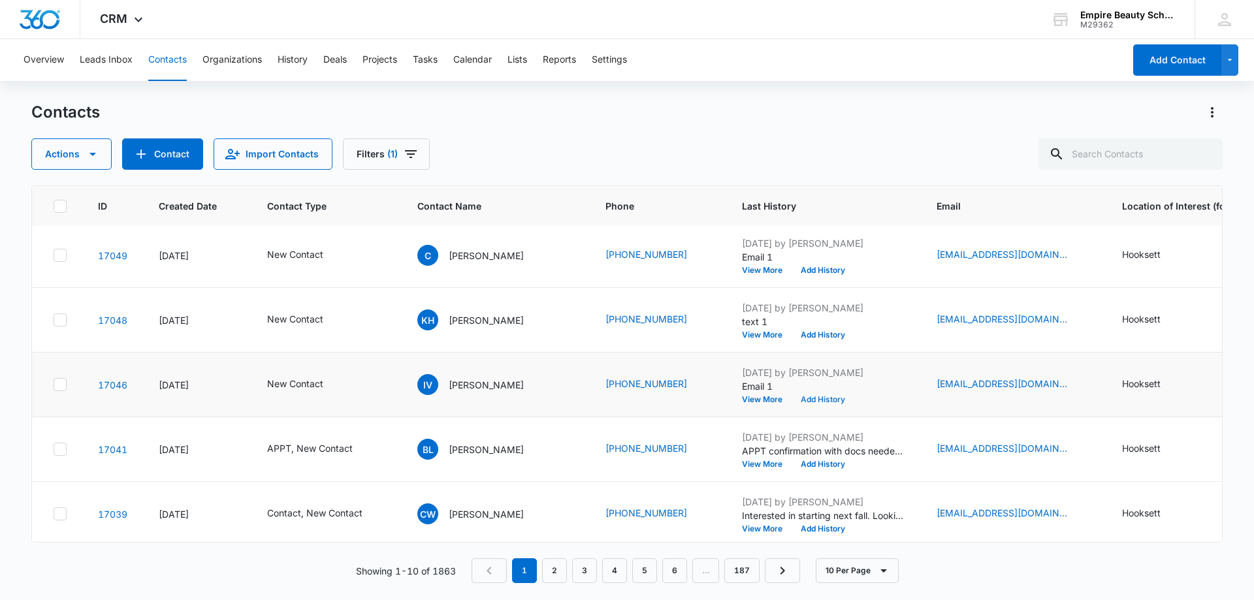
click at [834, 402] on button "Add History" at bounding box center [823, 400] width 63 height 8
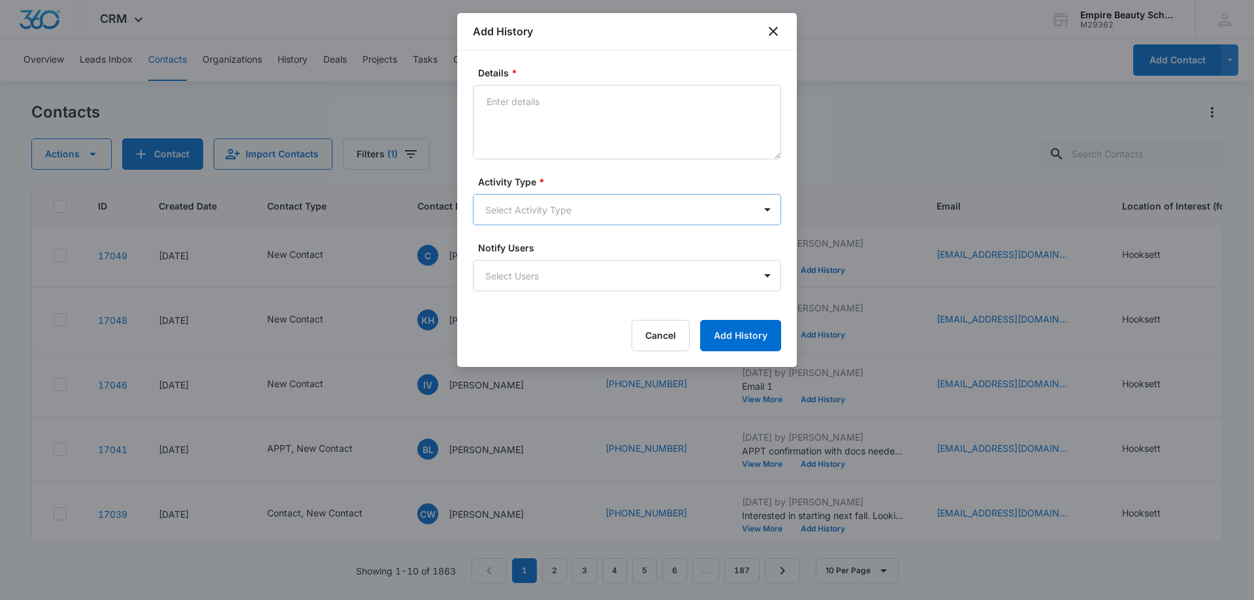
click at [523, 203] on body "CRM Apps Forms CRM Email Shop Payments POS Files Brand Settings AI Assistant Em…" at bounding box center [627, 300] width 1254 height 600
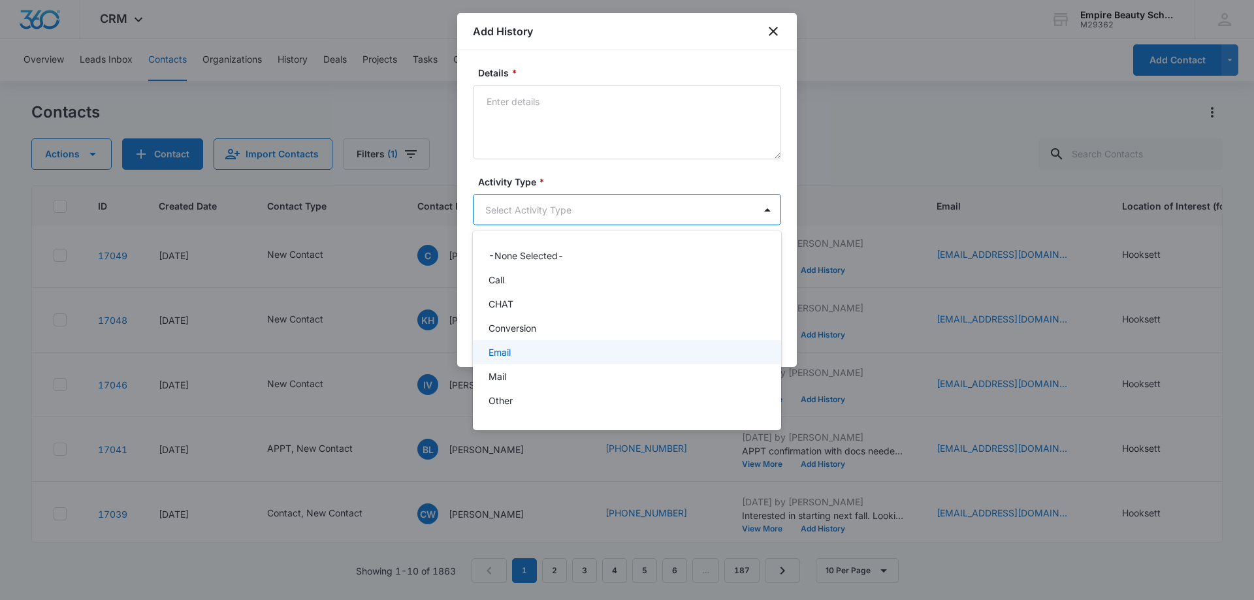
click at [511, 349] on p "Email" at bounding box center [500, 353] width 22 height 14
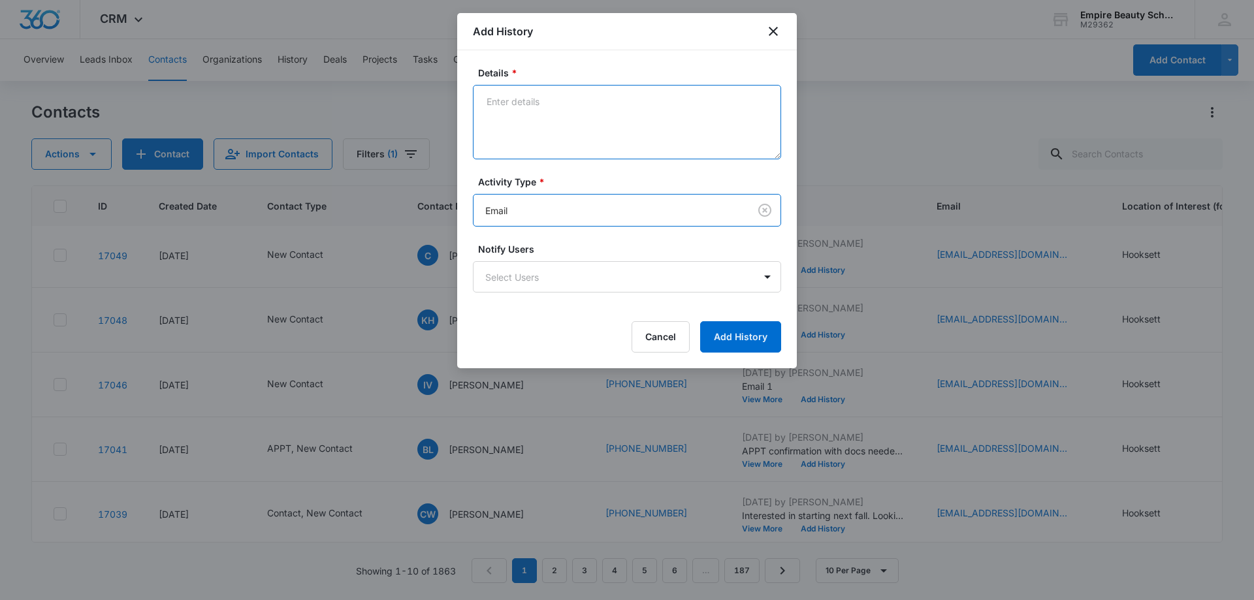
click at [555, 139] on textarea "Details *" at bounding box center [627, 122] width 308 height 74
type textarea "email 2"
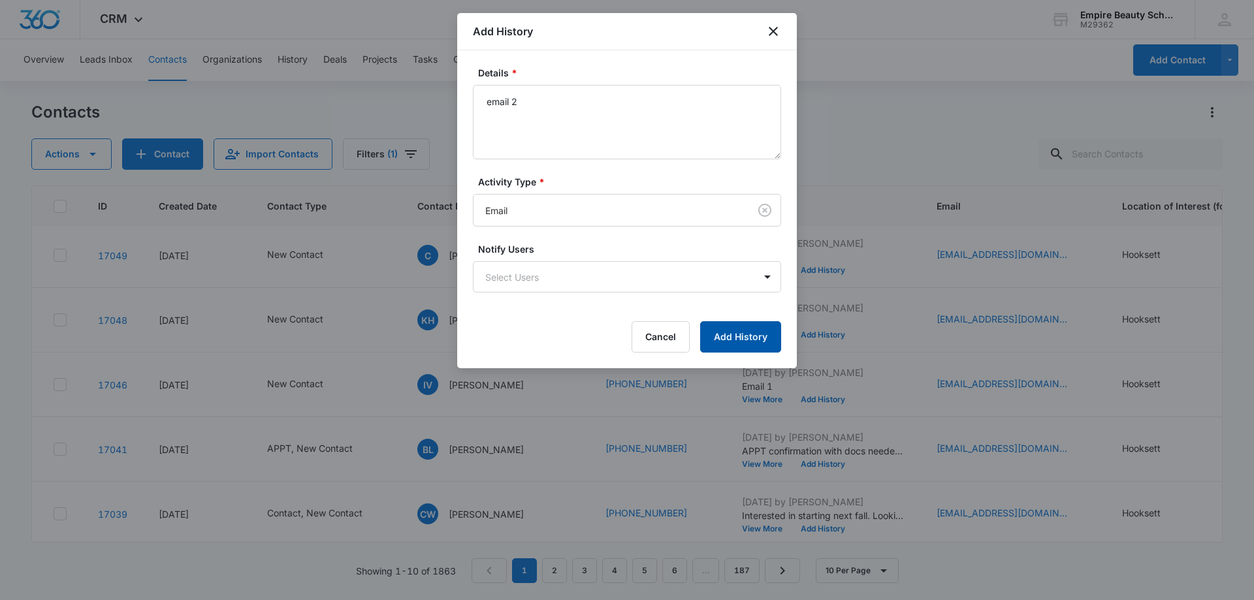
click at [731, 331] on button "Add History" at bounding box center [740, 336] width 81 height 31
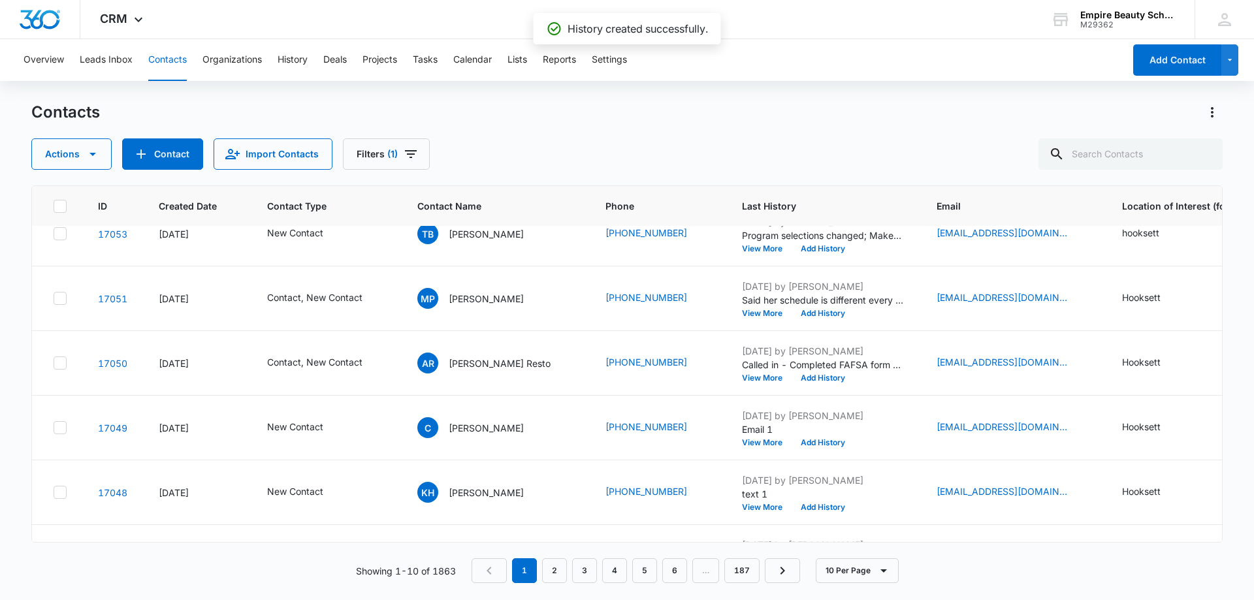
scroll to position [0, 0]
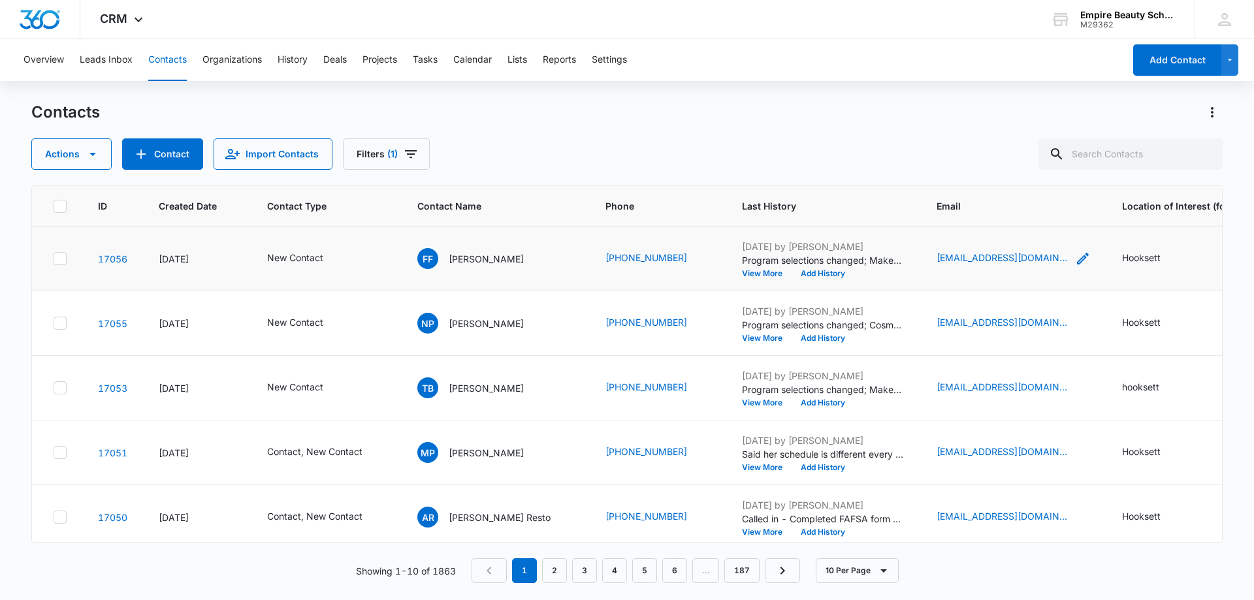
click at [1075, 259] on icon "Email - mariefaith316@gnail.com - Select to Edit Field" at bounding box center [1083, 259] width 16 height 16
click at [1014, 176] on input "[EMAIL_ADDRESS][DOMAIN_NAME]" at bounding box center [1008, 174] width 165 height 31
type input "[EMAIL_ADDRESS][DOMAIN_NAME]"
click at [1055, 205] on button "Save" at bounding box center [1071, 216] width 39 height 25
click at [583, 150] on div "Actions Contact Import Contacts Filters (1)" at bounding box center [627, 153] width 1192 height 31
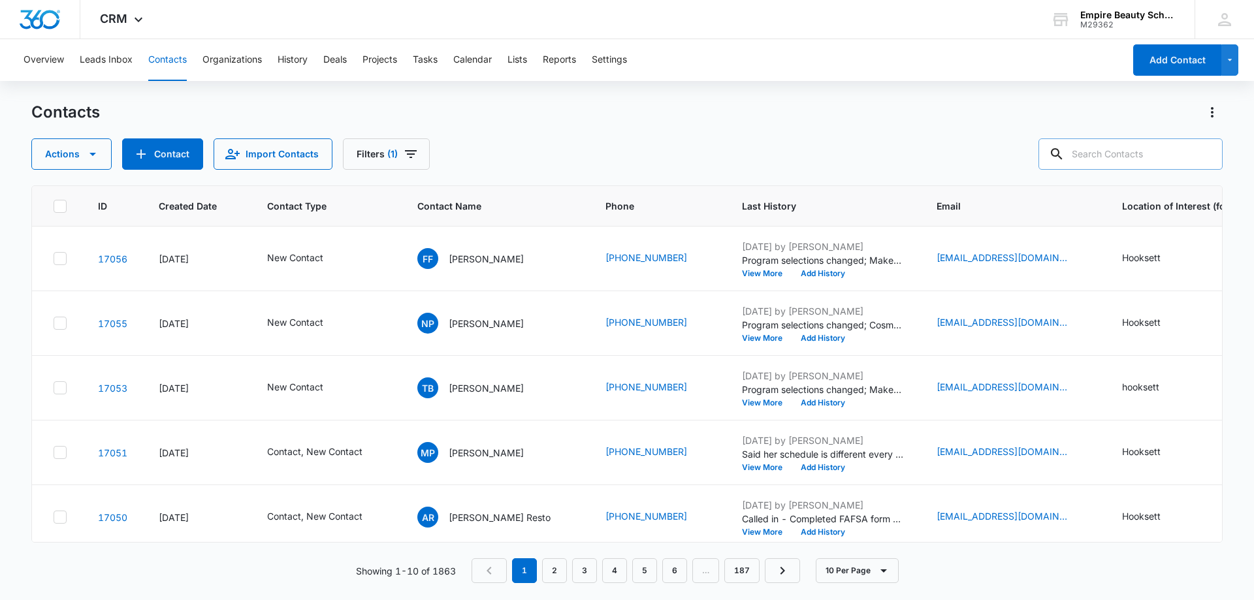
click at [1119, 148] on input "text" at bounding box center [1131, 153] width 184 height 31
type input "wiley"
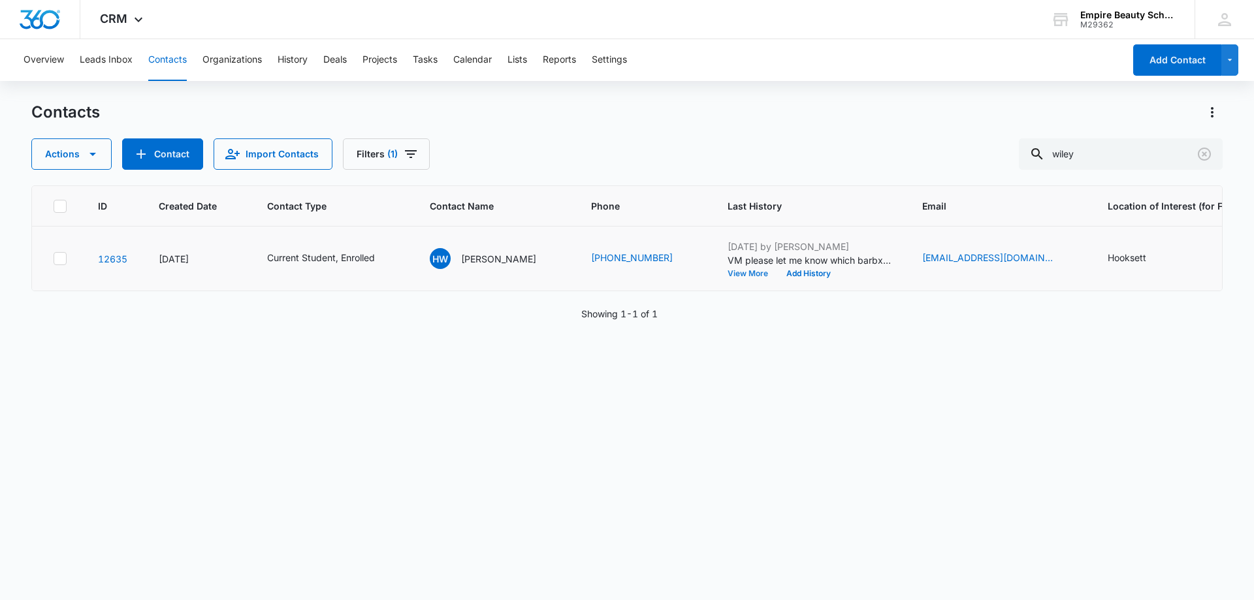
click at [730, 272] on button "View More" at bounding box center [753, 274] width 50 height 8
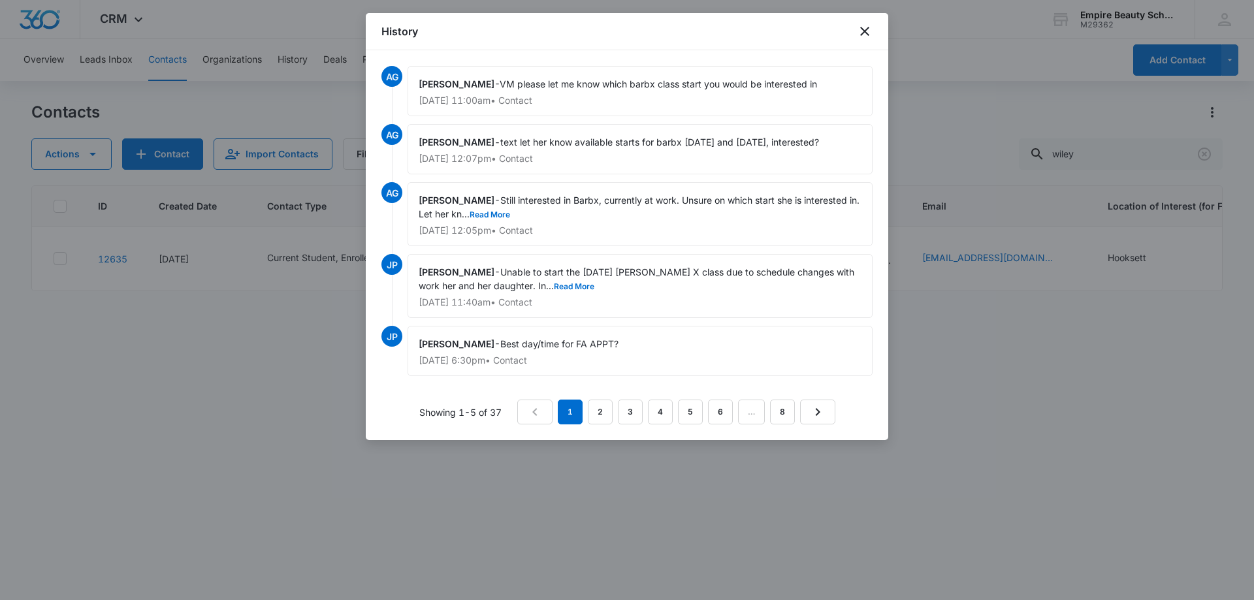
click at [873, 28] on div "History" at bounding box center [627, 31] width 523 height 37
click at [864, 29] on icon "close" at bounding box center [865, 32] width 16 height 16
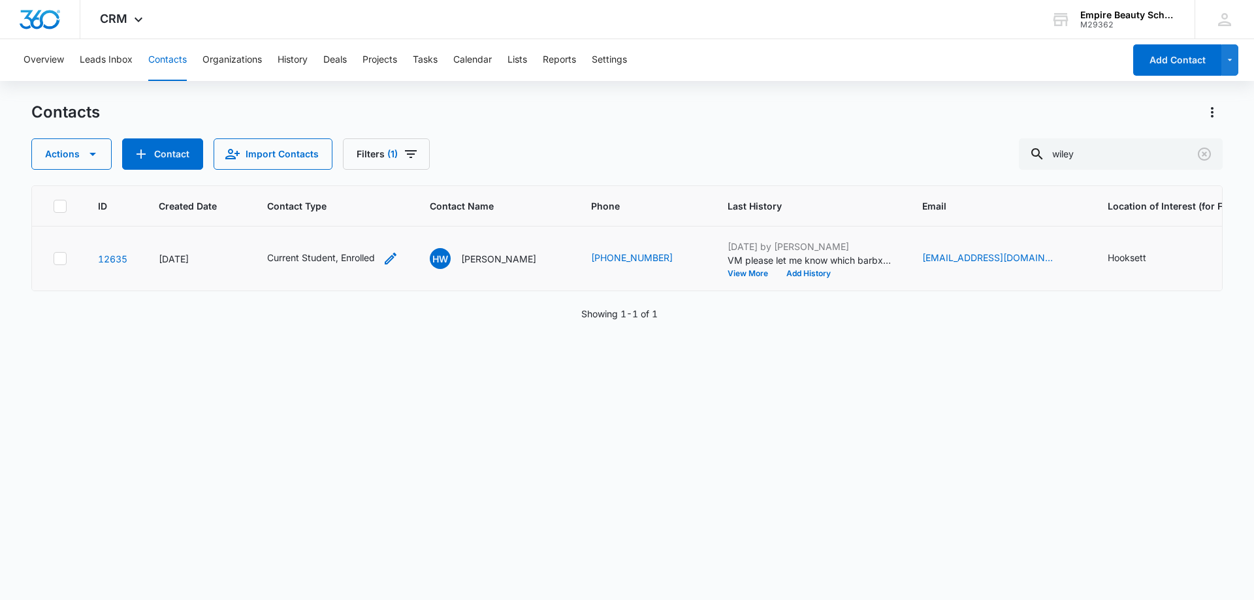
click at [389, 253] on icon "Contact Type - Current Student, Enrolled - Select to Edit Field" at bounding box center [391, 259] width 16 height 16
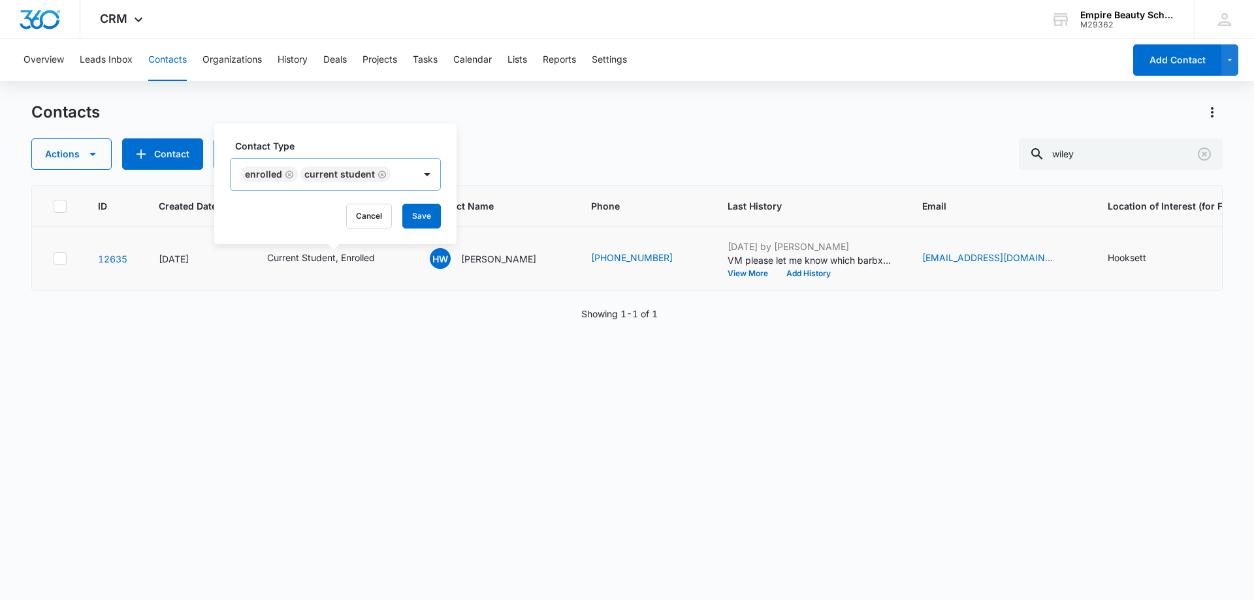
click at [381, 174] on icon "Remove Current Student" at bounding box center [382, 175] width 9 height 10
click at [389, 174] on div "Contacts Actions Contact Import Contacts Filters (1) wiley ID Created Date Cont…" at bounding box center [627, 350] width 1192 height 497
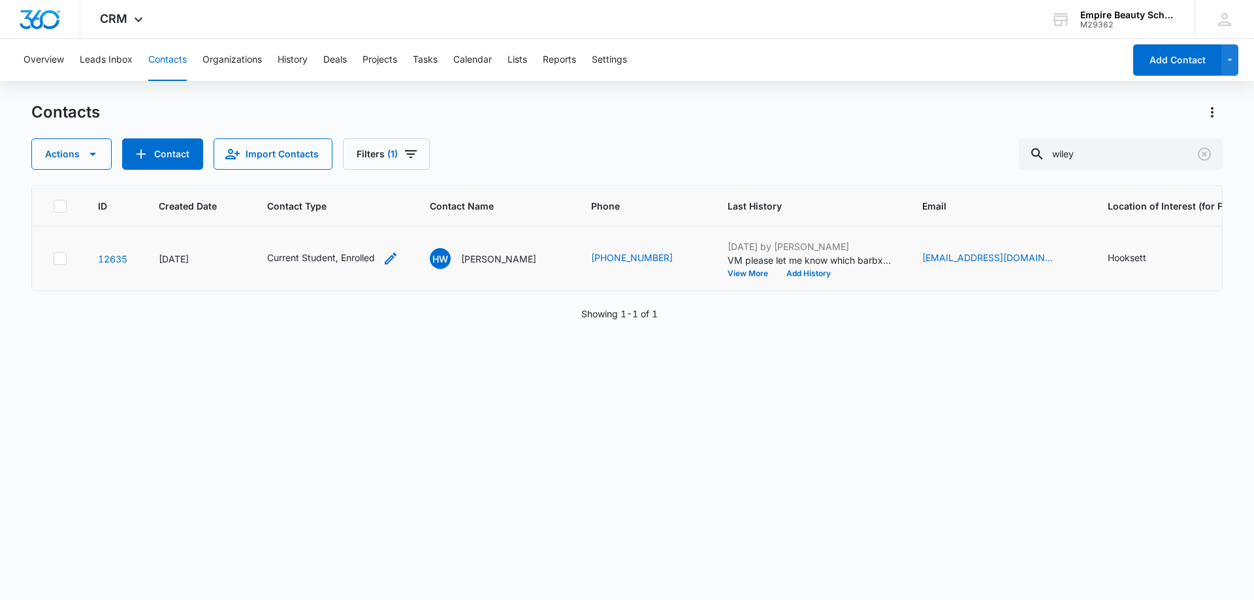
click at [388, 253] on icon "Contact Type - Current Student, Enrolled - Select to Edit Field" at bounding box center [391, 259] width 16 height 16
click at [369, 216] on button "Save" at bounding box center [374, 216] width 39 height 25
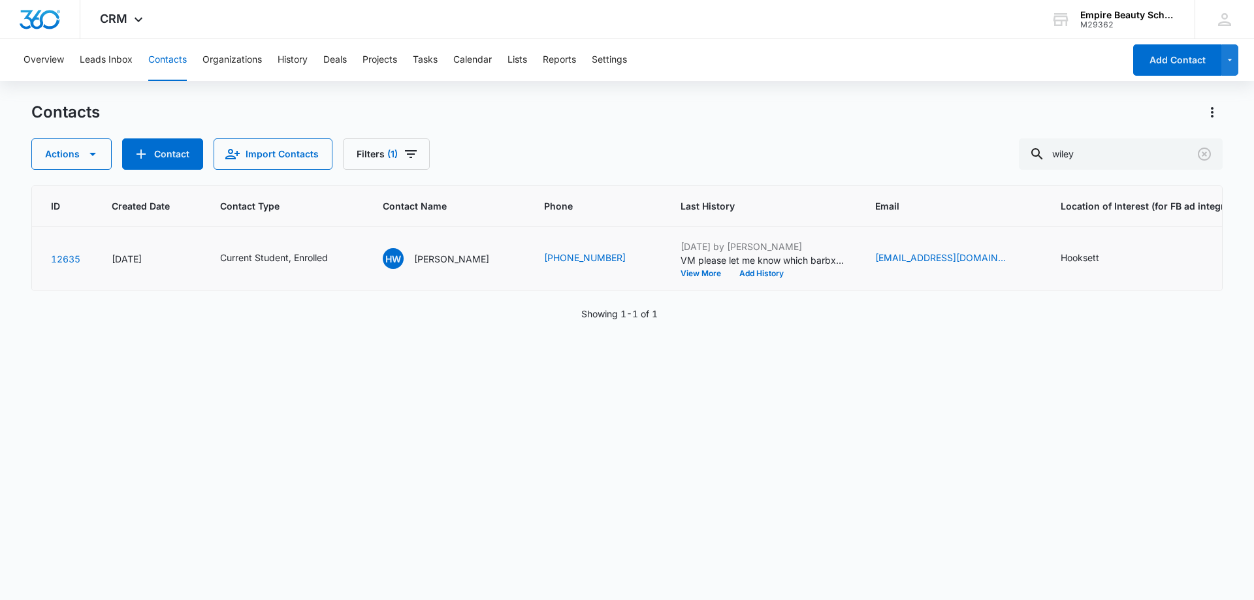
scroll to position [0, 48]
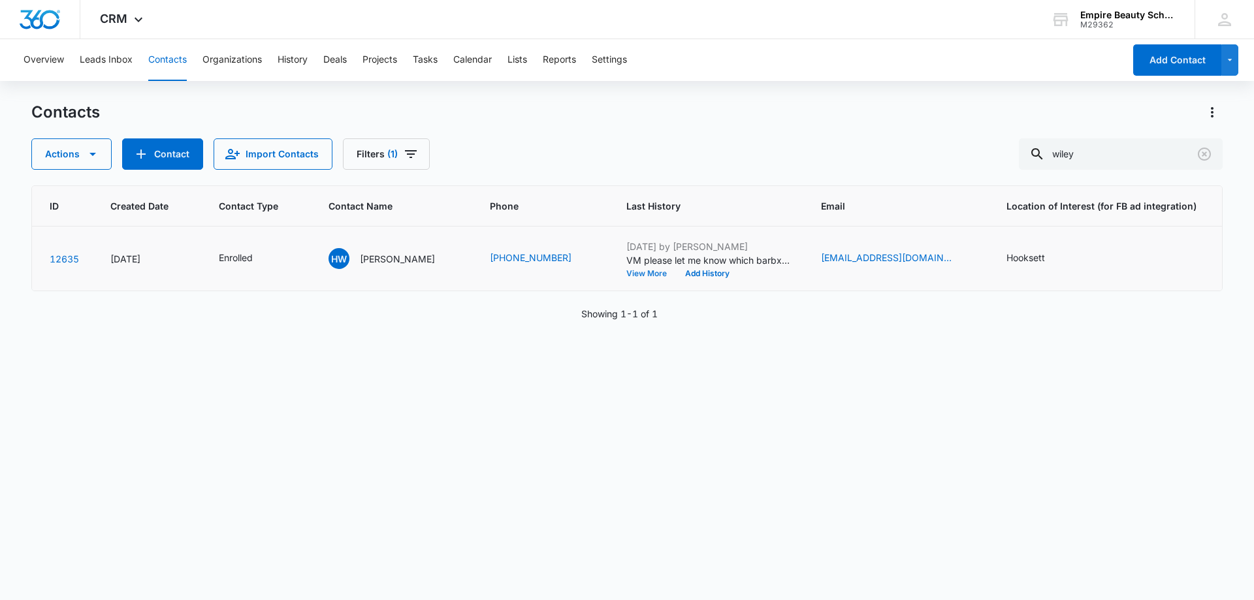
click at [626, 271] on button "View More" at bounding box center [651, 274] width 50 height 8
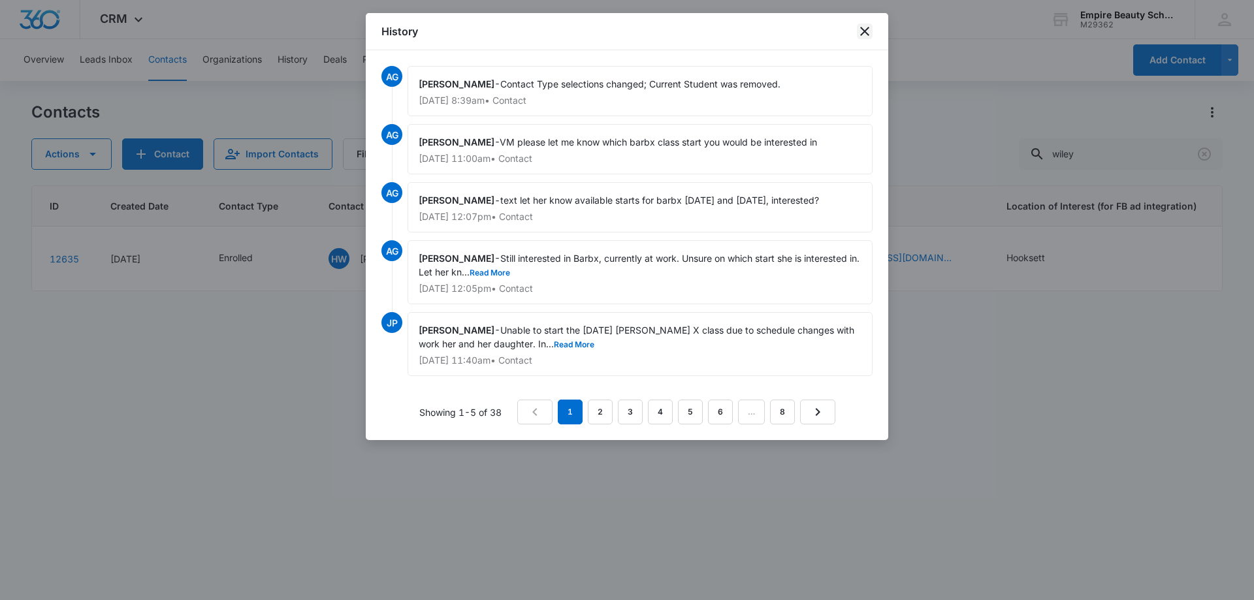
click at [864, 29] on icon "close" at bounding box center [865, 32] width 16 height 16
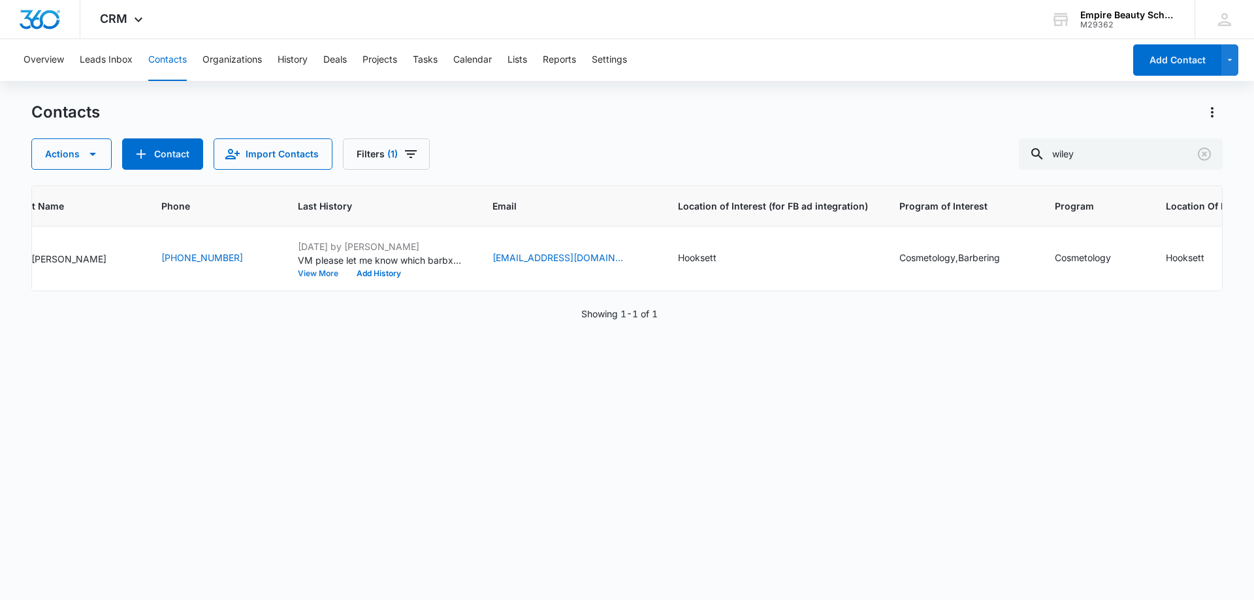
scroll to position [0, 0]
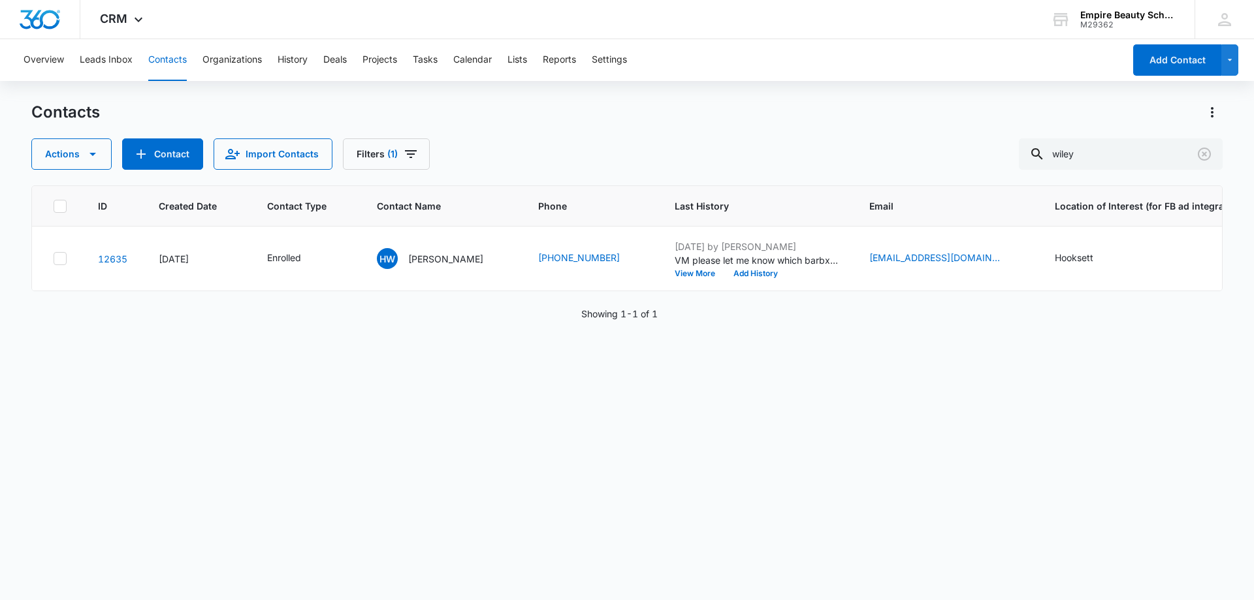
click at [576, 122] on div "Contacts" at bounding box center [627, 112] width 1192 height 21
click at [540, 150] on div "Actions Contact Import Contacts Filters (1) wiley" at bounding box center [627, 153] width 1192 height 31
click at [680, 273] on button "View More" at bounding box center [700, 274] width 50 height 8
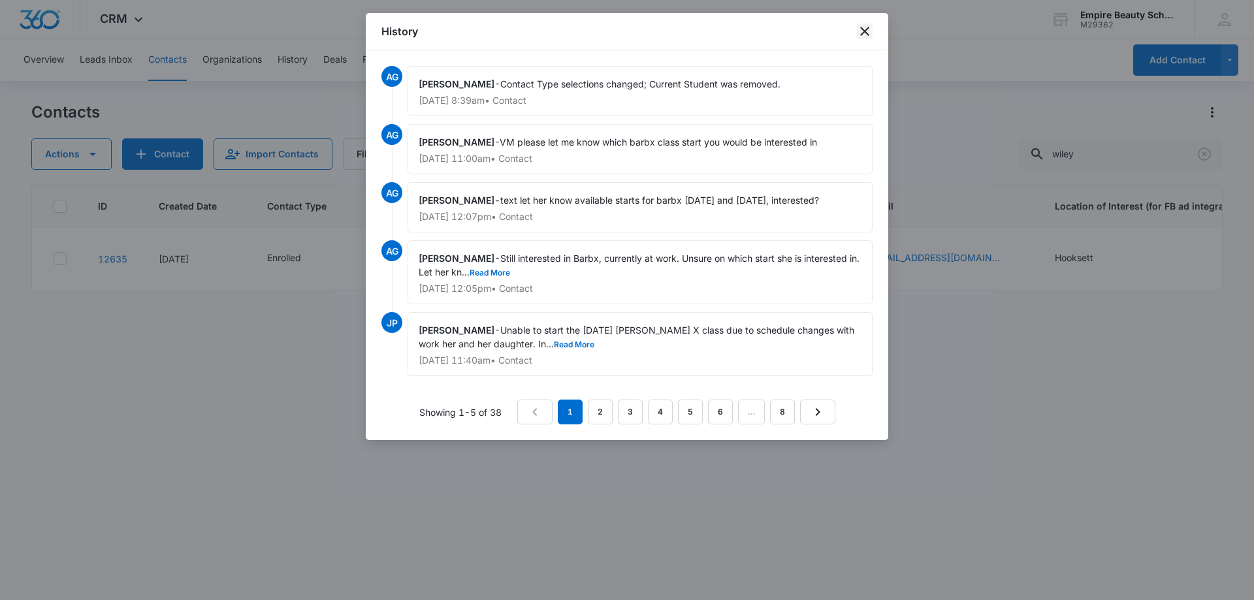
click at [871, 29] on icon "close" at bounding box center [865, 32] width 16 height 16
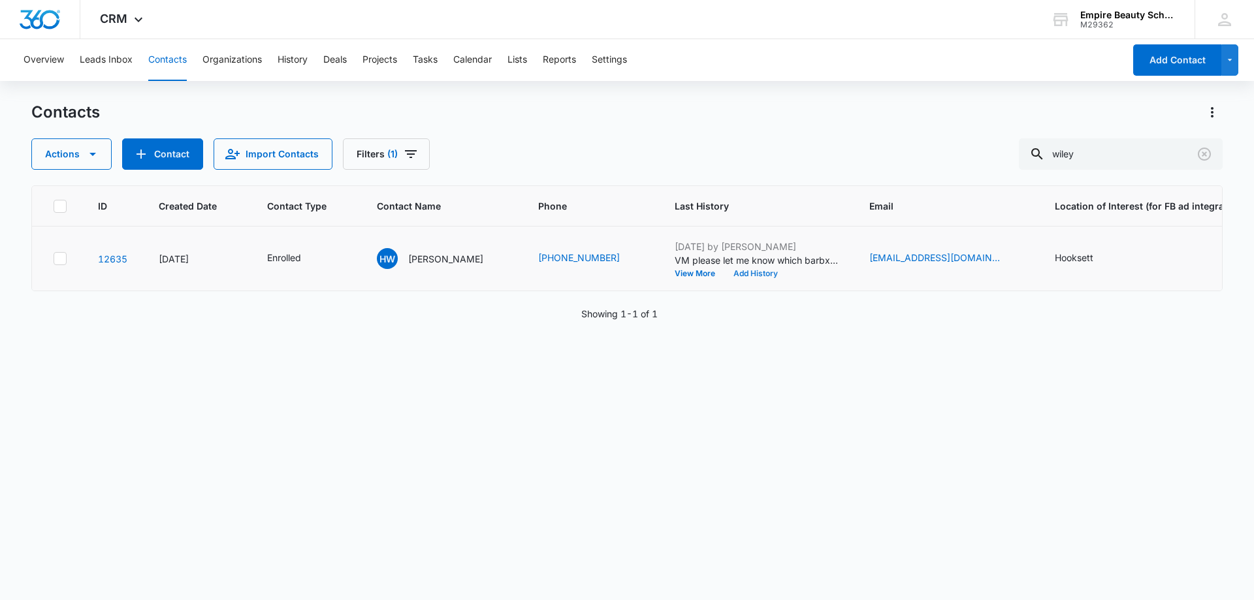
click at [727, 275] on button "Add History" at bounding box center [755, 274] width 63 height 8
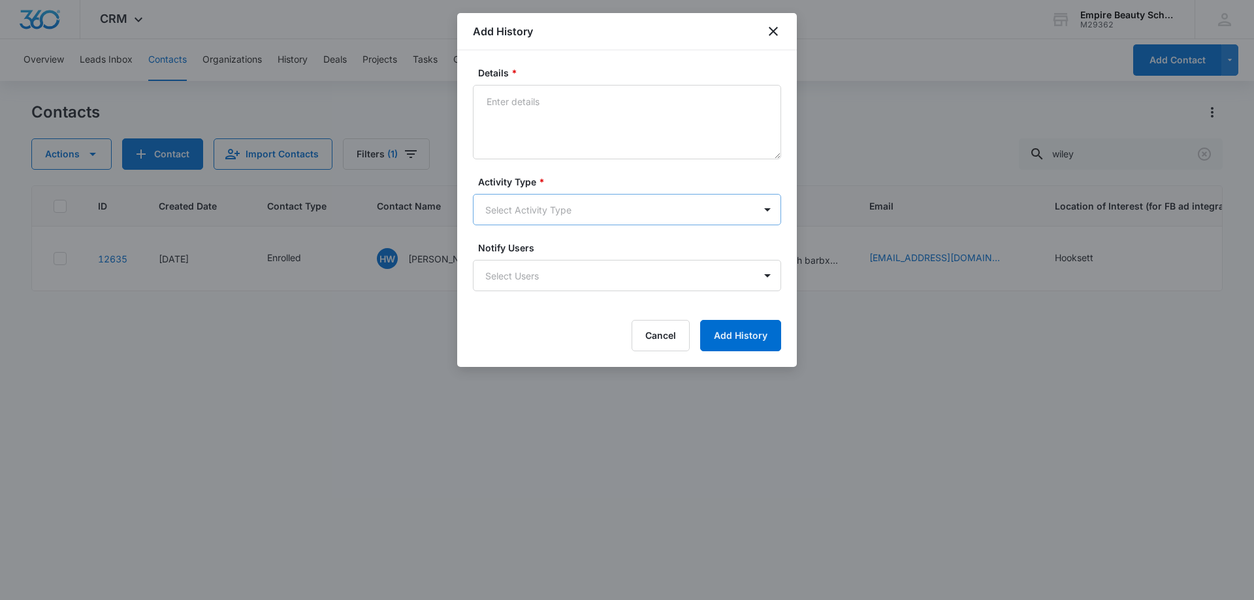
click at [499, 222] on body "CRM Apps Forms CRM Email Shop Payments POS Files Brand Settings AI Assistant Em…" at bounding box center [627, 300] width 1254 height 600
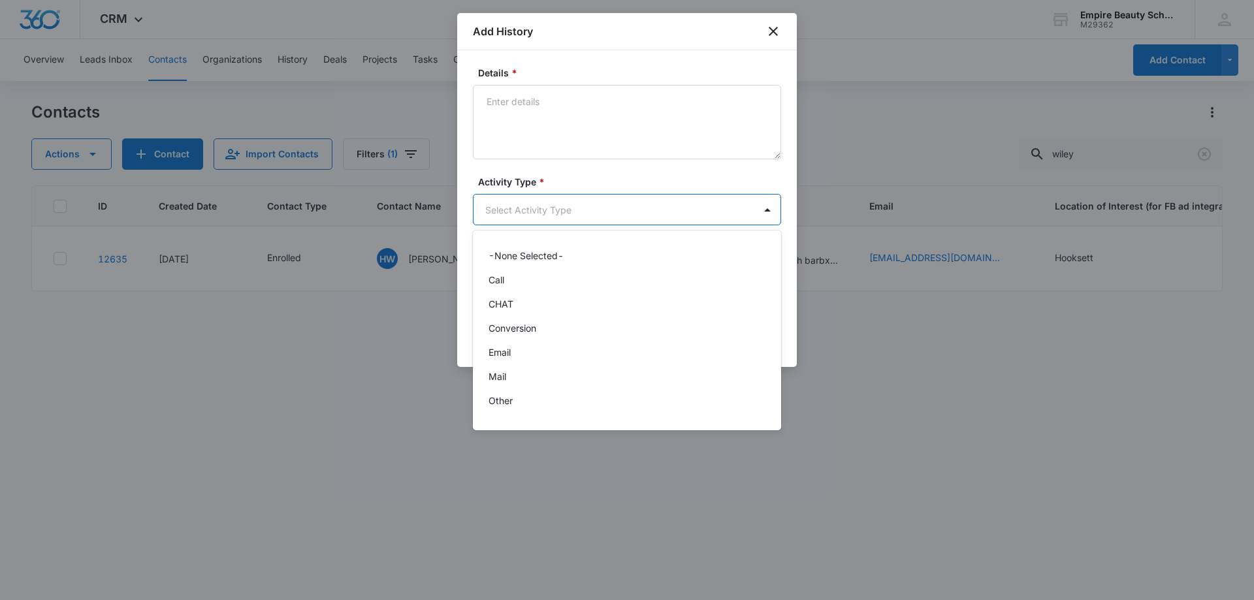
scroll to position [68, 0]
click at [519, 413] on div "Text" at bounding box center [627, 405] width 308 height 24
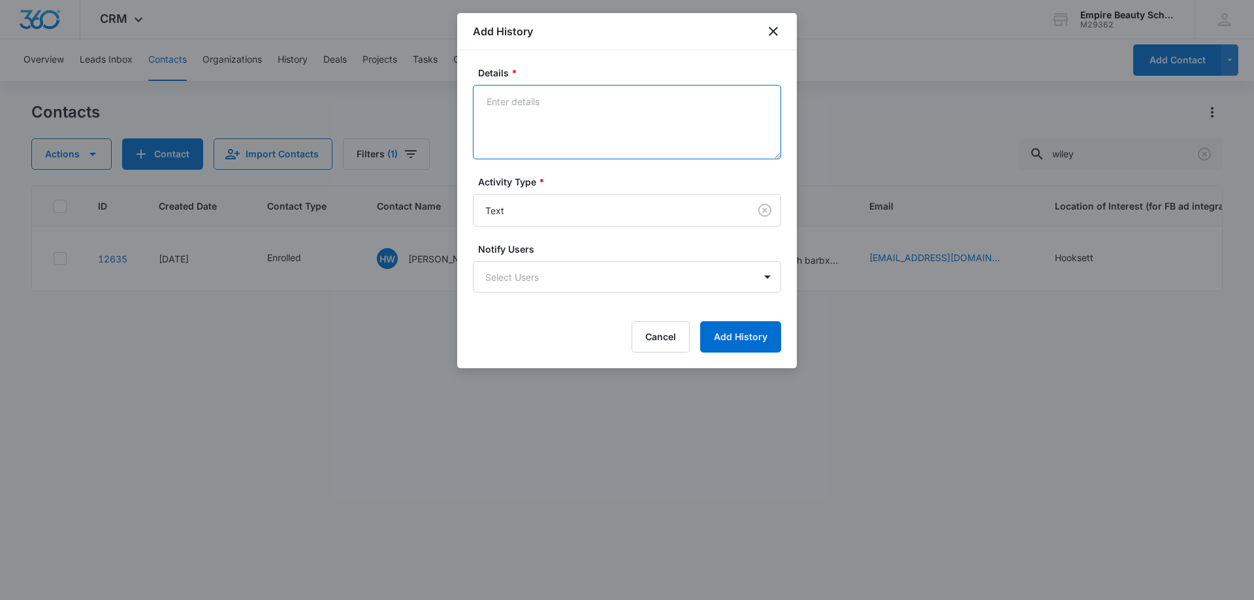
click at [538, 118] on textarea "Details *" at bounding box center [627, 122] width 308 height 74
type textarea "text about which start she would like to attend"
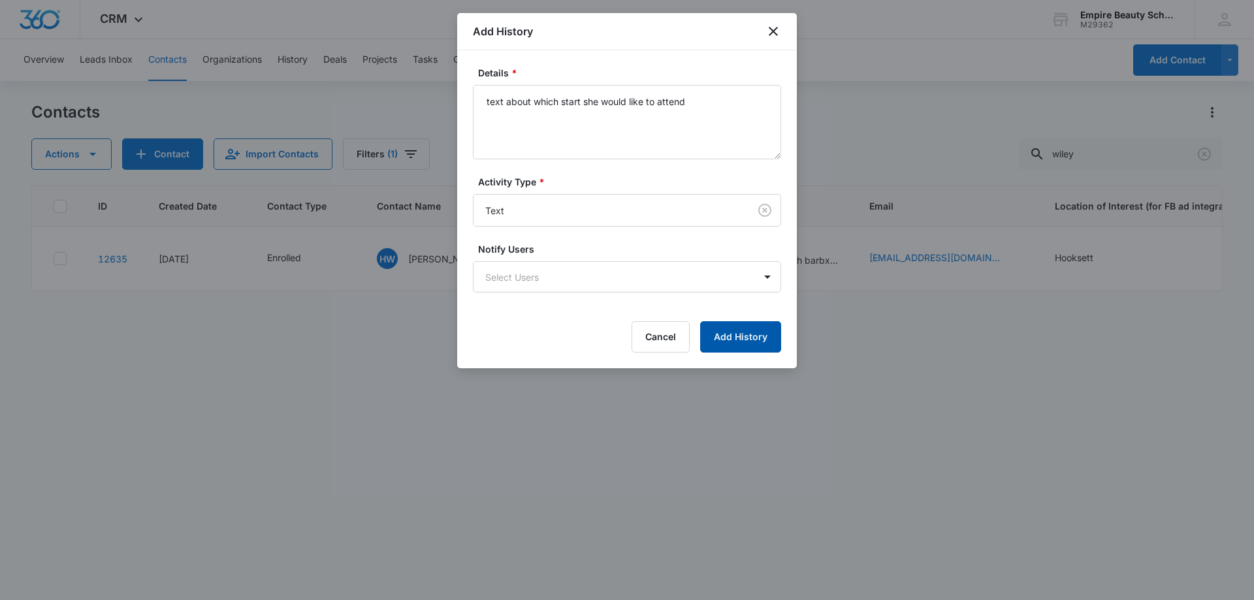
click at [731, 340] on button "Add History" at bounding box center [740, 336] width 81 height 31
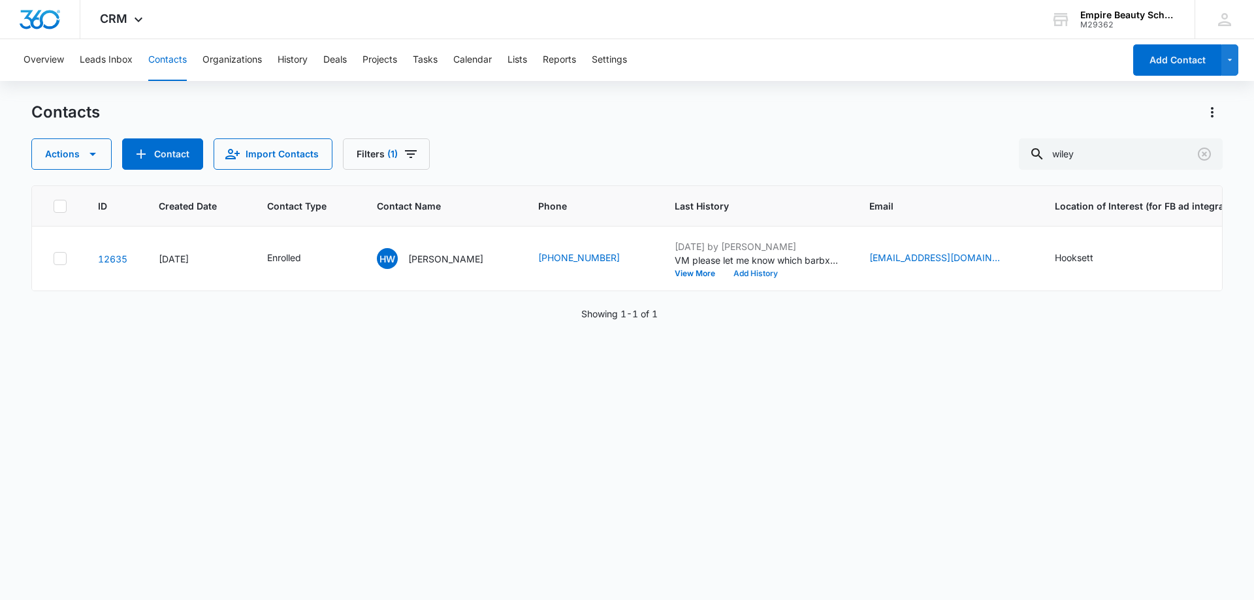
scroll to position [0, 377]
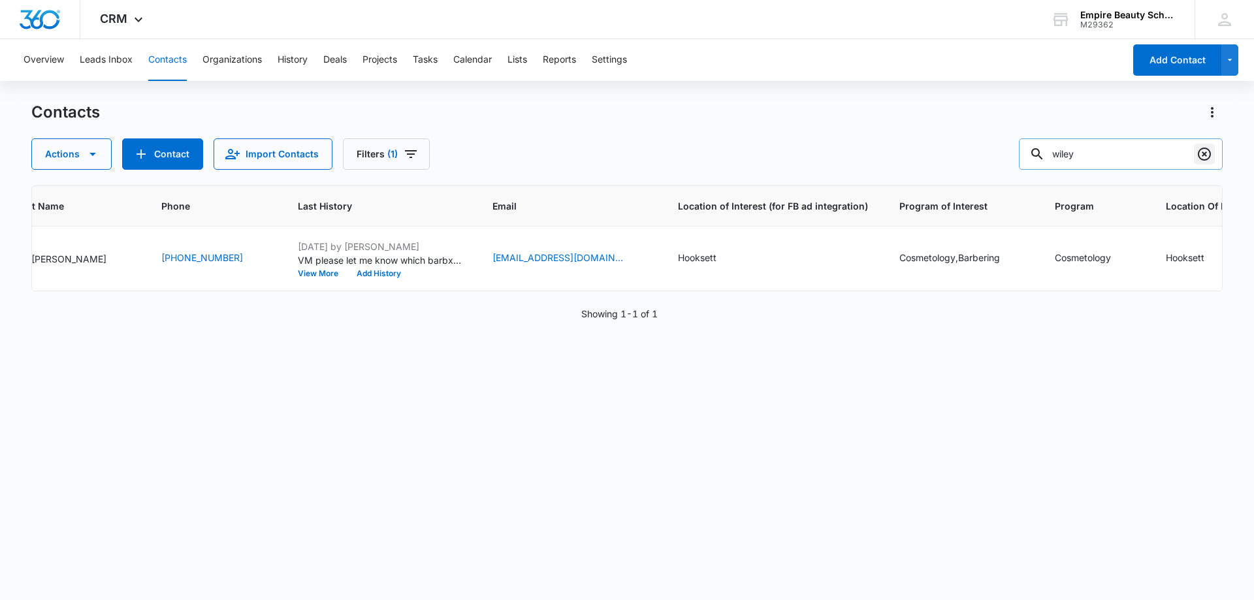
click at [1208, 147] on icon "Clear" at bounding box center [1205, 154] width 16 height 16
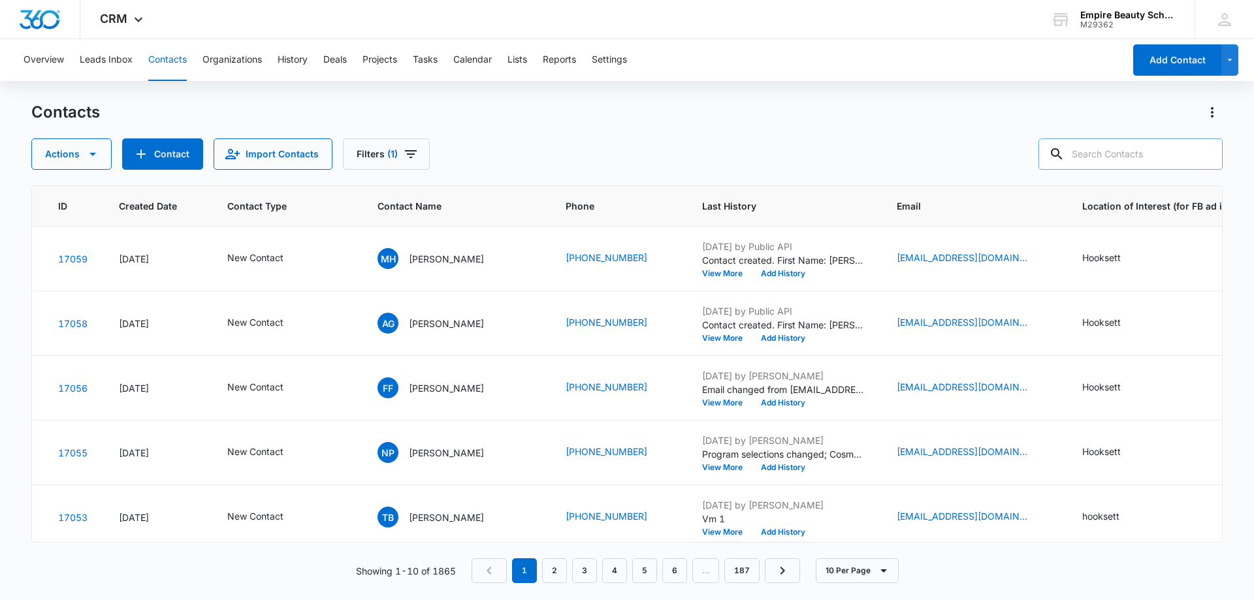
scroll to position [0, 0]
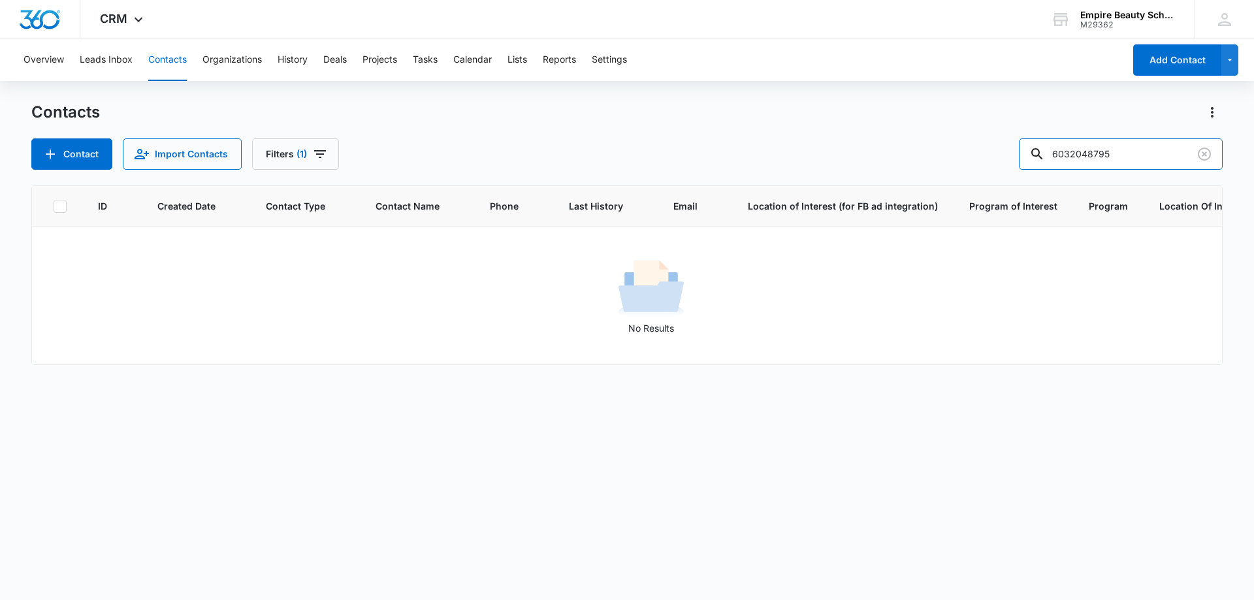
drag, startPoint x: 1099, startPoint y: 152, endPoint x: 924, endPoint y: 152, distance: 175.1
click at [924, 152] on div "Contact Import Contacts Filters [PHONE_NUMBER]" at bounding box center [627, 153] width 1192 height 31
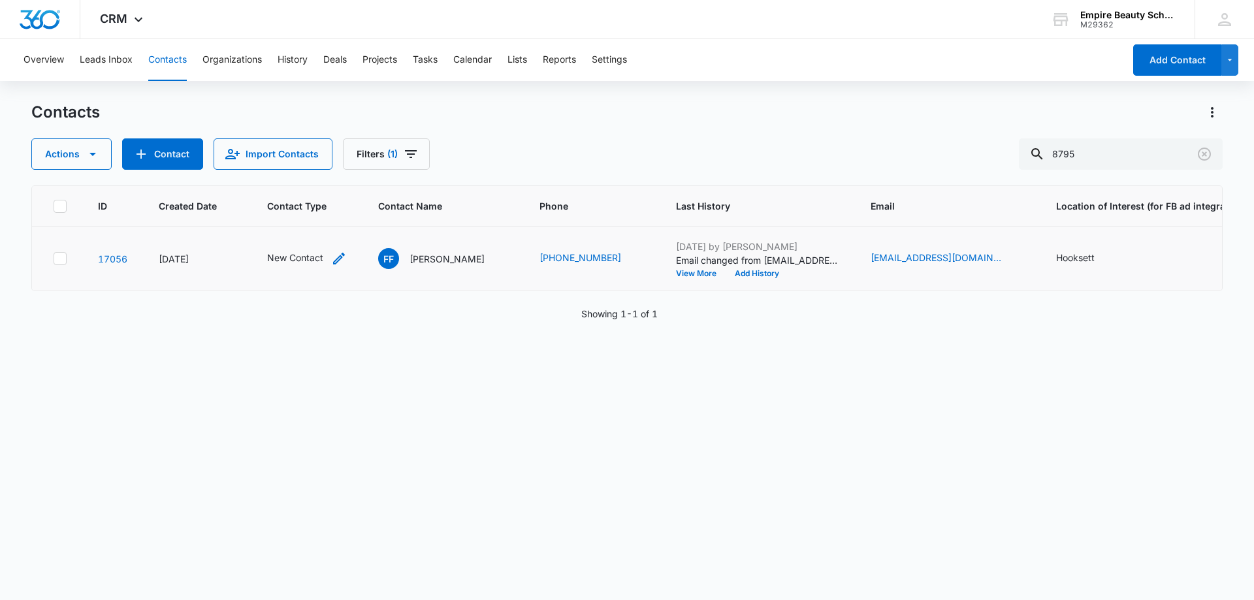
click at [339, 256] on icon "Contact Type - New Contact - Select to Edit Field" at bounding box center [339, 259] width 16 height 16
click at [359, 161] on div at bounding box center [362, 174] width 26 height 31
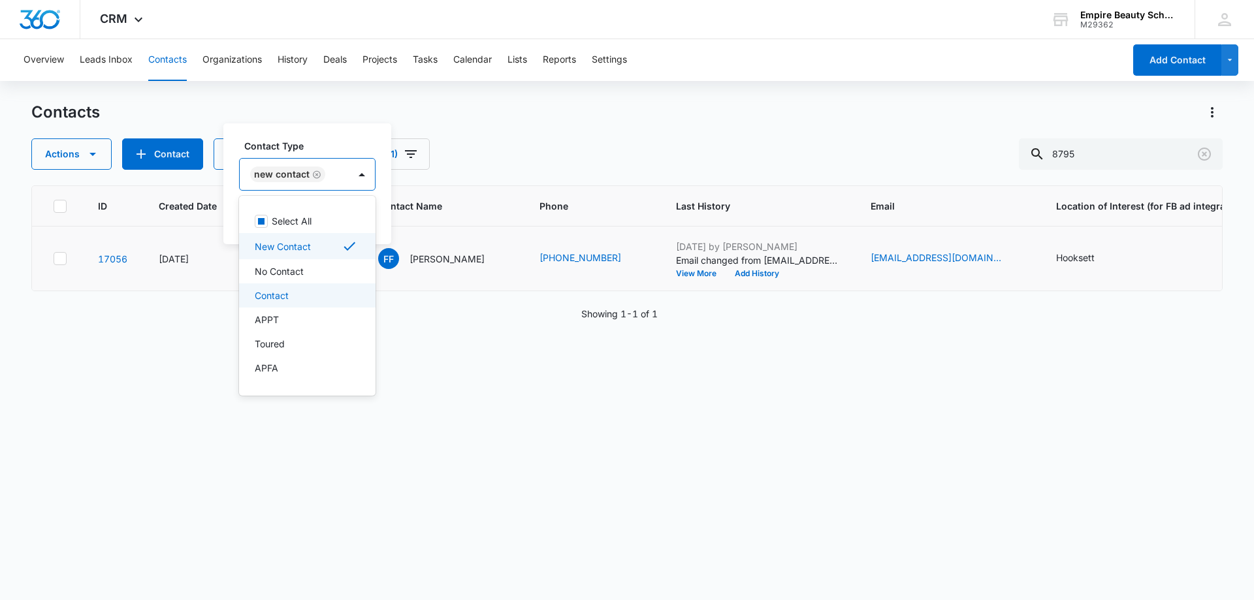
click at [285, 287] on div "Contact" at bounding box center [307, 296] width 137 height 24
click at [366, 136] on div "Contact Type option Contact, selected. 16 results available. Use Up and Down to…" at bounding box center [335, 183] width 224 height 121
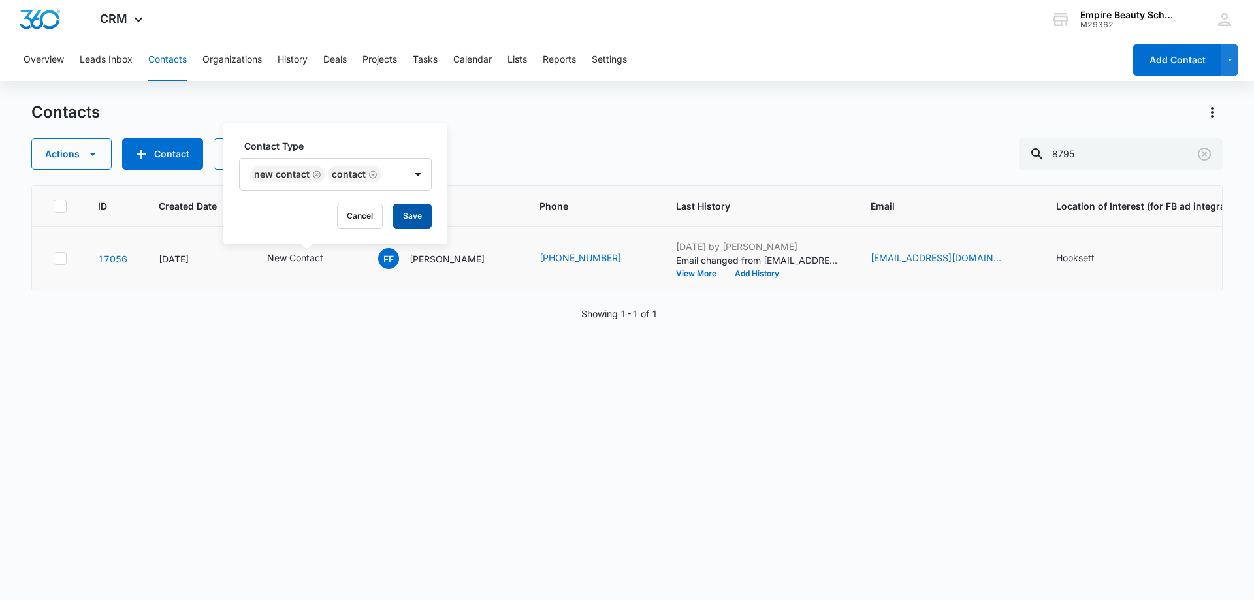
click at [425, 222] on button "Save" at bounding box center [412, 216] width 39 height 25
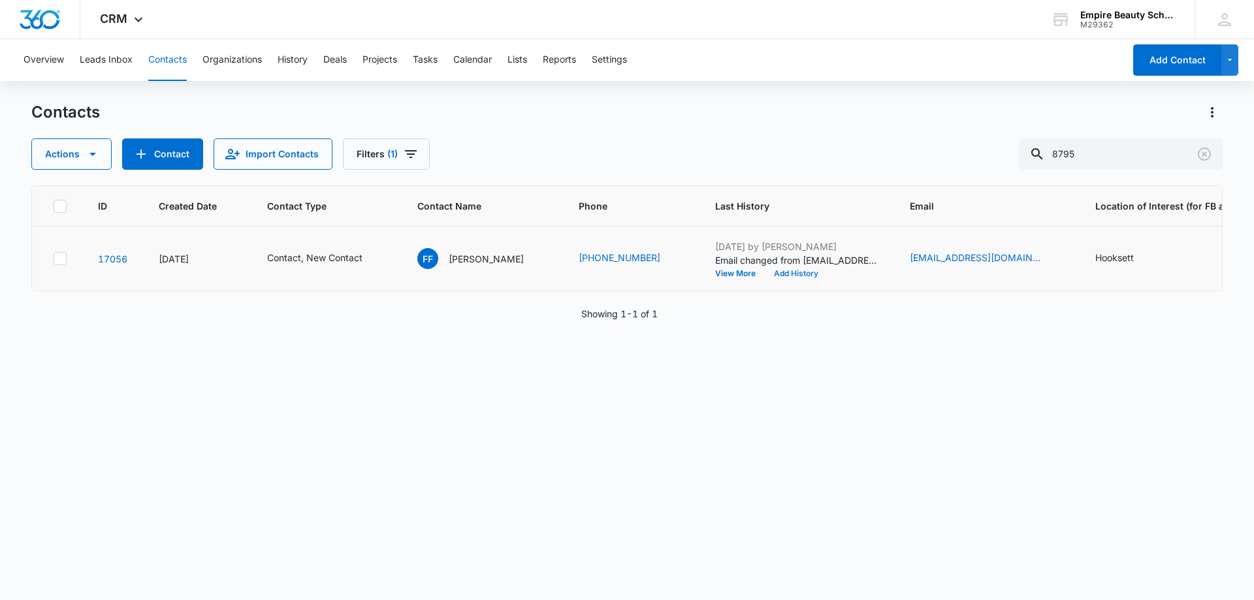
click at [765, 276] on button "Add History" at bounding box center [796, 274] width 63 height 8
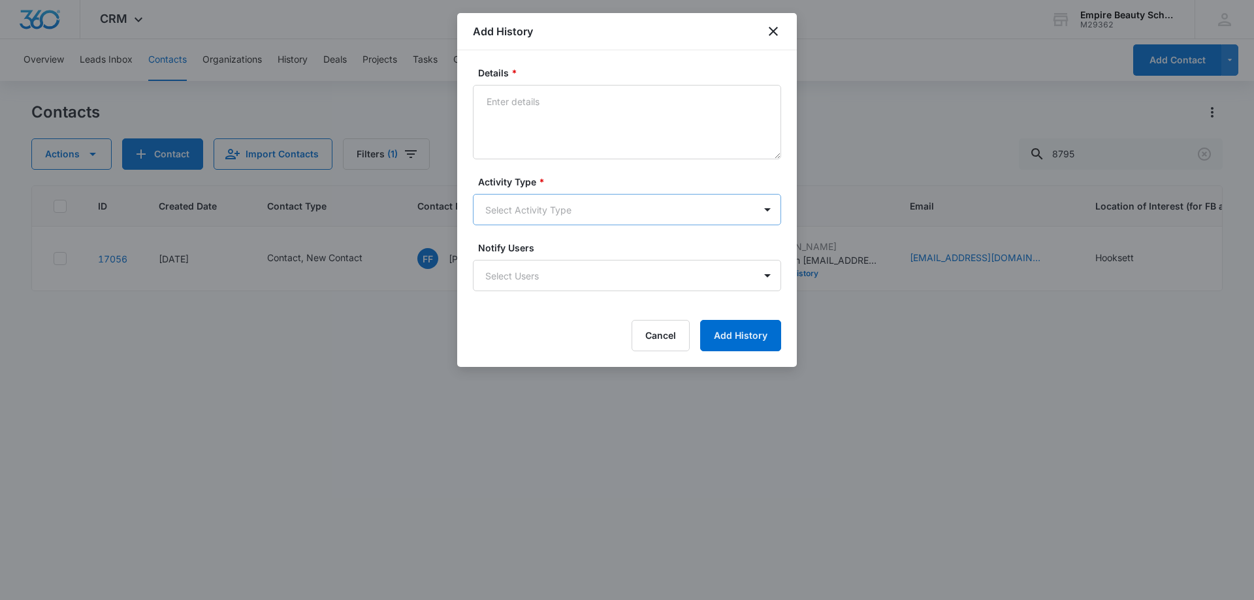
click at [522, 217] on body "CRM Apps Forms CRM Email Shop Payments POS Files Brand Settings AI Assistant Em…" at bounding box center [627, 300] width 1254 height 600
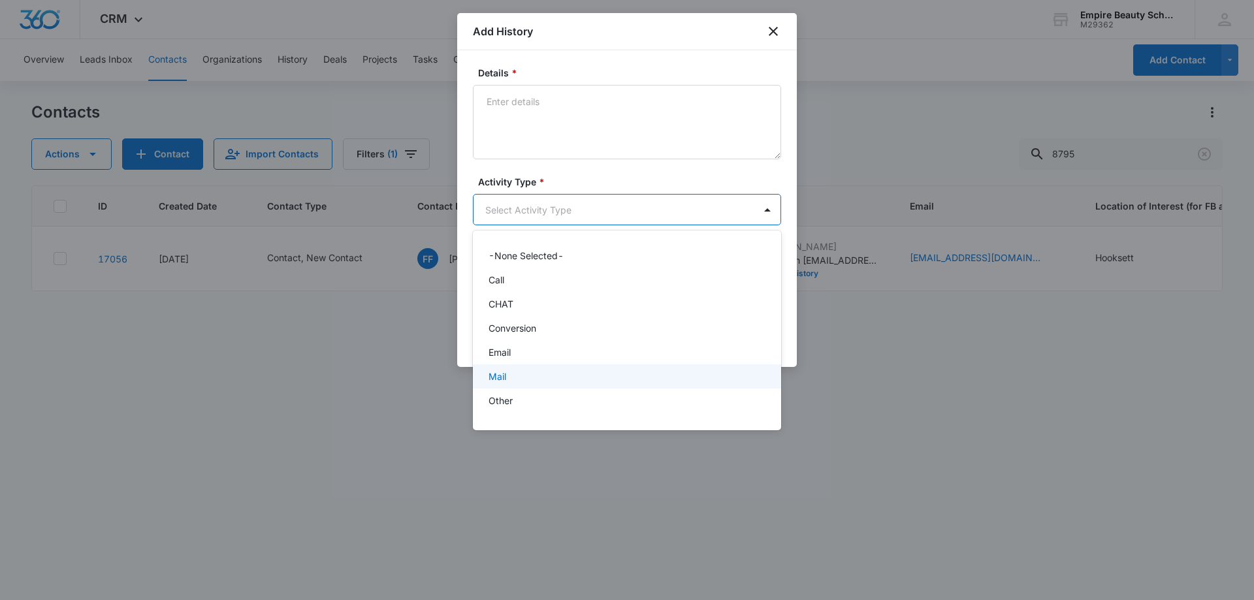
scroll to position [68, 0]
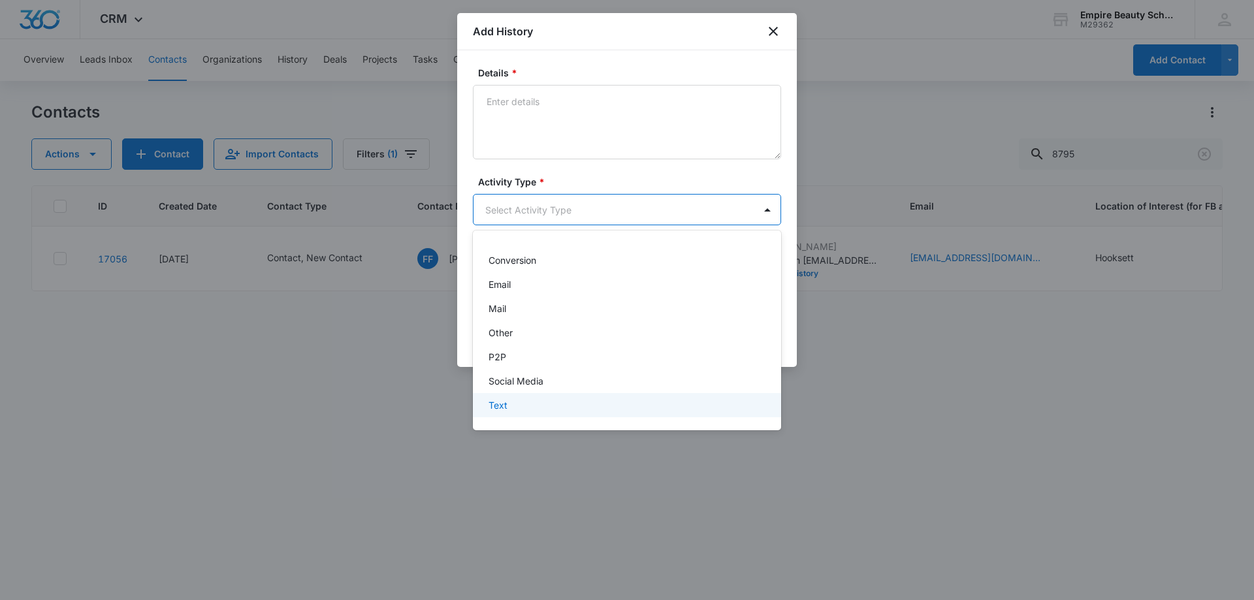
click at [510, 401] on div "Text" at bounding box center [626, 405] width 274 height 14
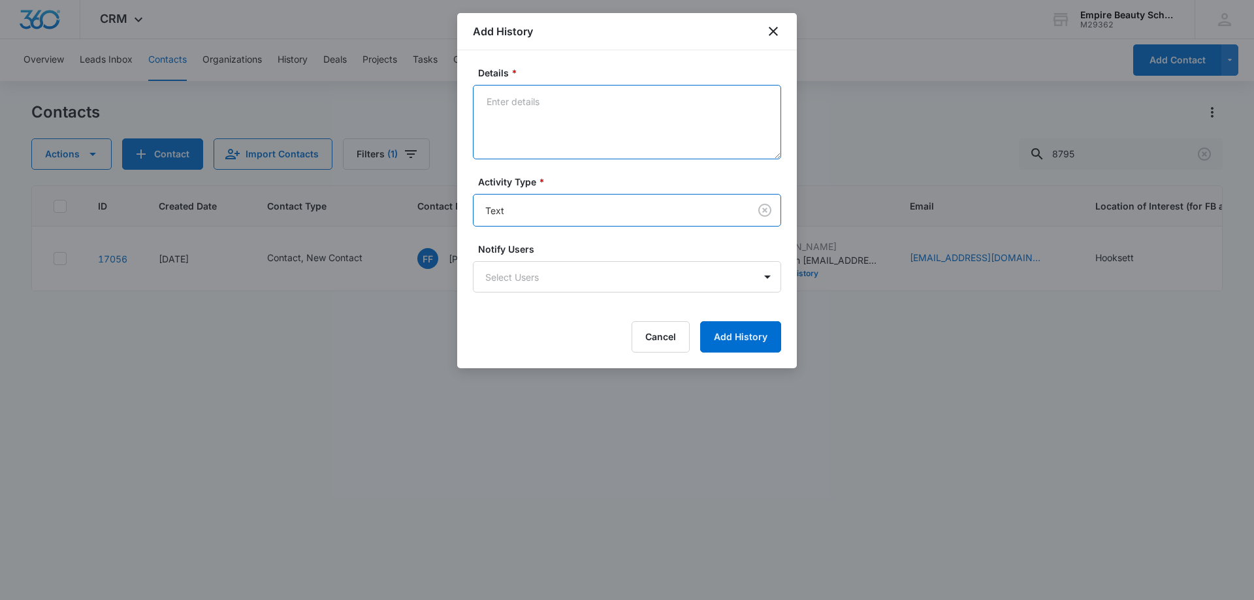
click at [531, 105] on textarea "Details *" at bounding box center [627, 122] width 308 height 74
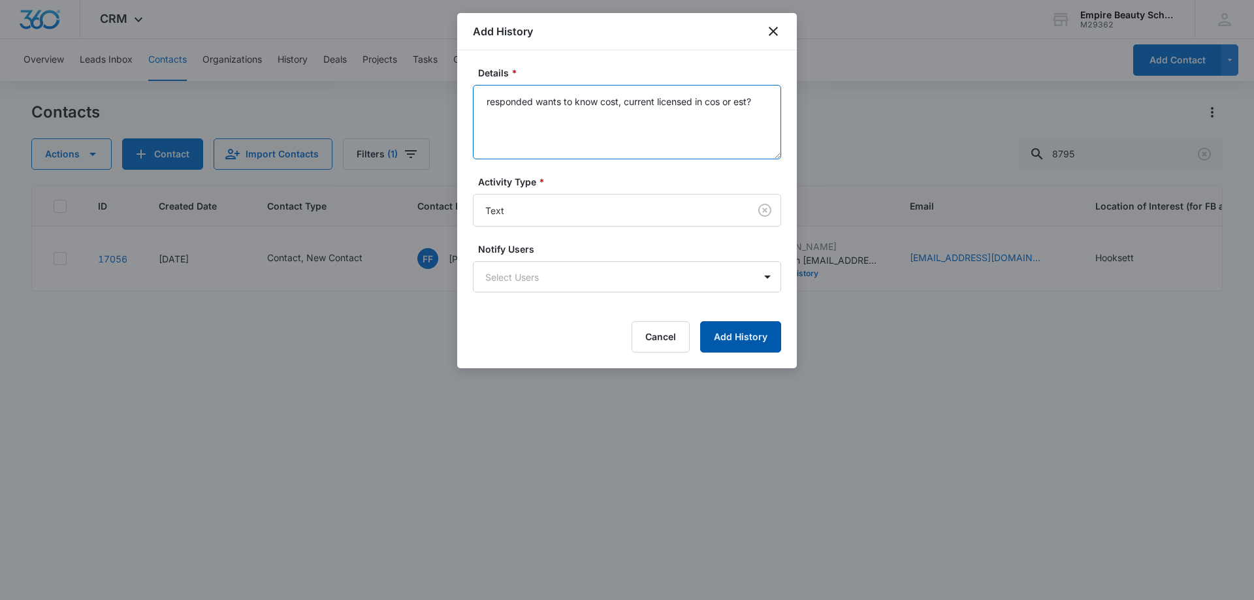
type textarea "responded wants to know cost, current licensed in cos or est?"
click at [721, 331] on button "Add History" at bounding box center [740, 336] width 81 height 31
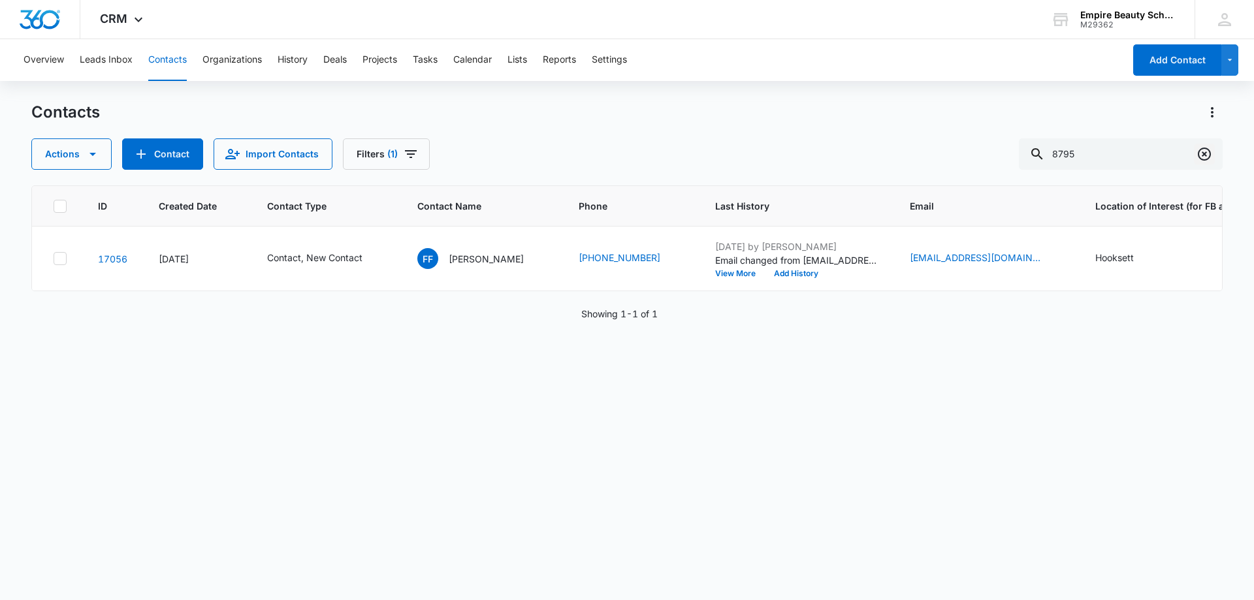
click at [1200, 151] on icon "Clear" at bounding box center [1204, 154] width 13 height 13
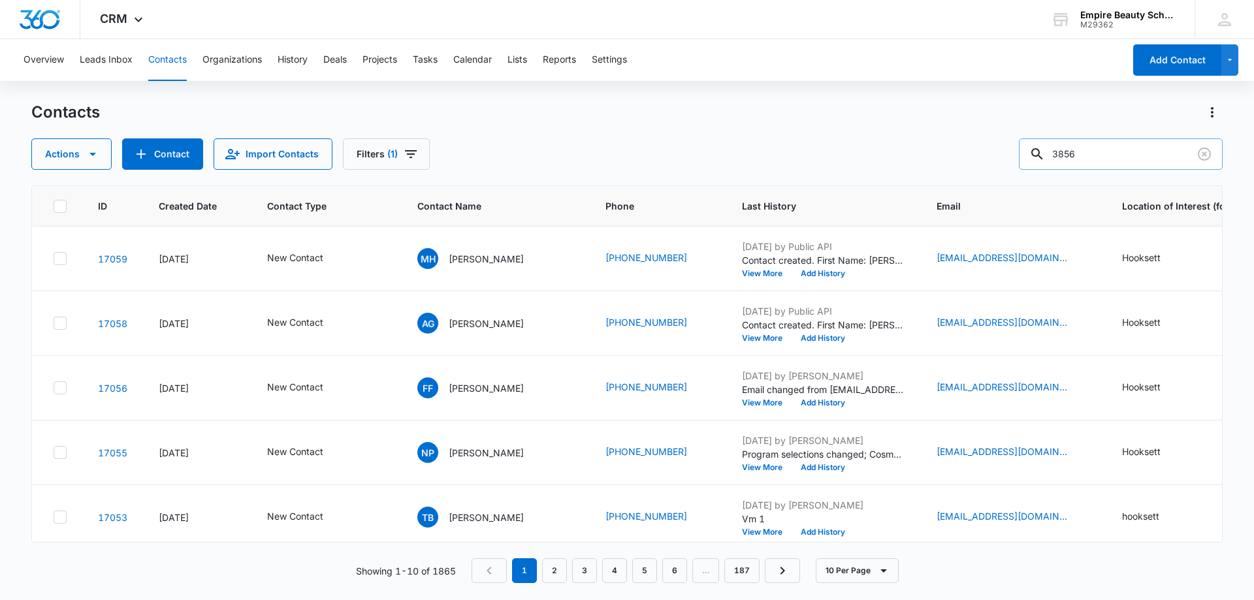
type input "3856"
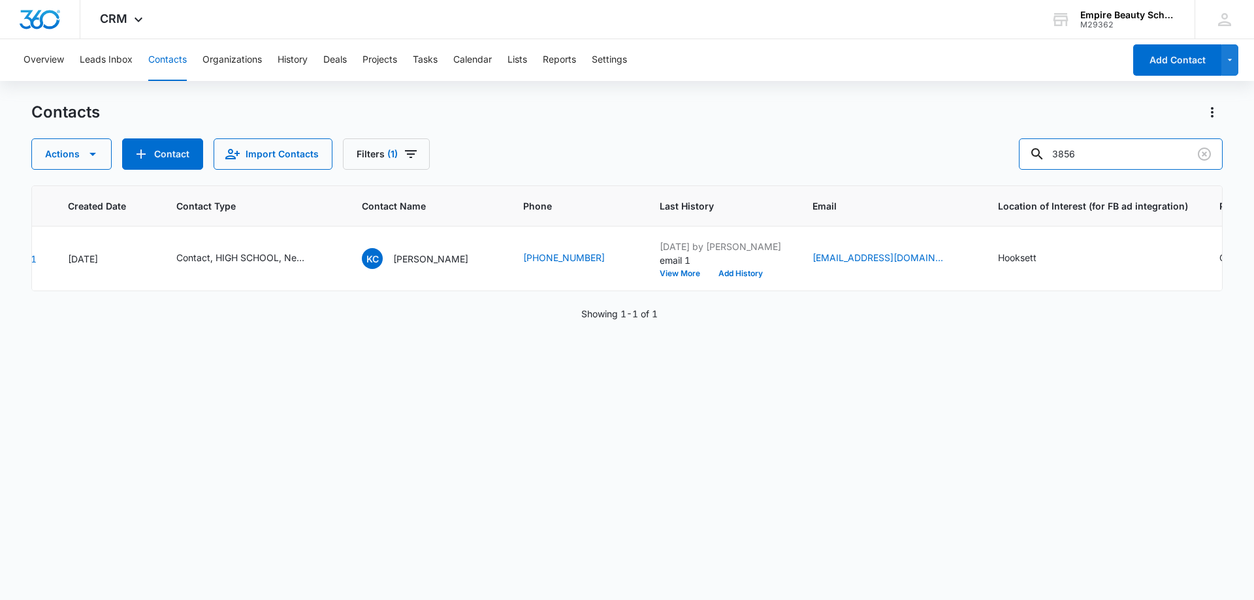
scroll to position [0, 88]
click at [663, 272] on button "View More" at bounding box center [688, 274] width 50 height 8
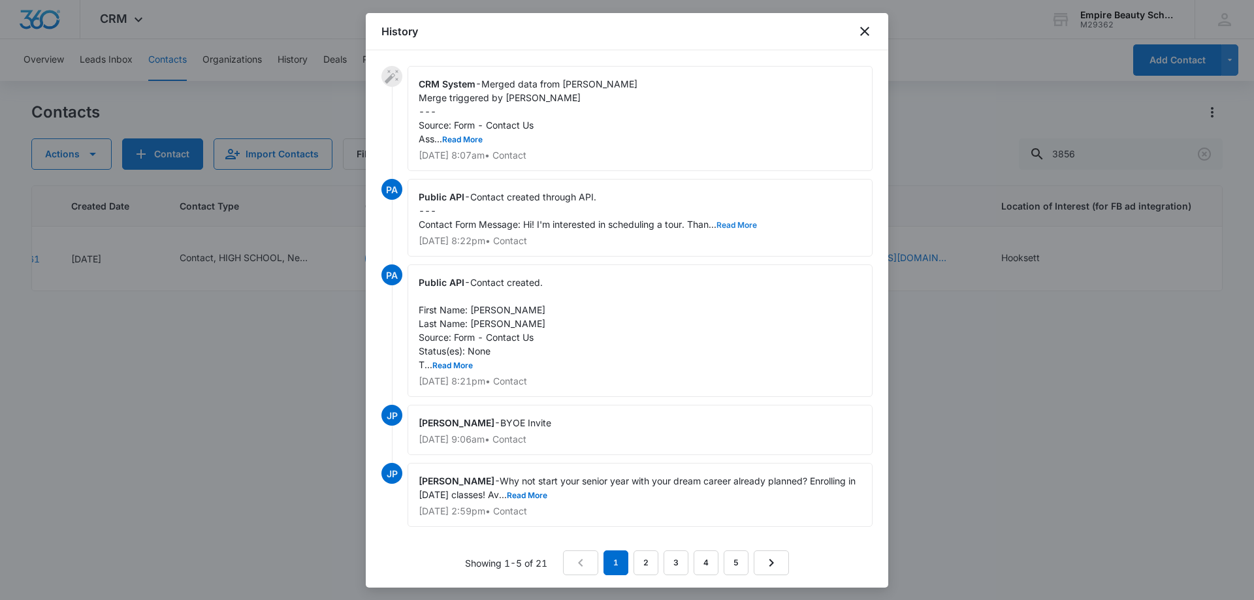
click at [726, 221] on button "Read More" at bounding box center [737, 225] width 41 height 8
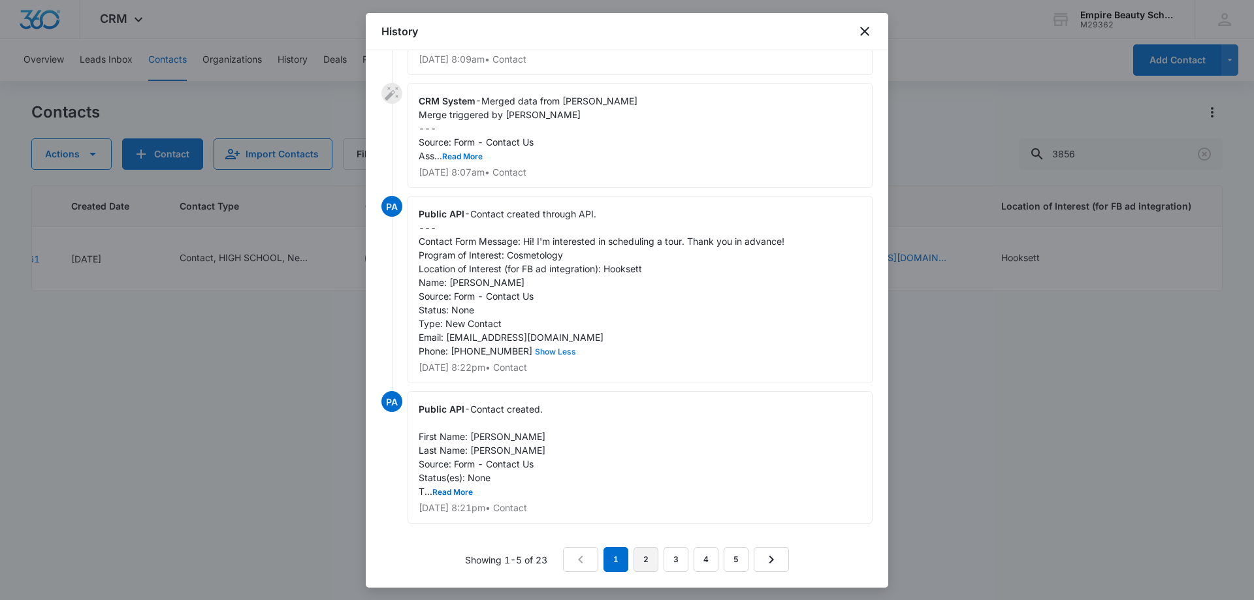
scroll to position [113, 0]
click at [640, 555] on link "2" at bounding box center [646, 559] width 25 height 25
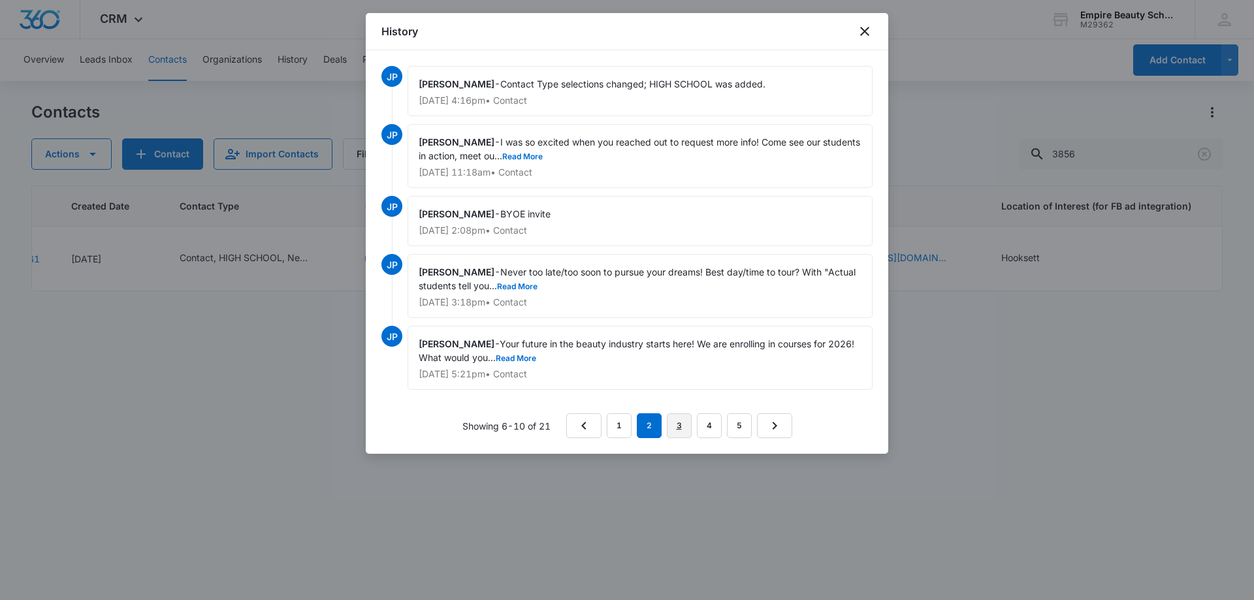
click at [683, 425] on link "3" at bounding box center [679, 425] width 25 height 25
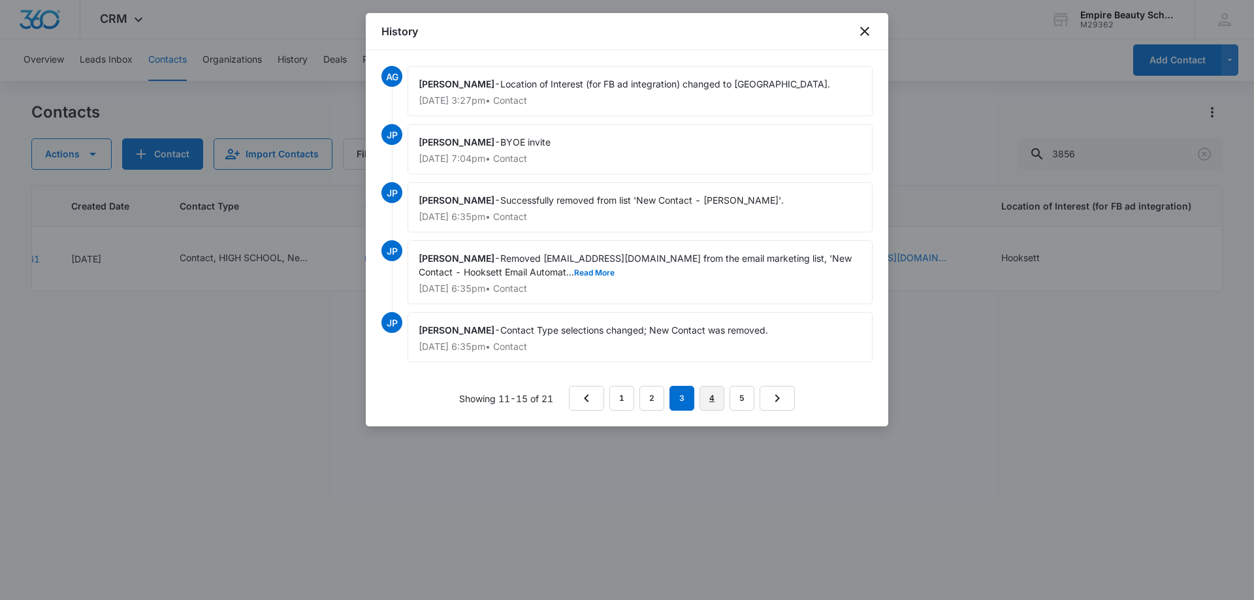
click at [712, 393] on link "4" at bounding box center [712, 398] width 25 height 25
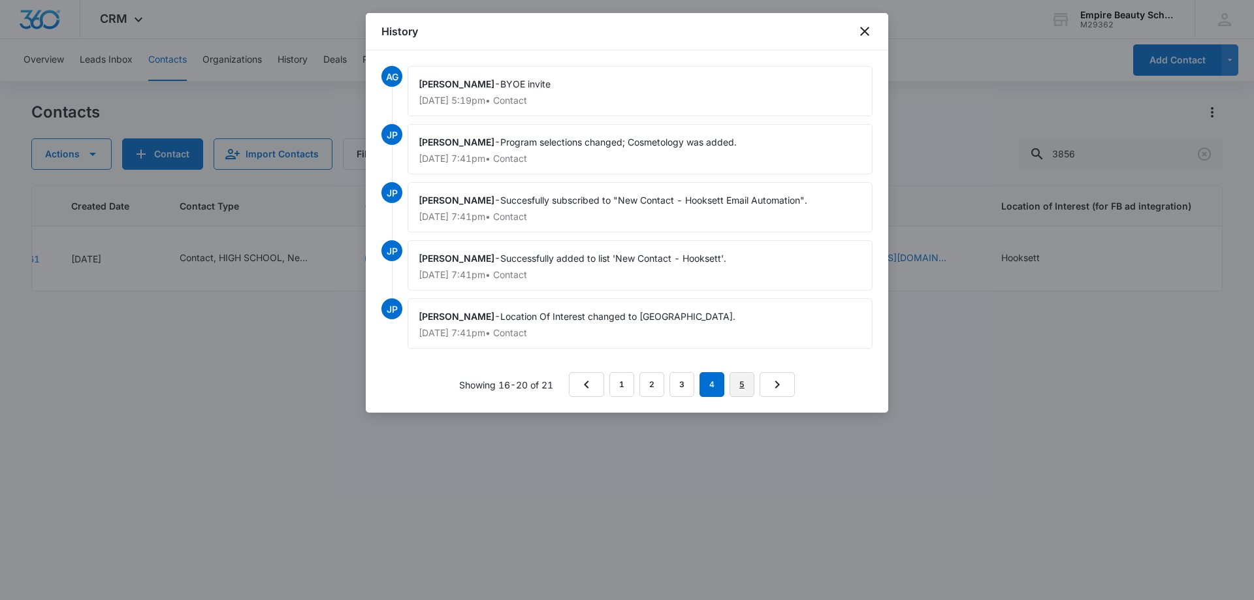
click at [745, 391] on link "5" at bounding box center [742, 384] width 25 height 25
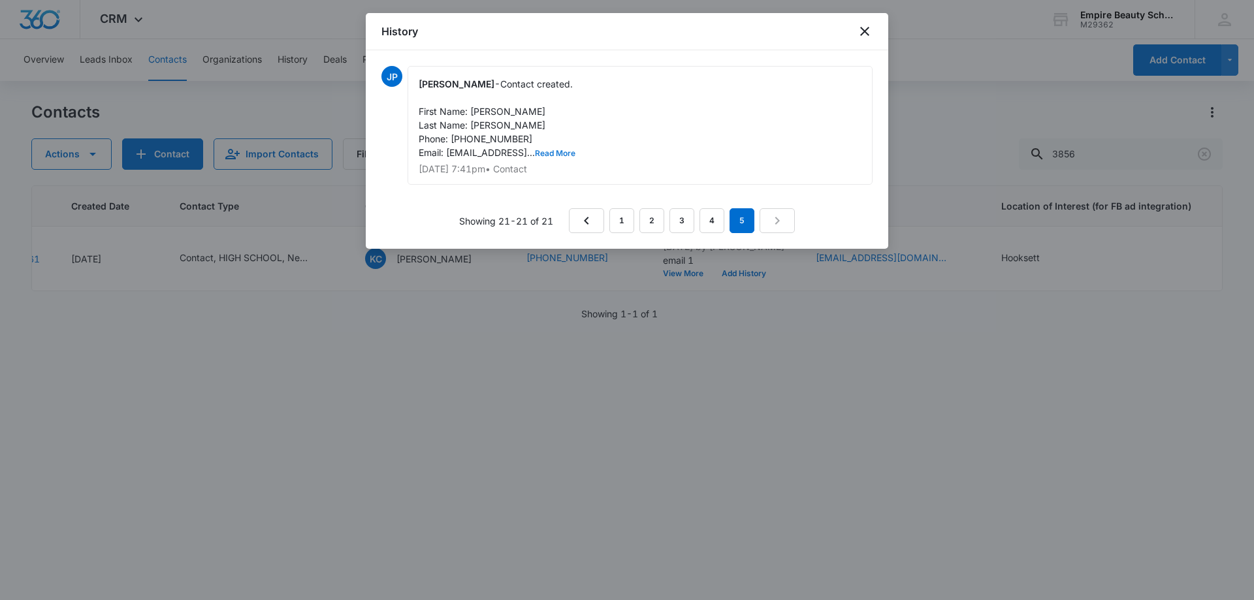
click at [576, 152] on button "Read More" at bounding box center [555, 154] width 41 height 8
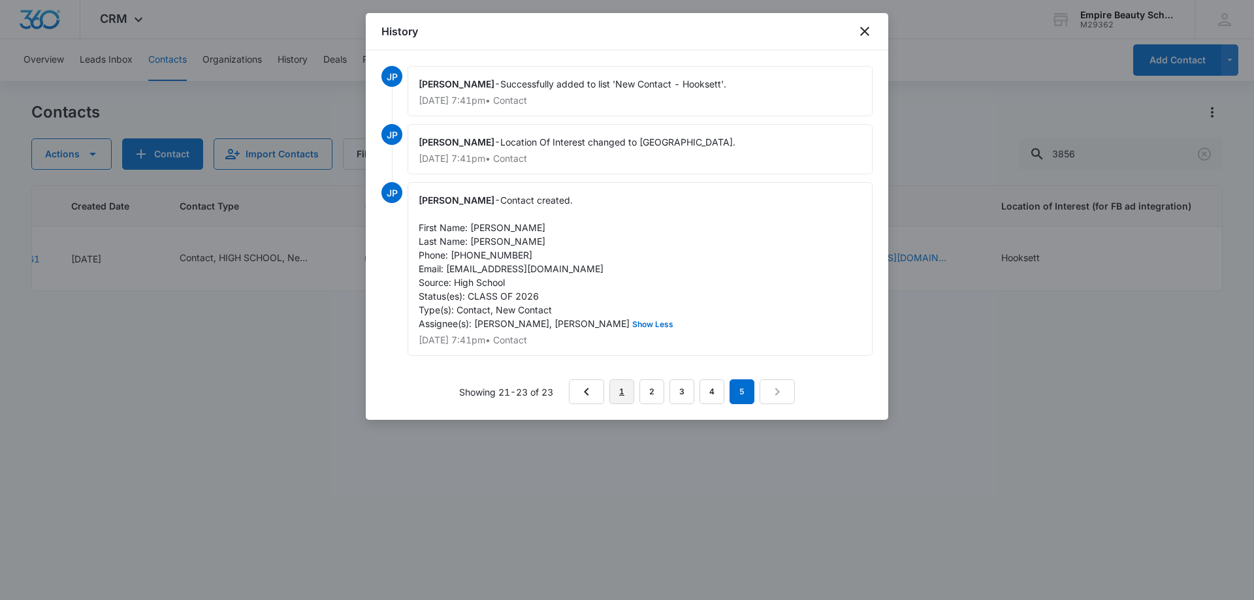
click at [618, 387] on link "1" at bounding box center [621, 392] width 25 height 25
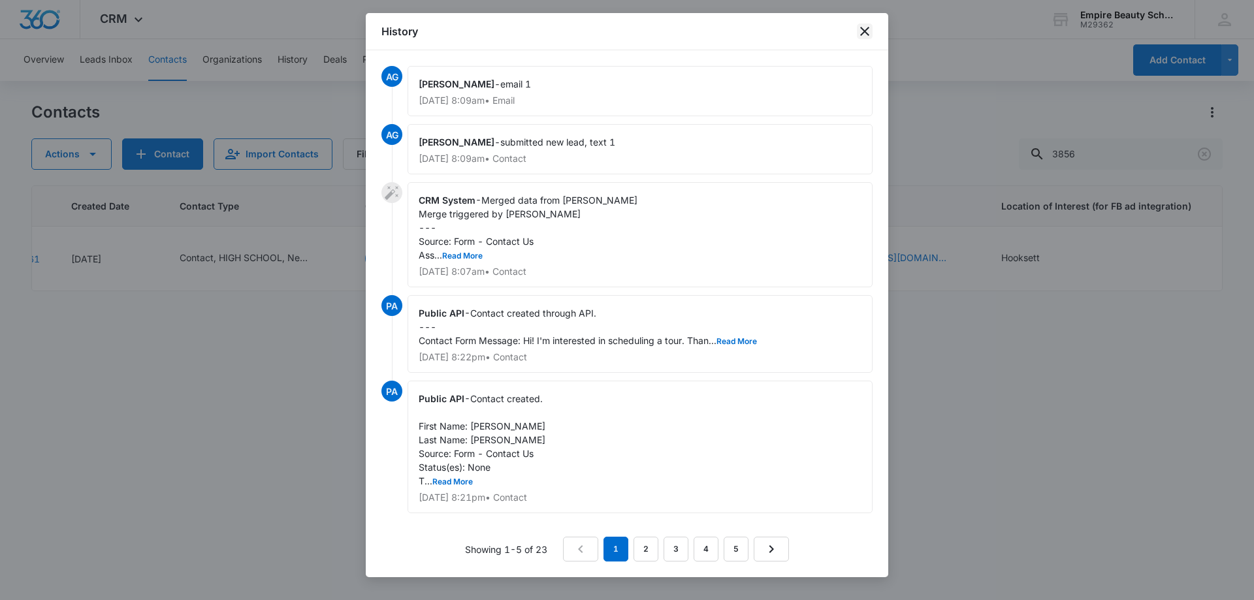
click at [871, 33] on icon "close" at bounding box center [865, 32] width 16 height 16
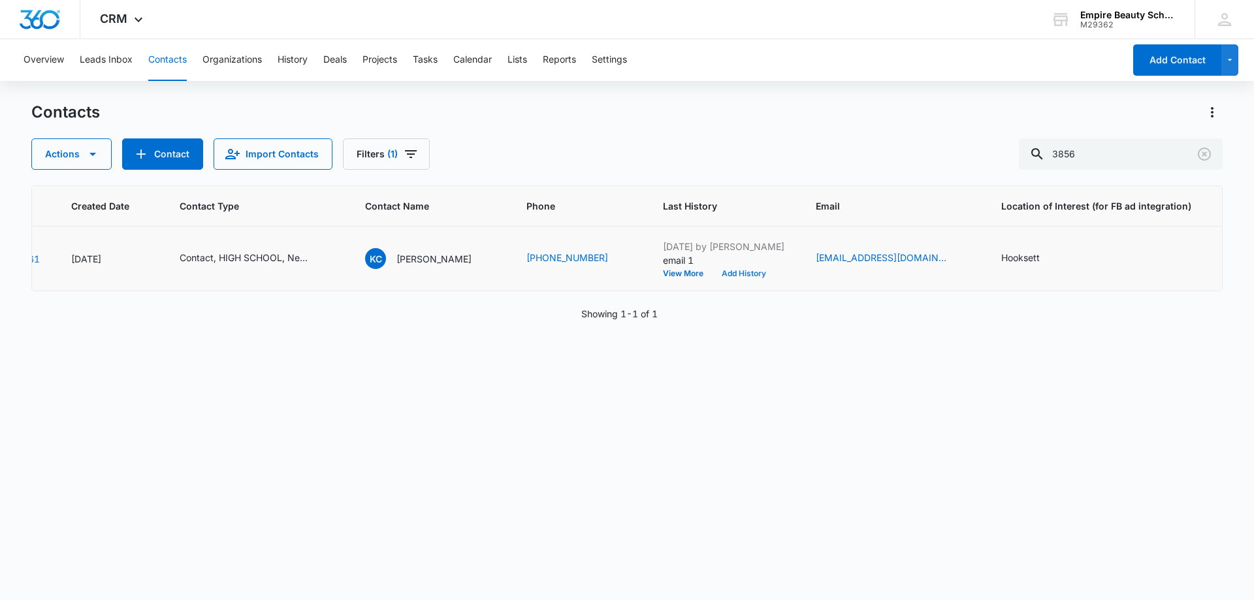
click at [721, 274] on button "Add History" at bounding box center [744, 274] width 63 height 8
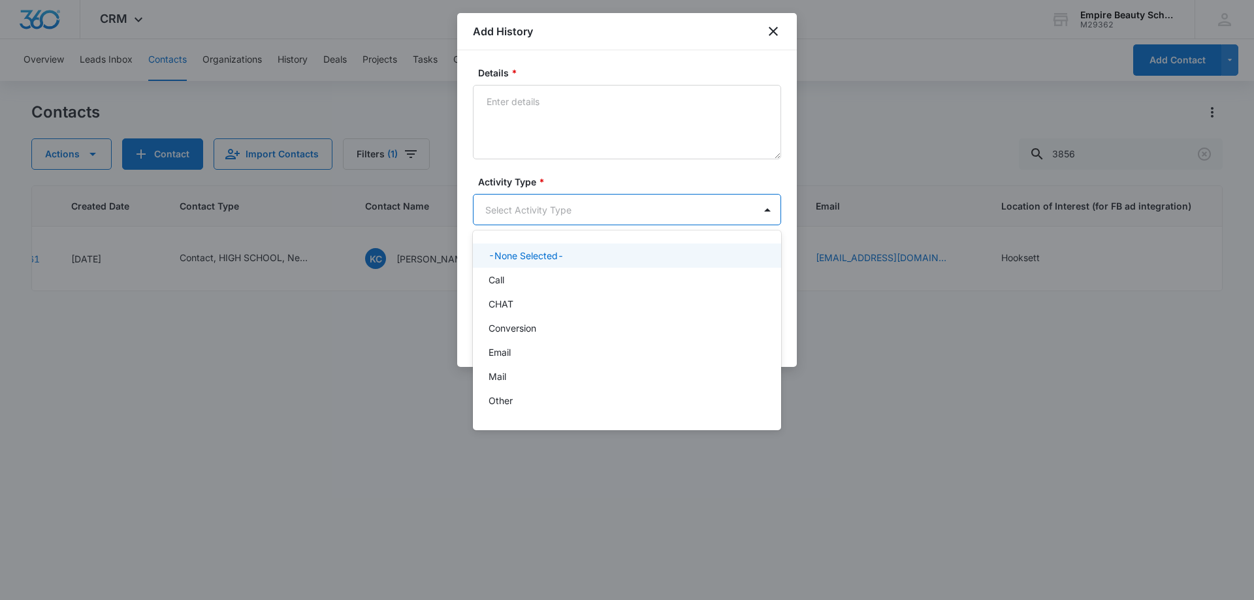
click at [517, 205] on body "CRM Apps Forms CRM Email Shop Payments POS Files Brand Settings AI Assistant Em…" at bounding box center [627, 300] width 1254 height 600
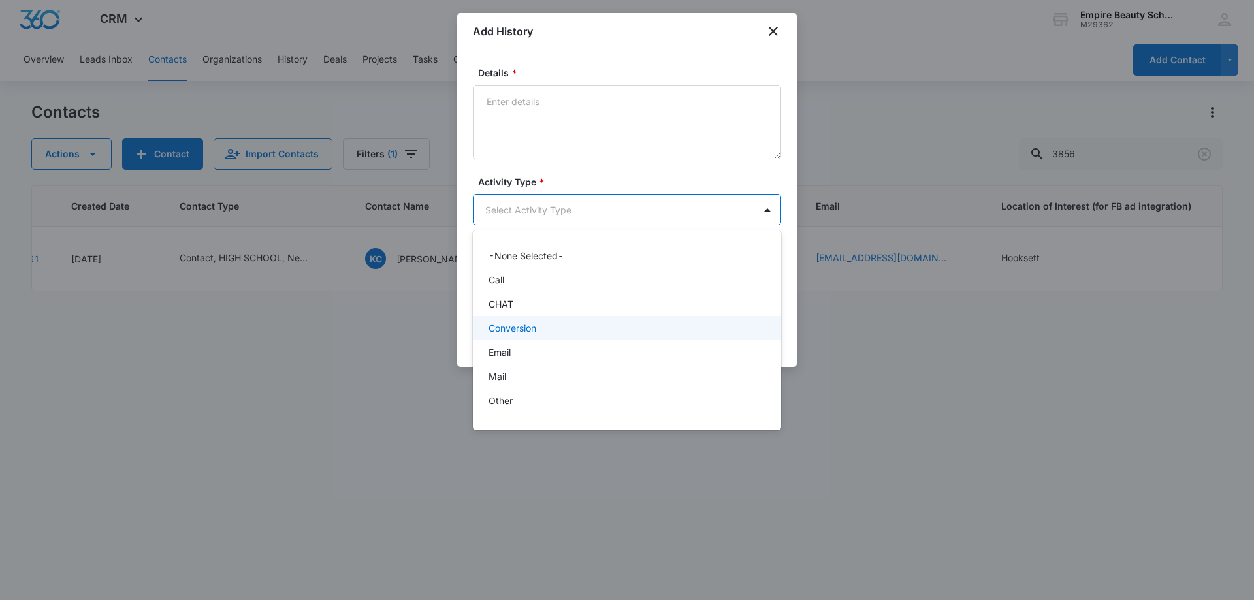
scroll to position [68, 0]
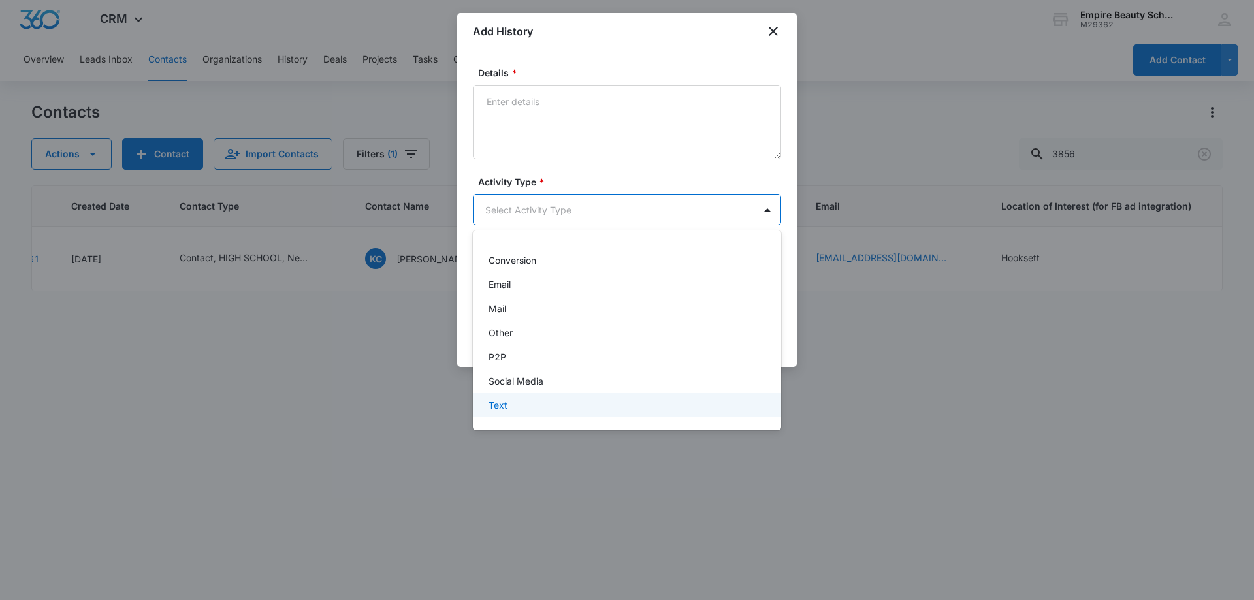
click at [513, 404] on div "Text" at bounding box center [626, 405] width 274 height 14
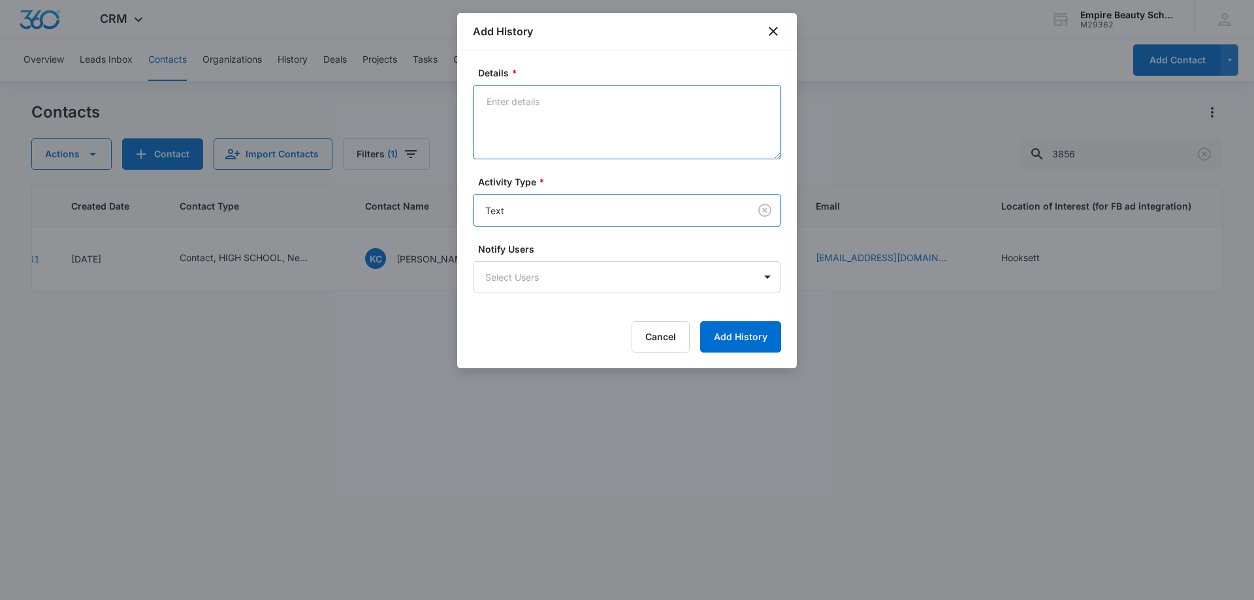
click at [513, 121] on textarea "Details *" at bounding box center [627, 122] width 308 height 74
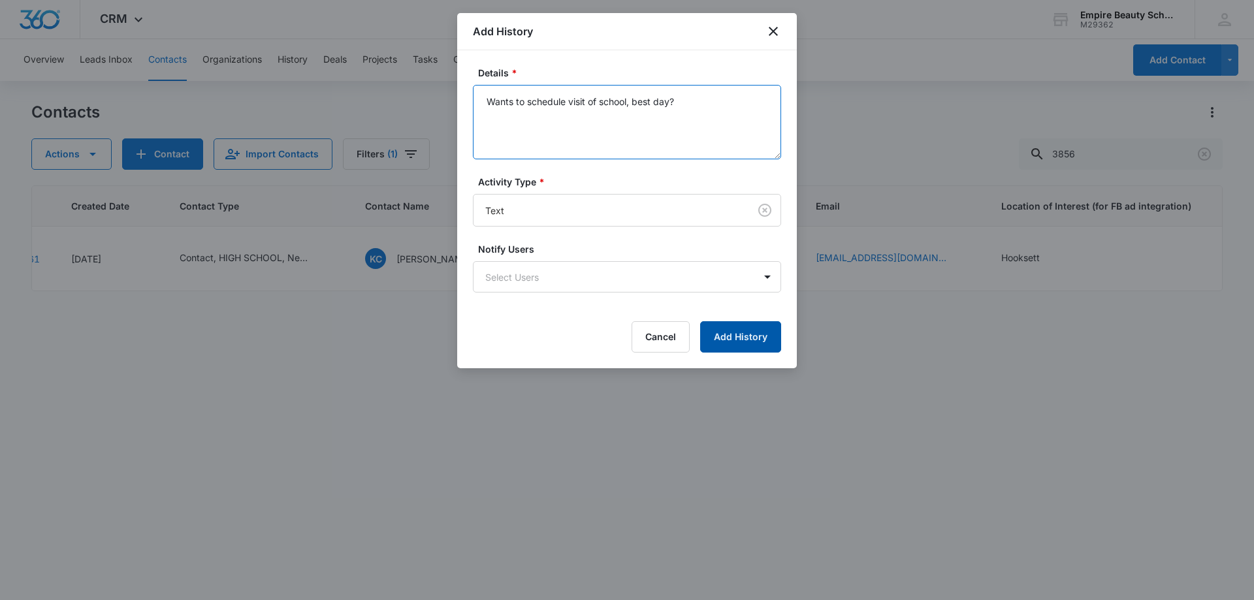
type textarea "Wants to schedule visit of school, best day?"
click at [738, 335] on button "Add History" at bounding box center [740, 336] width 81 height 31
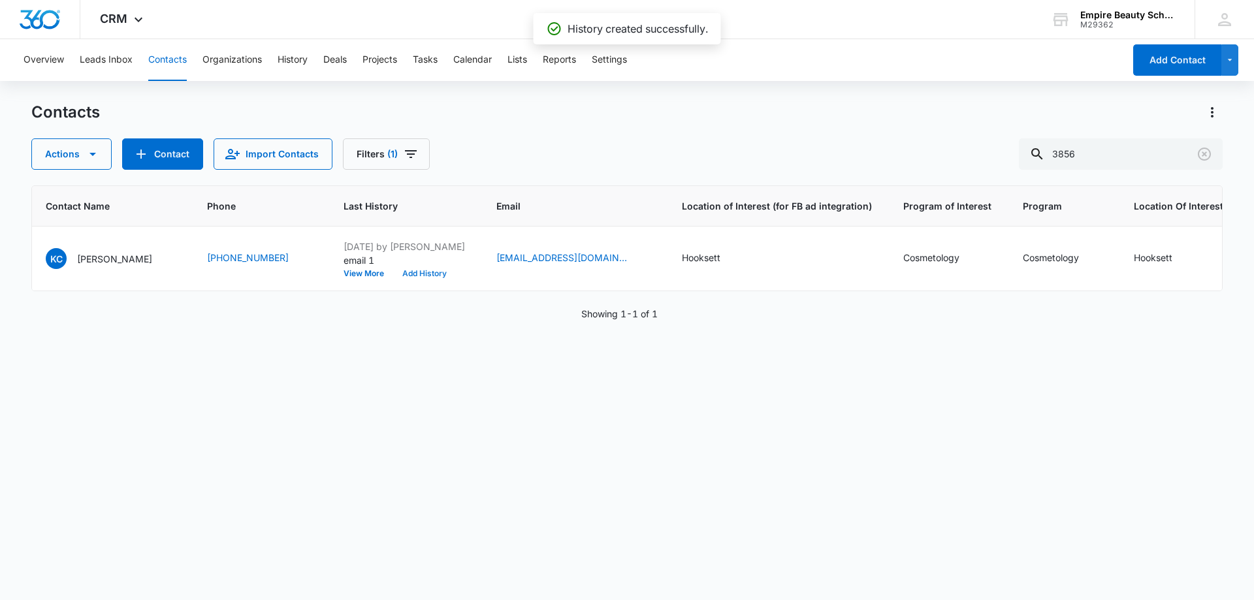
scroll to position [0, 0]
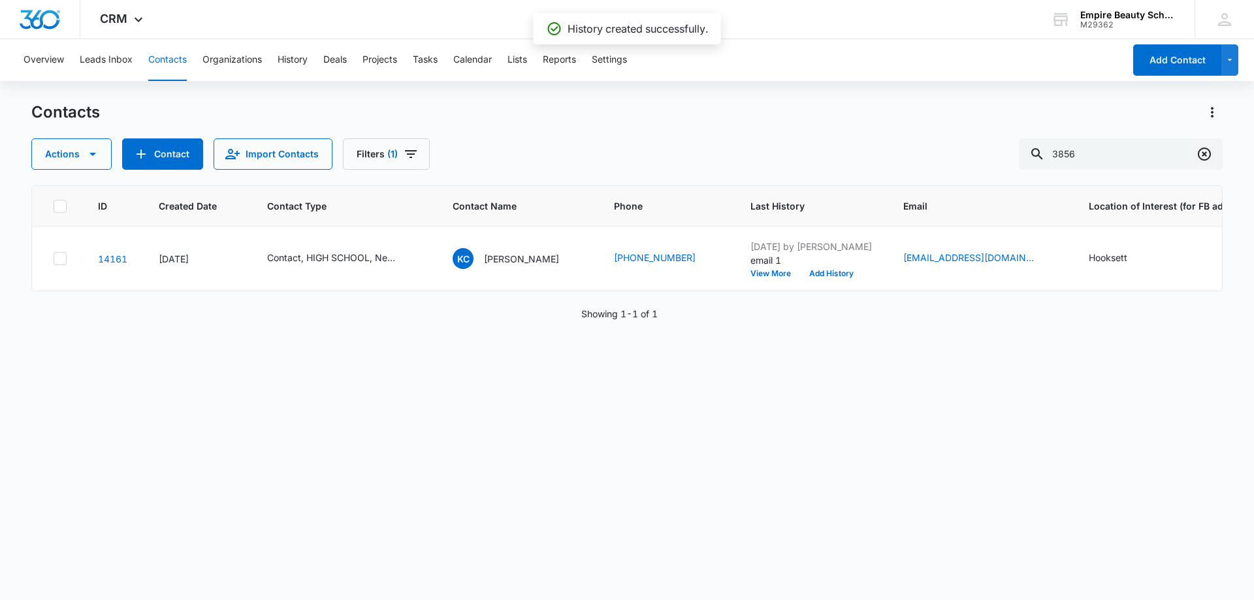
click at [1204, 158] on icon "Clear" at bounding box center [1205, 154] width 16 height 16
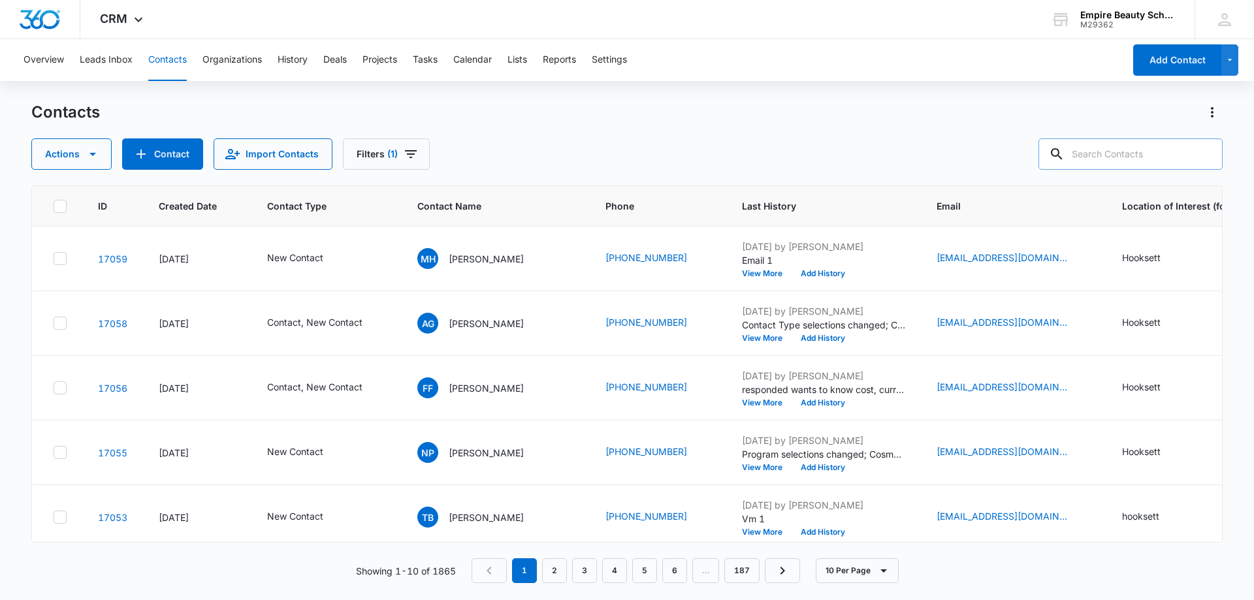
click at [1161, 159] on input "text" at bounding box center [1131, 153] width 184 height 31
paste input "[PHONE_NUMBER]"
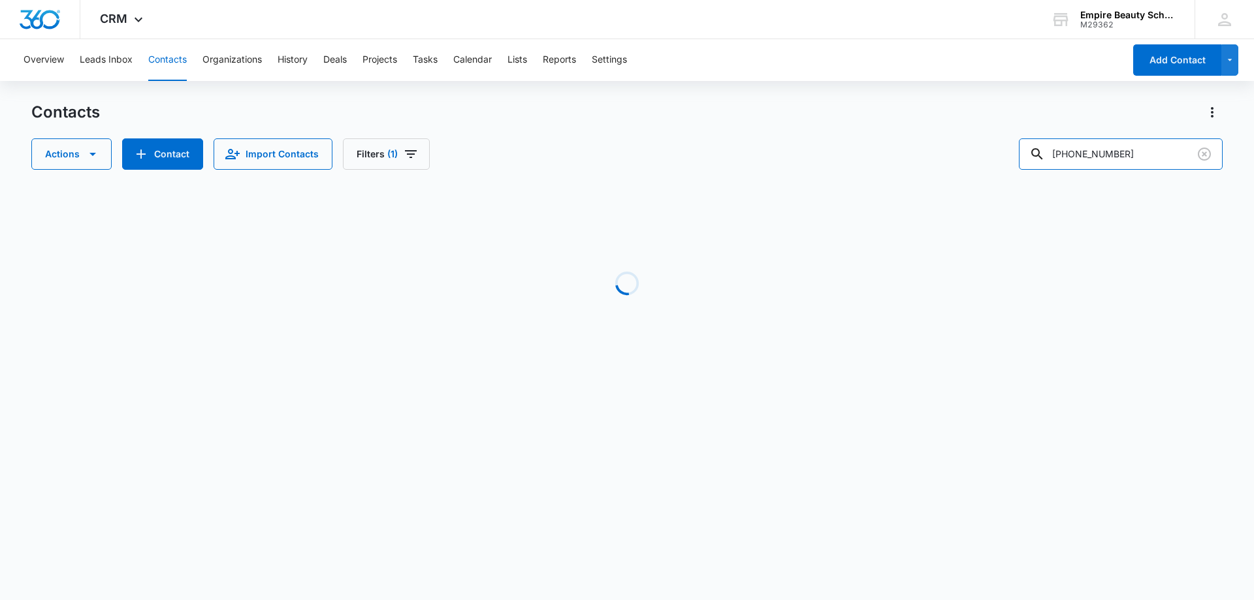
drag, startPoint x: 1080, startPoint y: 158, endPoint x: 947, endPoint y: 168, distance: 133.6
click at [947, 168] on div "Actions Contact Import Contacts Filters (1) [PHONE_NUMBER]" at bounding box center [627, 153] width 1192 height 31
type input "[PHONE_NUMBER]"
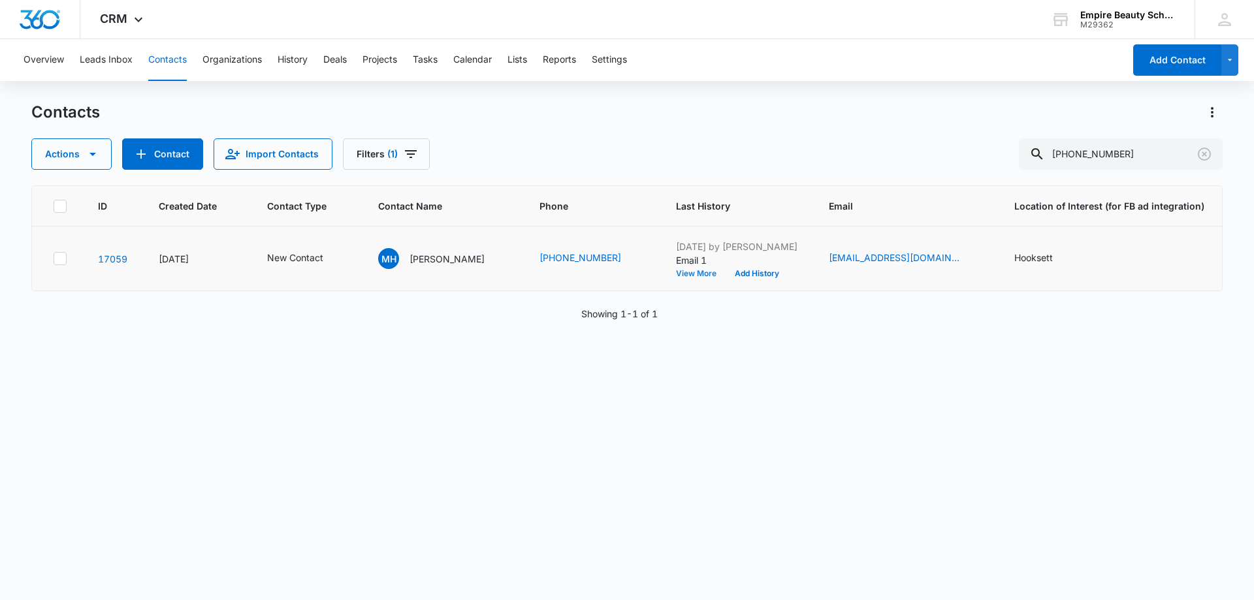
click at [676, 276] on button "View More" at bounding box center [701, 274] width 50 height 8
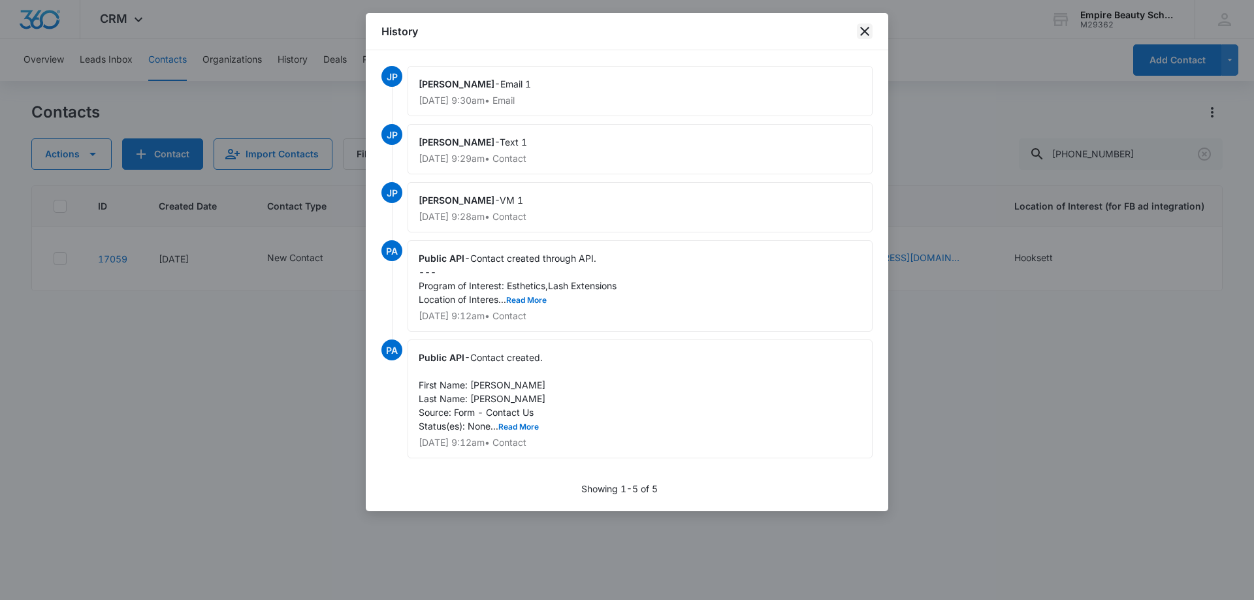
click at [870, 35] on icon "close" at bounding box center [865, 32] width 16 height 16
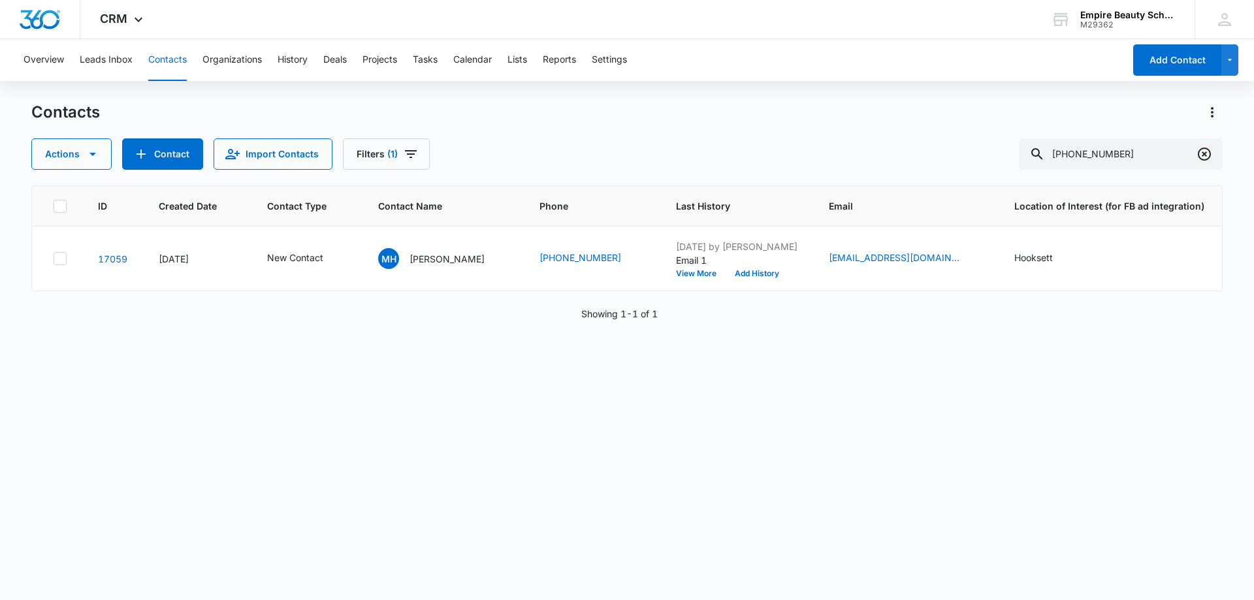
click at [1199, 152] on icon "Clear" at bounding box center [1204, 154] width 13 height 13
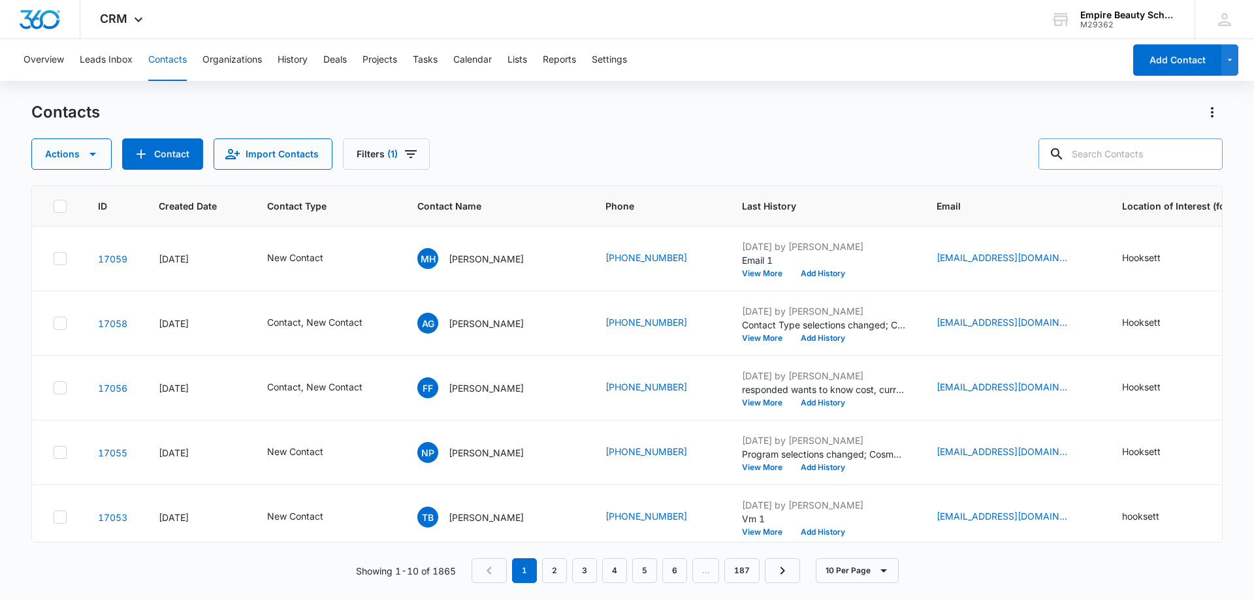
click at [1111, 154] on input "text" at bounding box center [1131, 153] width 184 height 31
paste input "[PHONE_NUMBER]"
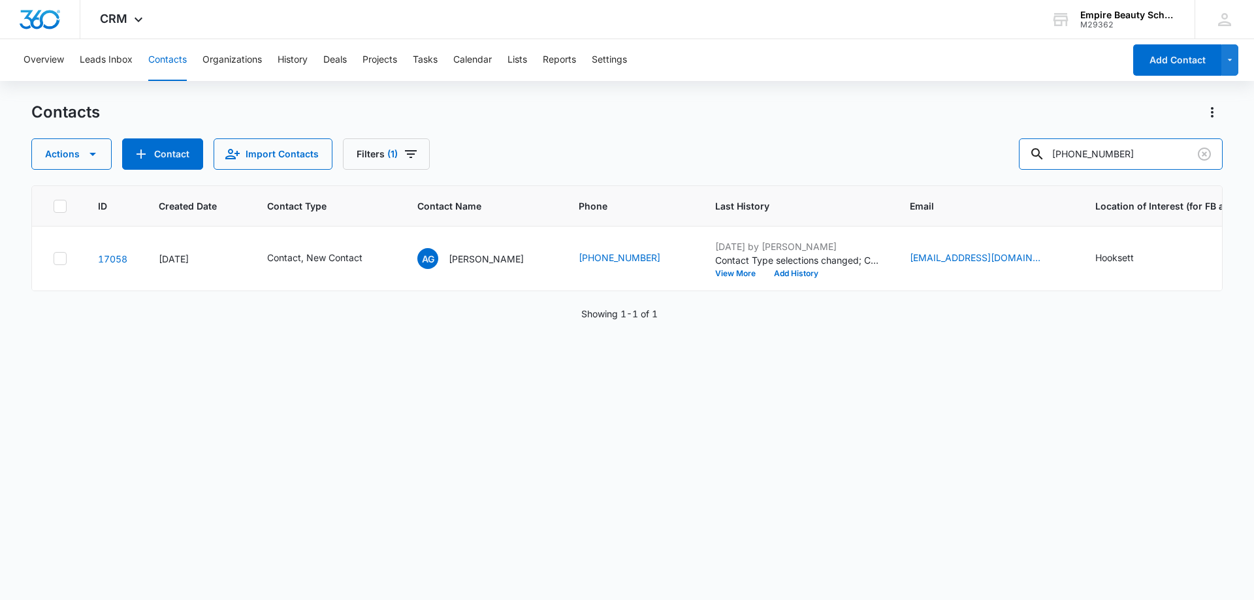
drag, startPoint x: 1078, startPoint y: 152, endPoint x: 1003, endPoint y: 155, distance: 74.6
click at [1003, 155] on div "Actions Contact Import Contacts Filters (1) [PHONE_NUMBER]" at bounding box center [627, 153] width 1192 height 31
type input "[PHONE_NUMBER]"
click at [722, 273] on button "View More" at bounding box center [740, 274] width 50 height 8
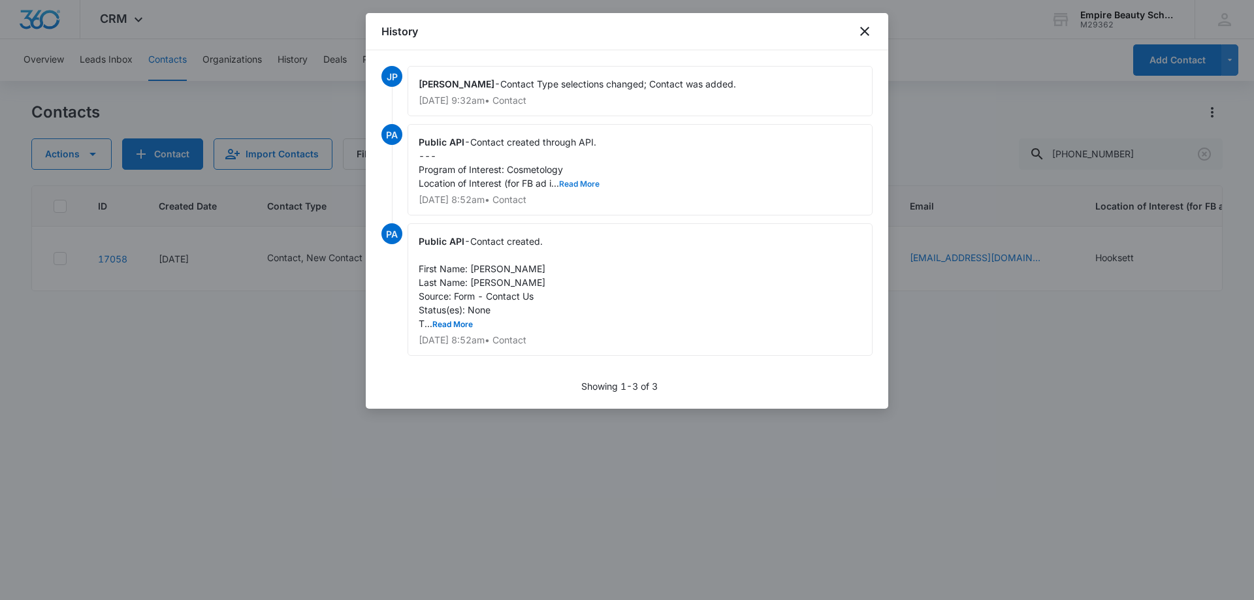
click at [587, 186] on button "Read More" at bounding box center [579, 184] width 41 height 8
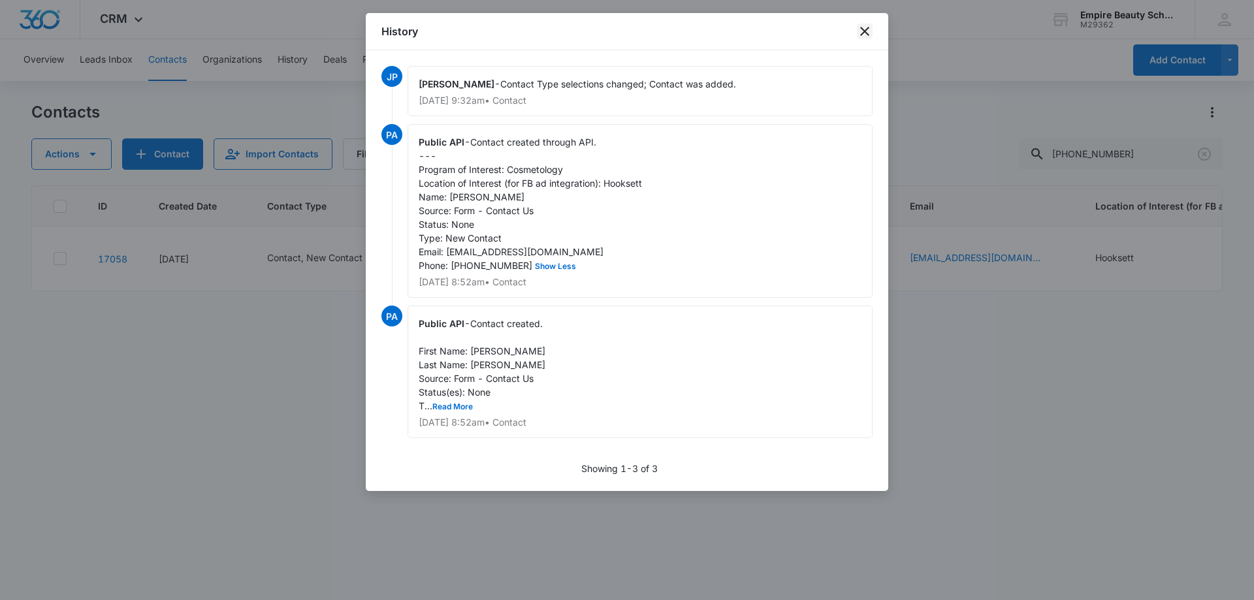
click at [863, 28] on icon "close" at bounding box center [865, 32] width 16 height 16
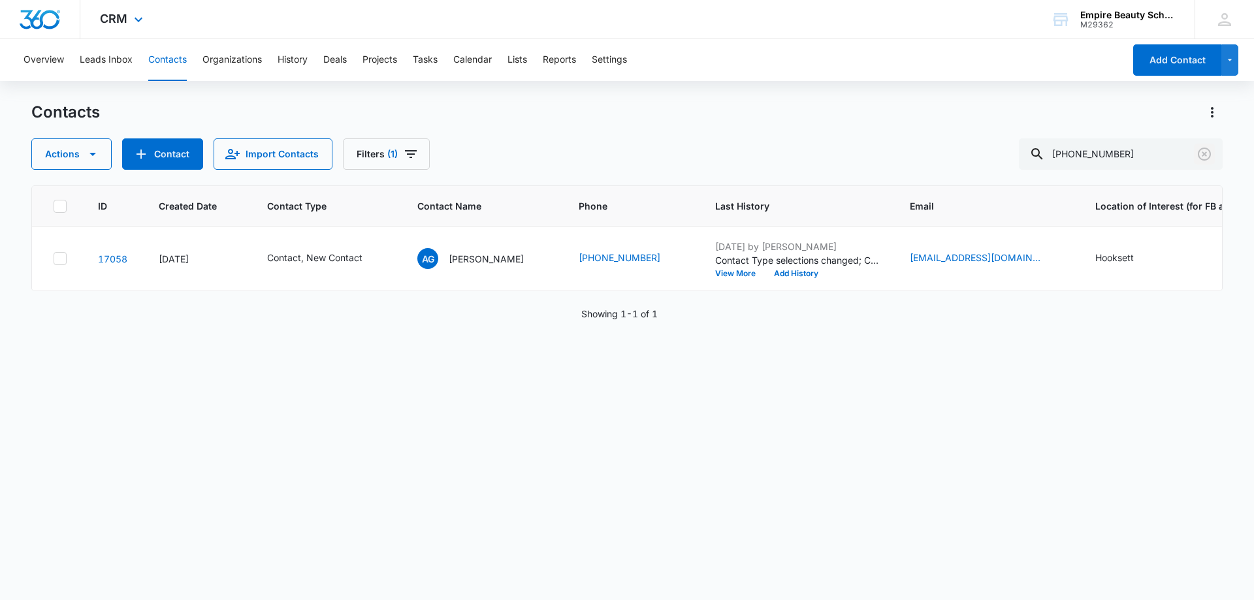
click at [1199, 152] on icon "Clear" at bounding box center [1205, 154] width 16 height 16
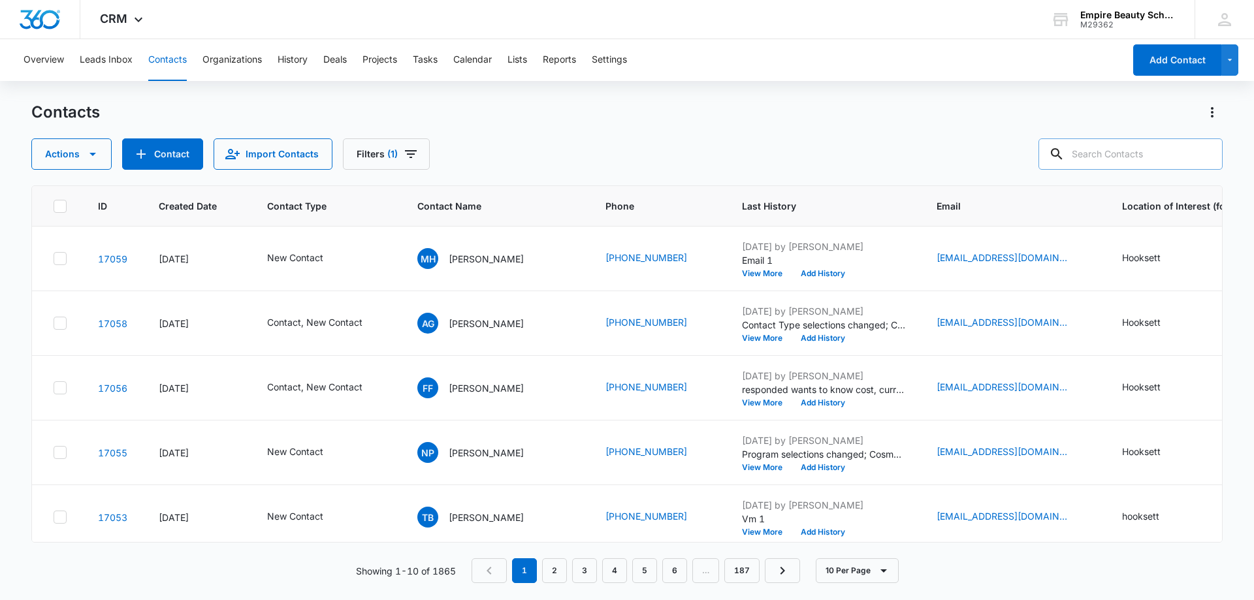
click at [1118, 149] on input "text" at bounding box center [1131, 153] width 184 height 31
paste input "[PHONE_NUMBER]"
type input "[PHONE_NUMBER]"
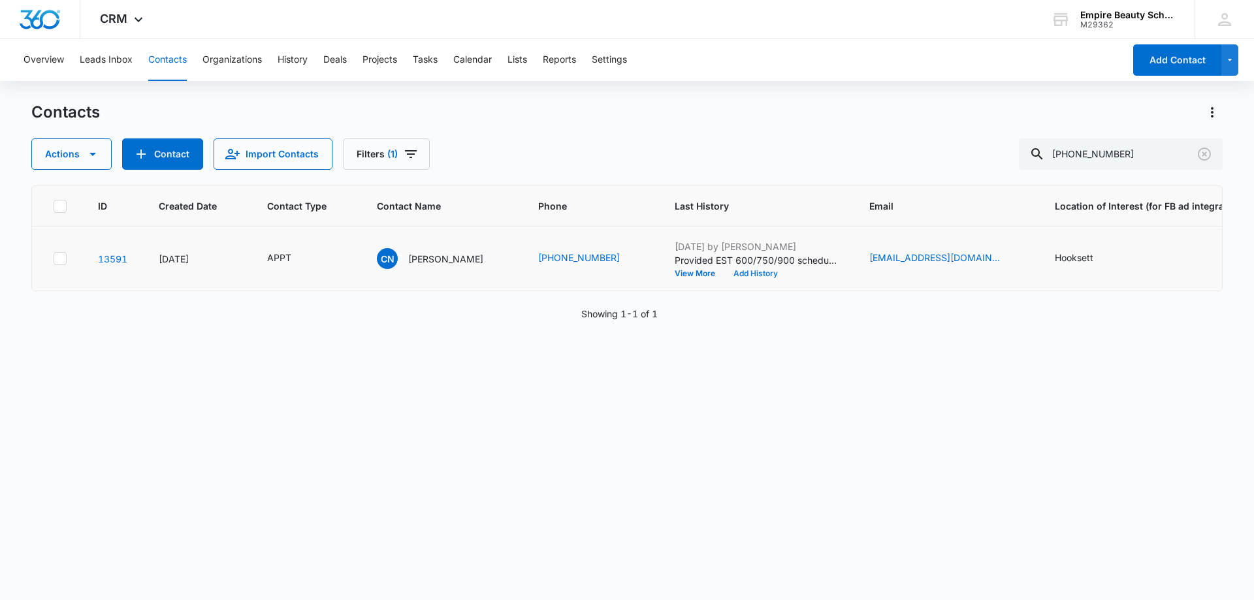
click at [740, 272] on button "Add History" at bounding box center [755, 274] width 63 height 8
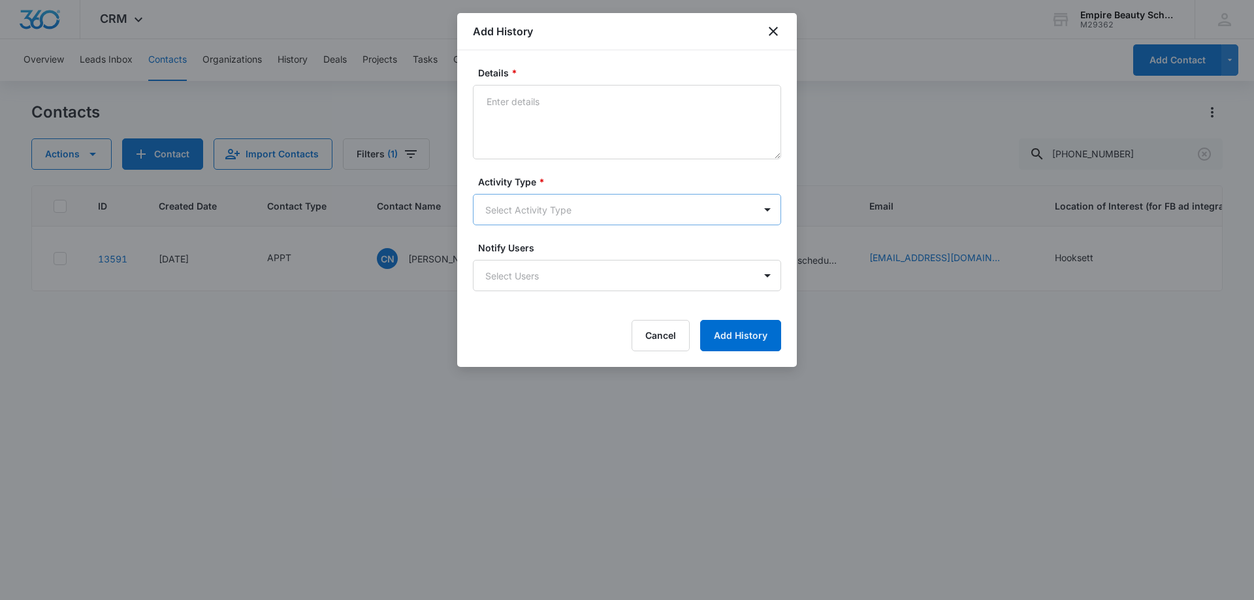
drag, startPoint x: 596, startPoint y: 192, endPoint x: 575, endPoint y: 206, distance: 25.6
click at [591, 199] on div "Activity Type * Select Activity Type" at bounding box center [627, 200] width 308 height 50
click at [575, 202] on body "CRM Apps Forms CRM Email Shop Payments POS Files Brand Settings AI Assistant Em…" at bounding box center [627, 300] width 1254 height 600
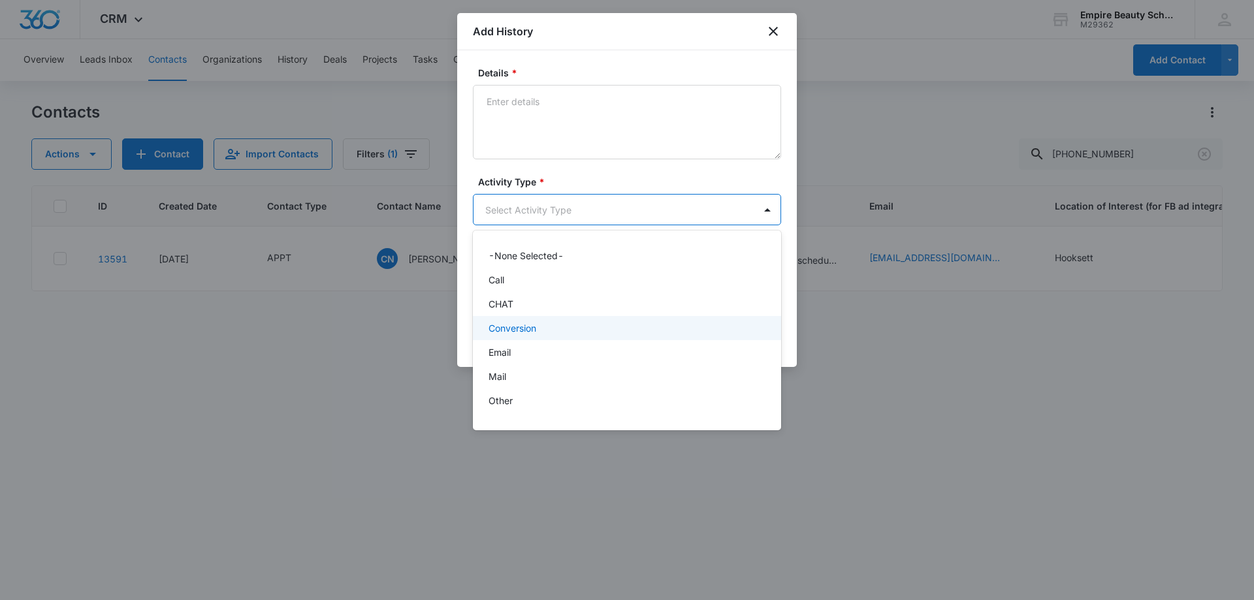
scroll to position [68, 0]
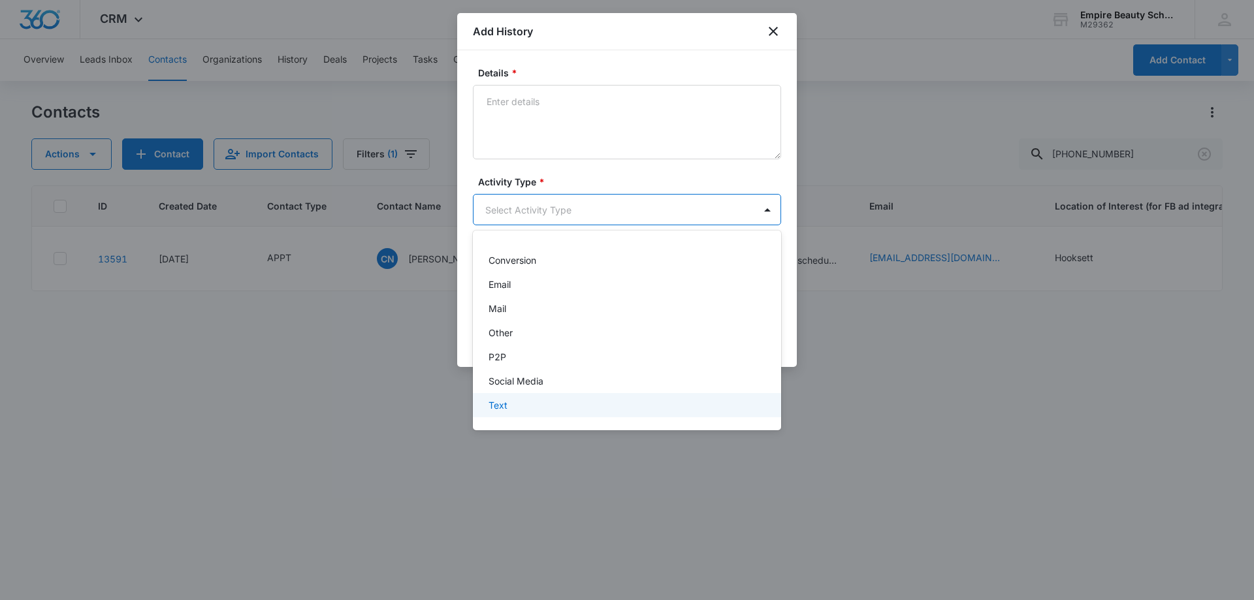
click at [513, 406] on div "Text" at bounding box center [626, 405] width 274 height 14
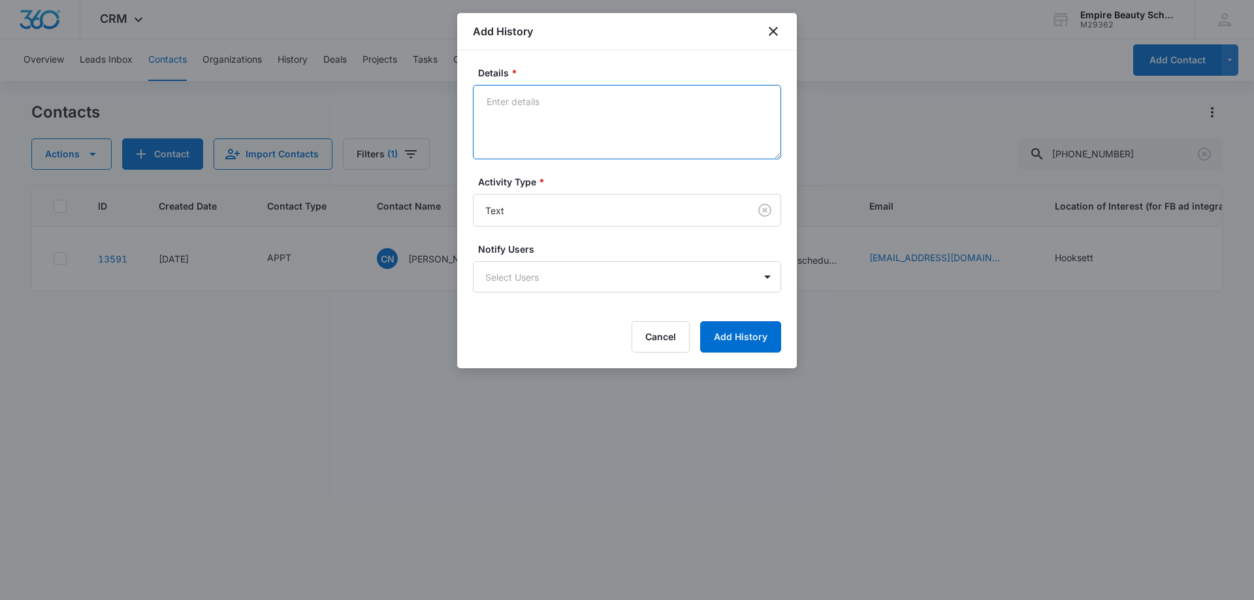
click at [504, 91] on textarea "Details *" at bounding box center [627, 122] width 308 height 74
type textarea "Looking forward to seeing you"
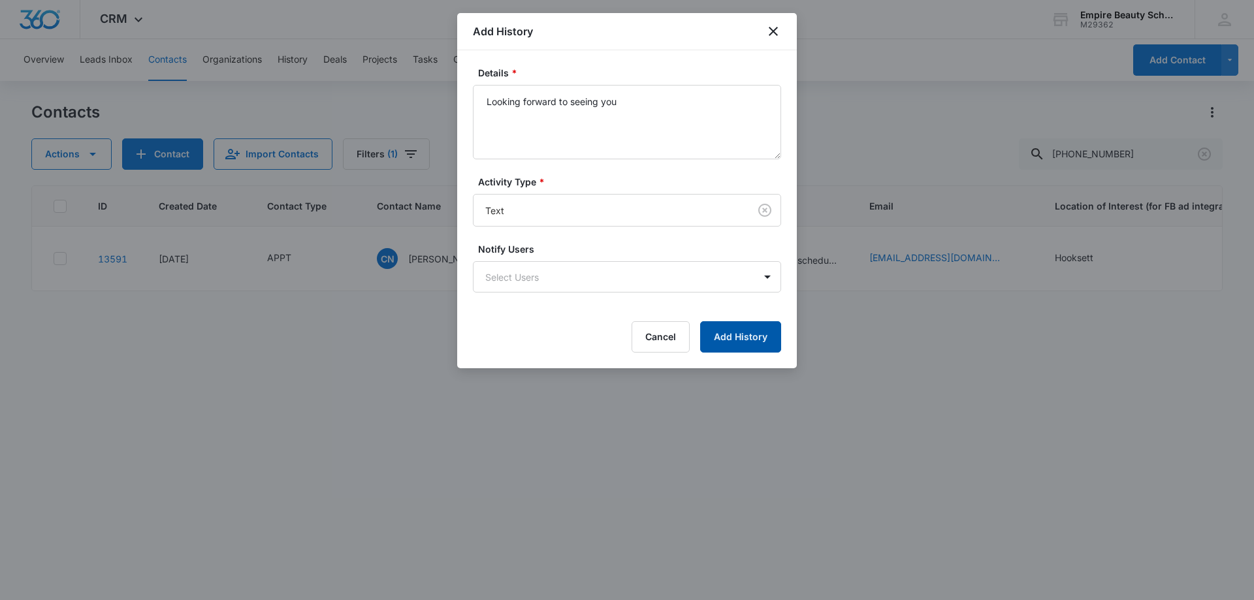
click at [762, 343] on button "Add History" at bounding box center [740, 336] width 81 height 31
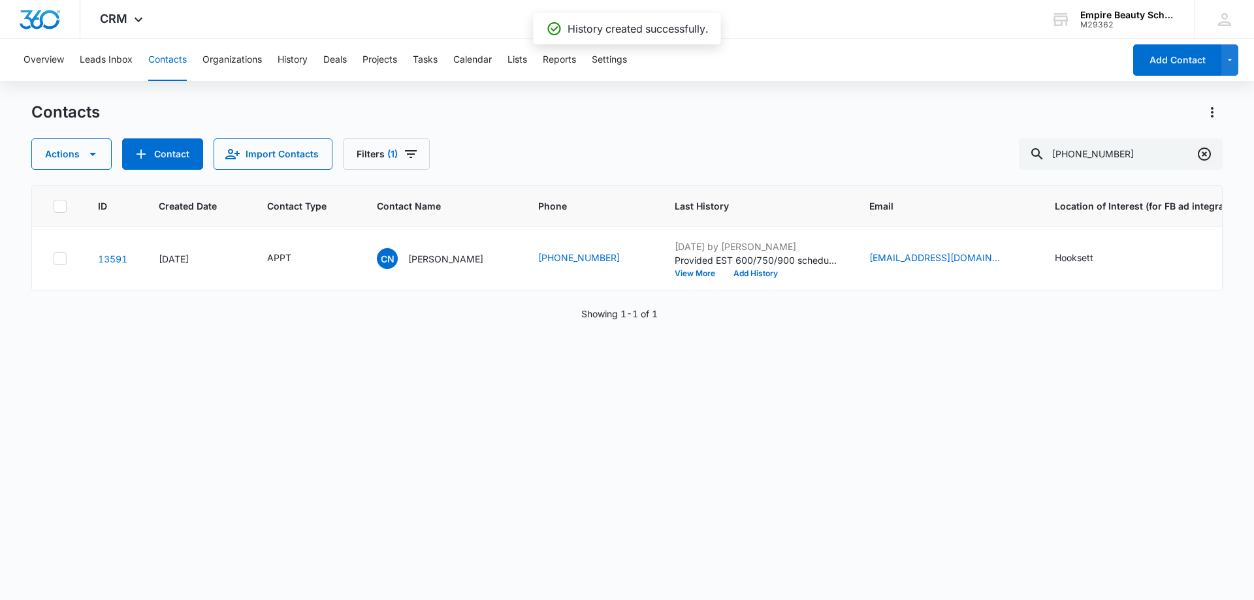
click at [1203, 157] on icon "Clear" at bounding box center [1205, 154] width 16 height 16
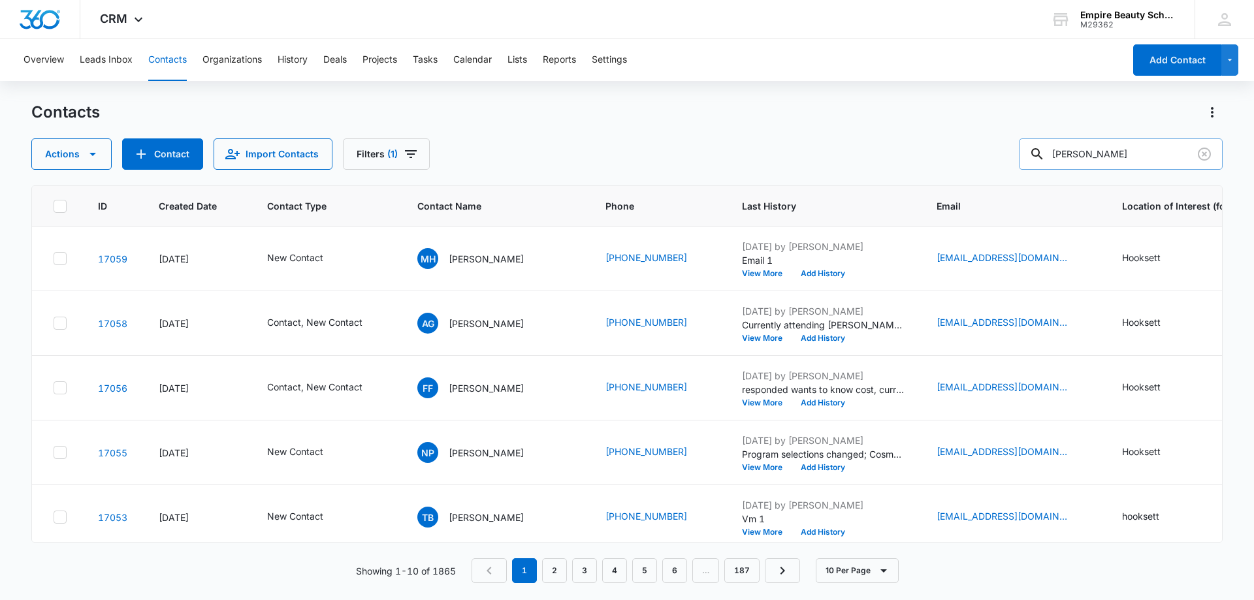
type input "[PERSON_NAME]"
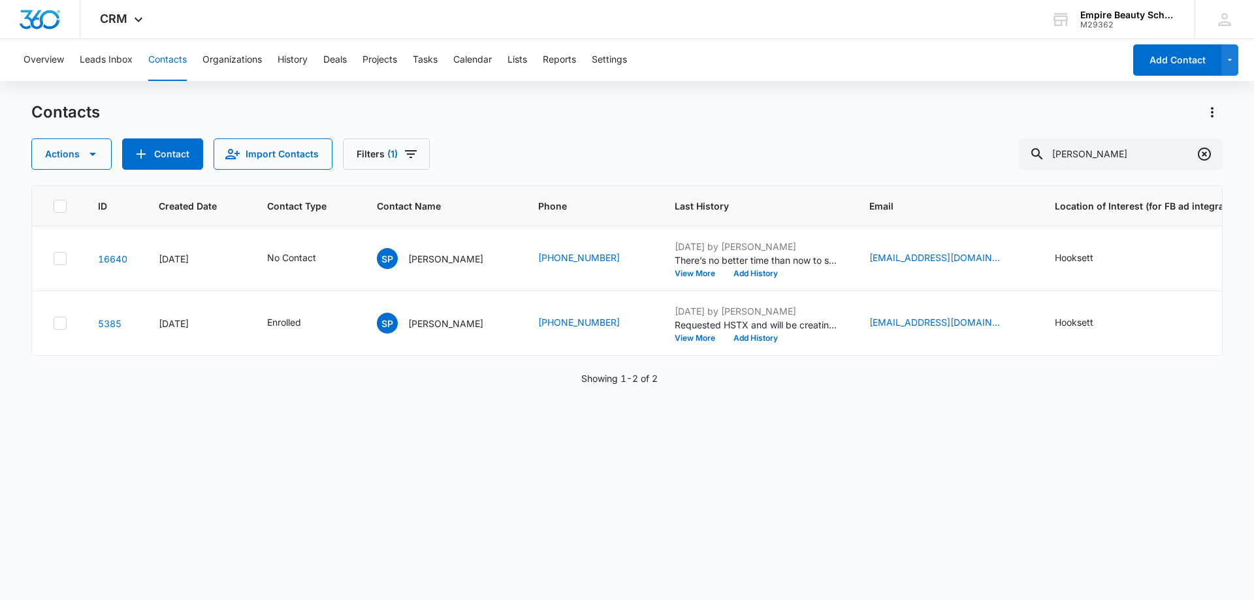
click at [1214, 154] on button "Clear" at bounding box center [1204, 154] width 21 height 21
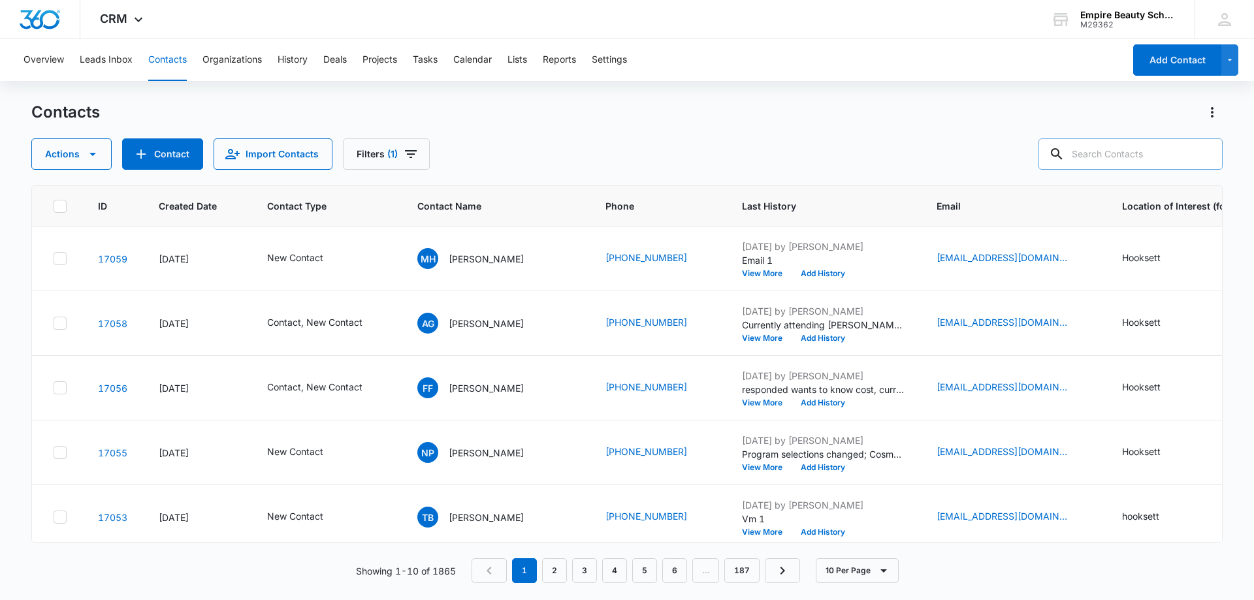
paste input "603) 514-1736"
type input "603) 514-1736"
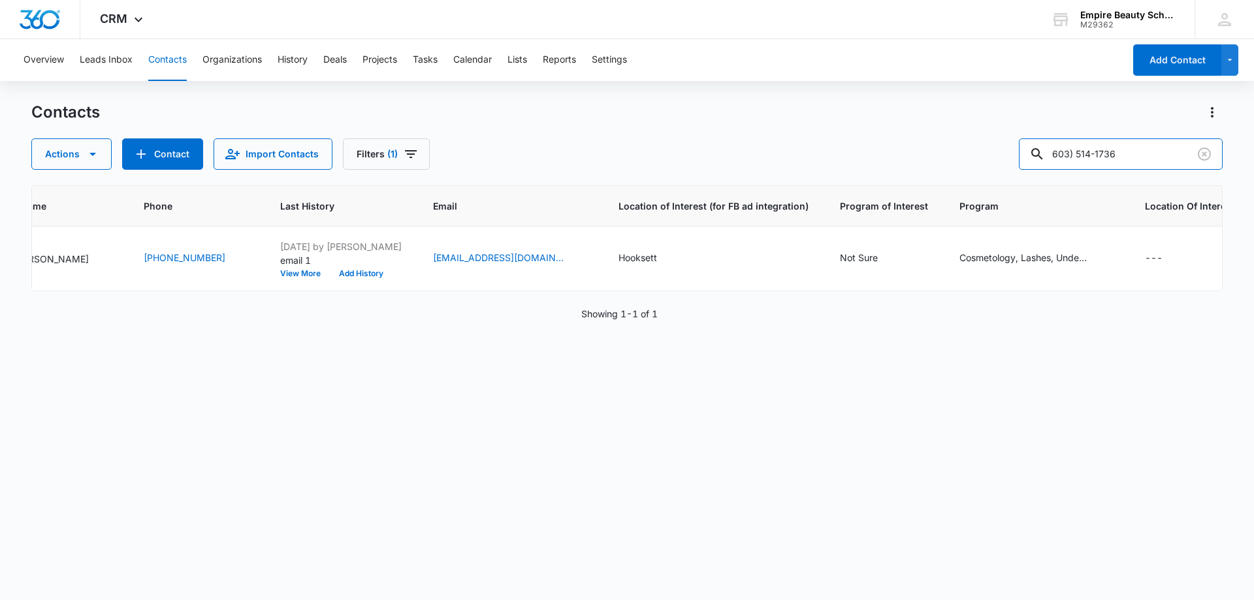
scroll to position [0, 0]
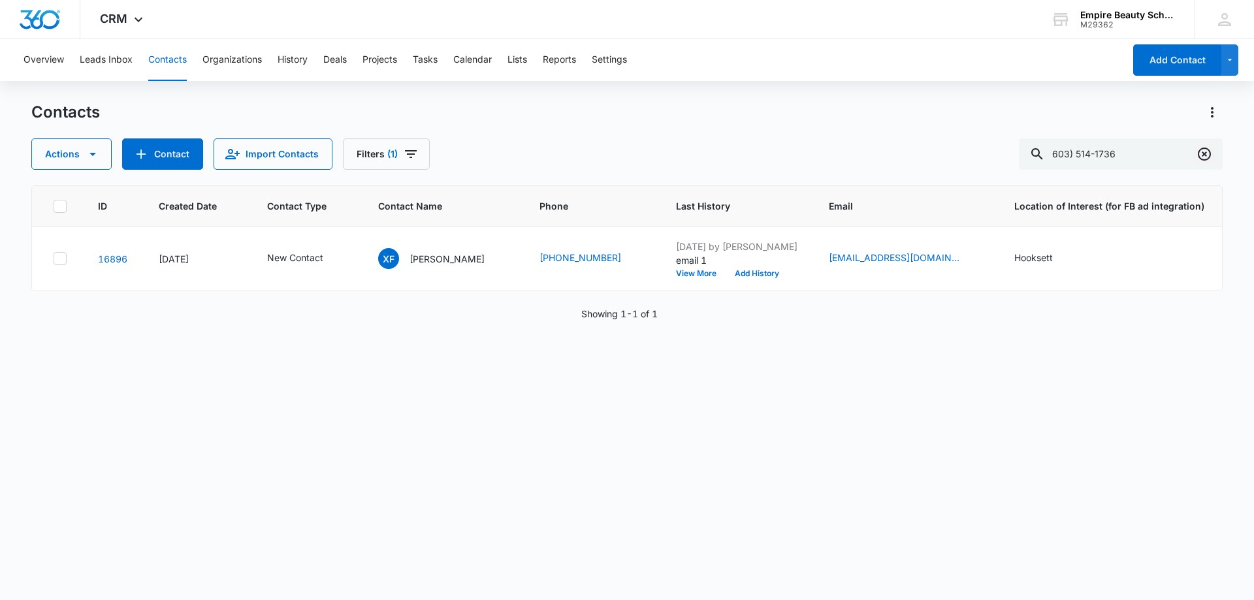
drag, startPoint x: 1205, startPoint y: 148, endPoint x: 564, endPoint y: 7, distance: 655.5
click at [1202, 148] on icon "Clear" at bounding box center [1205, 154] width 16 height 16
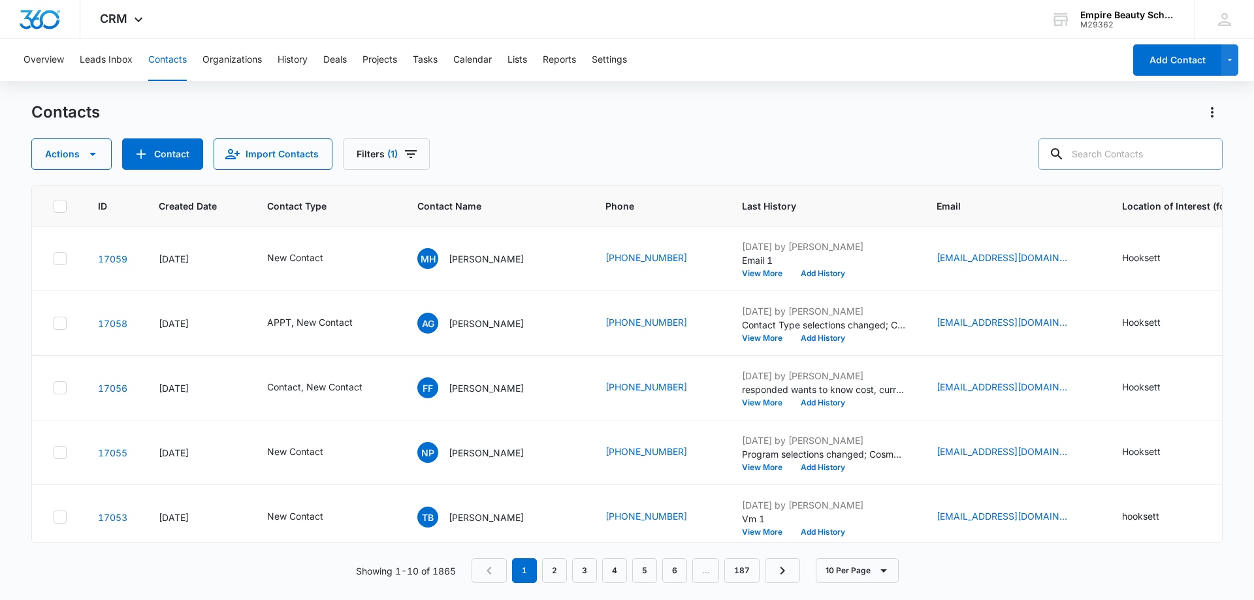
click at [1122, 155] on input "text" at bounding box center [1131, 153] width 184 height 31
paste input "603) 514-1736"
type input "603) 514-1736"
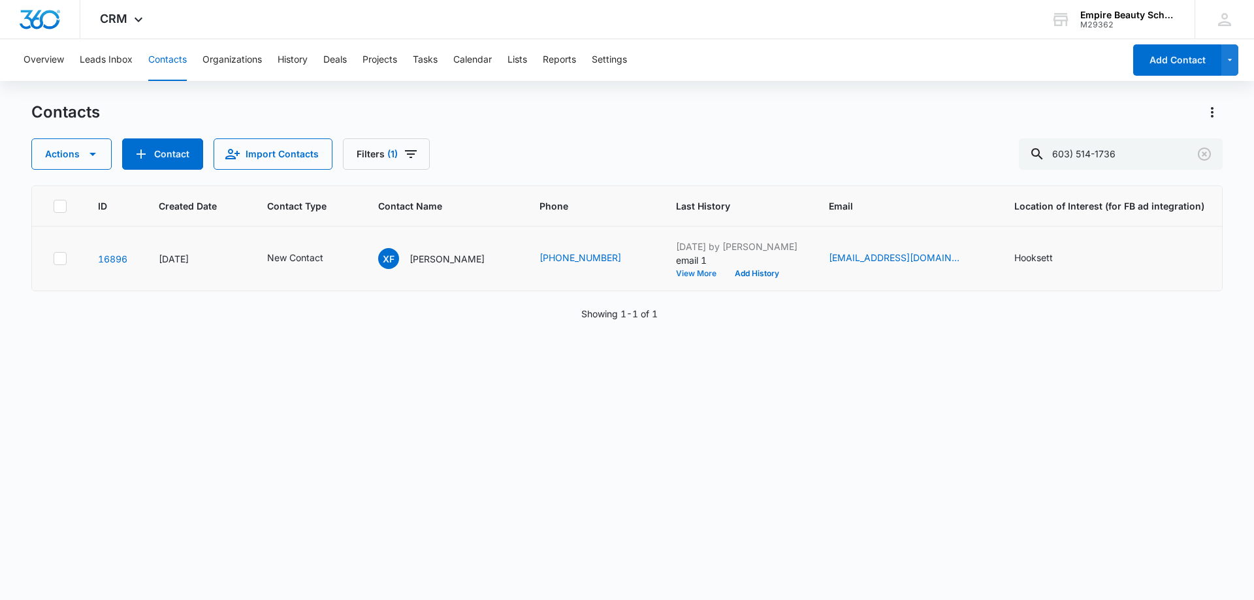
click at [686, 270] on button "View More" at bounding box center [701, 274] width 50 height 8
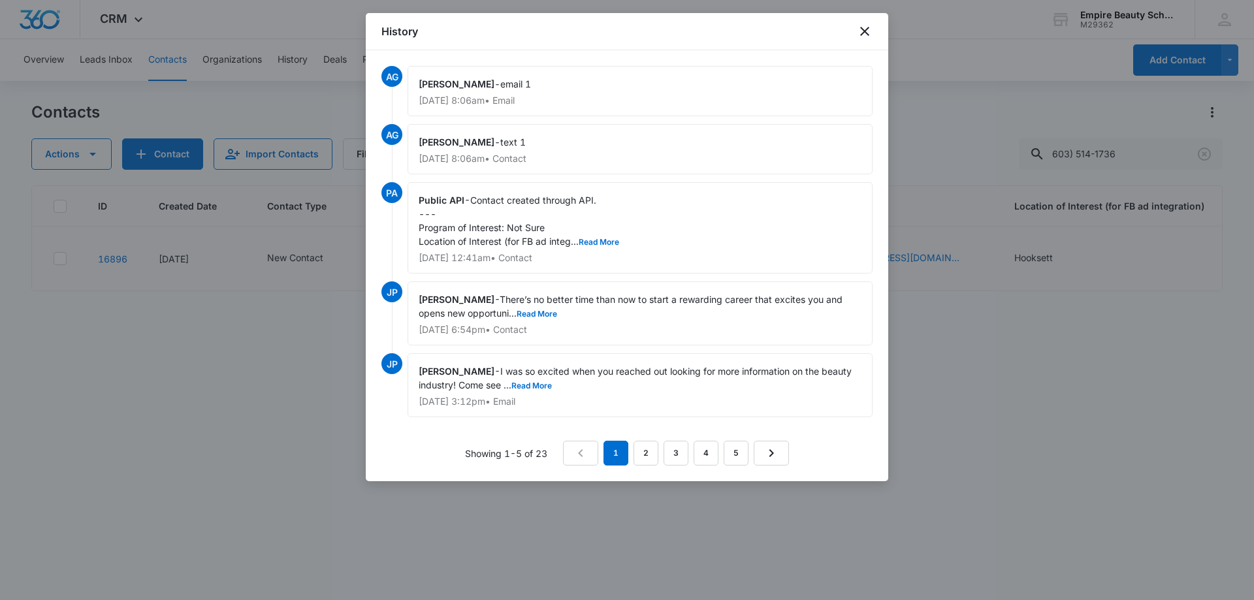
click at [877, 33] on div "History" at bounding box center [627, 31] width 523 height 37
click at [866, 29] on icon "close" at bounding box center [864, 31] width 9 height 9
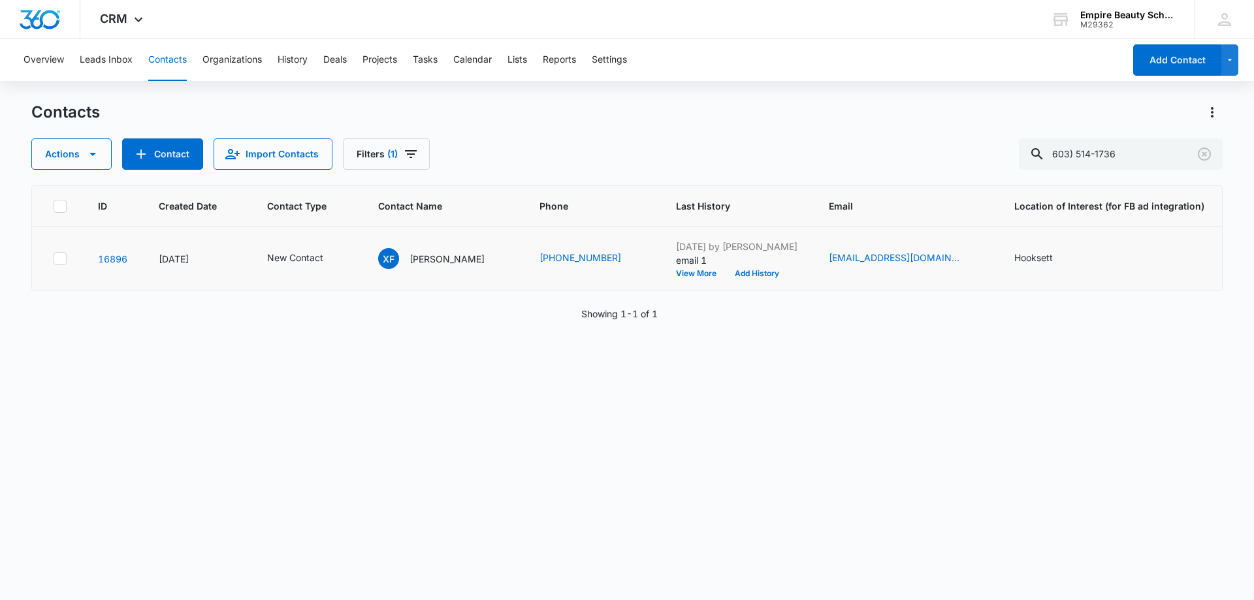
click at [740, 278] on td "[DATE] by [PERSON_NAME] email 1 View More Add History" at bounding box center [736, 259] width 153 height 65
click at [735, 270] on button "Add History" at bounding box center [757, 274] width 63 height 8
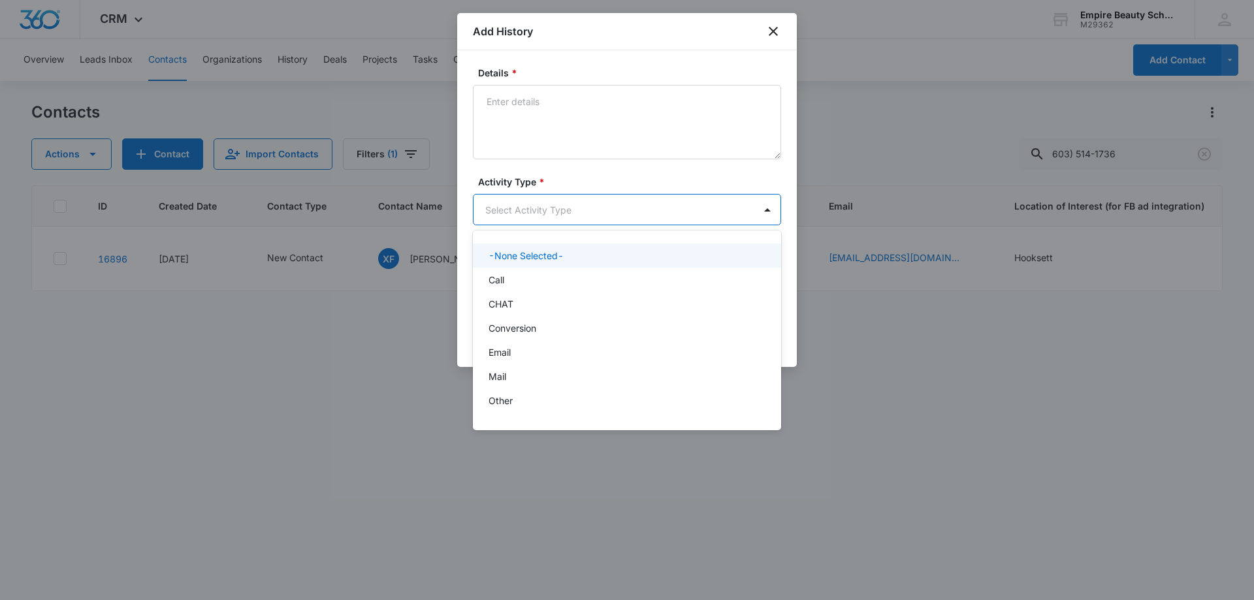
click at [496, 203] on body "CRM Apps Forms CRM Email Shop Payments POS Files Brand Settings AI Assistant Em…" at bounding box center [627, 300] width 1254 height 600
click at [517, 278] on div "Call" at bounding box center [626, 280] width 274 height 14
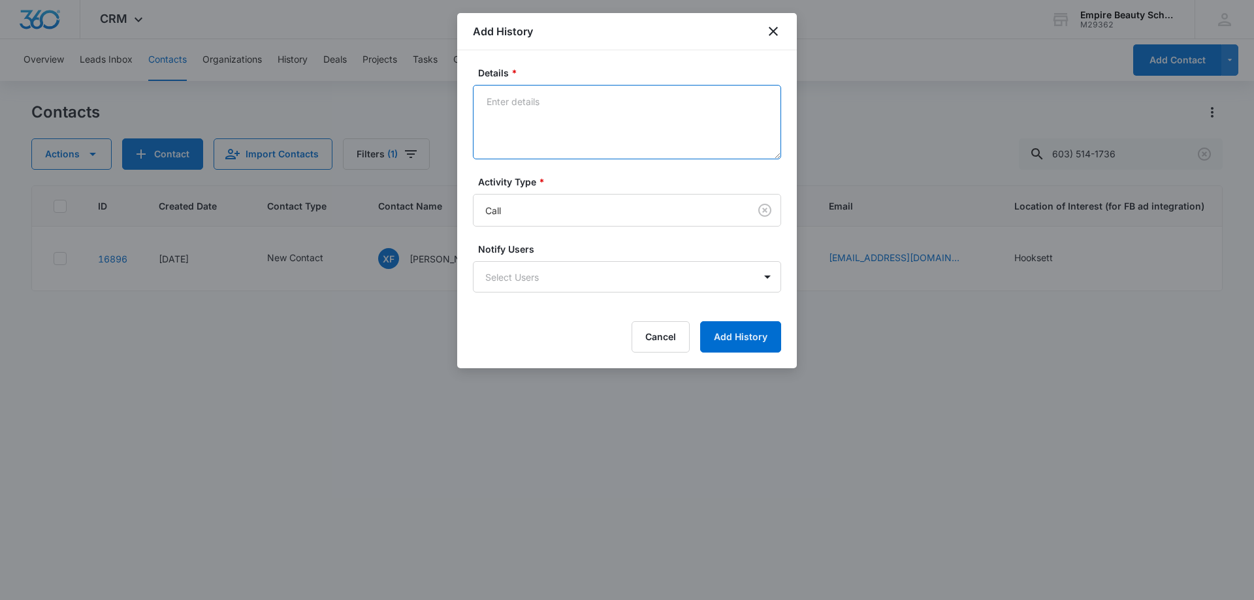
click at [532, 133] on textarea "Details *" at bounding box center [627, 122] width 308 height 74
type textarea "VM 1"
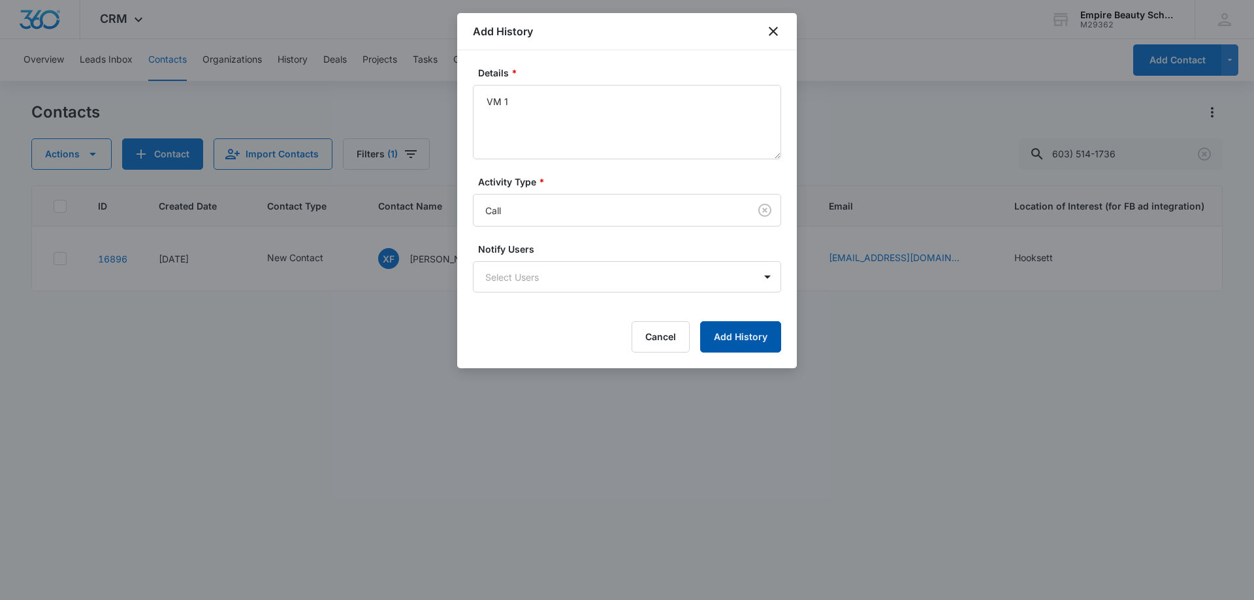
click at [775, 343] on button "Add History" at bounding box center [740, 336] width 81 height 31
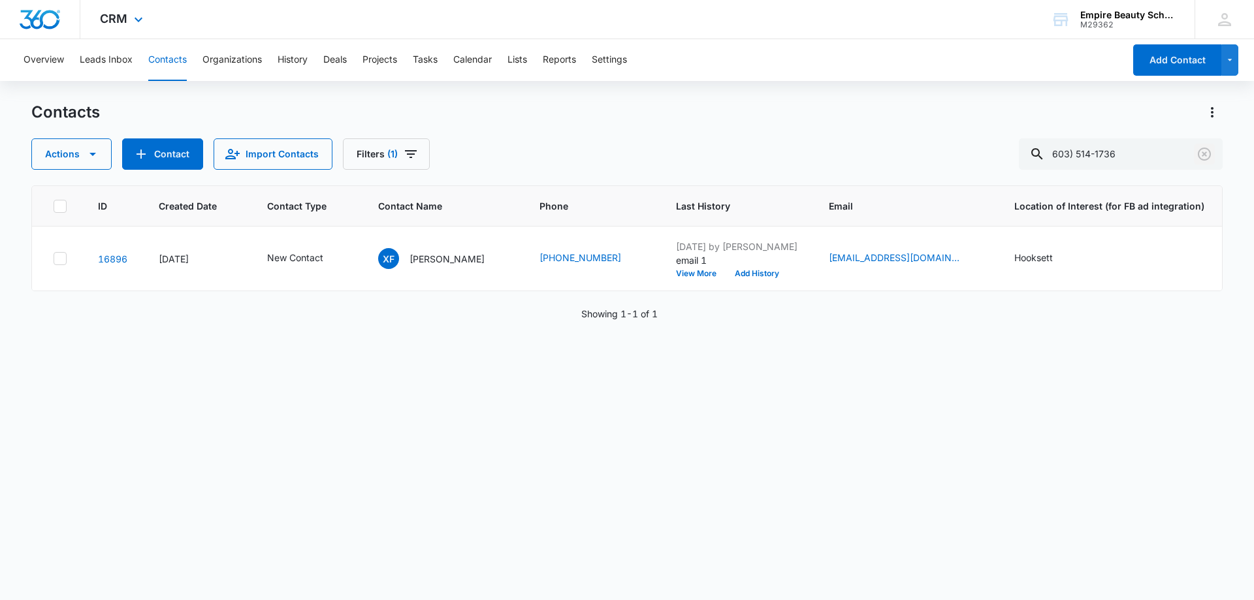
click at [1212, 156] on icon "Clear" at bounding box center [1205, 154] width 16 height 16
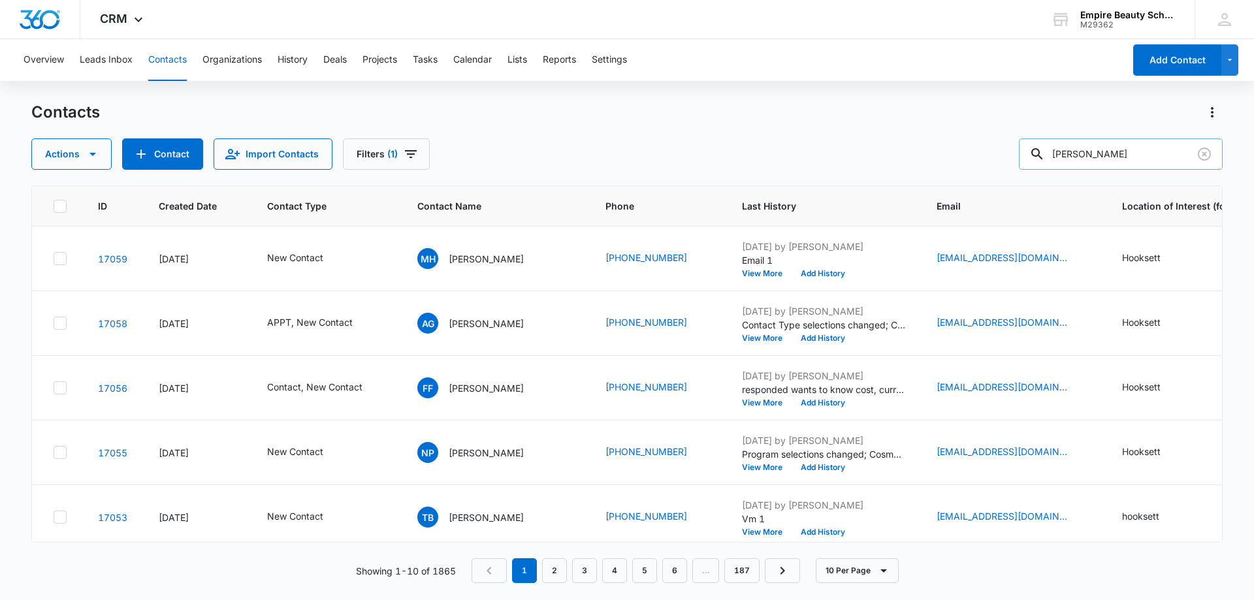
type input "[PERSON_NAME]"
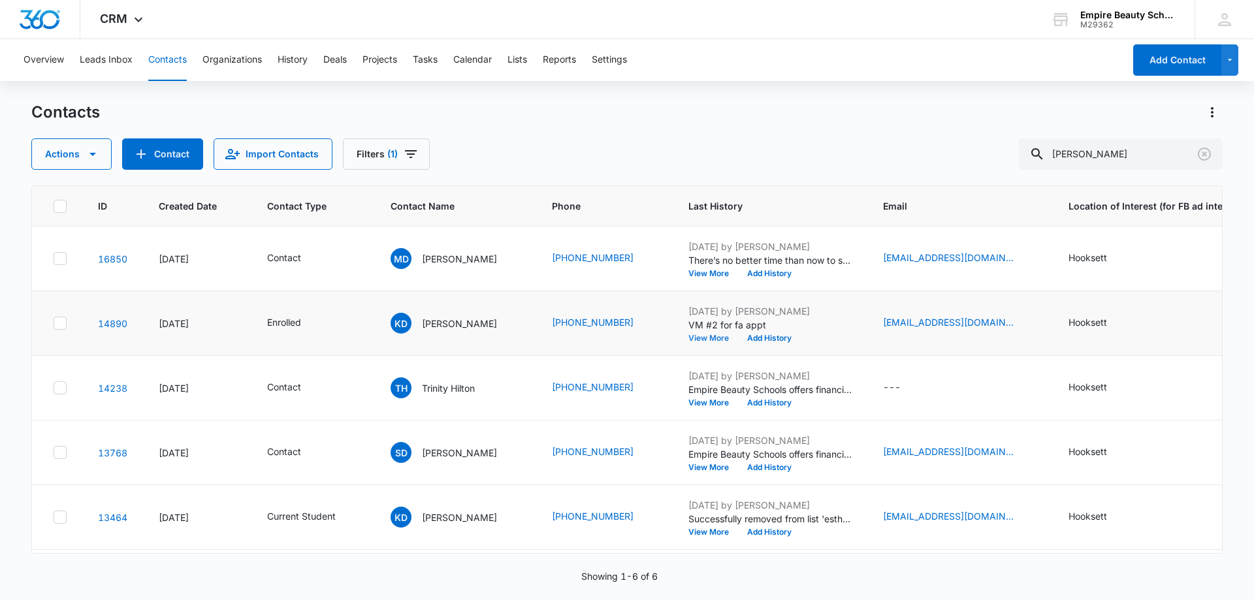
click at [704, 334] on button "View More" at bounding box center [714, 338] width 50 height 8
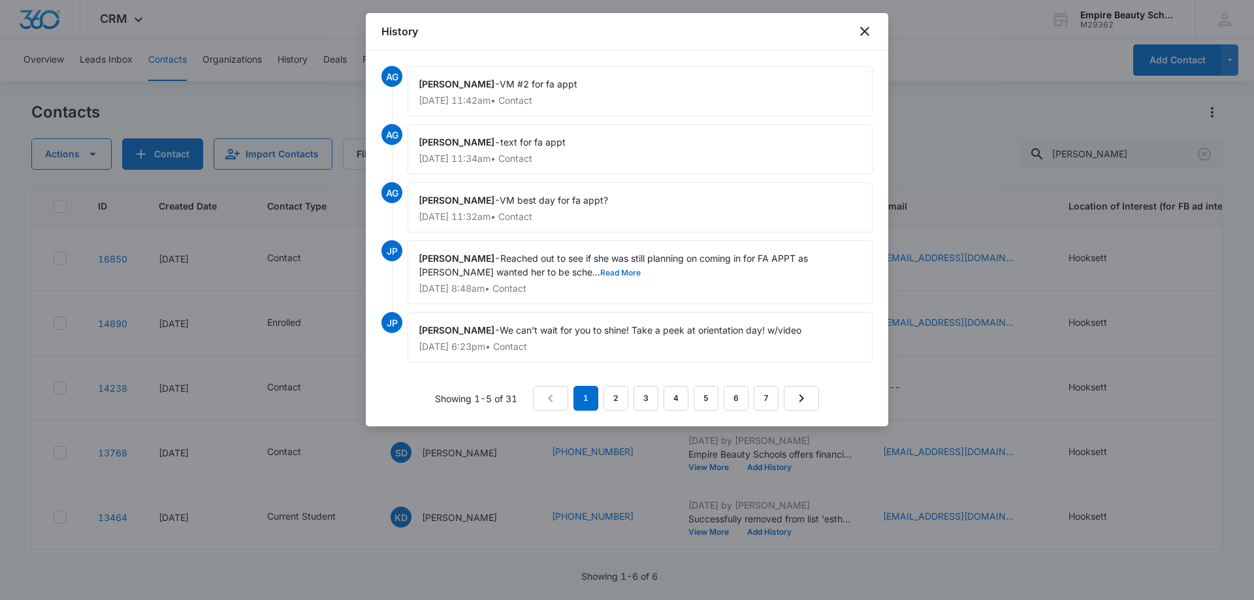
click at [600, 271] on button "Read More" at bounding box center [620, 273] width 41 height 8
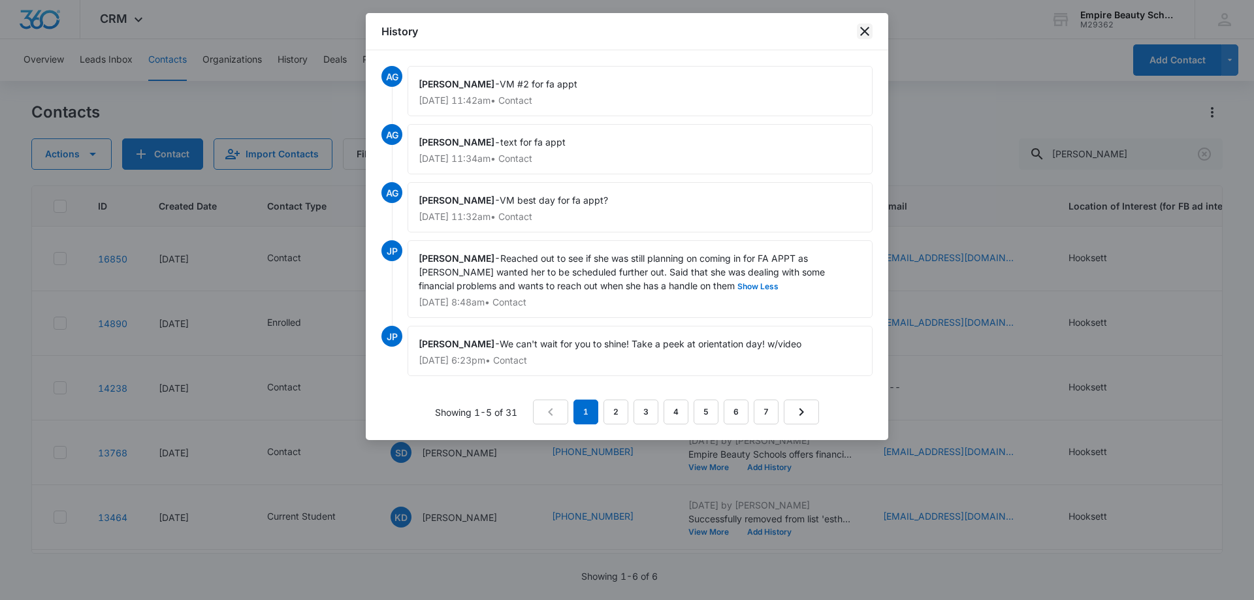
click at [861, 31] on icon "close" at bounding box center [865, 32] width 16 height 16
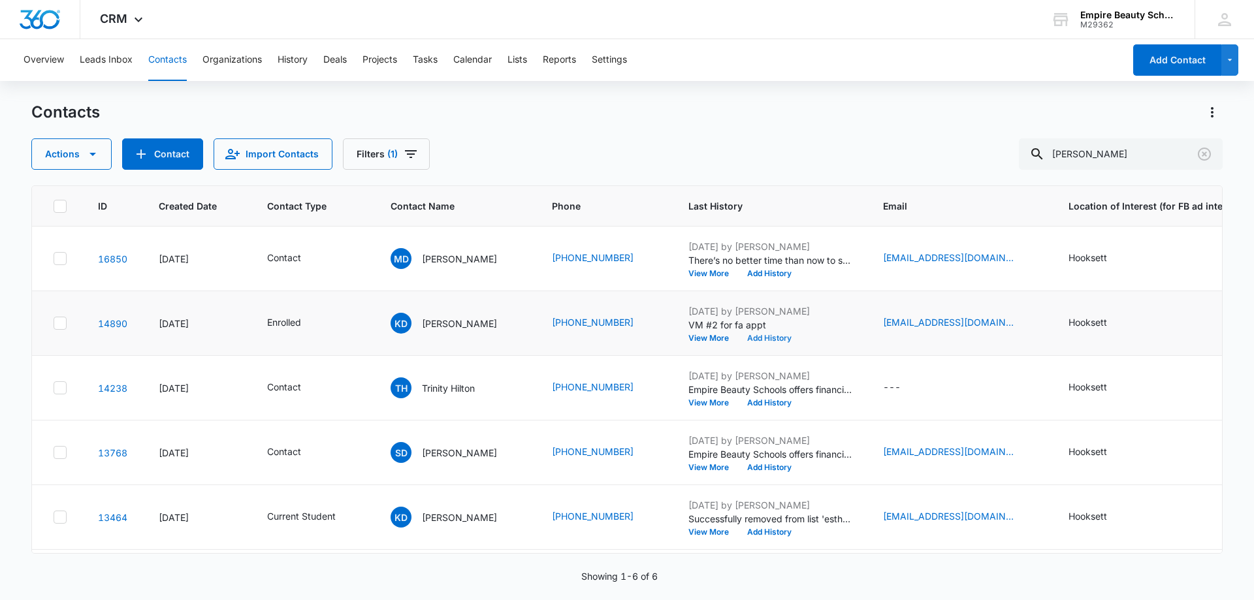
click at [741, 336] on button "Add History" at bounding box center [769, 338] width 63 height 8
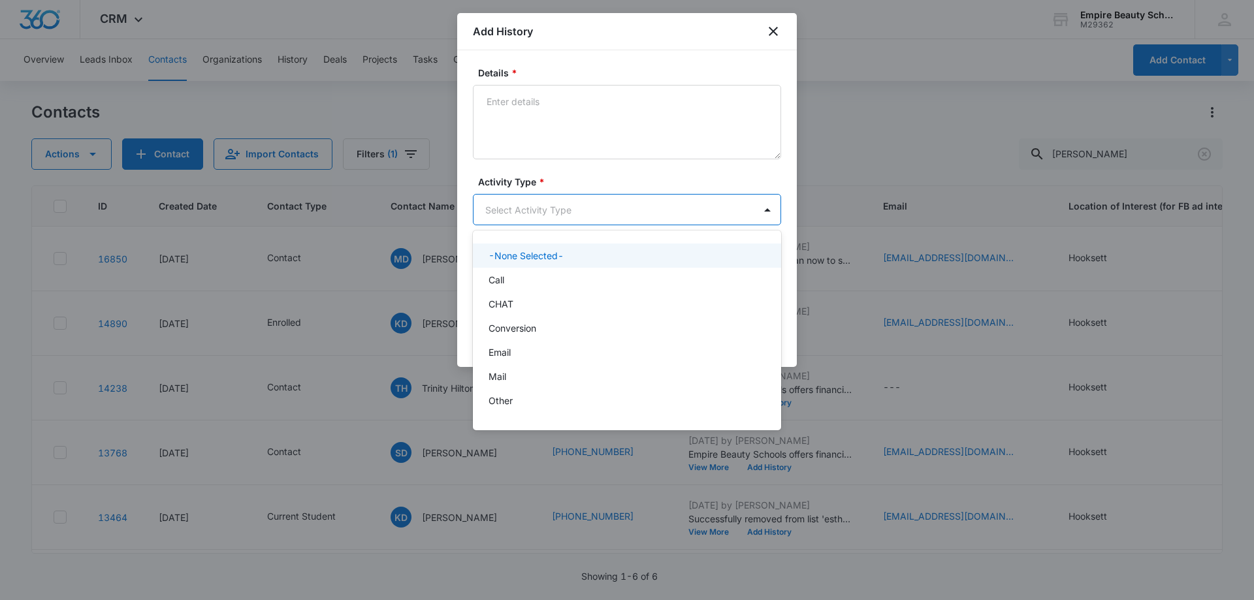
click at [525, 209] on body "CRM Apps Forms CRM Email Shop Payments POS Files Brand Settings AI Assistant Em…" at bounding box center [627, 300] width 1254 height 600
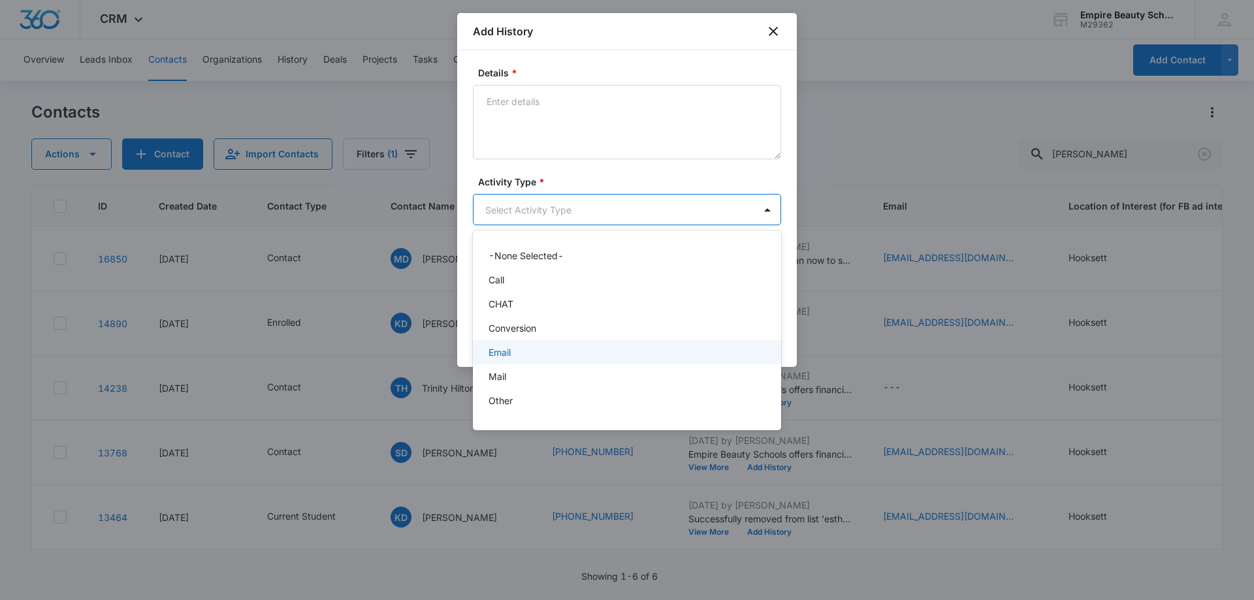
click at [502, 353] on p "Email" at bounding box center [500, 353] width 22 height 14
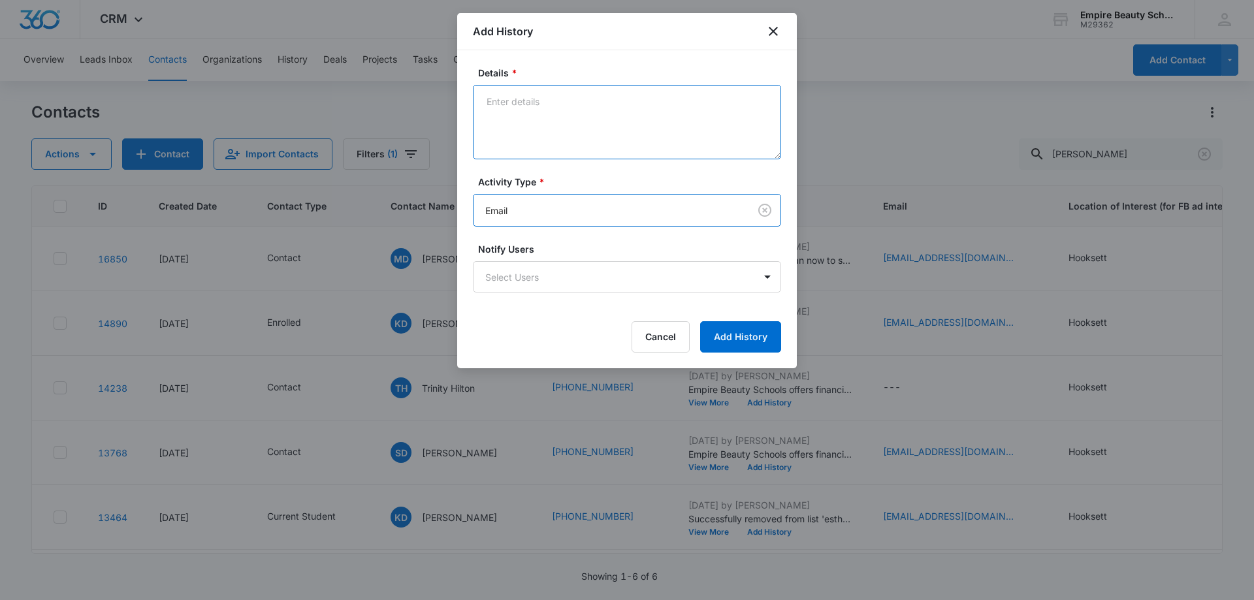
click at [541, 126] on textarea "Details *" at bounding box center [627, 122] width 308 height 74
click at [622, 111] on textarea "attempt #3 Email for fa appt" at bounding box center [627, 122] width 308 height 74
type textarea "attempt #3 Email for fa appt"
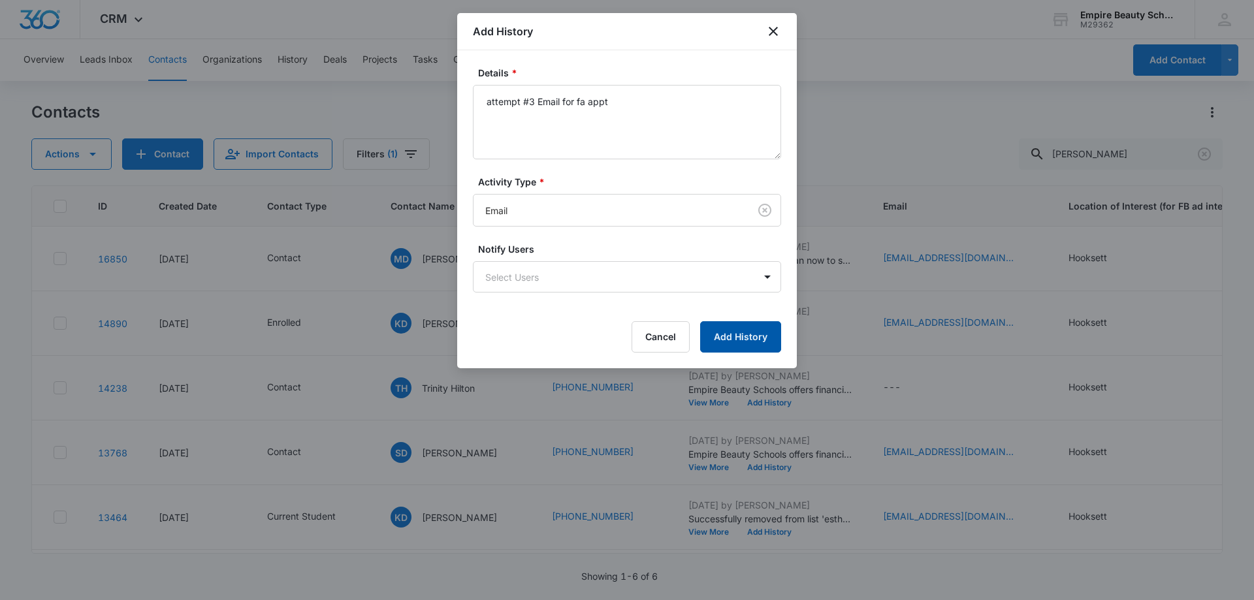
click at [753, 338] on button "Add History" at bounding box center [740, 336] width 81 height 31
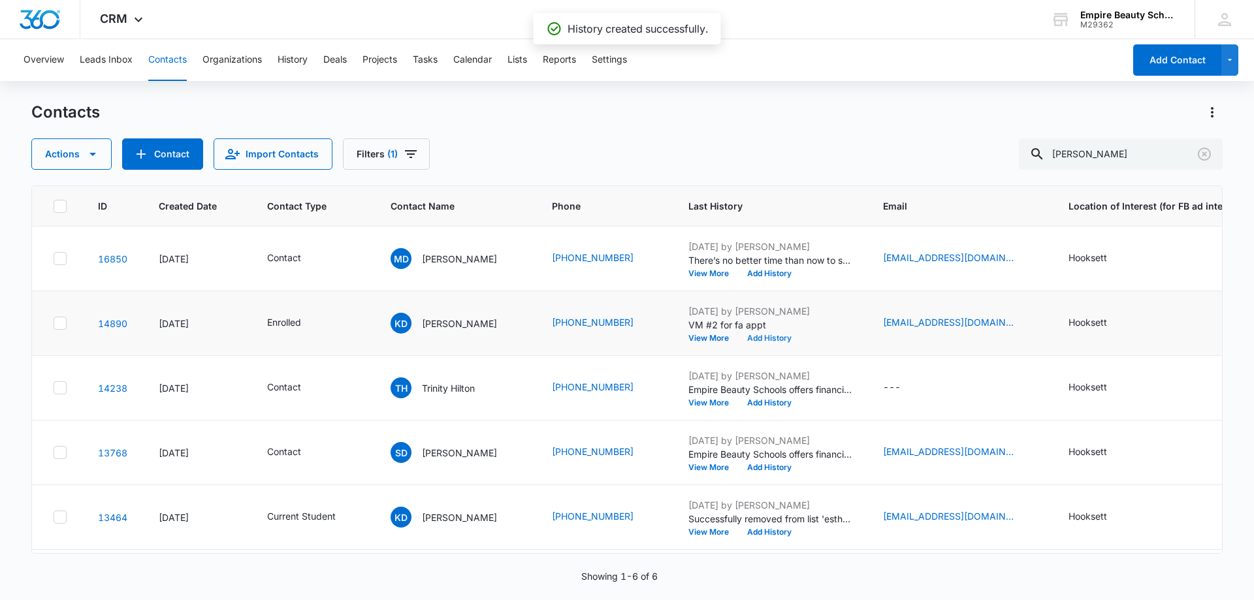
click at [747, 338] on button "Add History" at bounding box center [769, 338] width 63 height 8
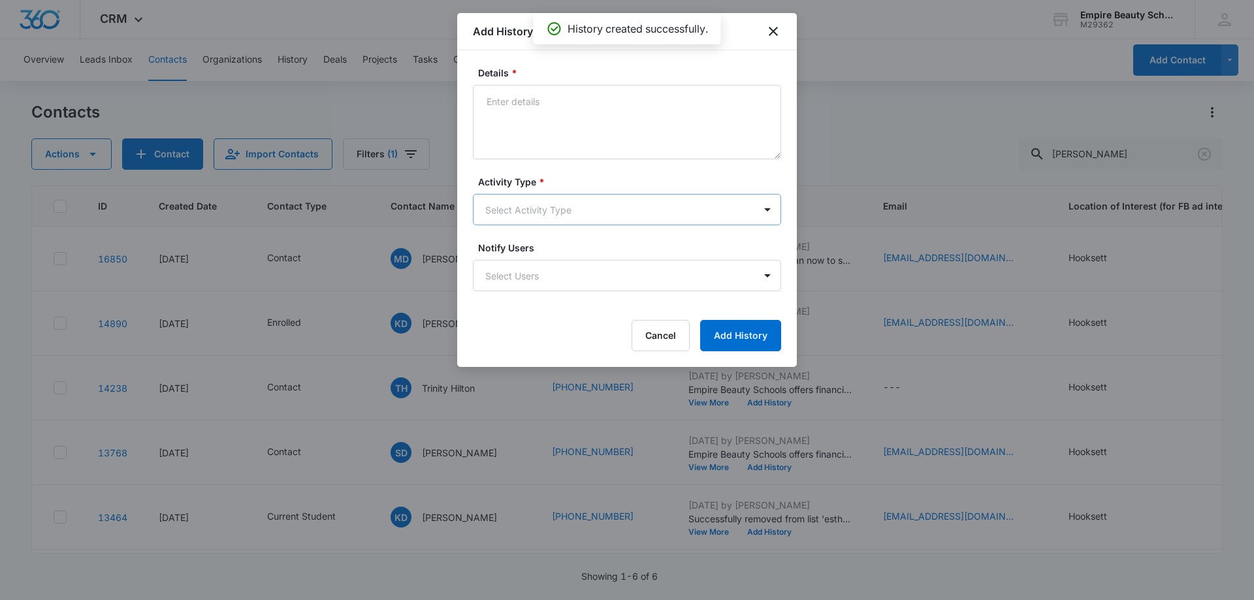
click at [536, 208] on body "CRM Apps Forms CRM Email Shop Payments POS Files Brand Settings AI Assistant Em…" at bounding box center [627, 300] width 1254 height 600
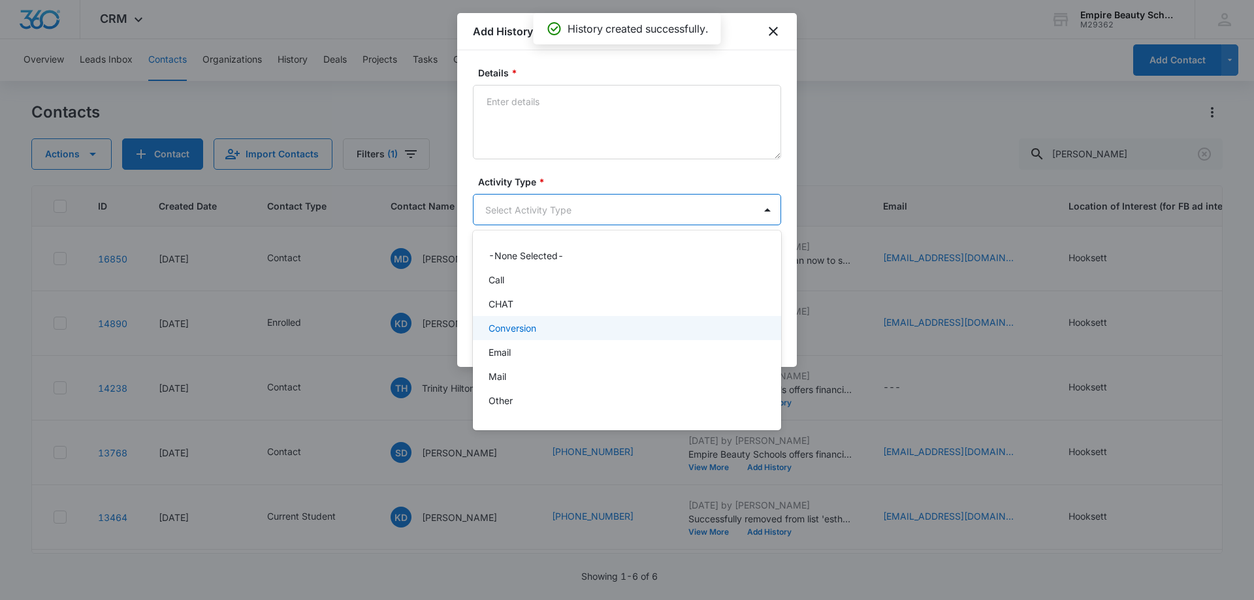
scroll to position [68, 0]
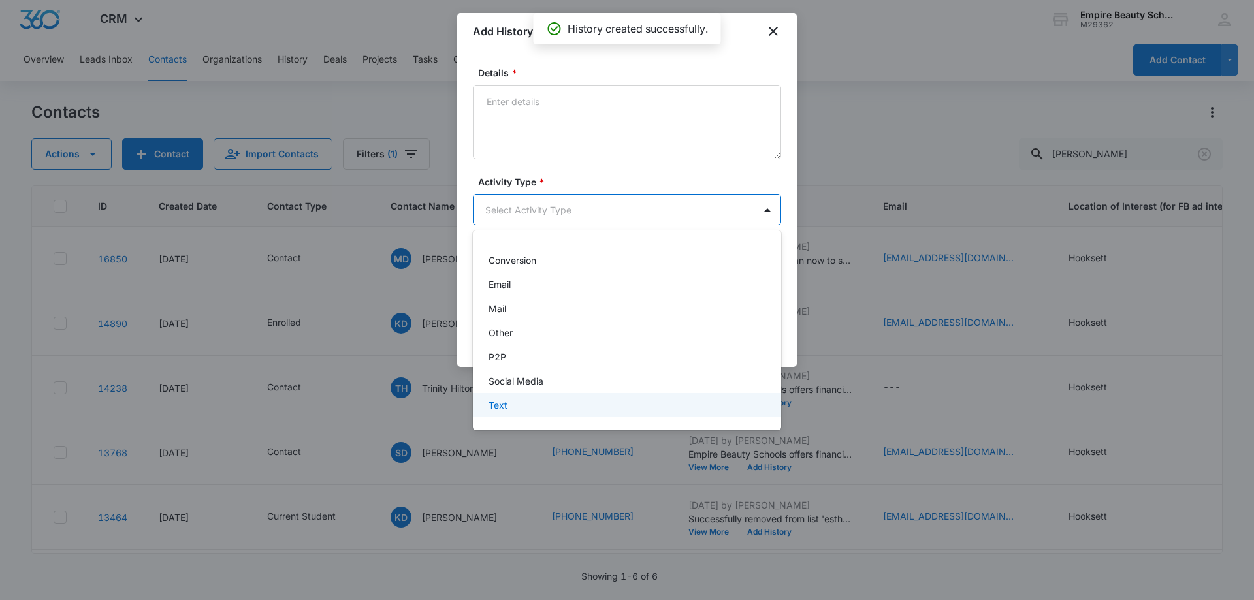
click at [498, 398] on p "Text" at bounding box center [498, 405] width 19 height 14
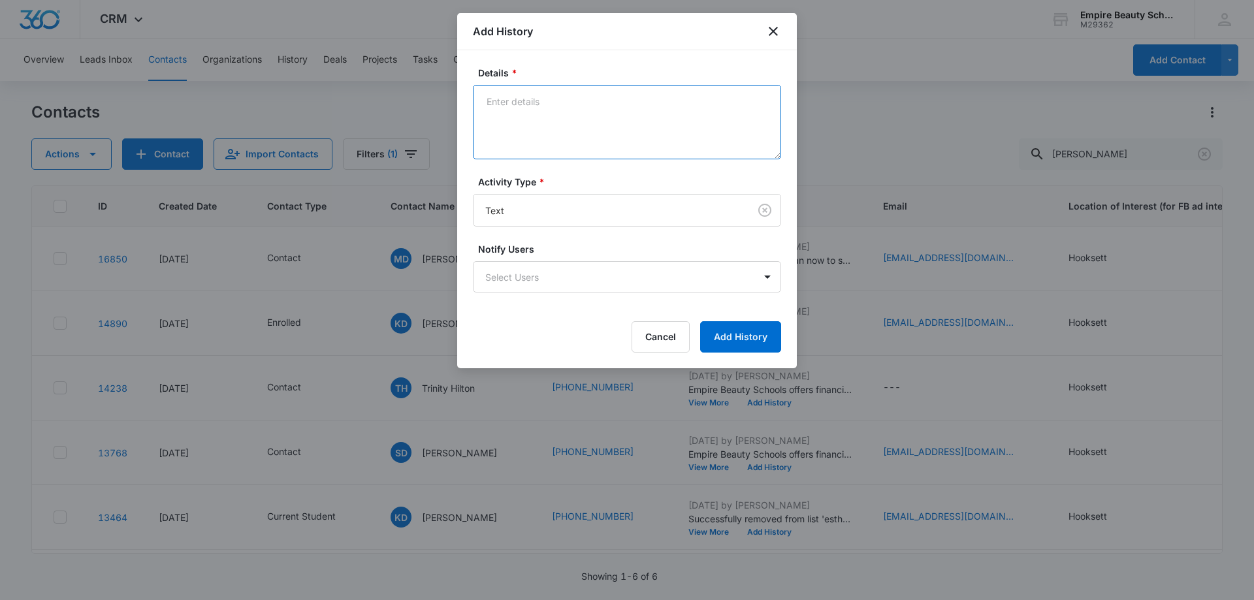
click at [539, 90] on textarea "Details *" at bounding box center [627, 122] width 308 height 74
click at [521, 122] on textarea "Details *" at bounding box center [627, 122] width 308 height 74
type textarea "#"
type textarea "#3 attempt for fa appt finalize"
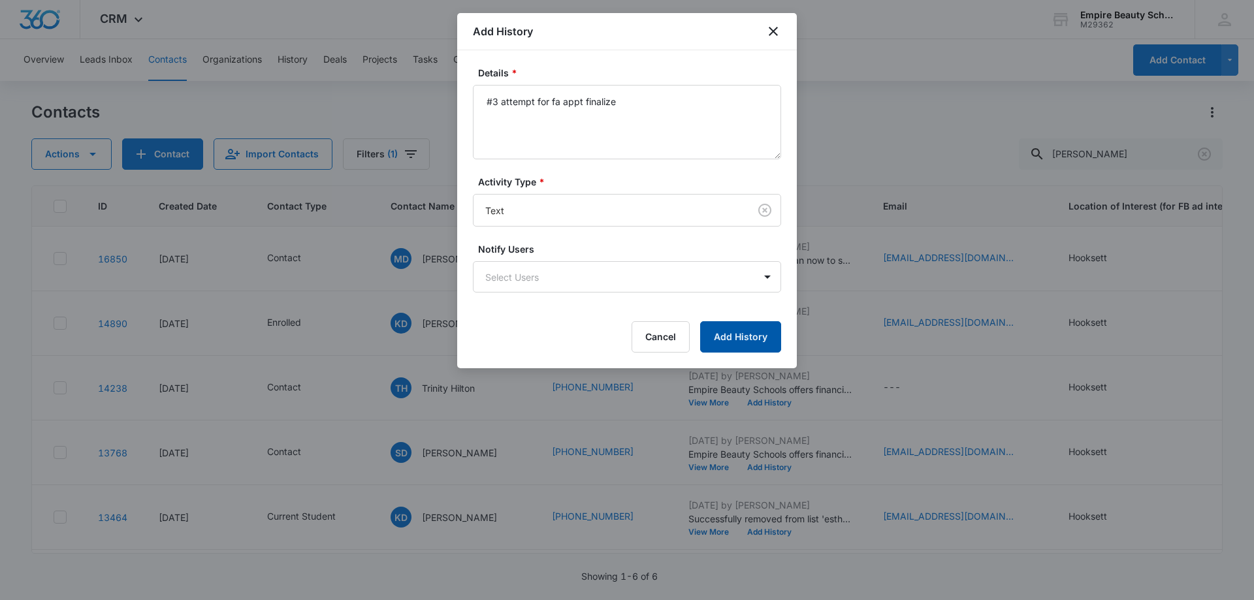
click at [733, 335] on button "Add History" at bounding box center [740, 336] width 81 height 31
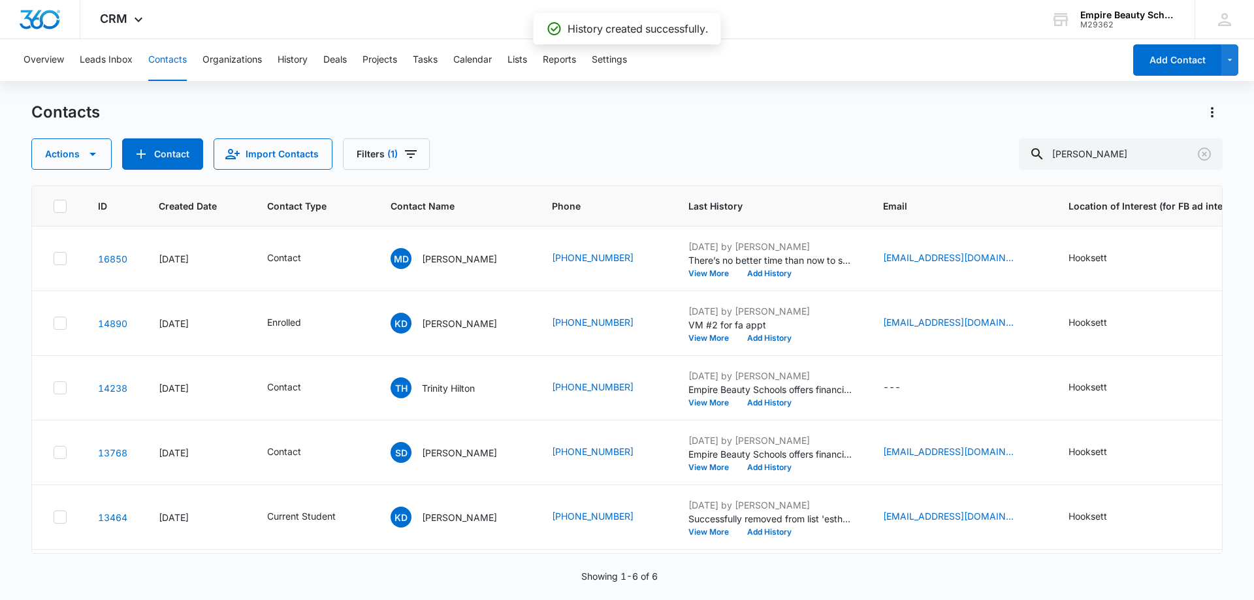
click at [771, 132] on div "Contacts Actions Contact Import Contacts Filters (1) [PERSON_NAME]" at bounding box center [627, 136] width 1192 height 68
click at [1197, 152] on icon "Clear" at bounding box center [1205, 154] width 16 height 16
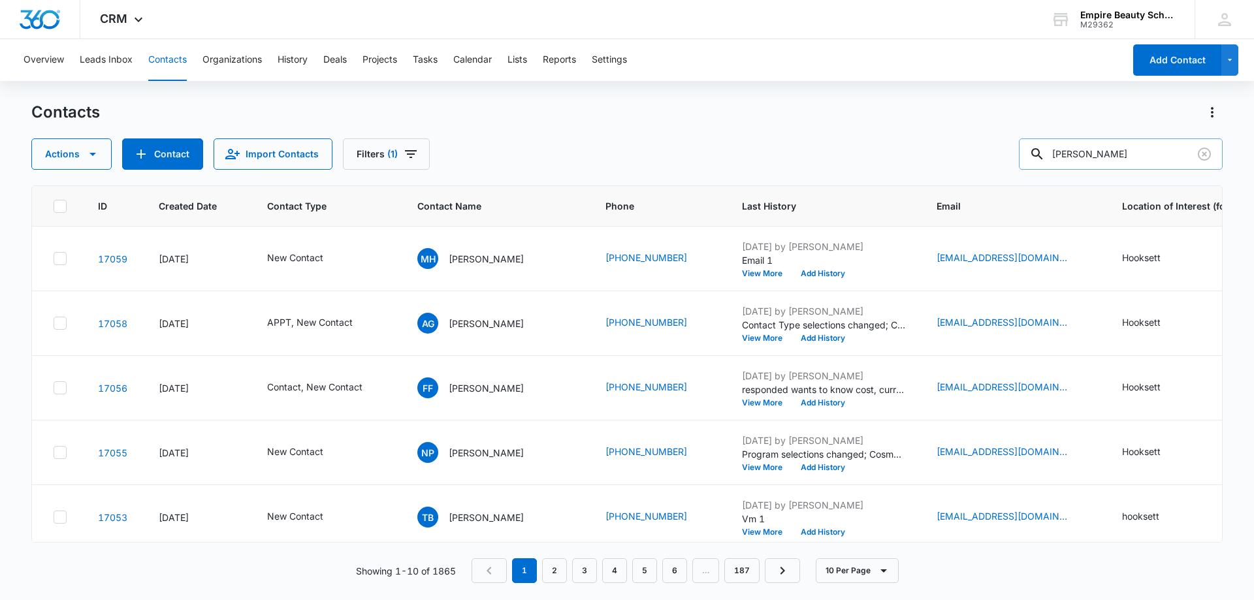
type input "[PERSON_NAME]"
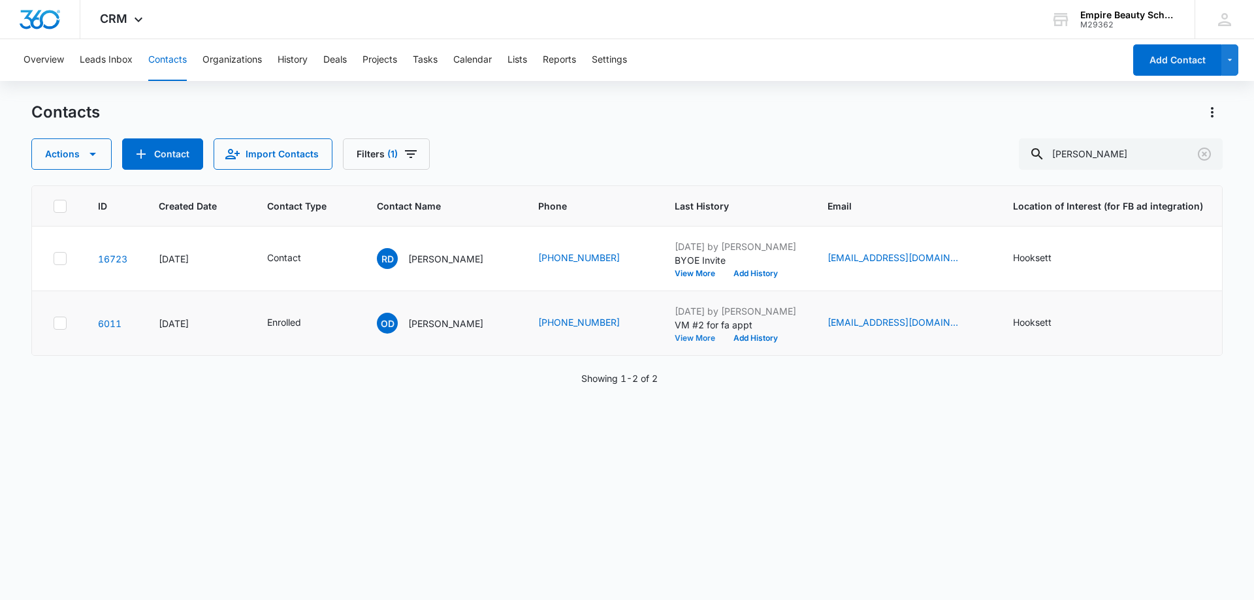
click at [683, 339] on button "View More" at bounding box center [700, 338] width 50 height 8
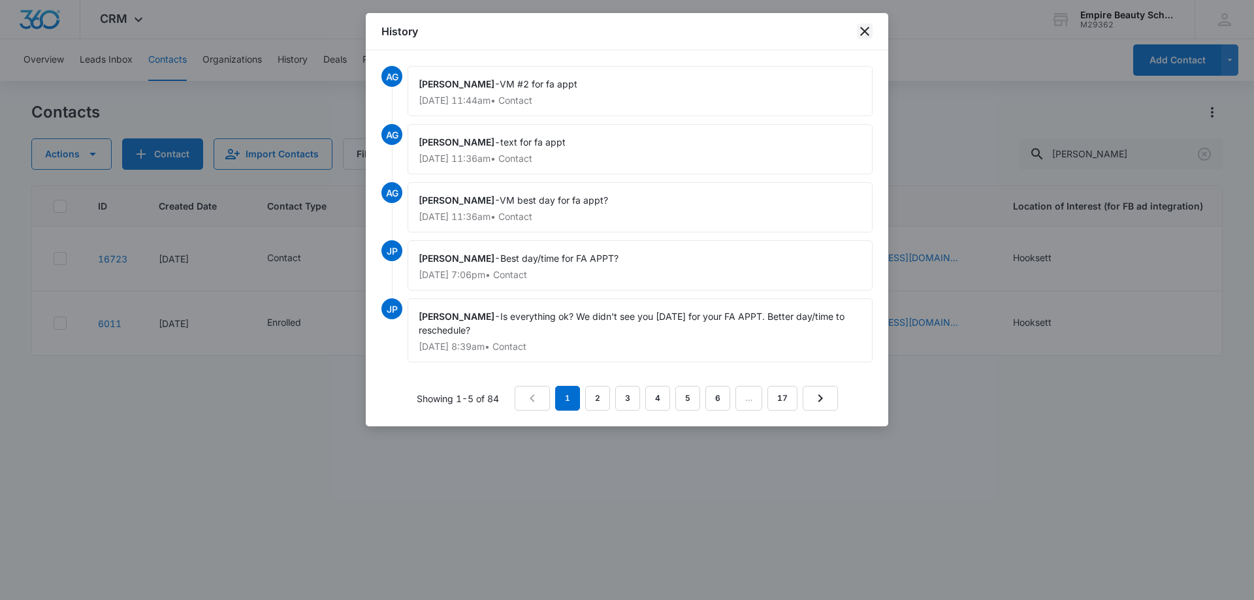
click at [860, 27] on icon "close" at bounding box center [865, 32] width 16 height 16
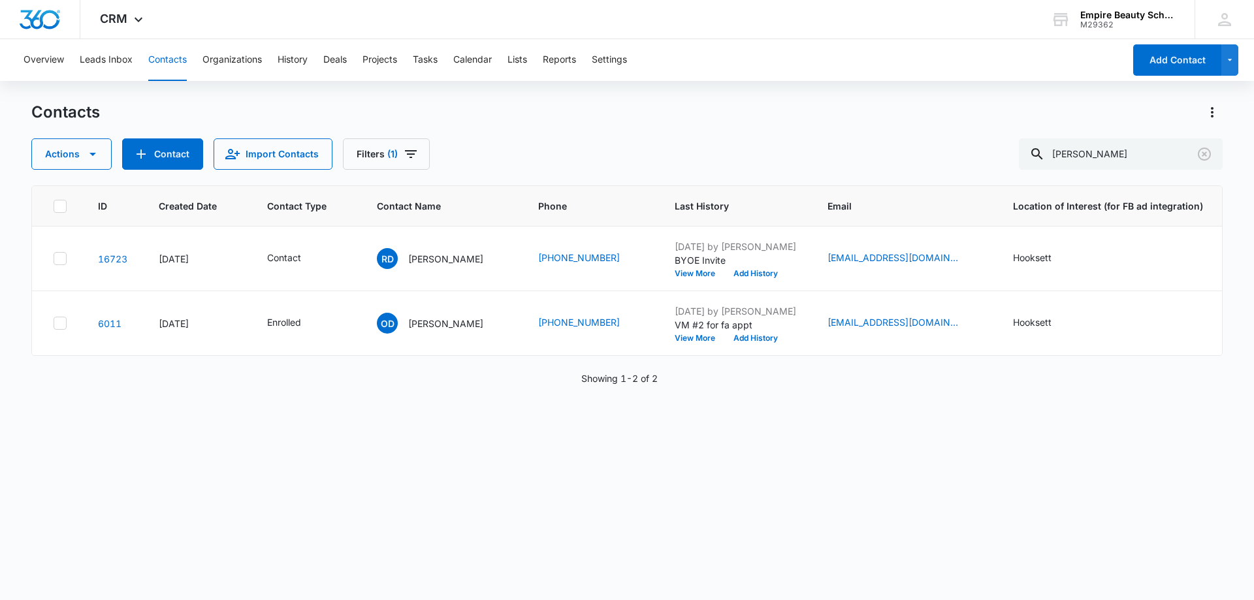
drag, startPoint x: 809, startPoint y: 475, endPoint x: 766, endPoint y: 454, distance: 47.9
click at [809, 476] on div "ID Created Date Contact Type Contact Name Phone Last History Email Location of …" at bounding box center [627, 385] width 1192 height 398
click at [675, 340] on button "View More" at bounding box center [700, 338] width 50 height 8
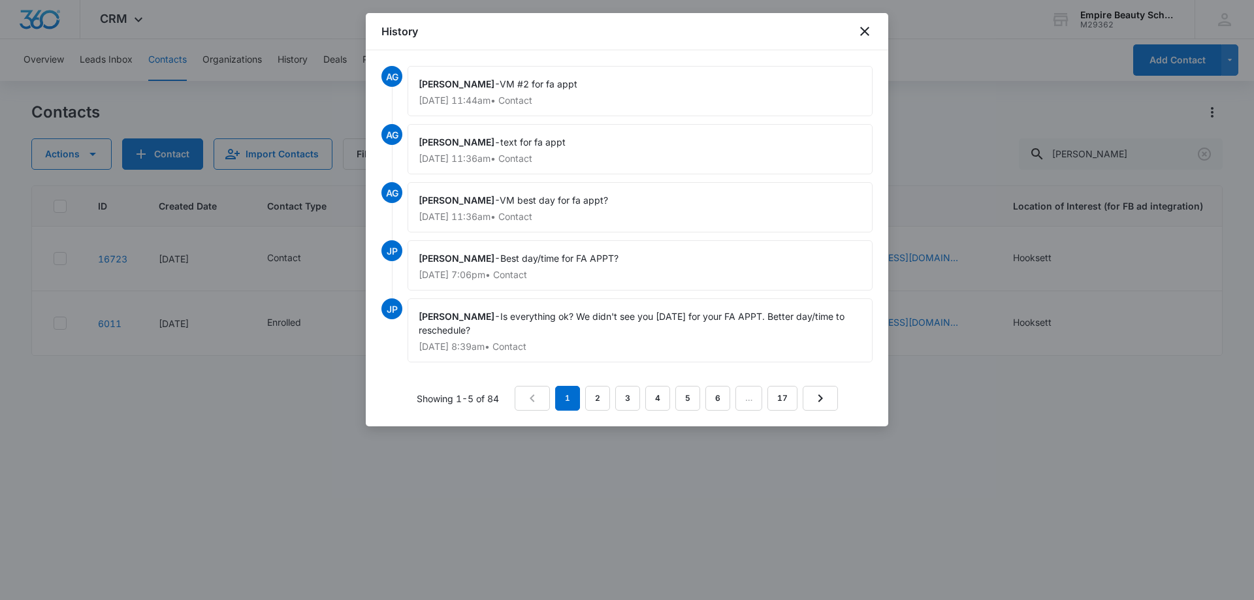
click at [870, 22] on div "History" at bounding box center [627, 31] width 523 height 37
click at [866, 25] on icon "close" at bounding box center [865, 32] width 16 height 16
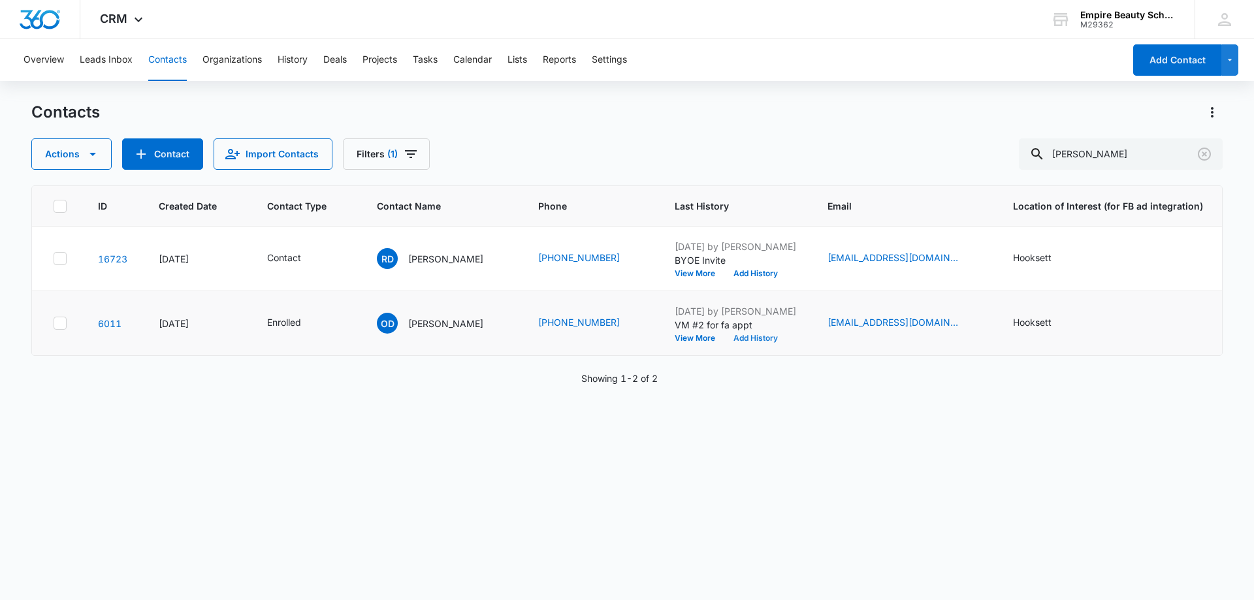
click at [734, 338] on button "Add History" at bounding box center [755, 338] width 63 height 8
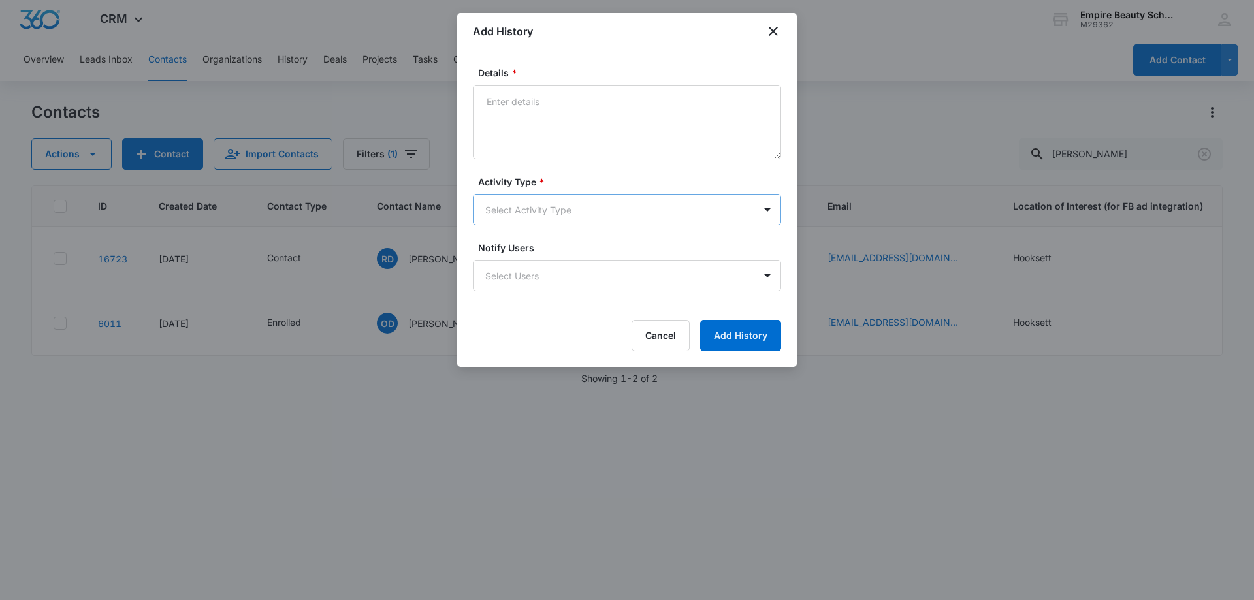
click at [527, 209] on body "CRM Apps Forms CRM Email Shop Payments POS Files Brand Settings AI Assistant Em…" at bounding box center [627, 300] width 1254 height 600
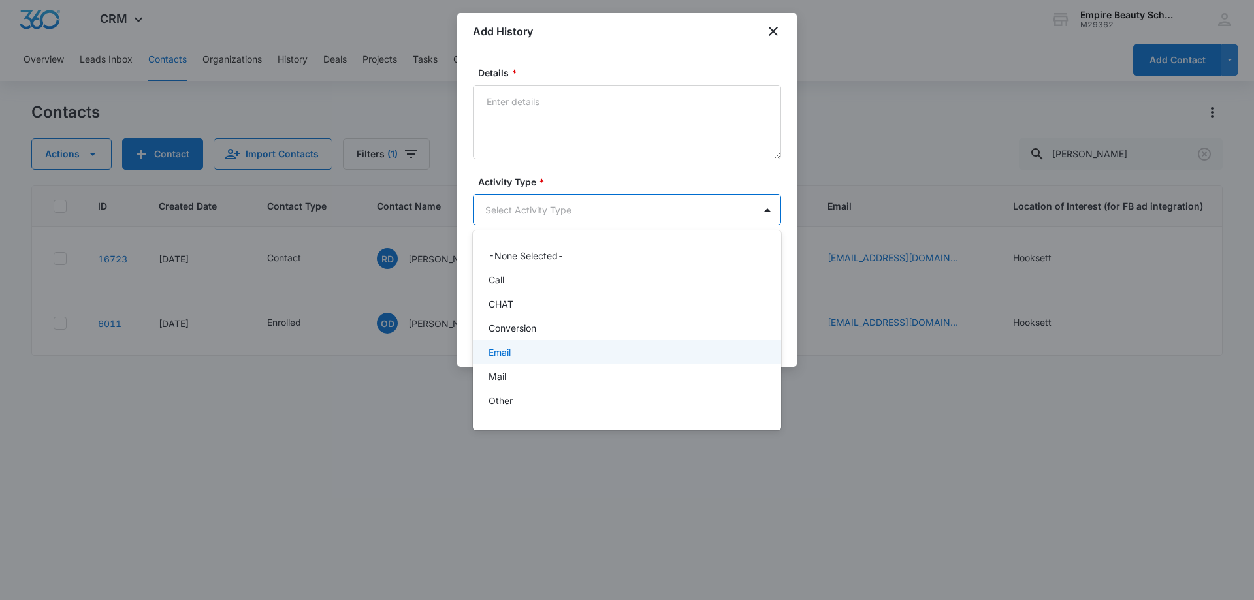
click at [500, 354] on p "Email" at bounding box center [500, 353] width 22 height 14
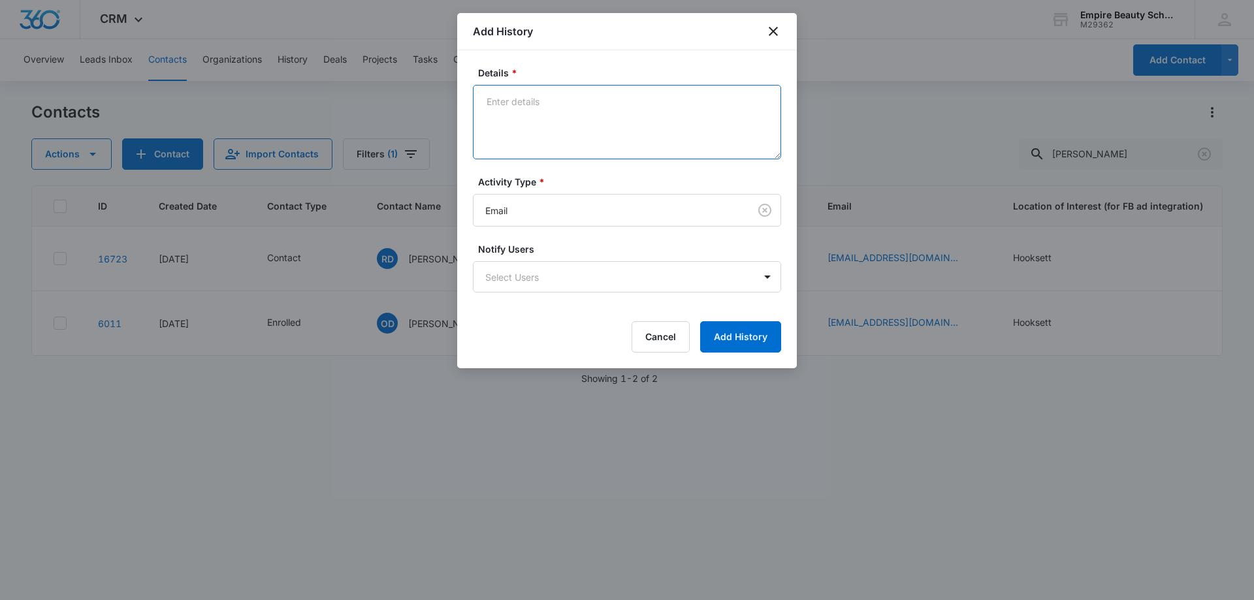
click at [502, 117] on textarea "Details *" at bounding box center [627, 122] width 308 height 74
type textarea "Attempt #3 for fa appt"
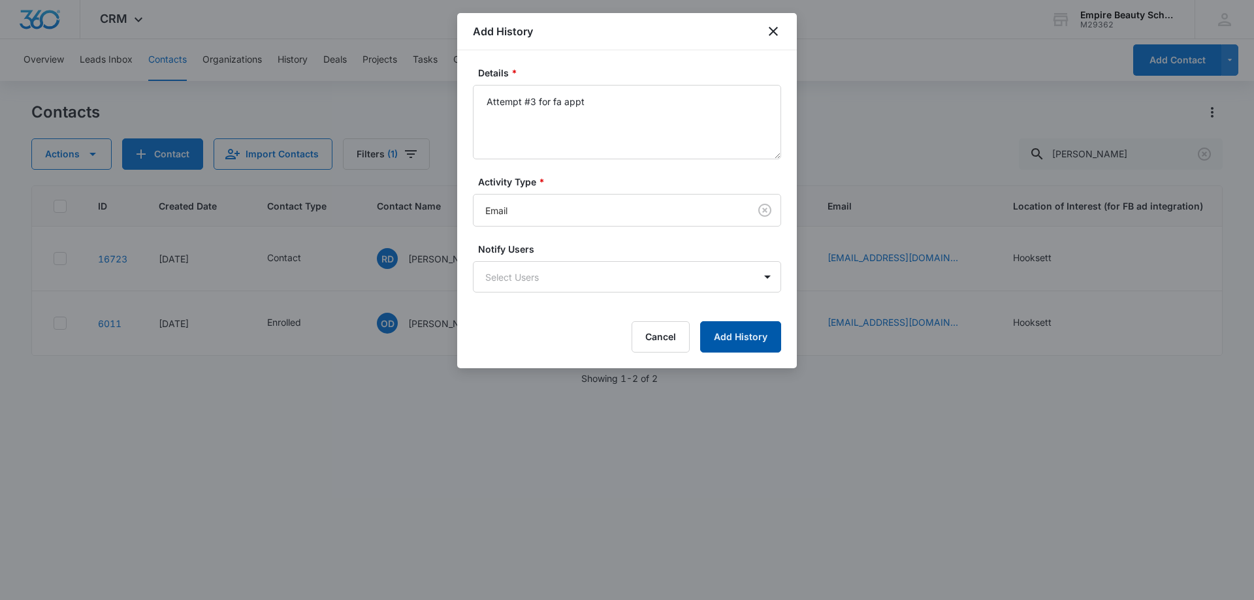
click at [765, 348] on button "Add History" at bounding box center [740, 336] width 81 height 31
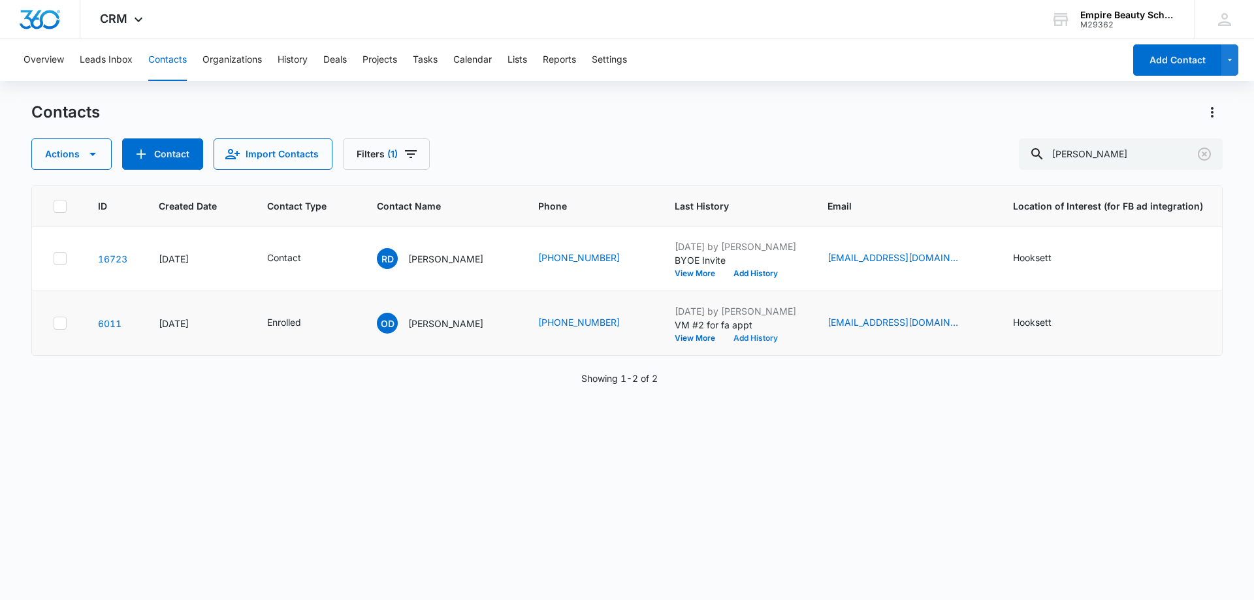
click at [727, 337] on button "Add History" at bounding box center [755, 338] width 63 height 8
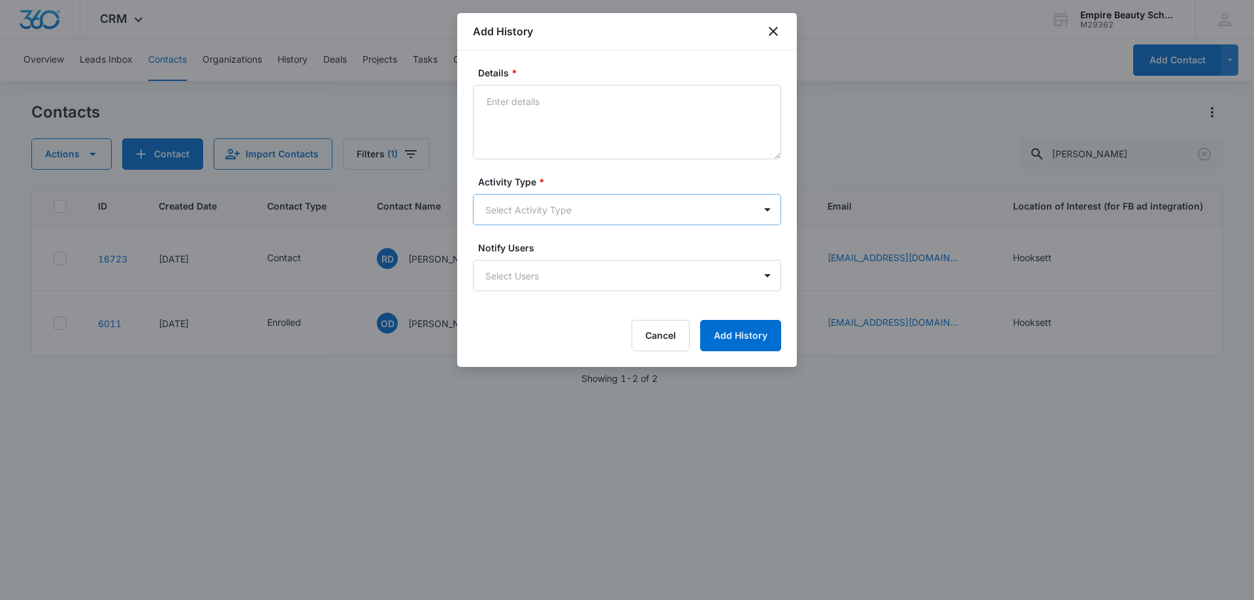
click at [522, 202] on body "CRM Apps Forms CRM Email Shop Payments POS Files Brand Settings AI Assistant Em…" at bounding box center [627, 300] width 1254 height 600
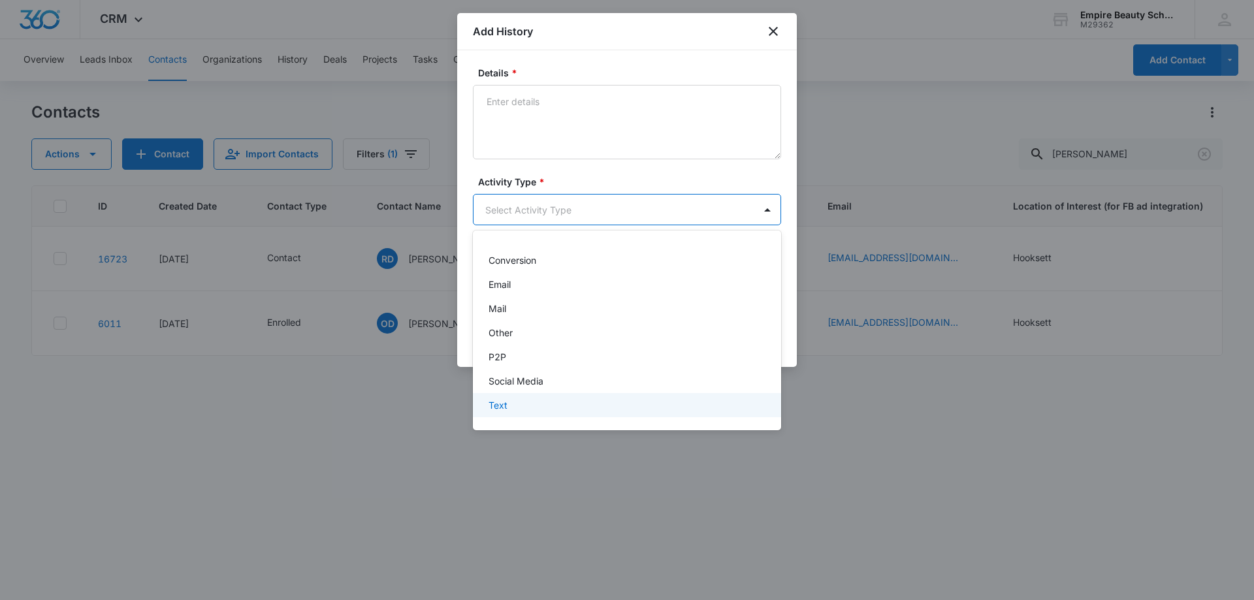
click at [512, 407] on div "Text" at bounding box center [626, 405] width 274 height 14
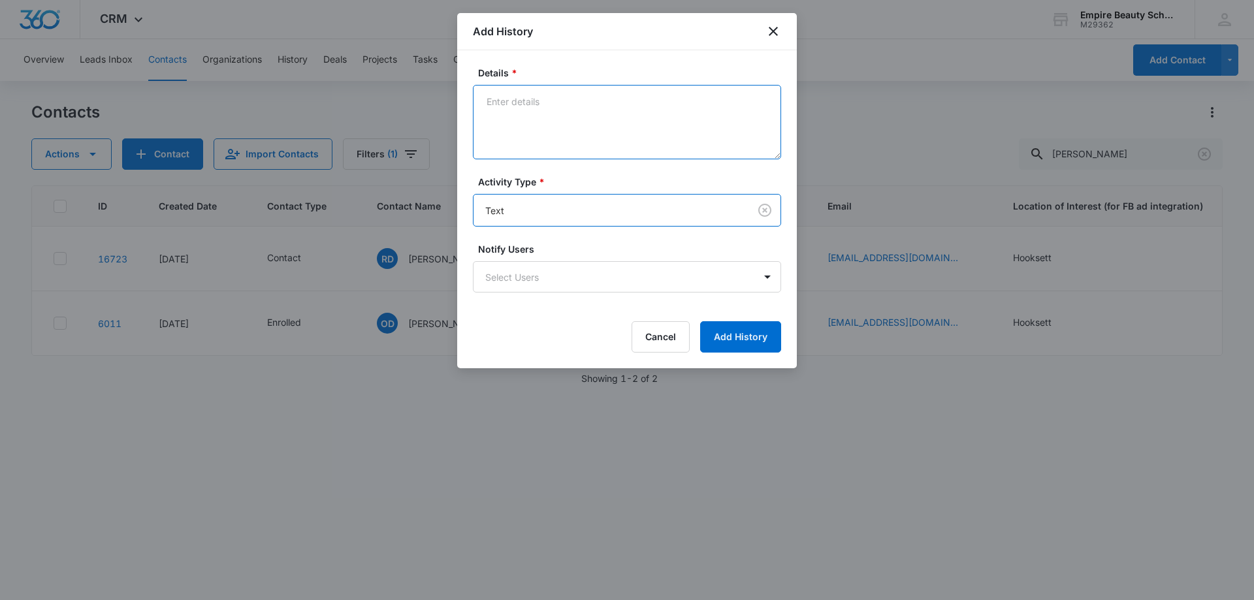
click at [536, 137] on textarea "Details *" at bounding box center [627, 122] width 308 height 74
type textarea "#3 for fa appt"
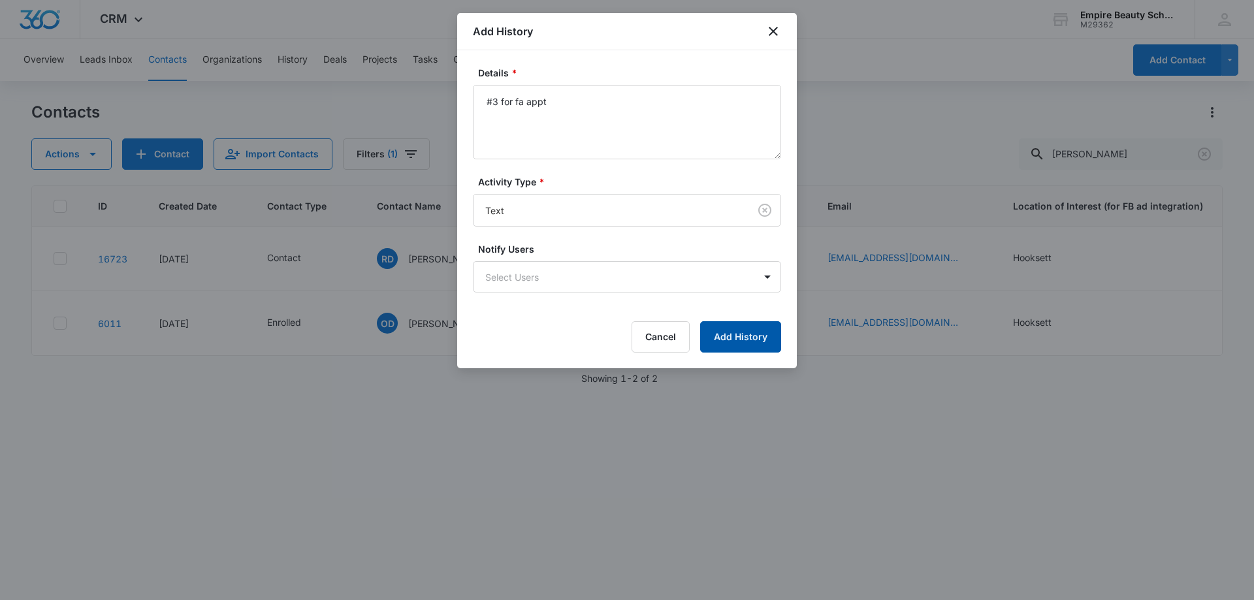
click at [742, 342] on button "Add History" at bounding box center [740, 336] width 81 height 31
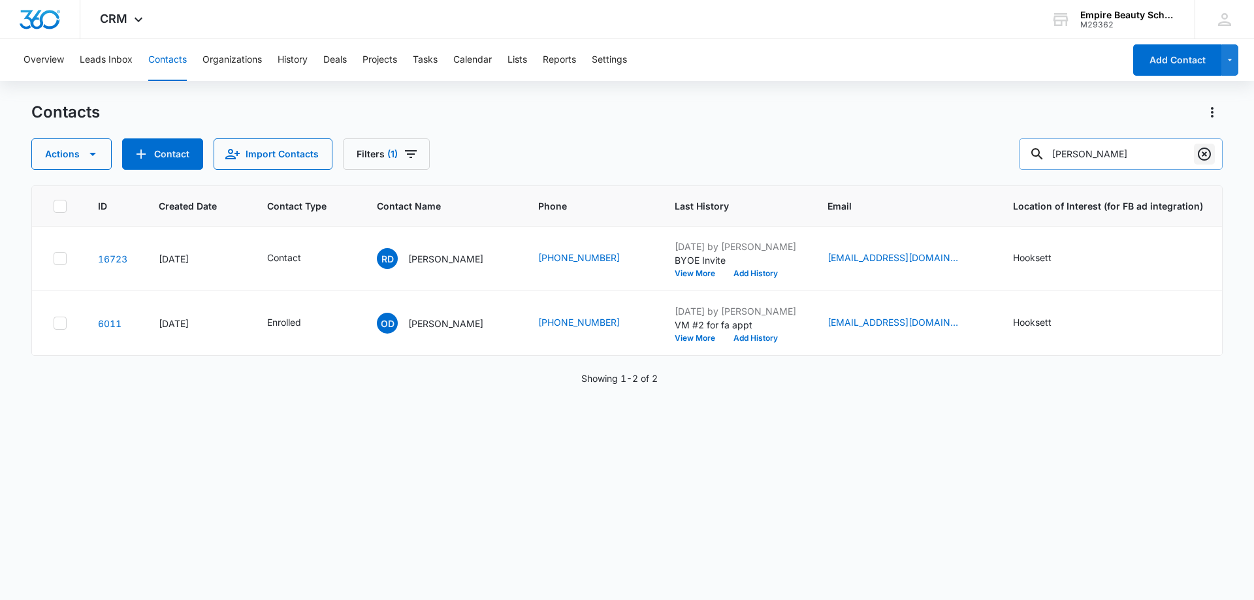
click at [1202, 152] on icon "Clear" at bounding box center [1205, 154] width 16 height 16
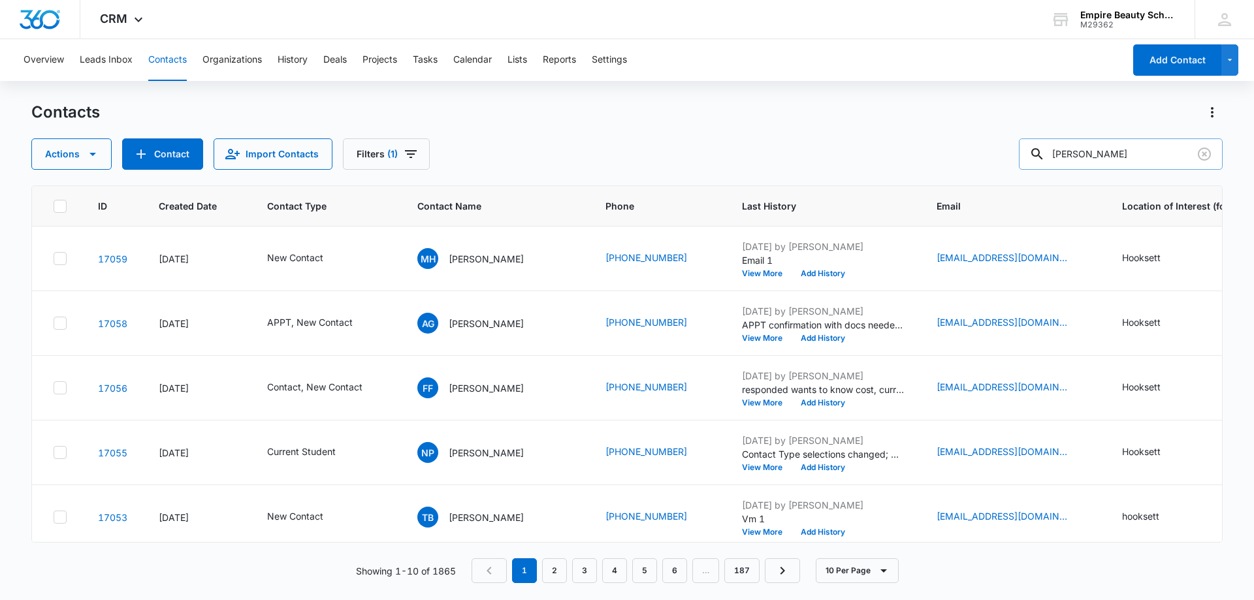
type input "[PERSON_NAME]"
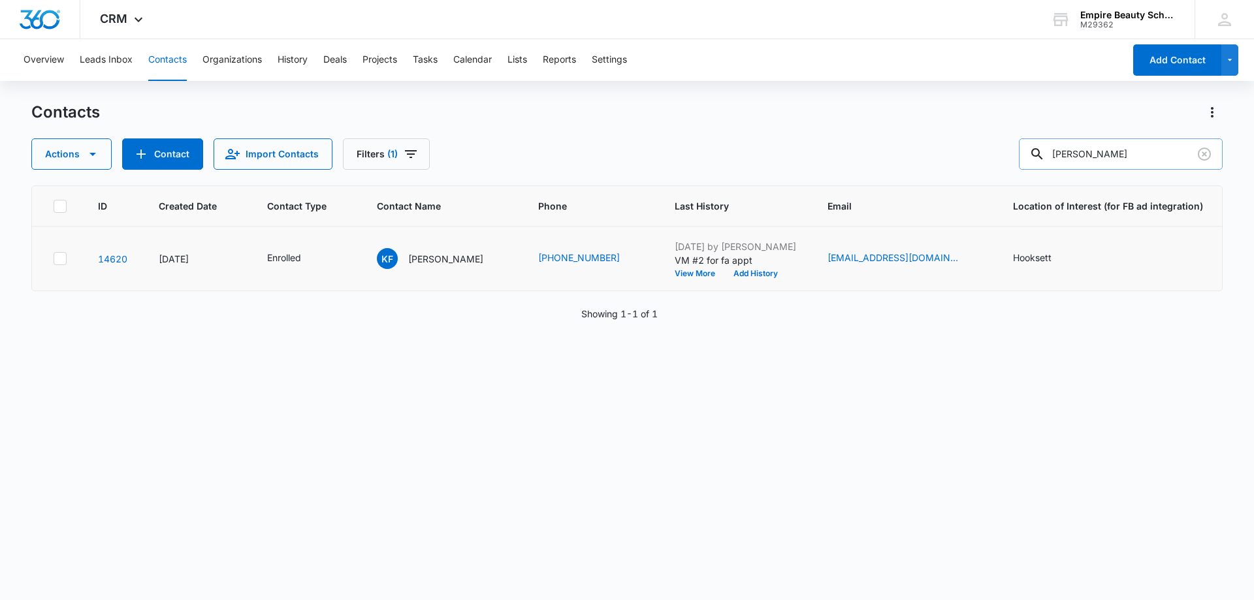
click at [659, 280] on td "[DATE] by [PERSON_NAME] VM #2 for fa appt View More Add History" at bounding box center [735, 259] width 153 height 65
click at [675, 274] on button "View More" at bounding box center [700, 274] width 50 height 8
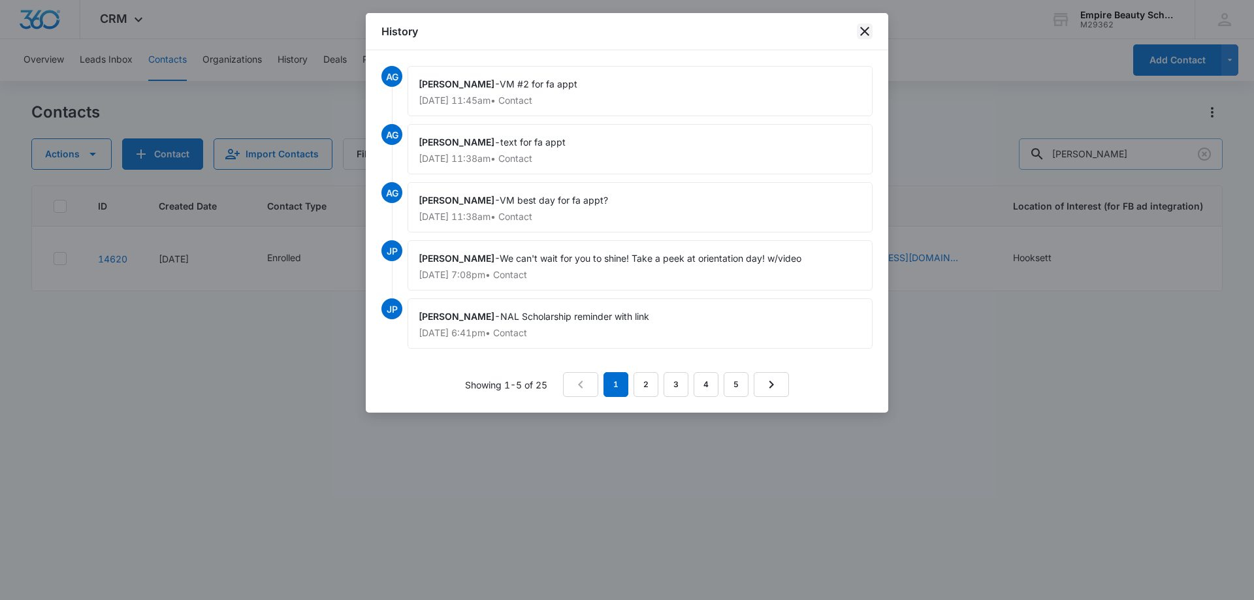
click at [871, 25] on icon "close" at bounding box center [865, 32] width 16 height 16
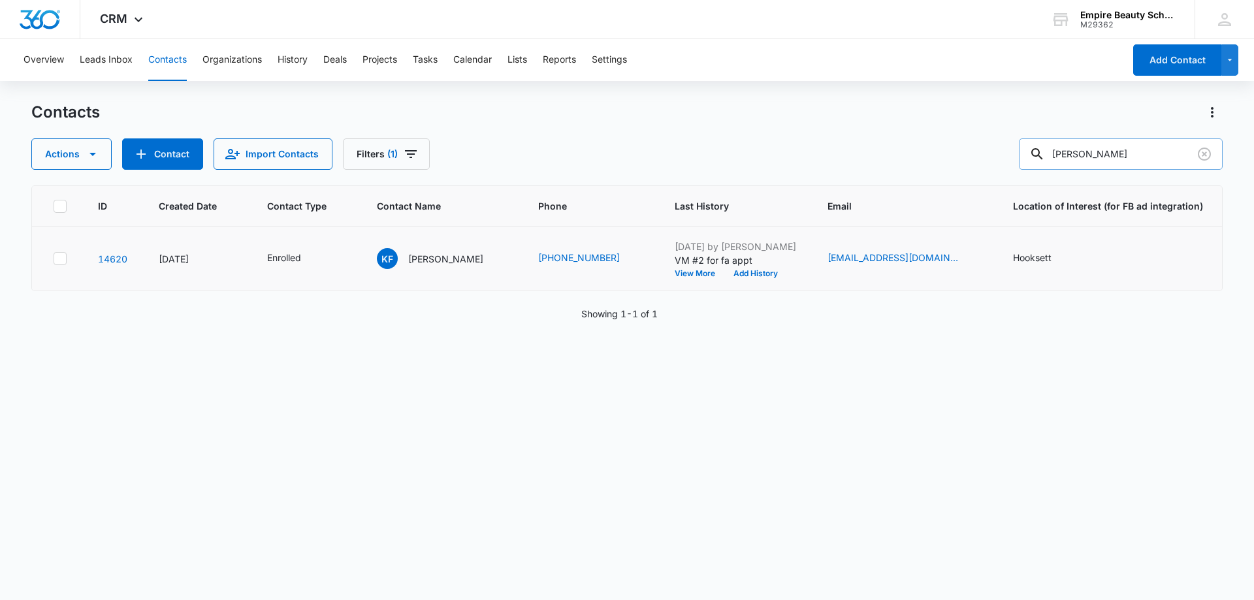
click at [775, 404] on div "ID Created Date Contact Type Contact Name Phone Last History Email Location of …" at bounding box center [627, 385] width 1192 height 398
click at [1197, 149] on icon "Clear" at bounding box center [1205, 154] width 16 height 16
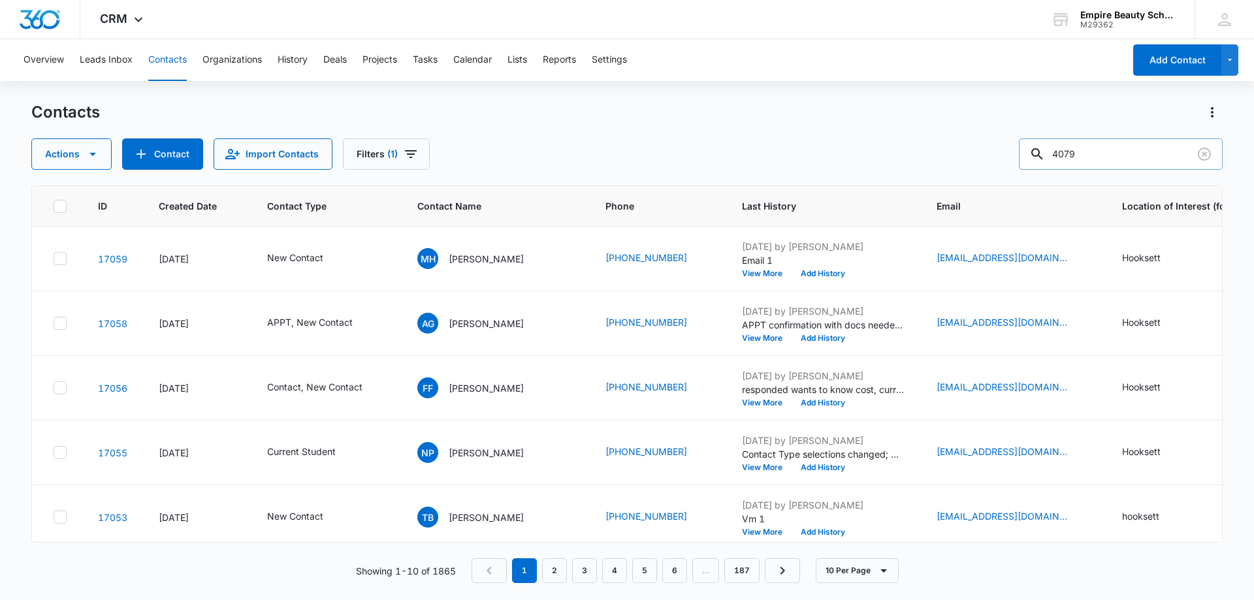
type input "4079"
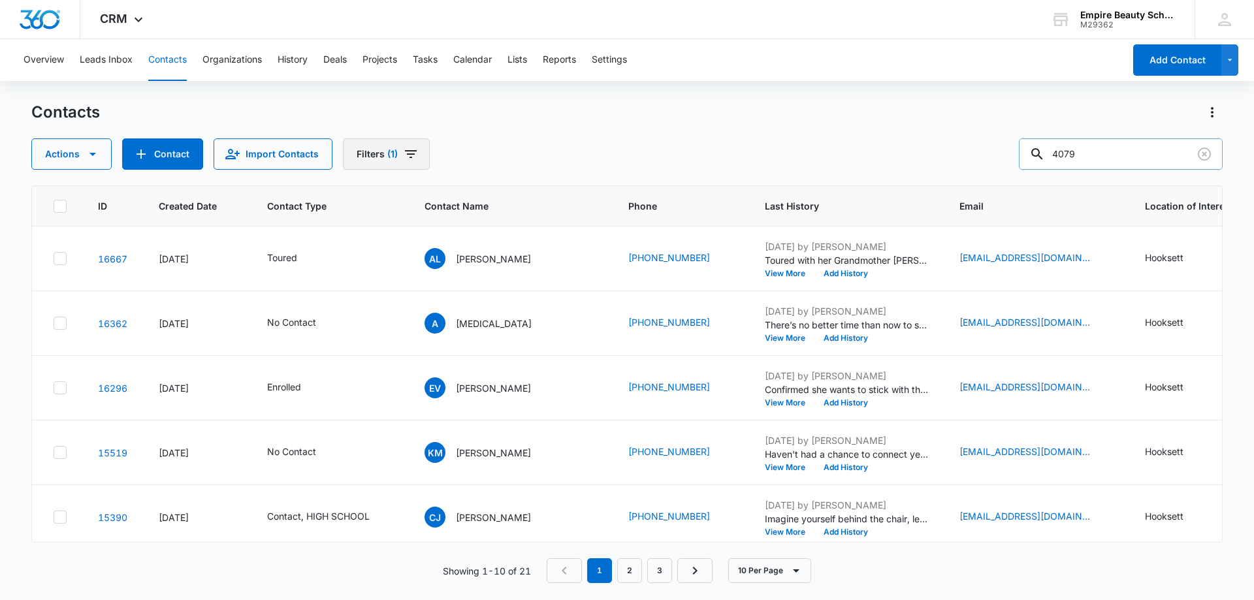
click at [385, 165] on button "Filters (1)" at bounding box center [386, 153] width 87 height 31
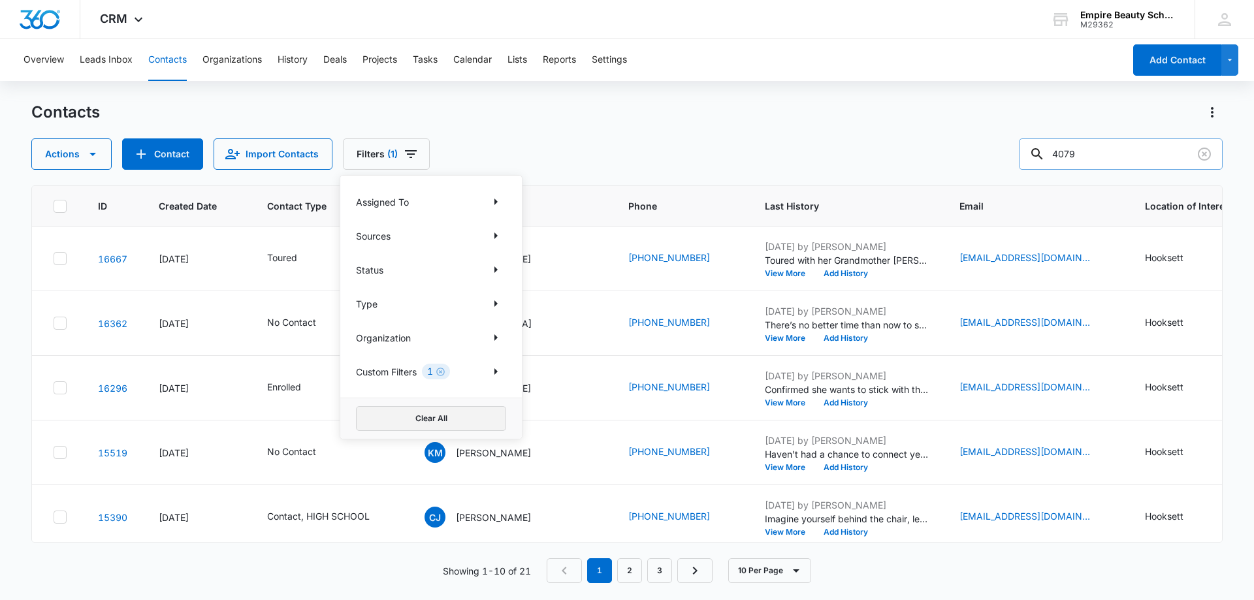
click at [466, 414] on button "Clear All" at bounding box center [431, 418] width 150 height 25
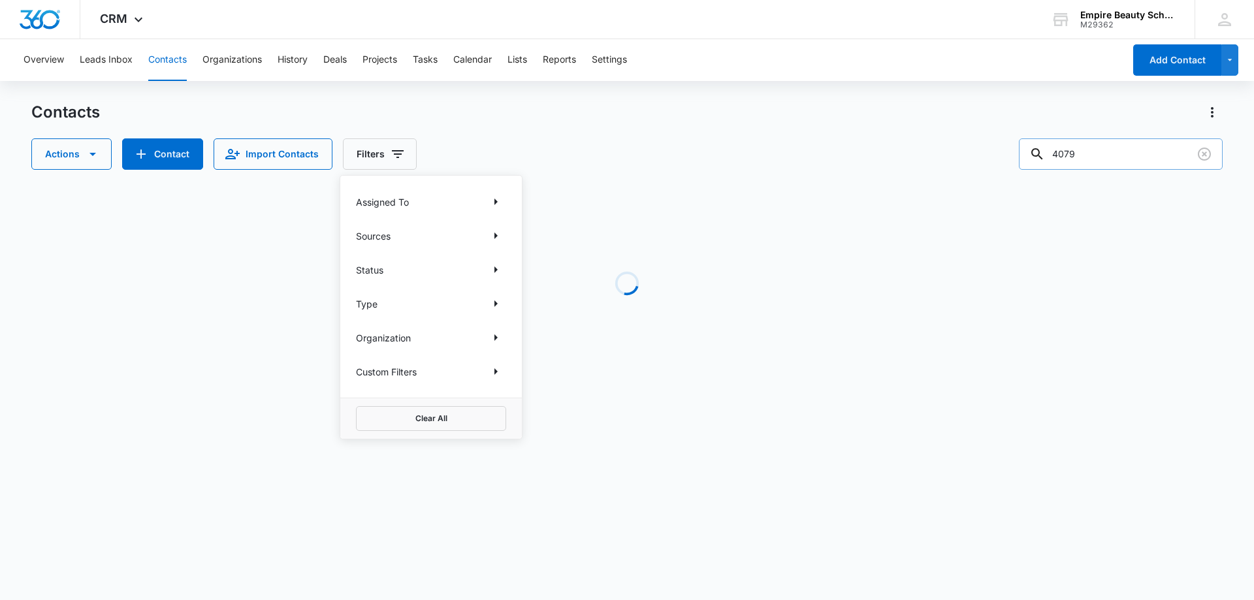
click at [633, 122] on div "Contacts" at bounding box center [627, 112] width 1192 height 21
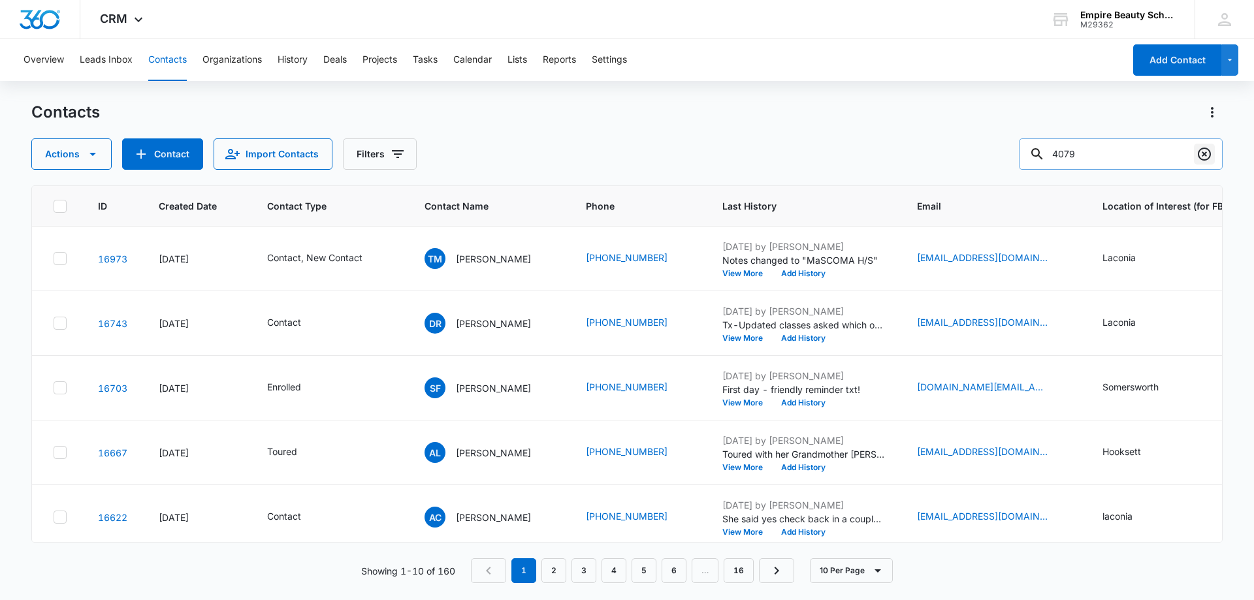
click at [1211, 154] on icon "Clear" at bounding box center [1204, 154] width 13 height 13
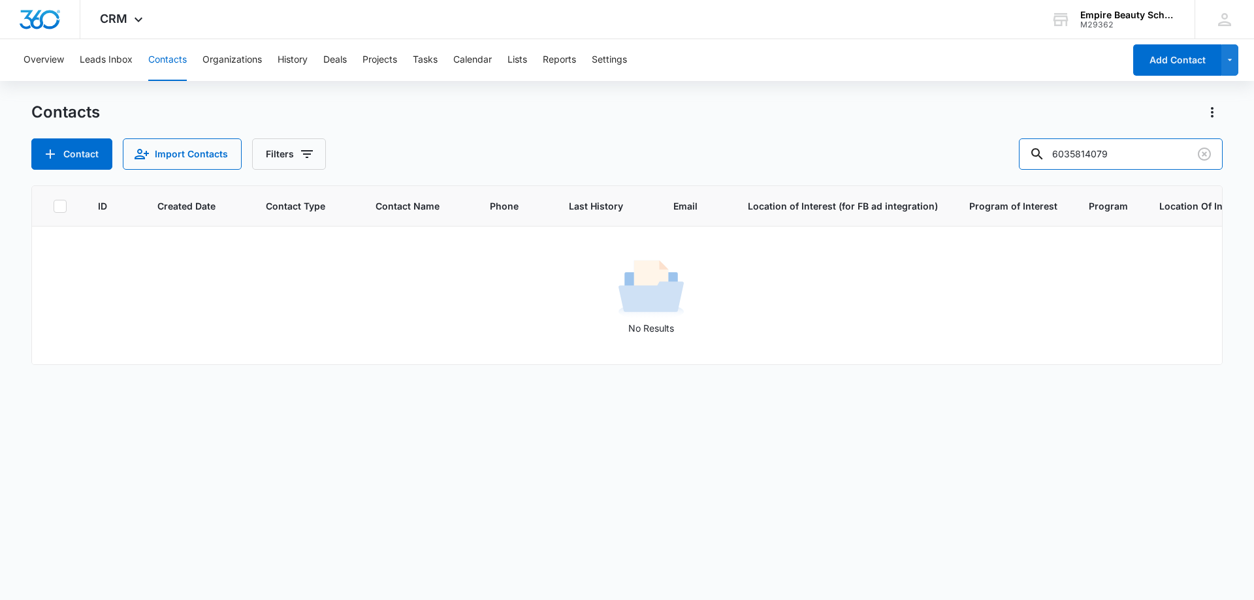
drag, startPoint x: 1097, startPoint y: 153, endPoint x: 945, endPoint y: 147, distance: 153.0
click at [945, 147] on div "Contact Import Contacts Filters 6035814079" at bounding box center [627, 153] width 1192 height 31
type input "4079"
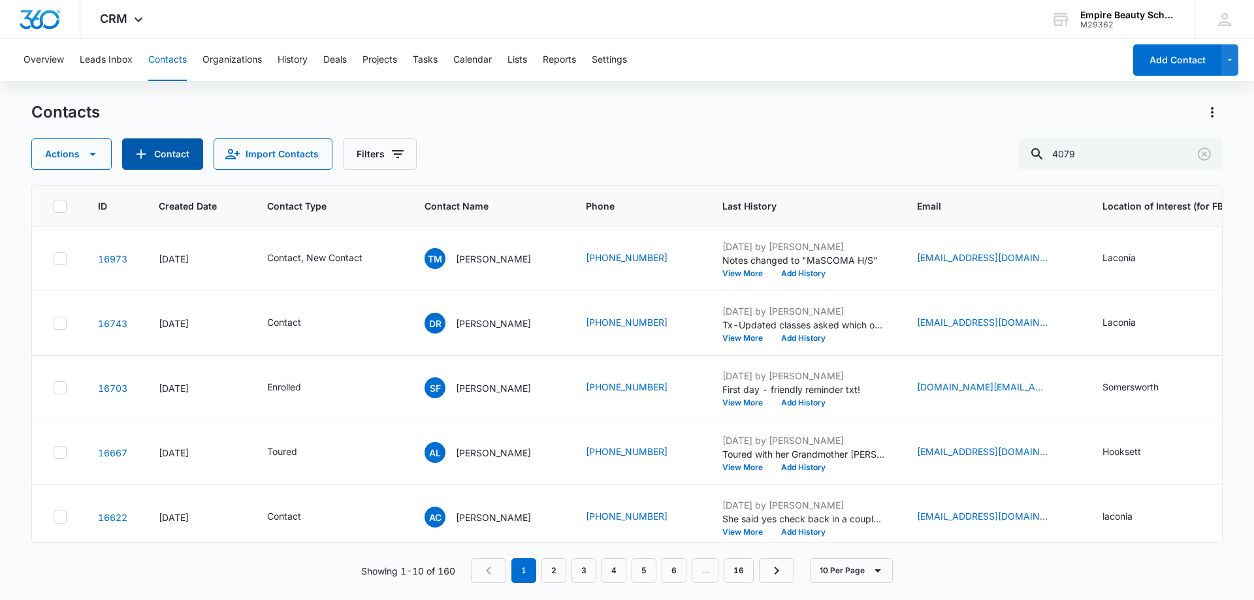
click at [152, 152] on button "Contact" at bounding box center [162, 153] width 81 height 31
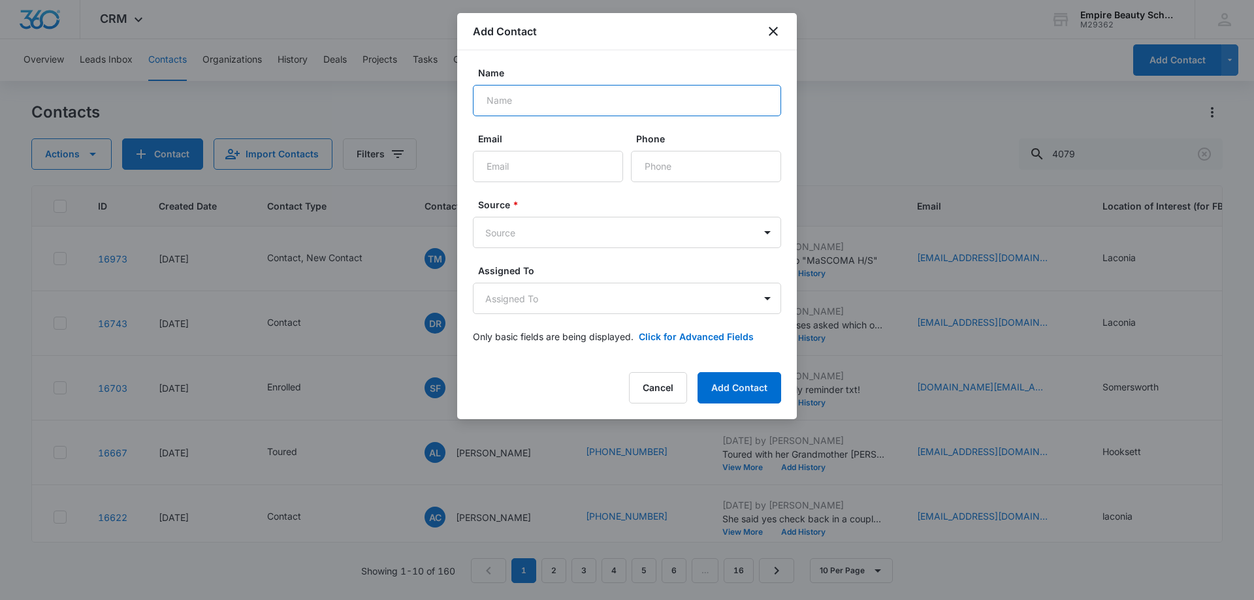
click at [564, 103] on input "Name" at bounding box center [627, 100] width 308 height 31
type input "[PERSON_NAME]"
click at [527, 169] on input "Email" at bounding box center [548, 166] width 150 height 31
click at [690, 170] on input "Phone" at bounding box center [706, 166] width 150 height 31
type input "[PHONE_NUMBER]"
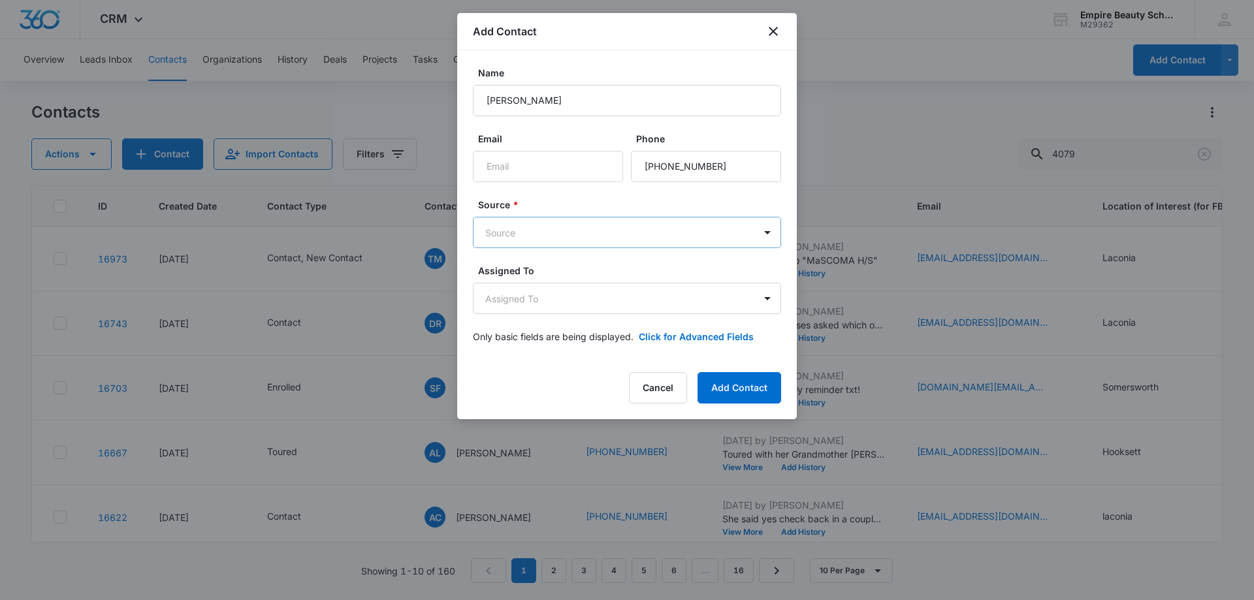
click at [521, 241] on body "CRM Apps Forms CRM Email Shop Payments POS Files Brand Settings AI Assistant Em…" at bounding box center [627, 300] width 1254 height 600
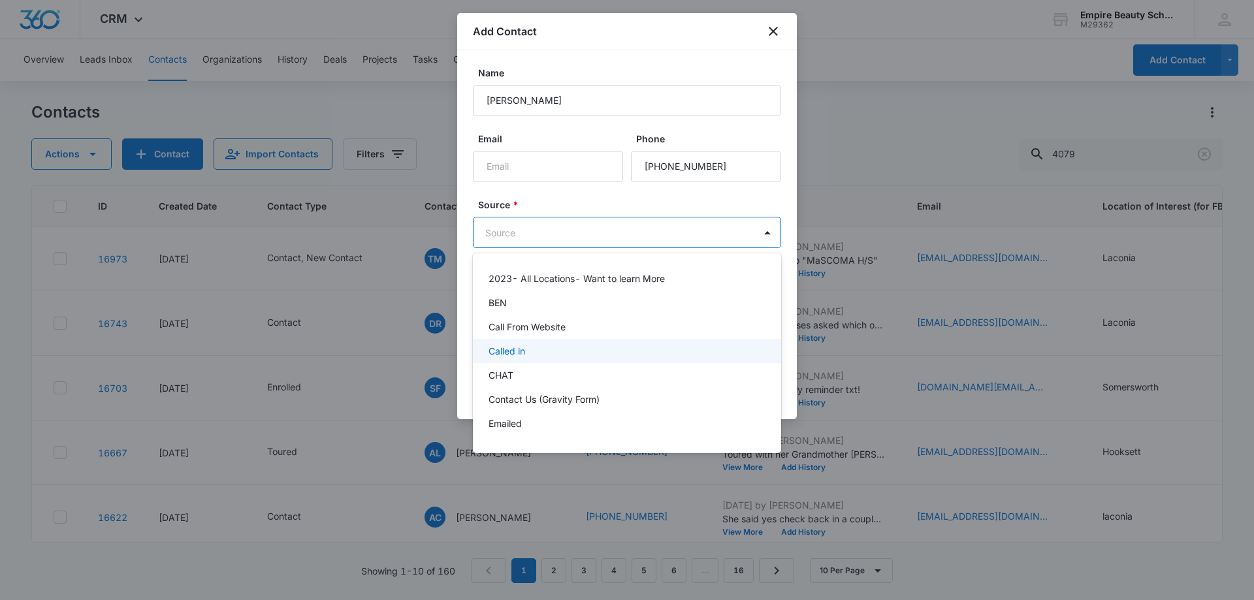
click at [543, 353] on div "Called in" at bounding box center [626, 351] width 274 height 14
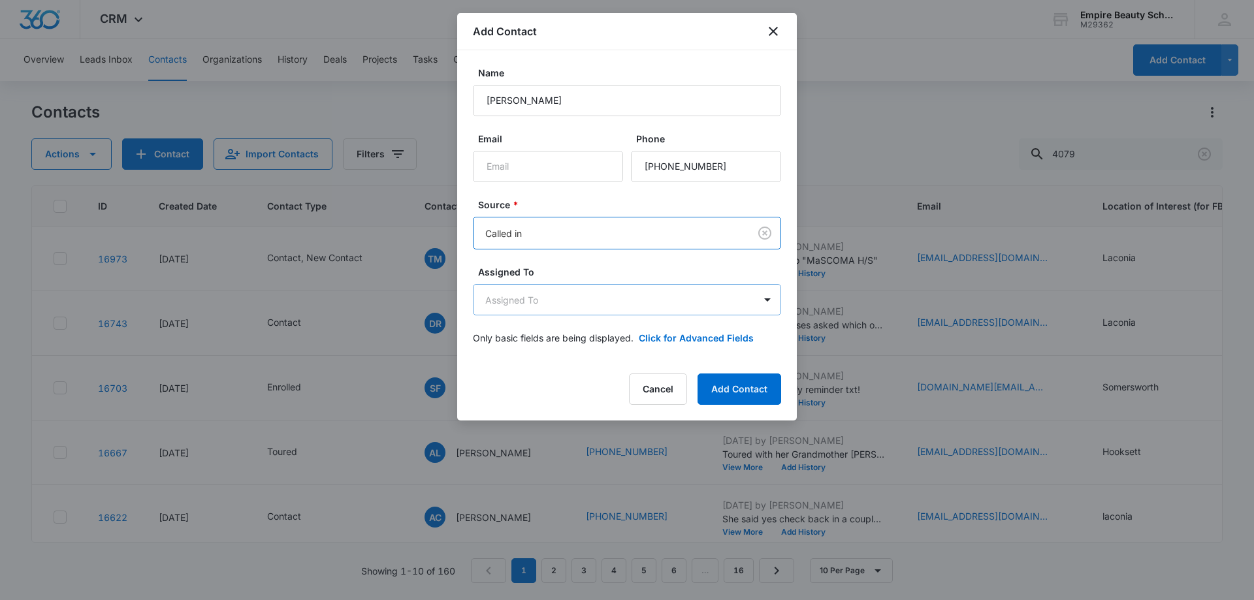
click at [587, 310] on body "CRM Apps Forms CRM Email Shop Payments POS Files Brand Settings AI Assistant Em…" at bounding box center [627, 300] width 1254 height 600
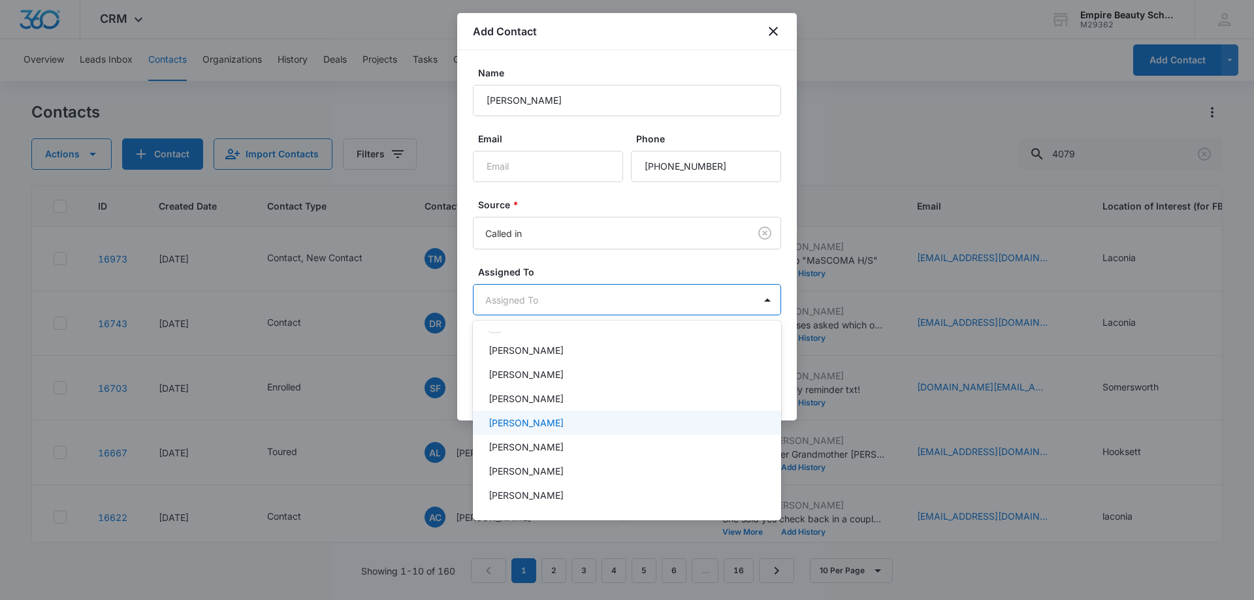
scroll to position [0, 0]
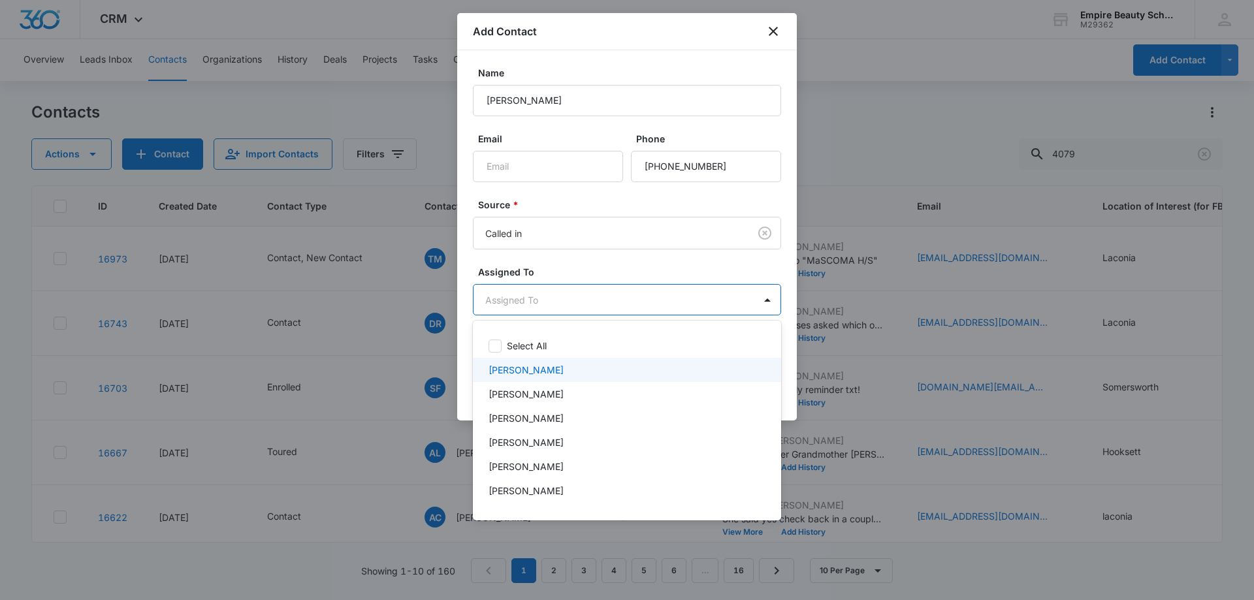
click at [554, 376] on p "[PERSON_NAME]" at bounding box center [526, 370] width 75 height 14
click at [577, 263] on div at bounding box center [627, 300] width 1254 height 600
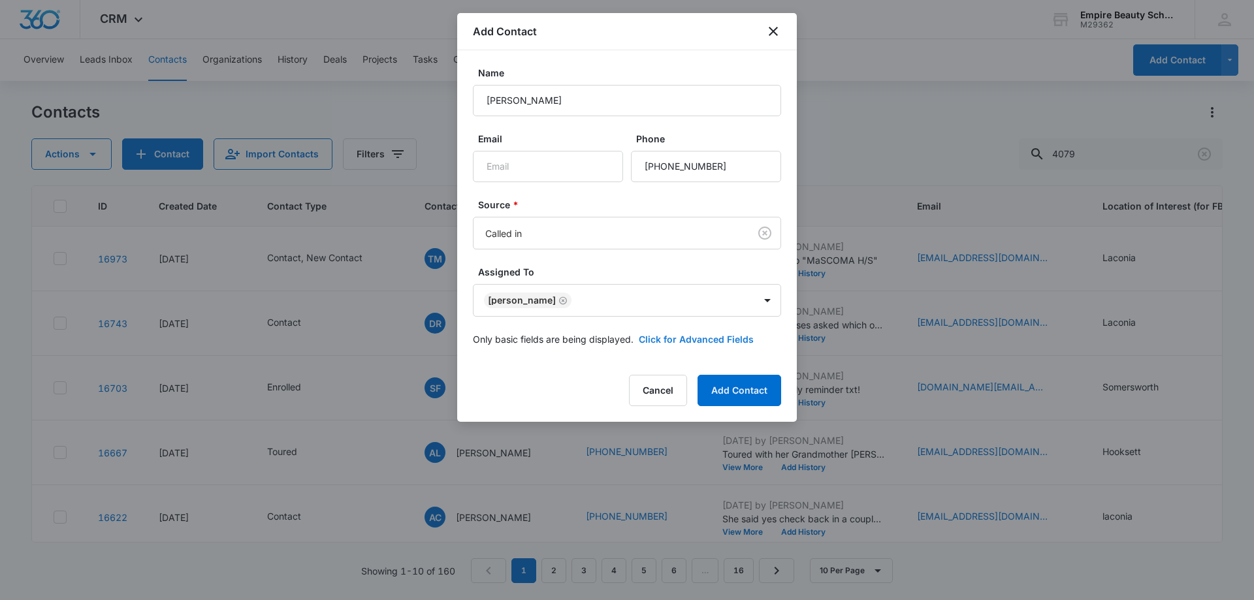
click at [728, 343] on button "Click for Advanced Fields" at bounding box center [696, 339] width 115 height 14
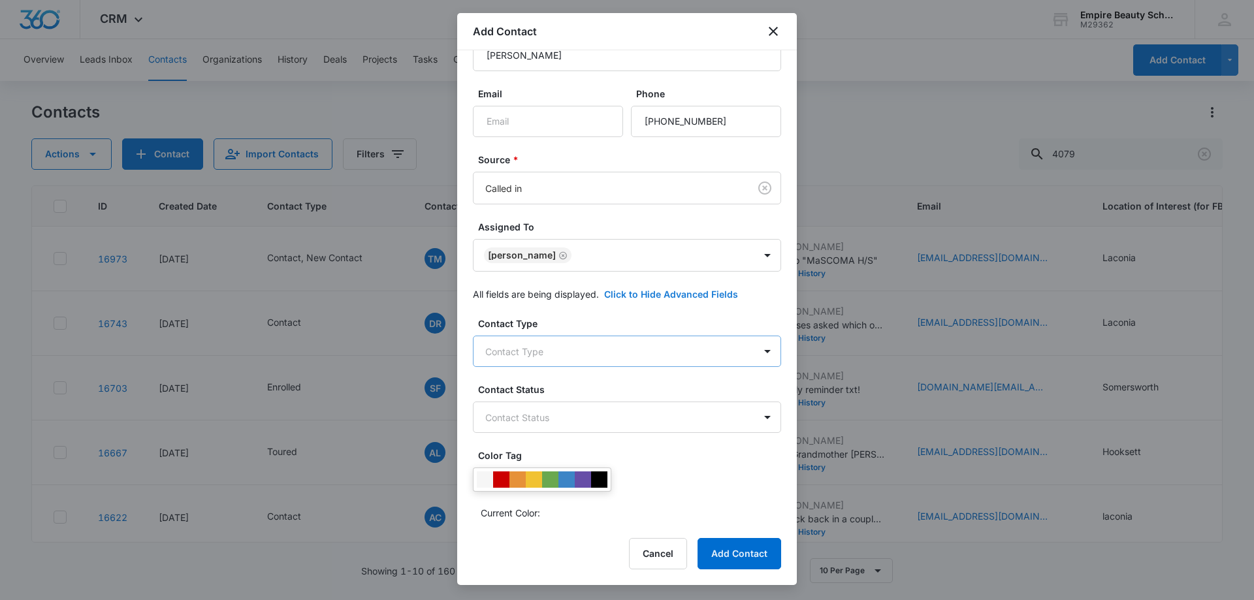
scroll to position [65, 0]
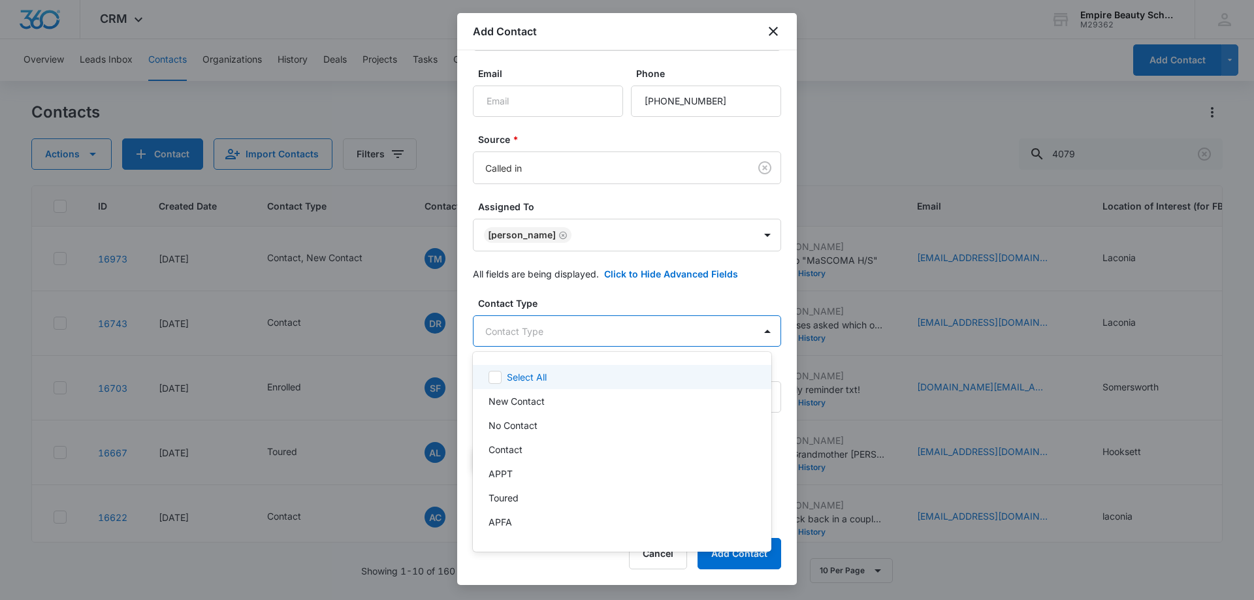
click at [540, 316] on body "CRM Apps Forms CRM Email Shop Payments POS Files Brand Settings AI Assistant Em…" at bounding box center [627, 300] width 1254 height 600
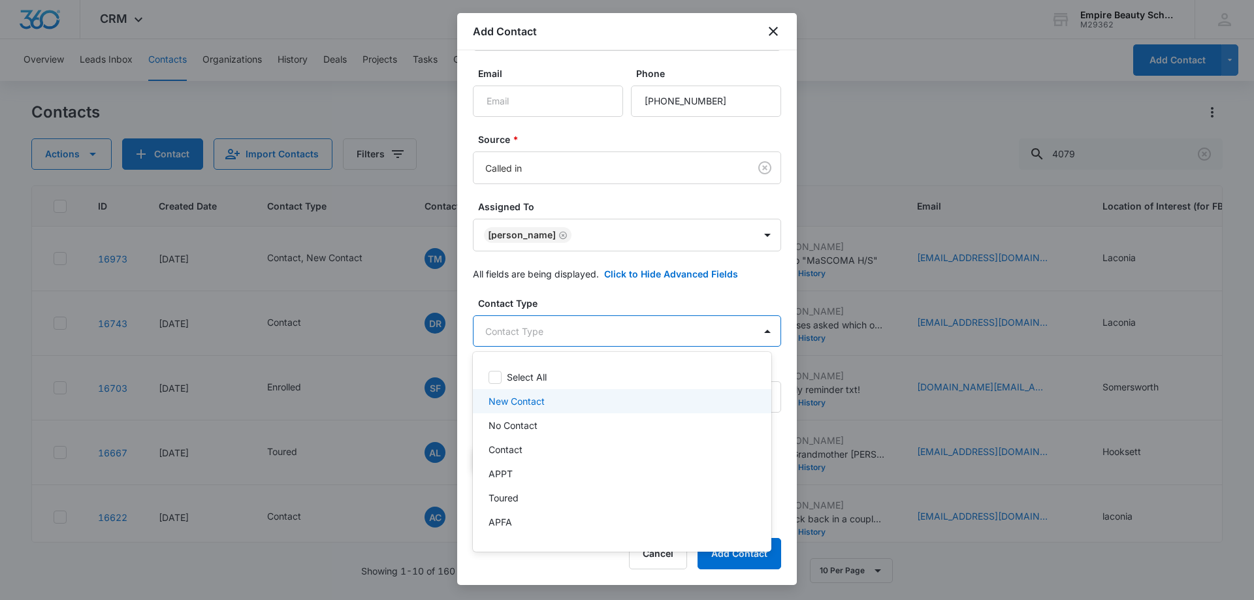
click at [521, 404] on p "New Contact" at bounding box center [517, 402] width 56 height 14
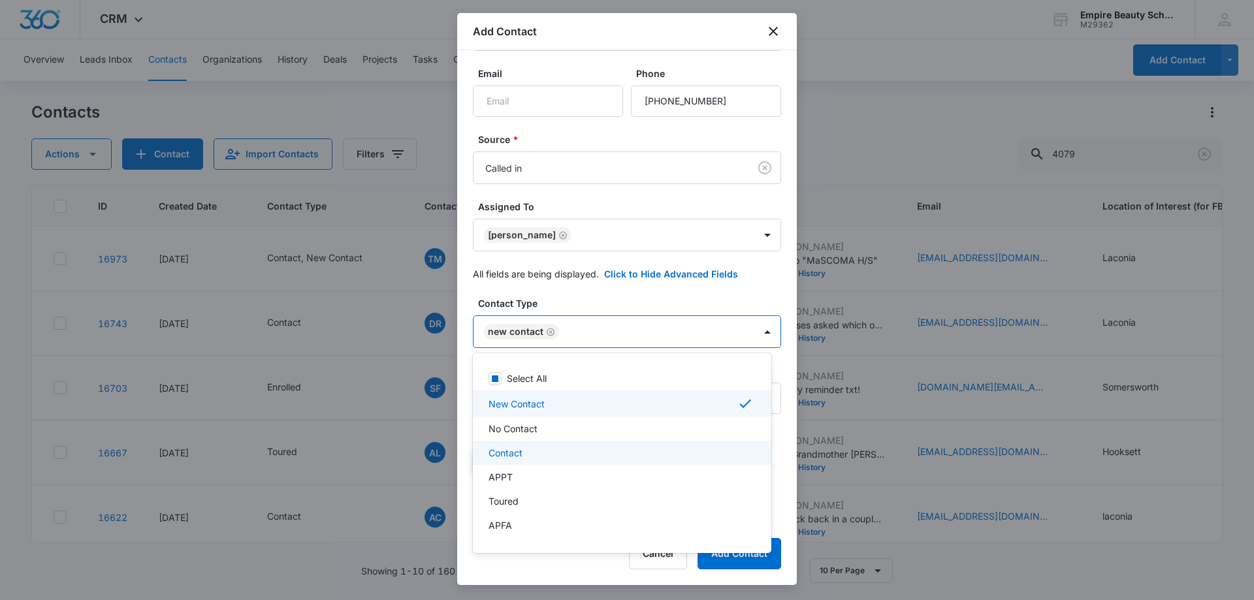
click at [519, 449] on p "Contact" at bounding box center [506, 453] width 34 height 14
click at [611, 296] on div at bounding box center [627, 300] width 1254 height 600
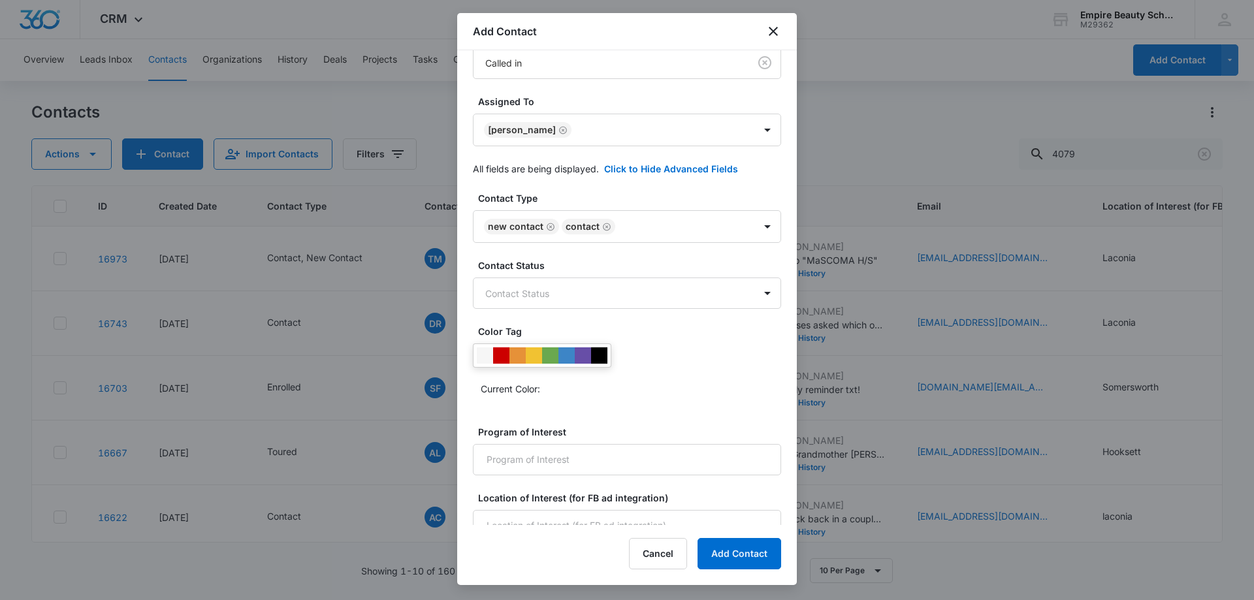
scroll to position [187, 0]
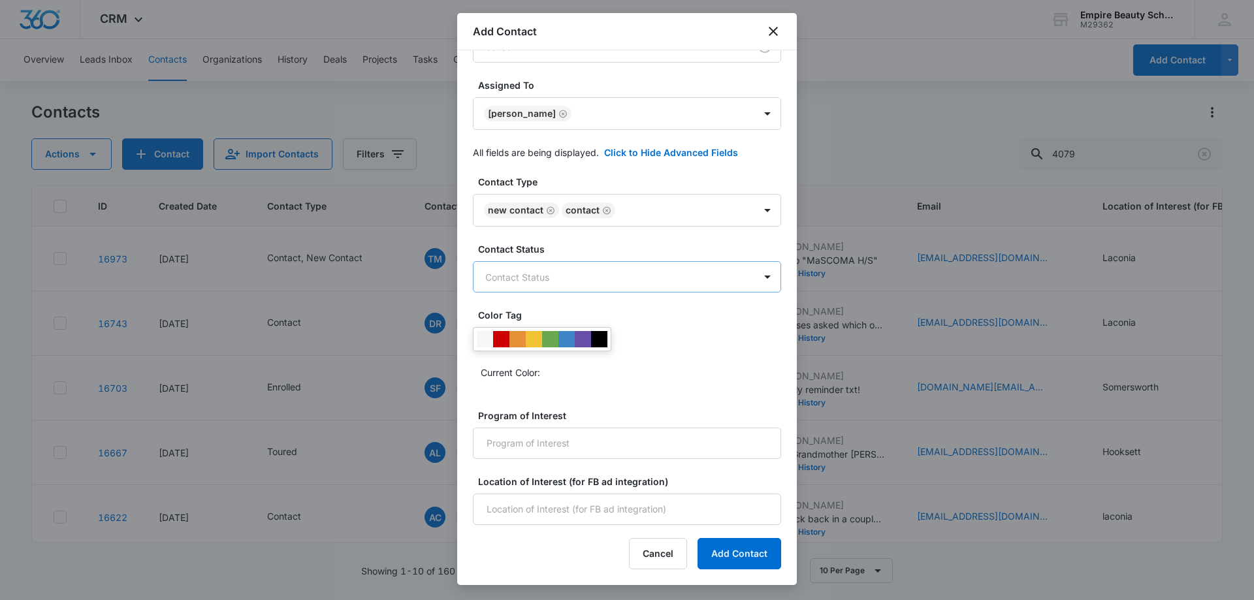
click at [528, 272] on body "CRM Apps Forms CRM Email Shop Payments POS Files Brand Settings AI Assistant Em…" at bounding box center [627, 300] width 1254 height 600
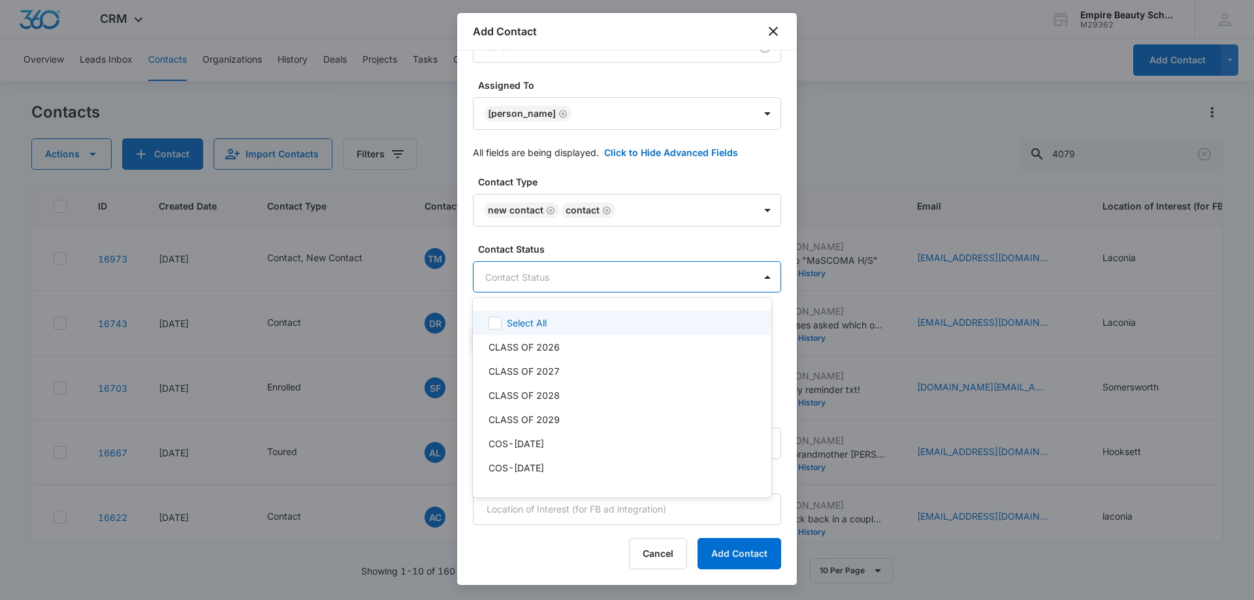
click at [671, 278] on div at bounding box center [627, 300] width 1254 height 600
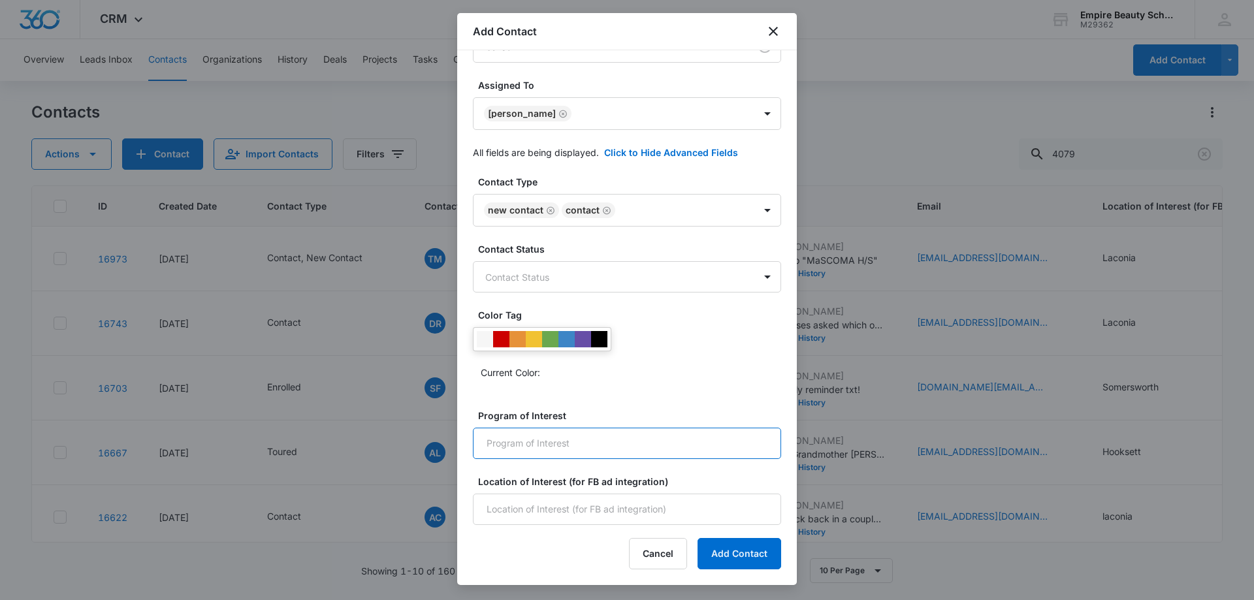
click at [493, 442] on input "Program of Interest" at bounding box center [627, 443] width 308 height 31
type input "Laconia"
drag, startPoint x: 520, startPoint y: 446, endPoint x: 459, endPoint y: 451, distance: 61.0
click at [459, 451] on div "Name [PERSON_NAME] Email Phone Source * Called in Assigned To [PERSON_NAME] All…" at bounding box center [627, 287] width 340 height 475
type input "Esthetics"
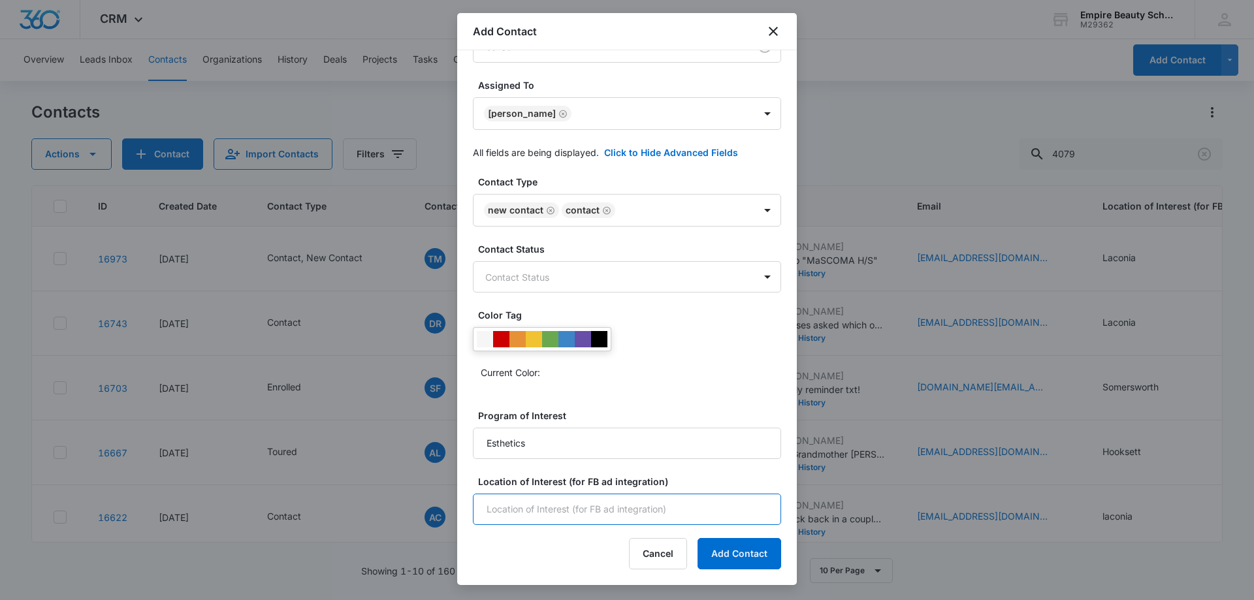
click at [528, 507] on input "Location of Interest (for FB ad integration)" at bounding box center [627, 509] width 308 height 31
type input "Laconia"
click at [767, 552] on button "Add Contact" at bounding box center [740, 553] width 84 height 31
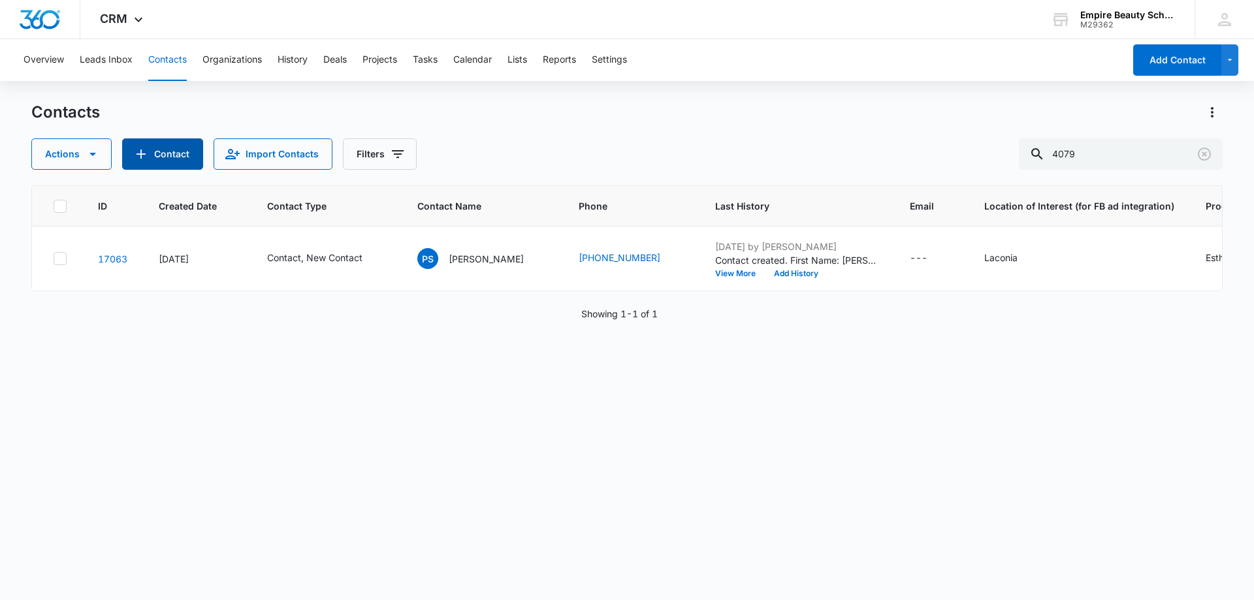
scroll to position [0, 280]
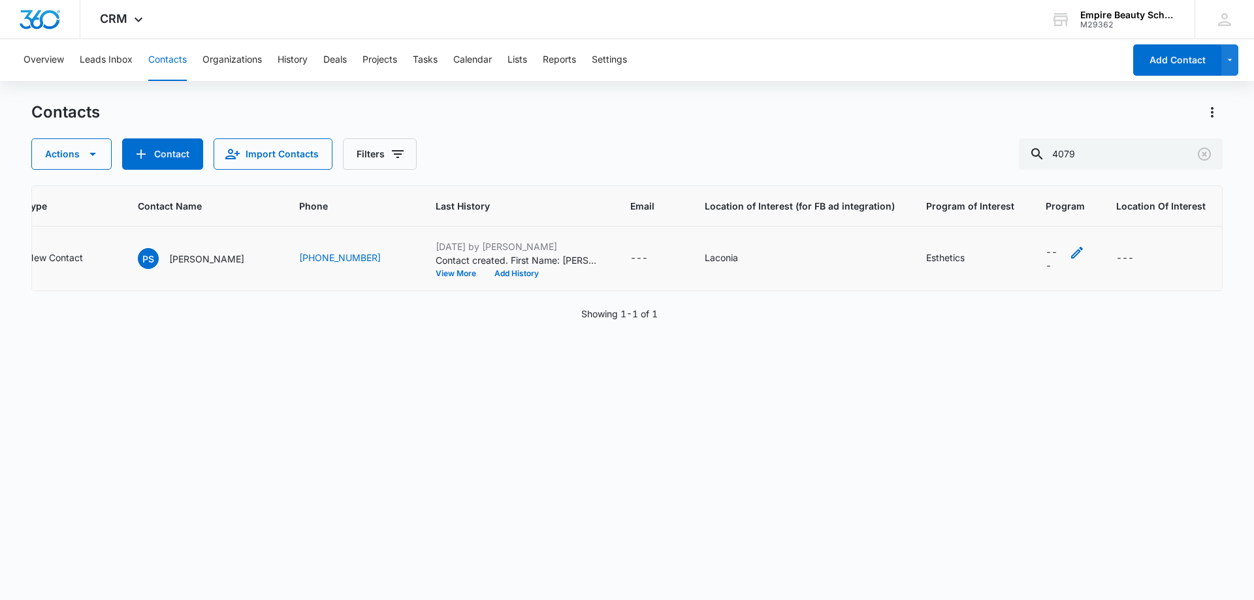
click at [1048, 249] on div "---" at bounding box center [1054, 258] width 16 height 27
click at [927, 385] on div "ID Created Date Contact Type Contact Name Phone Last History Email Location of …" at bounding box center [627, 385] width 1192 height 398
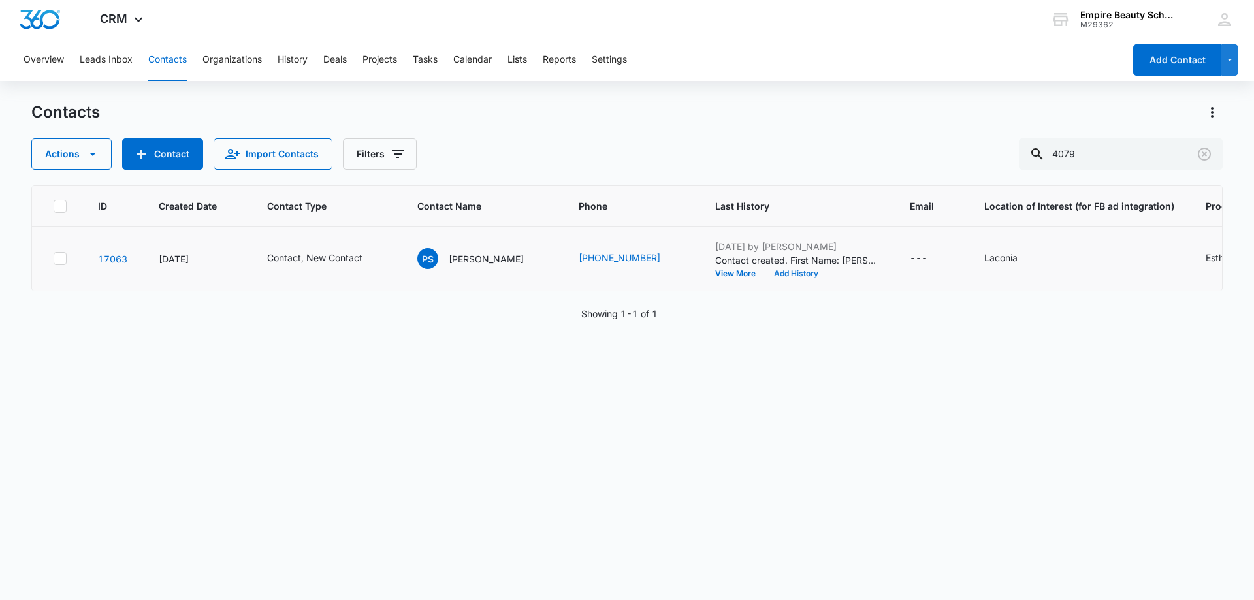
click at [781, 271] on button "Add History" at bounding box center [796, 274] width 63 height 8
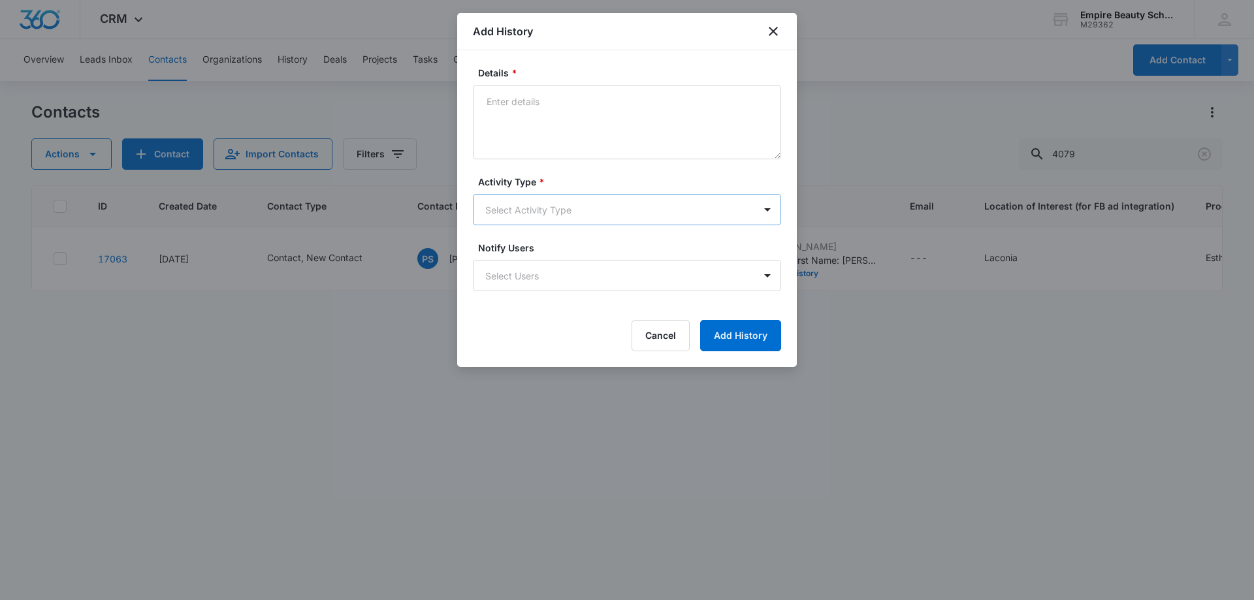
click at [511, 197] on body "CRM Apps Forms CRM Email Shop Payments POS Files Brand Settings AI Assistant Em…" at bounding box center [627, 300] width 1254 height 600
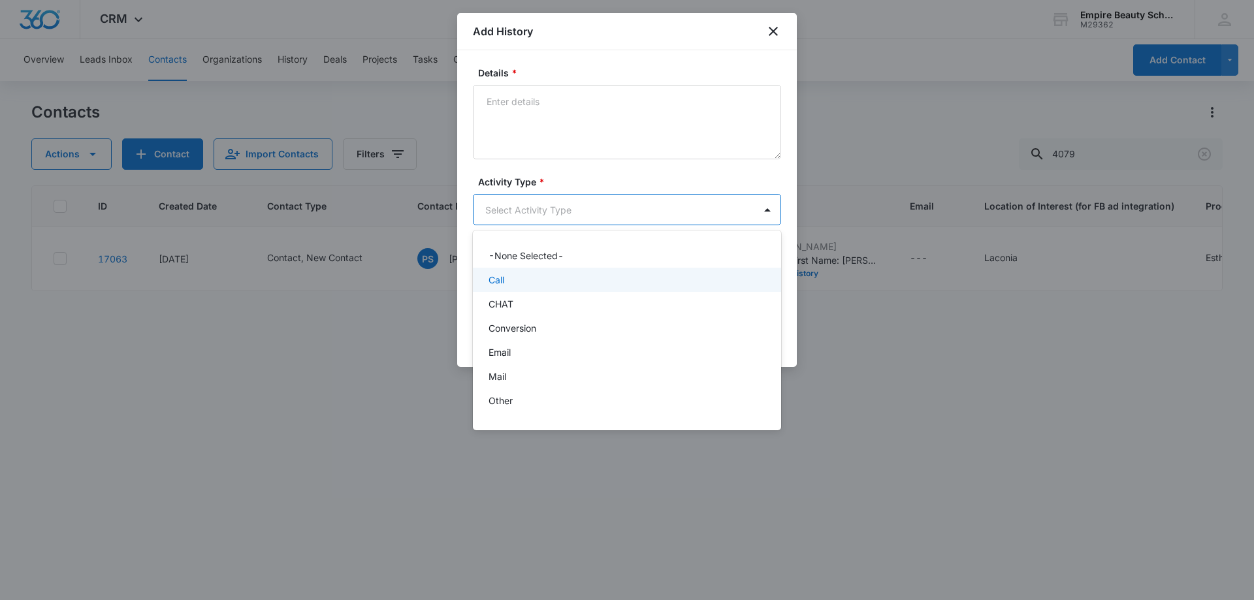
click at [502, 274] on p "Call" at bounding box center [497, 280] width 16 height 14
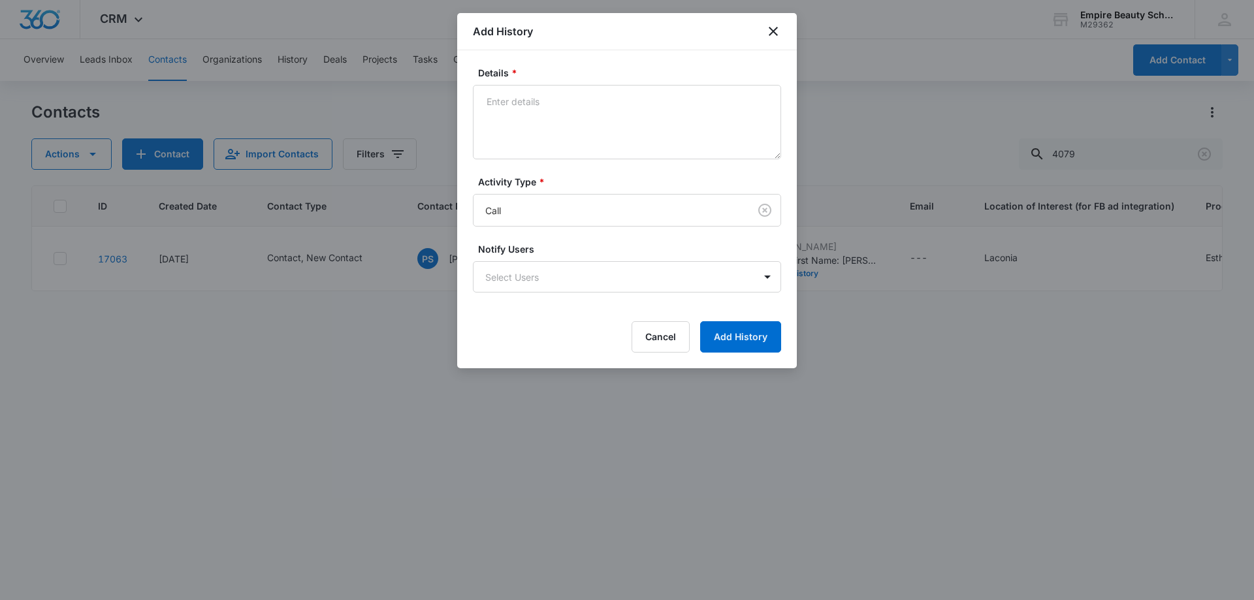
click at [512, 165] on form "Details * Activity Type * Call Notify Users Select Users Cancel Add History" at bounding box center [627, 209] width 308 height 287
click at [521, 150] on textarea "Details *" at bounding box center [627, 122] width 308 height 74
click at [527, 134] on textarea "Details *" at bounding box center [627, 122] width 308 height 74
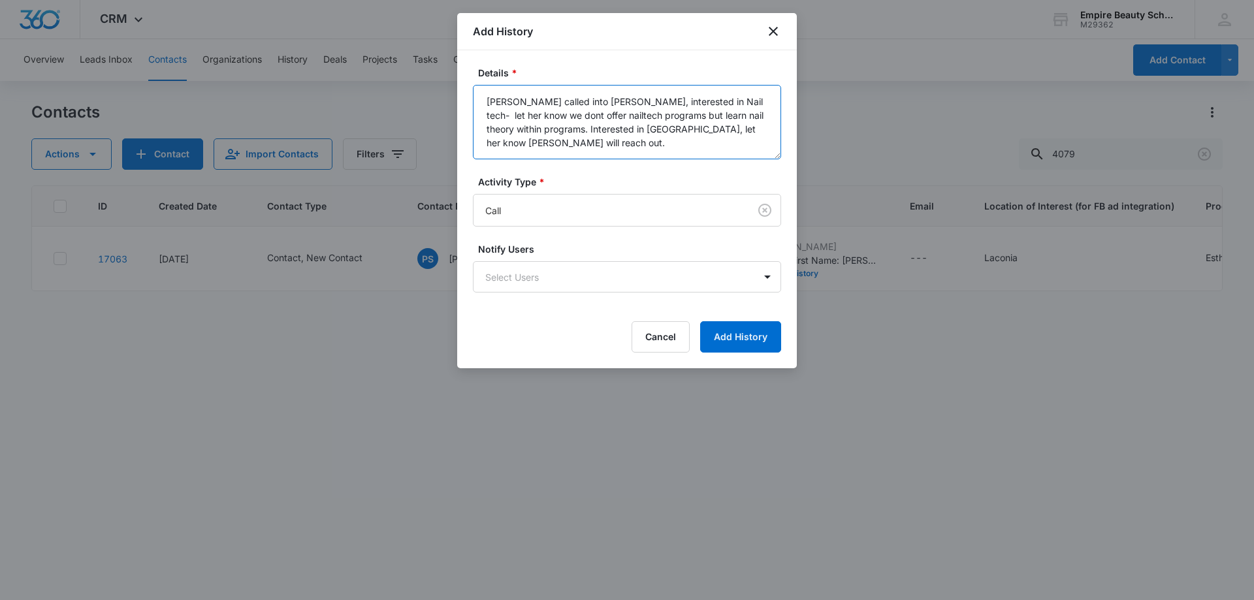
click at [675, 128] on textarea "[PERSON_NAME] called into [PERSON_NAME], interested in Nail tech- let her know …" at bounding box center [627, 122] width 308 height 74
click at [680, 131] on textarea "[PERSON_NAME] called into [PERSON_NAME], interested in Nail tech- let her know …" at bounding box center [627, 122] width 308 height 74
click at [558, 120] on textarea "[PERSON_NAME] called into [PERSON_NAME], interested in Nail tech- let her know …" at bounding box center [627, 122] width 308 height 74
click at [542, 135] on textarea "[PERSON_NAME] called into [PERSON_NAME], interested in Nail tech- let her know …" at bounding box center [627, 122] width 308 height 74
click at [560, 116] on textarea "[PERSON_NAME] called into [PERSON_NAME], interested in Nail tech- let her know …" at bounding box center [627, 122] width 308 height 74
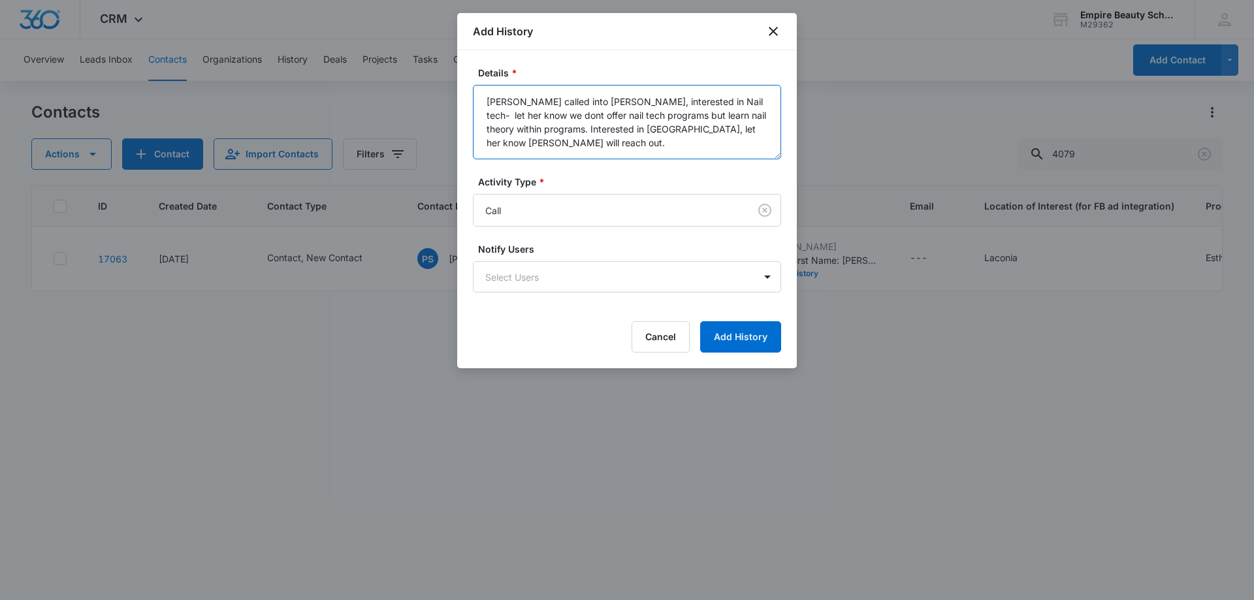
click at [515, 120] on textarea "[PERSON_NAME] called into [PERSON_NAME], interested in Nail tech- let her know …" at bounding box center [627, 122] width 308 height 74
click at [536, 138] on textarea "[PERSON_NAME] called into [PERSON_NAME], interested in Nail tech- let her know …" at bounding box center [627, 122] width 308 height 74
click at [607, 126] on textarea "[PERSON_NAME] called into [PERSON_NAME], interested in Nail tech- let her know …" at bounding box center [627, 122] width 308 height 74
click at [632, 129] on textarea "[PERSON_NAME] called into [PERSON_NAME], interested in Nail tech- let her know …" at bounding box center [627, 122] width 308 height 74
click at [629, 148] on textarea "[PERSON_NAME] called into [PERSON_NAME], interested in Nail tech- let her know …" at bounding box center [627, 122] width 308 height 74
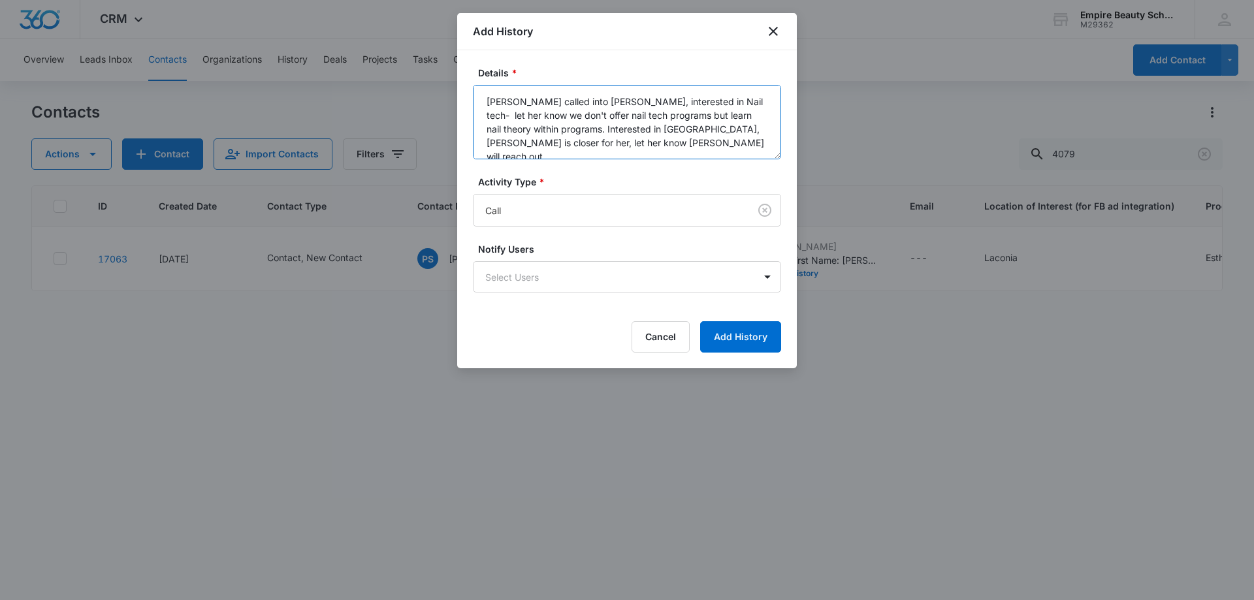
type textarea "[PERSON_NAME] called into [PERSON_NAME], interested in Nail tech- let her know …"
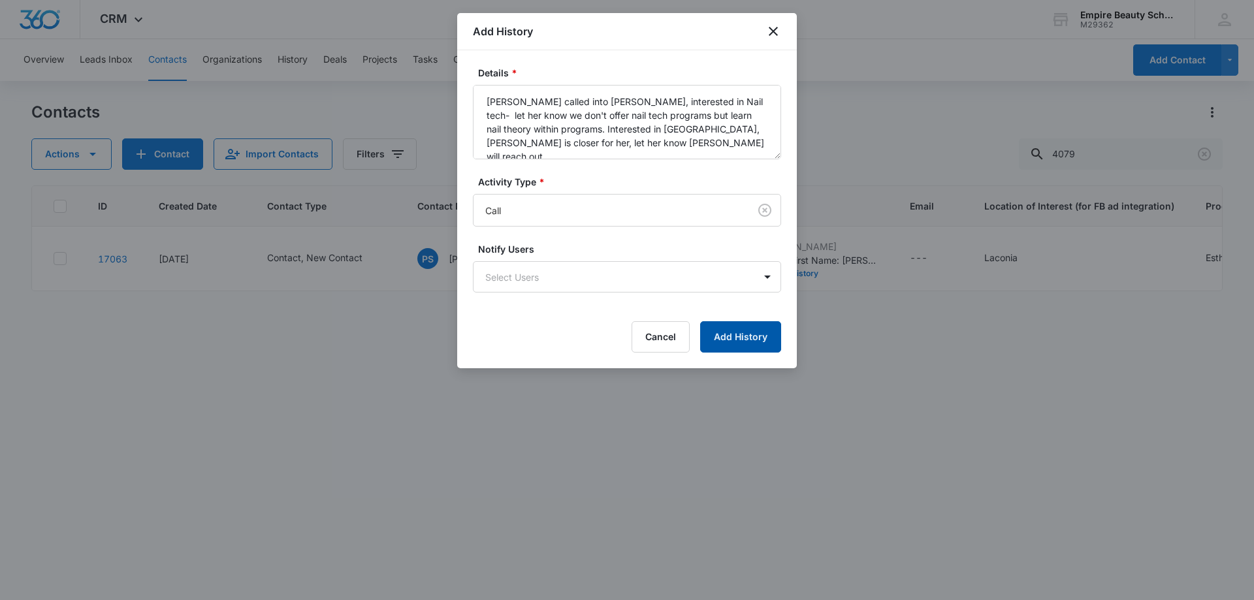
click at [731, 330] on button "Add History" at bounding box center [740, 336] width 81 height 31
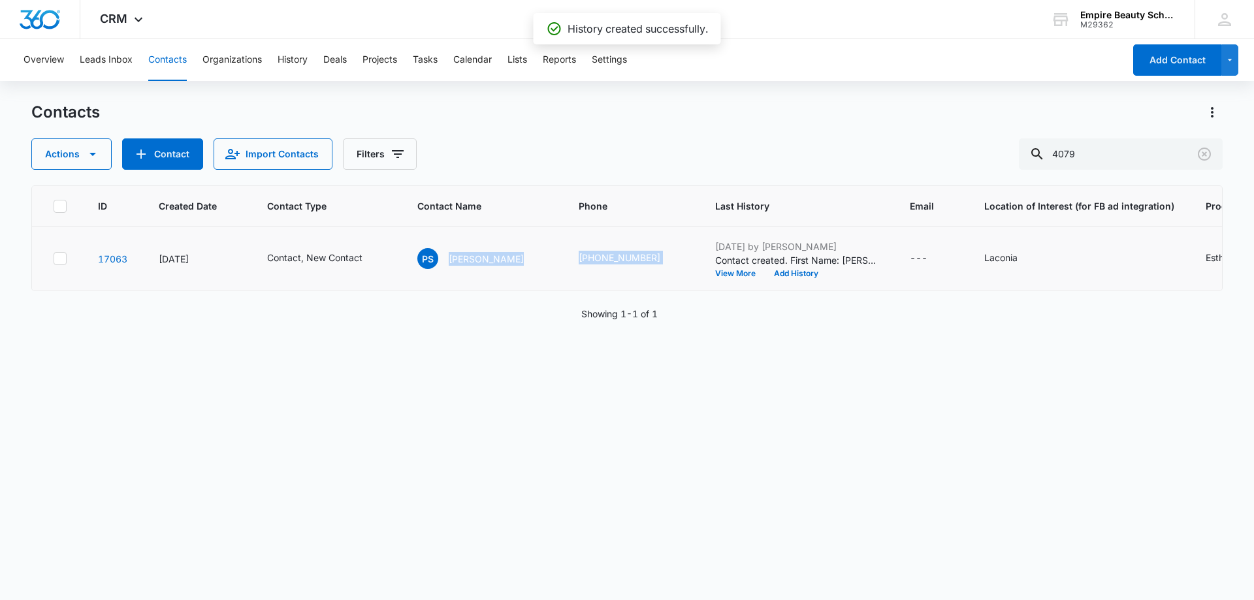
drag, startPoint x: 446, startPoint y: 261, endPoint x: 690, endPoint y: 252, distance: 243.8
click at [696, 251] on tr "17063 [DATE] Contact, New Contact PS [PERSON_NAME] (603) 581-4079 [DATE] by [PE…" at bounding box center [769, 259] width 1474 height 65
copy tr "[PERSON_NAME] [PHONE_NUMBER]"
drag, startPoint x: 575, startPoint y: 389, endPoint x: 536, endPoint y: 325, distance: 74.5
click at [574, 387] on div "ID Created Date Contact Type Contact Name Phone Last History Email Location of …" at bounding box center [627, 385] width 1192 height 398
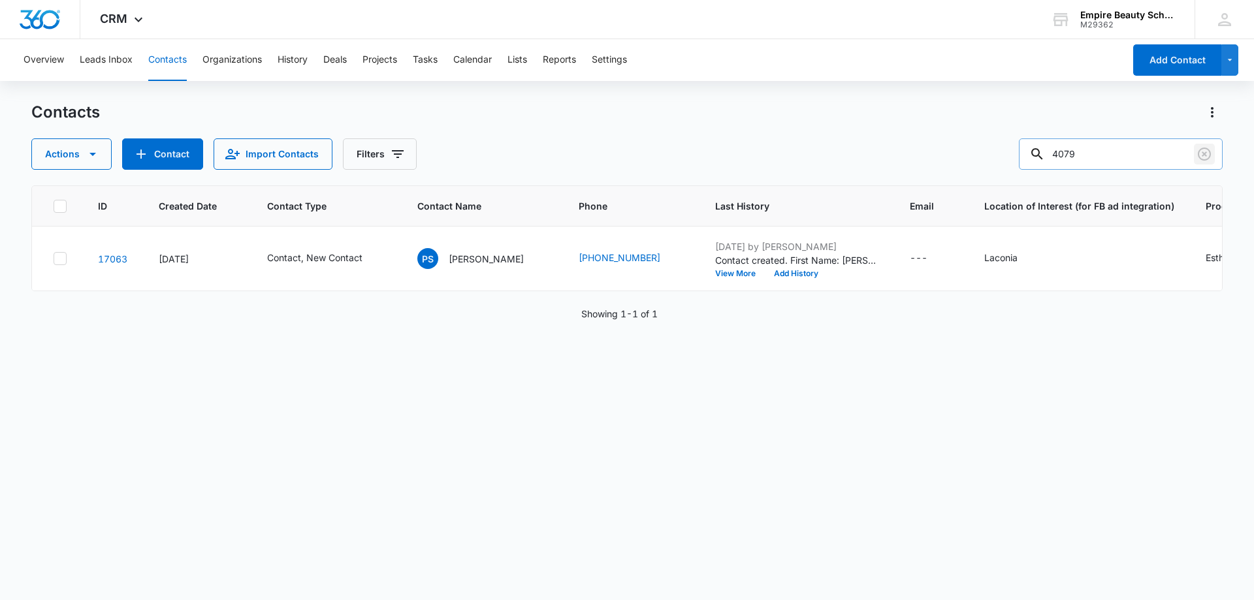
click at [1197, 150] on icon "Clear" at bounding box center [1205, 154] width 16 height 16
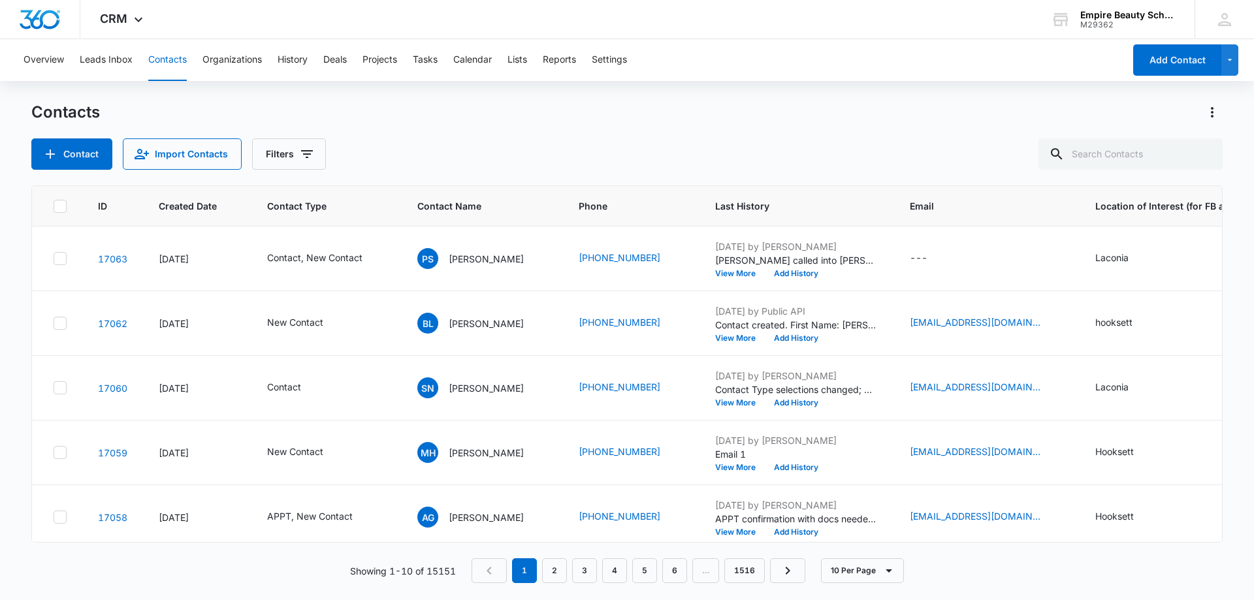
click at [392, 135] on div "Contacts Contact Import Contacts Filters" at bounding box center [627, 136] width 1192 height 68
click at [302, 148] on icon "Filters" at bounding box center [307, 154] width 16 height 16
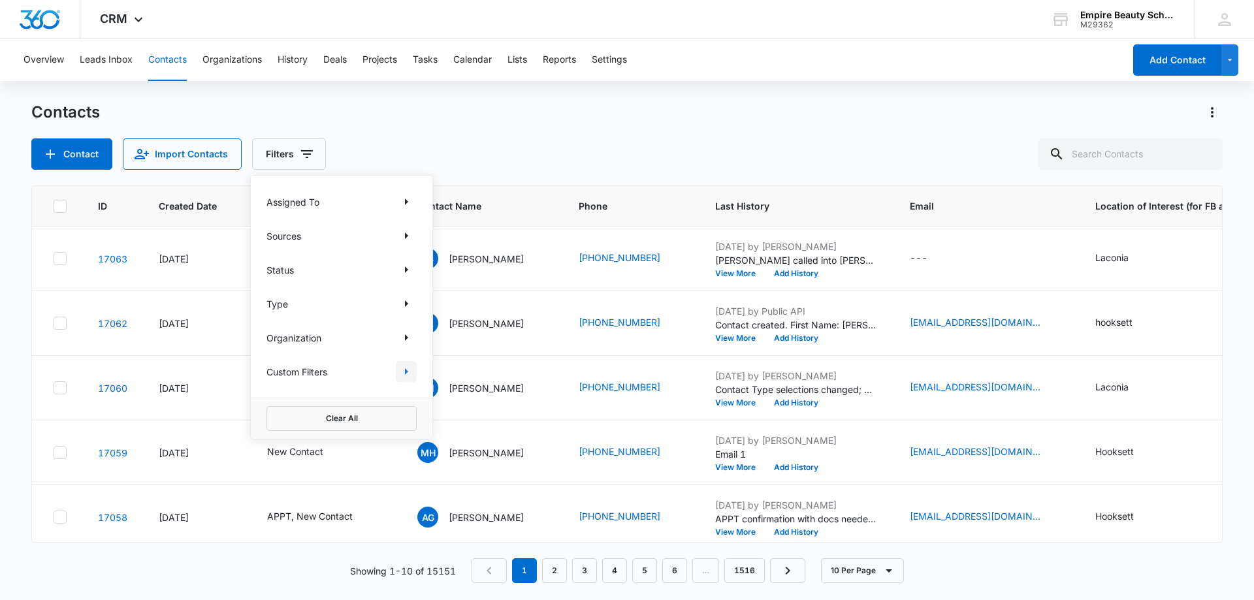
click at [411, 366] on icon "Show Custom Filters filters" at bounding box center [406, 372] width 16 height 16
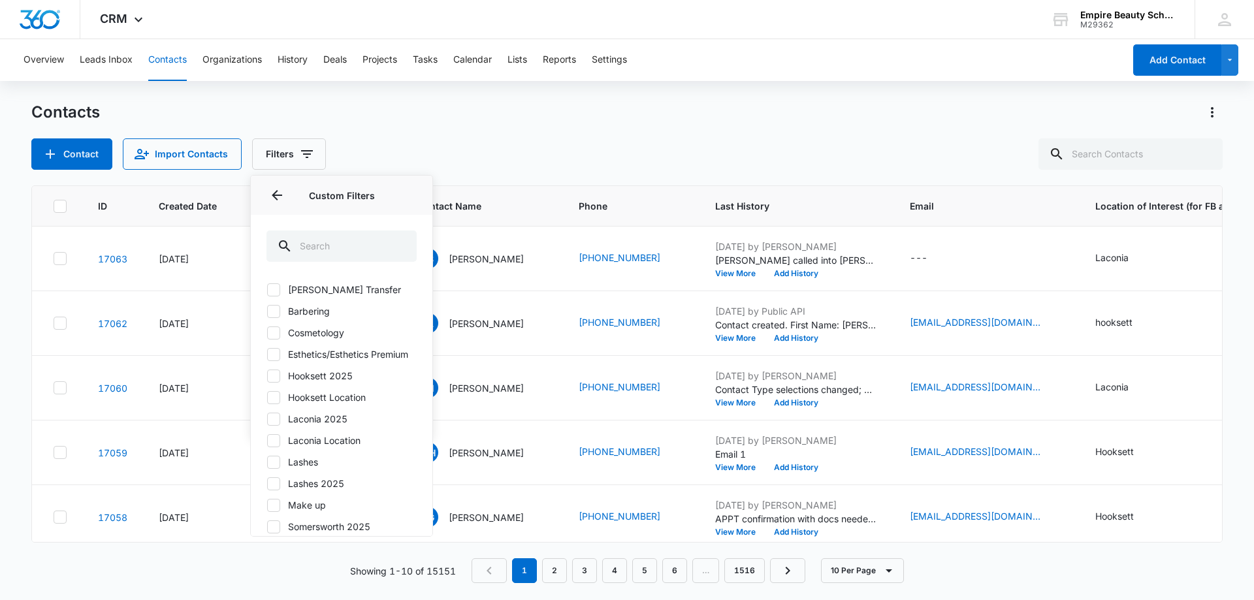
click at [270, 382] on icon at bounding box center [274, 376] width 12 height 12
click at [267, 376] on input "Hooksett 2025" at bounding box center [267, 376] width 1 height 1
checkbox input "true"
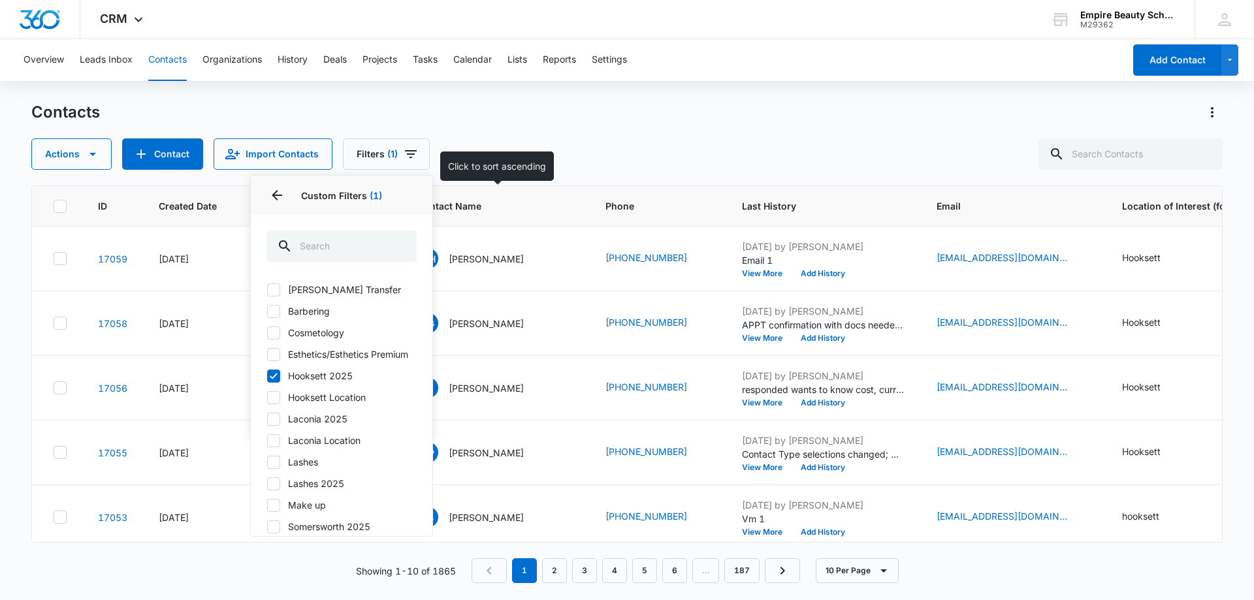
click at [510, 147] on div "Actions Contact Import Contacts Filters (1) Assigned To Sources Status Type Org…" at bounding box center [627, 153] width 1192 height 31
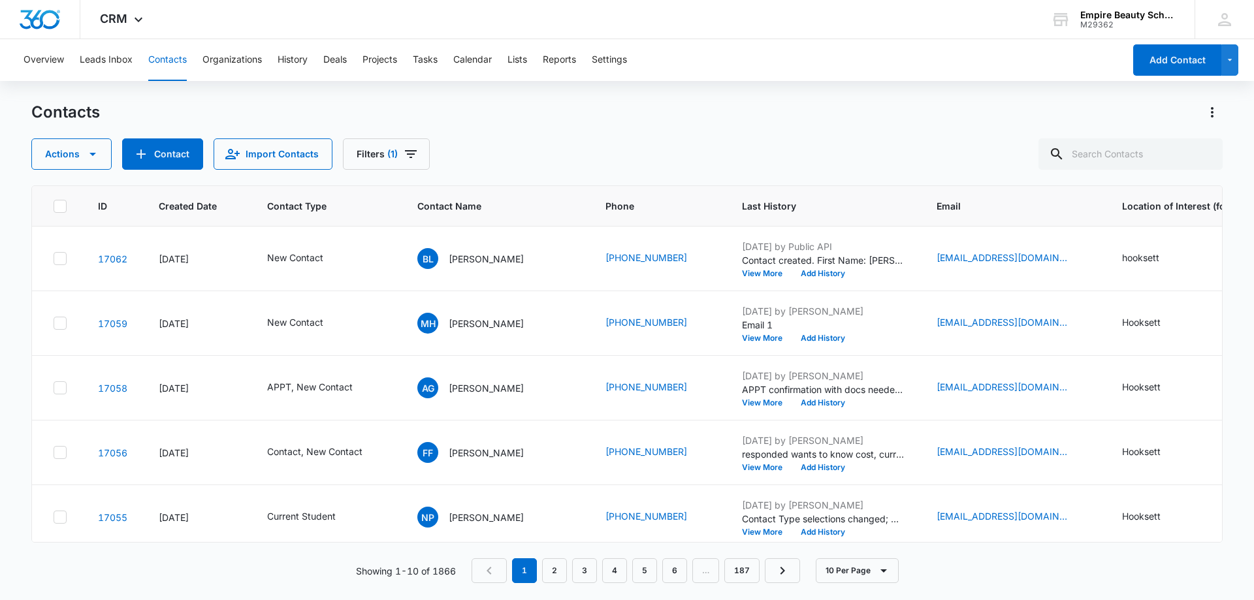
click at [524, 125] on div "Contacts Actions Contact Import Contacts Filters (1)" at bounding box center [627, 136] width 1192 height 68
click at [1111, 154] on input "text" at bounding box center [1131, 153] width 184 height 31
type input "[PERSON_NAME]"
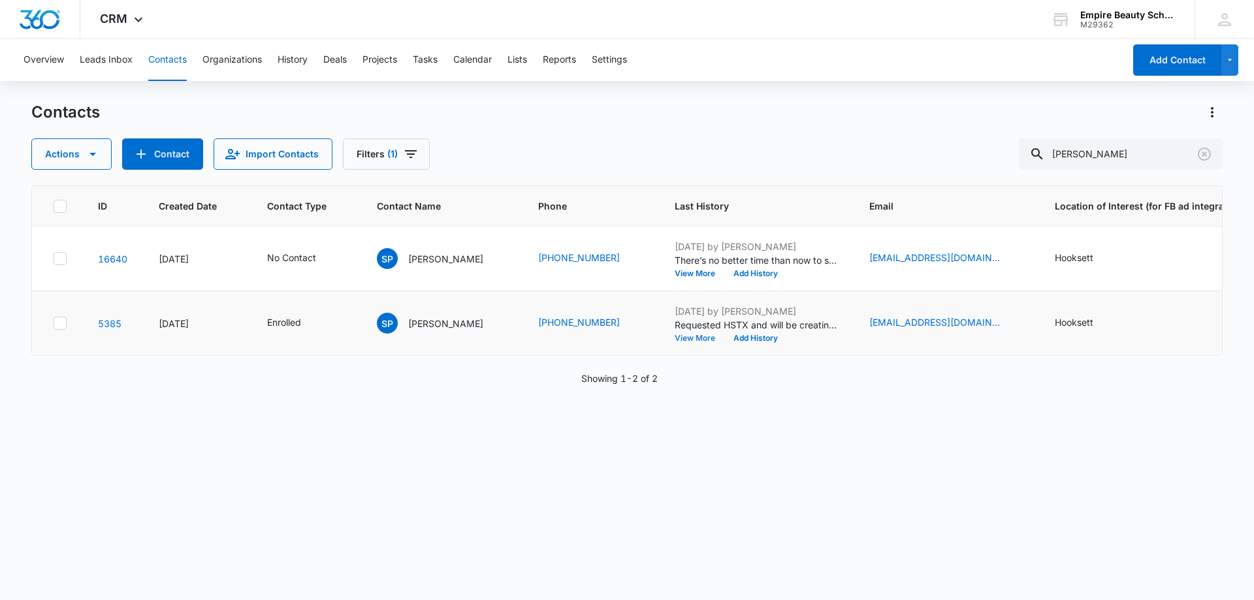
click at [687, 336] on button "View More" at bounding box center [700, 338] width 50 height 8
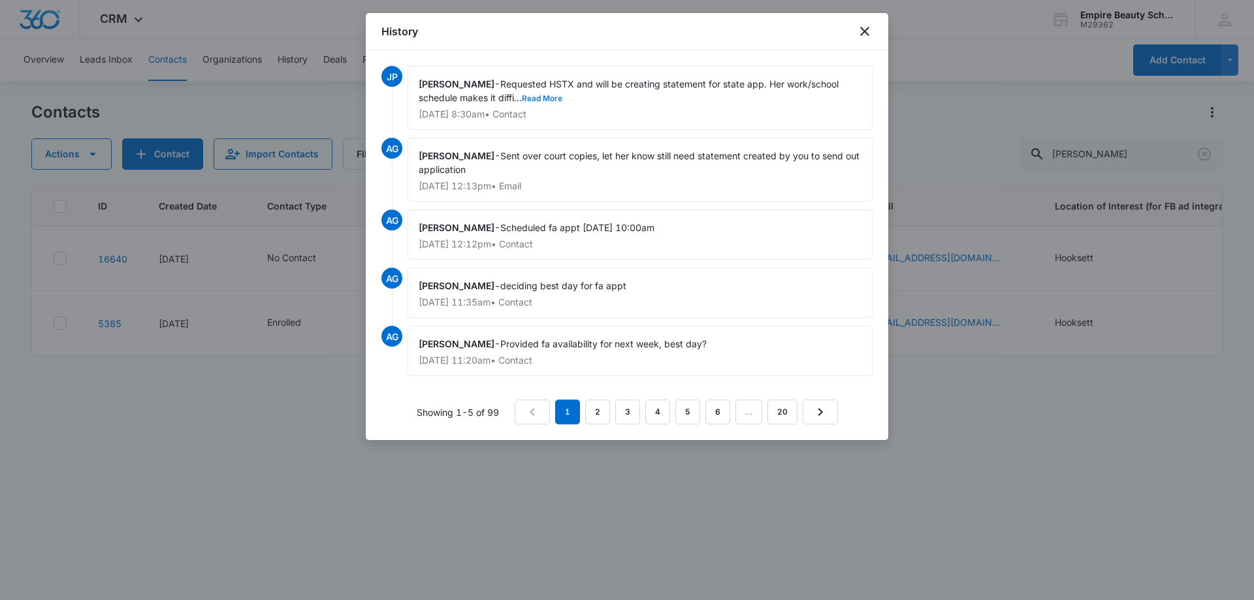
click at [548, 97] on button "Read More" at bounding box center [542, 99] width 41 height 8
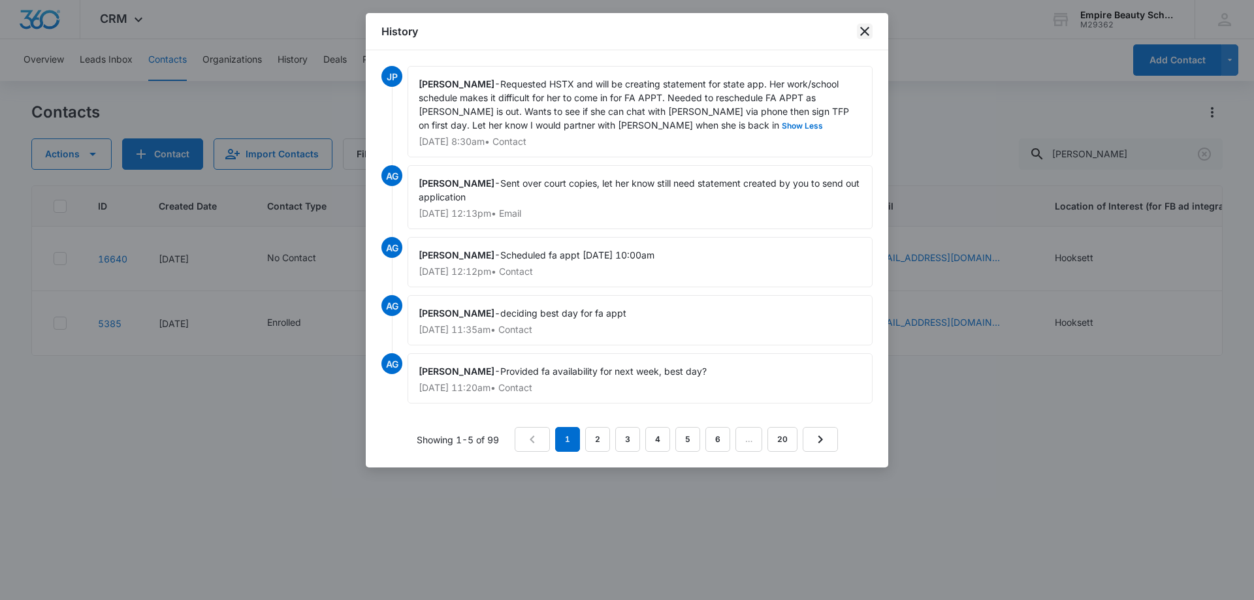
click at [869, 33] on icon "close" at bounding box center [865, 32] width 16 height 16
